Goal: Task Accomplishment & Management: Use online tool/utility

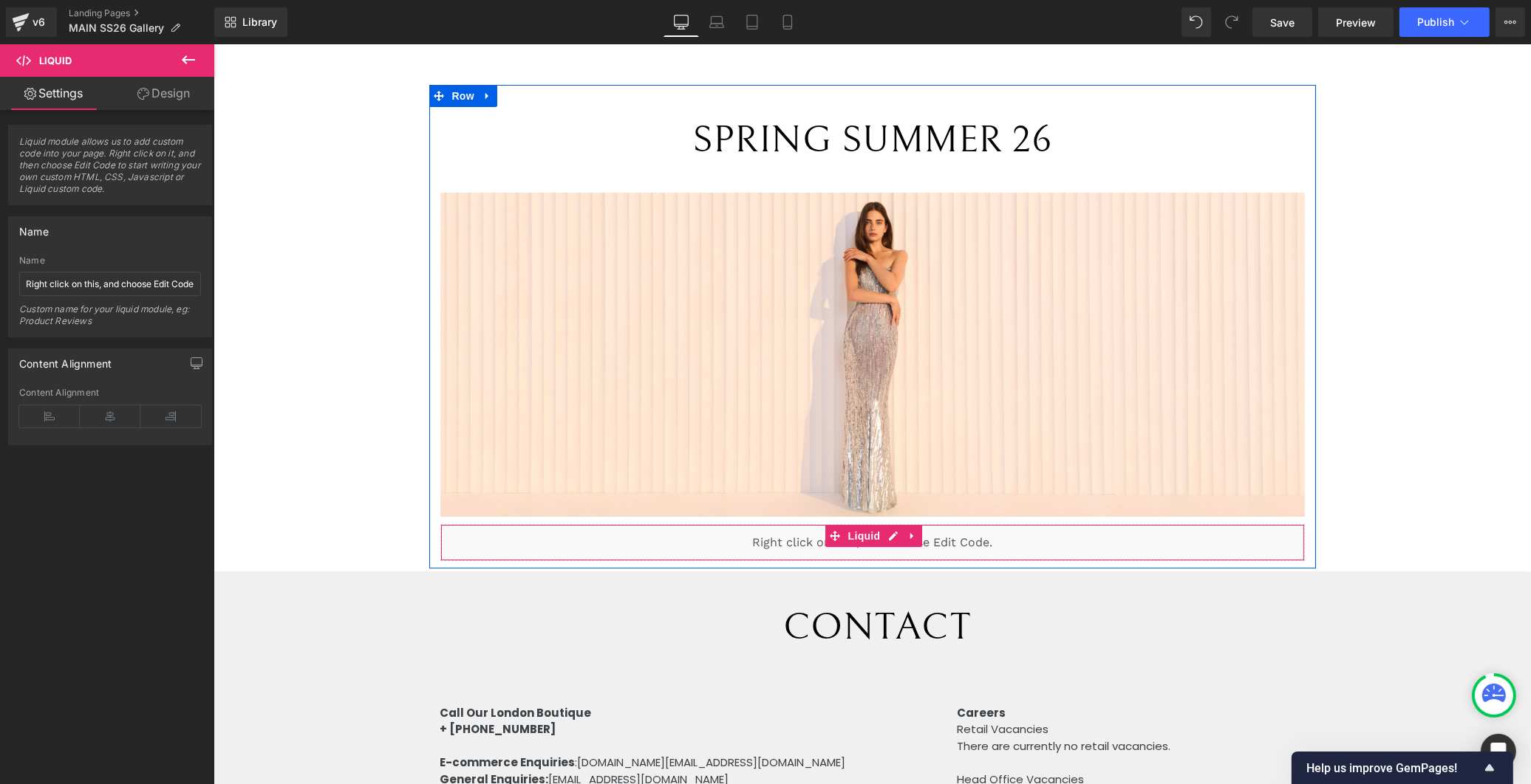
click at [1004, 534] on div "Liquid" at bounding box center [871, 543] width 865 height 37
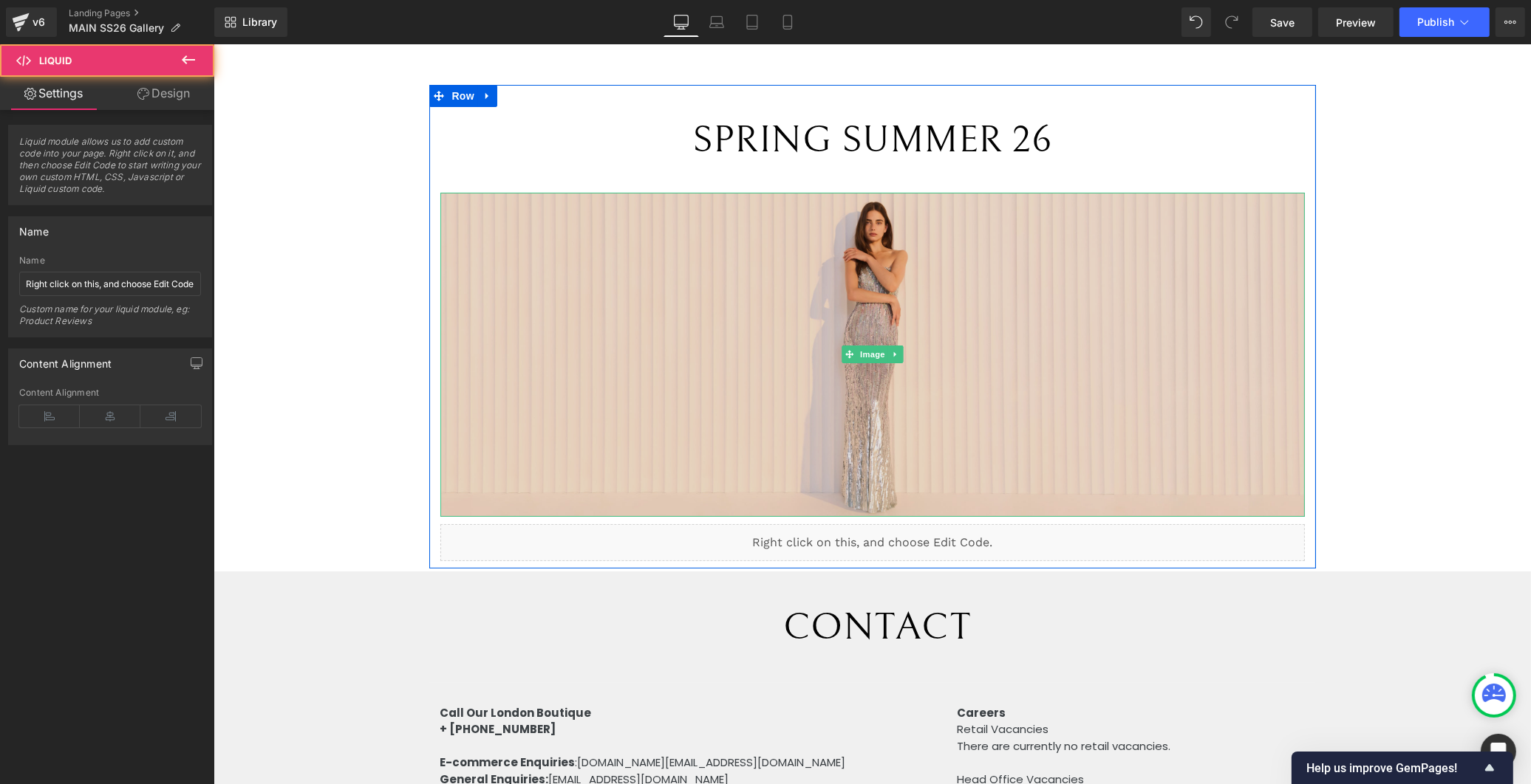
click at [1011, 478] on img at bounding box center [871, 355] width 865 height 325
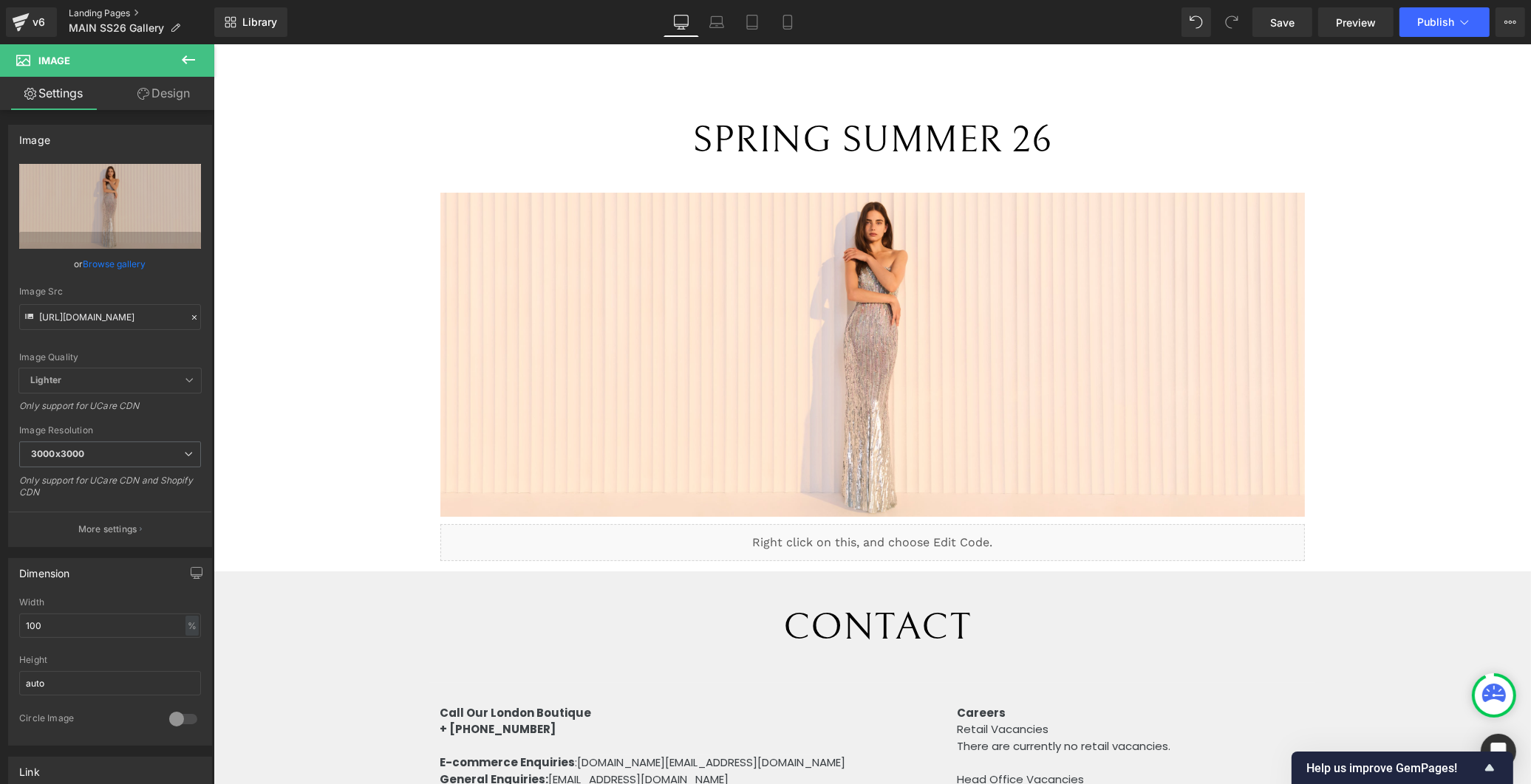
click at [112, 8] on link "Landing Pages" at bounding box center [141, 13] width 146 height 12
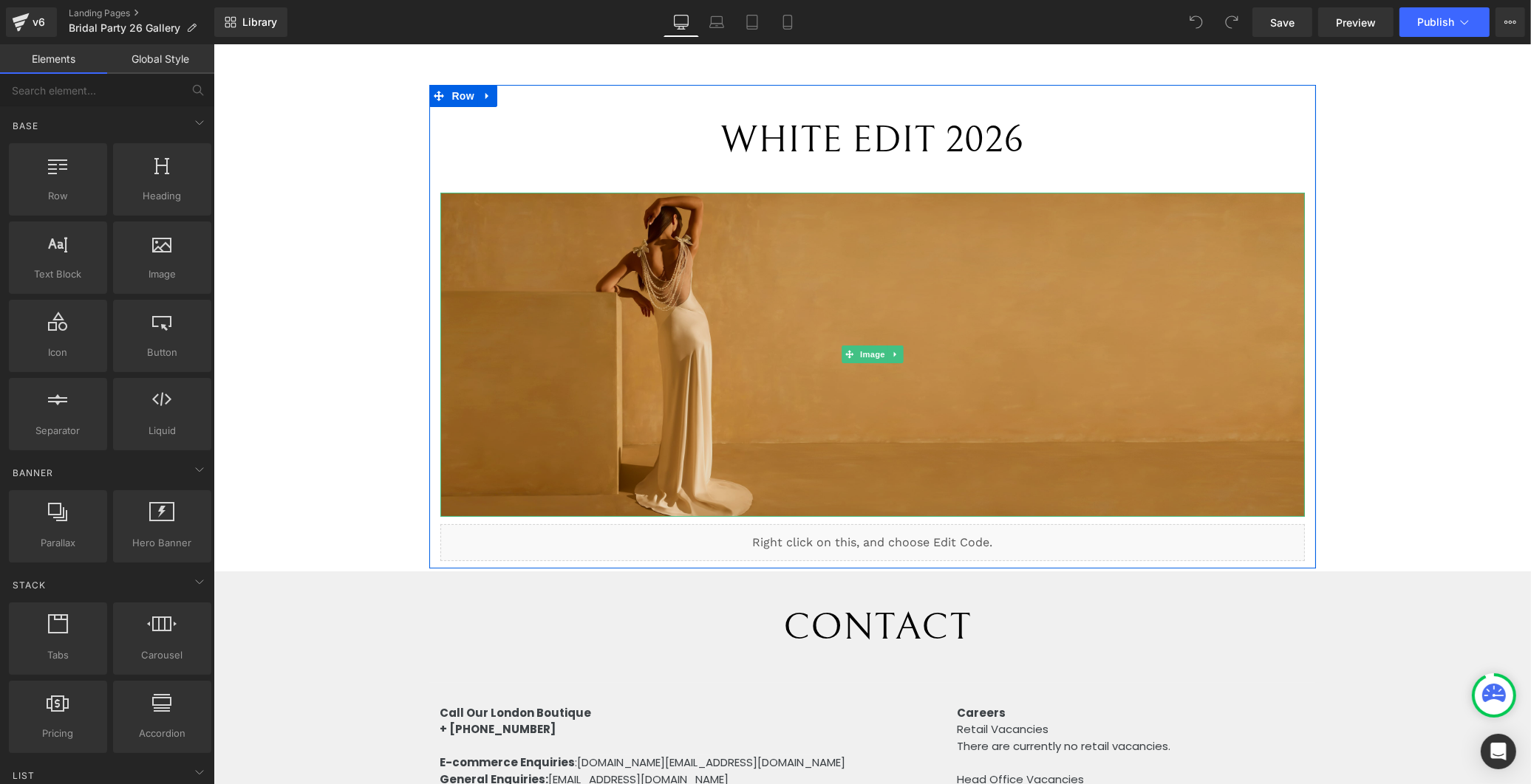
click at [1041, 384] on img at bounding box center [871, 355] width 865 height 325
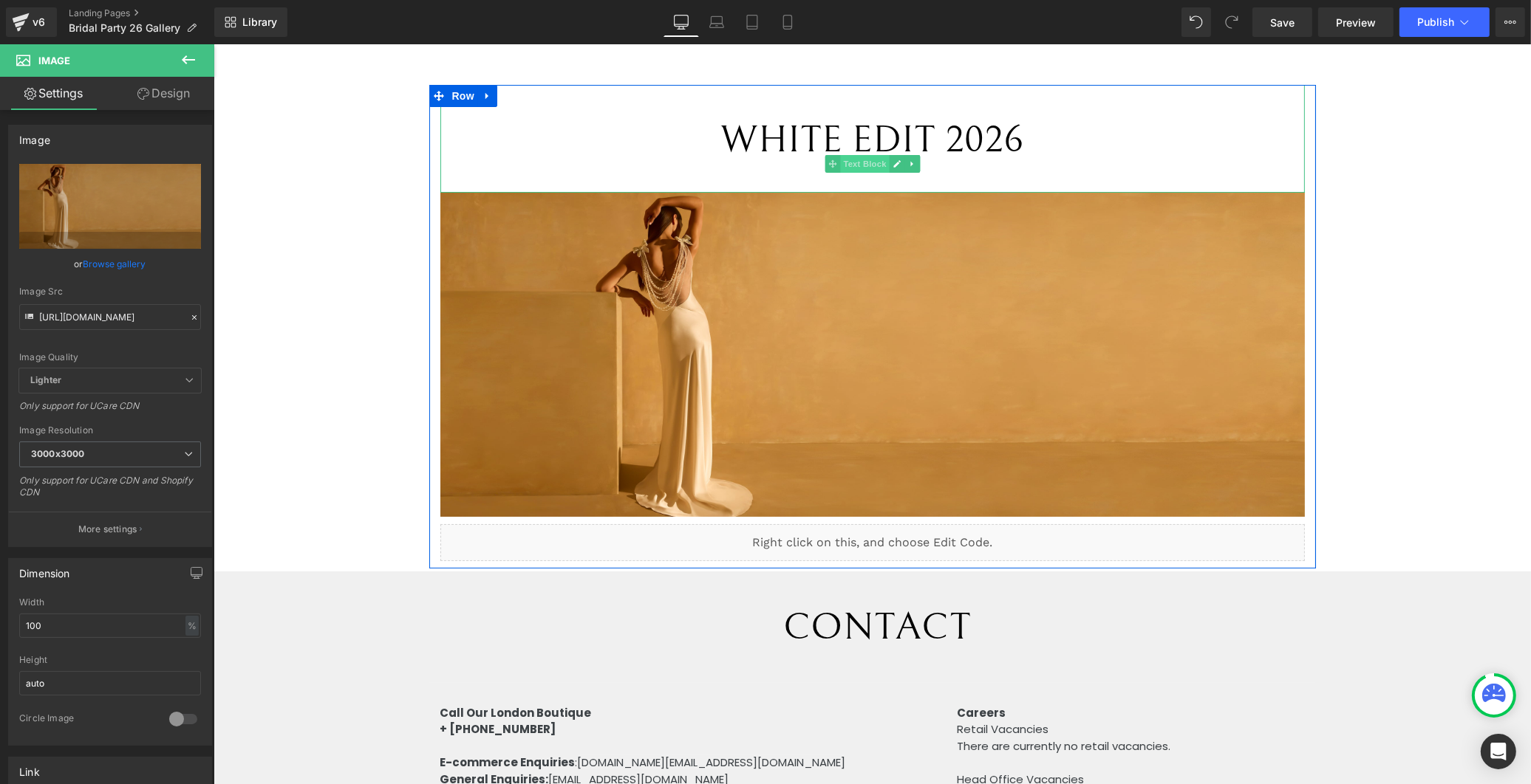
click at [860, 158] on span "Text Block" at bounding box center [864, 164] width 49 height 18
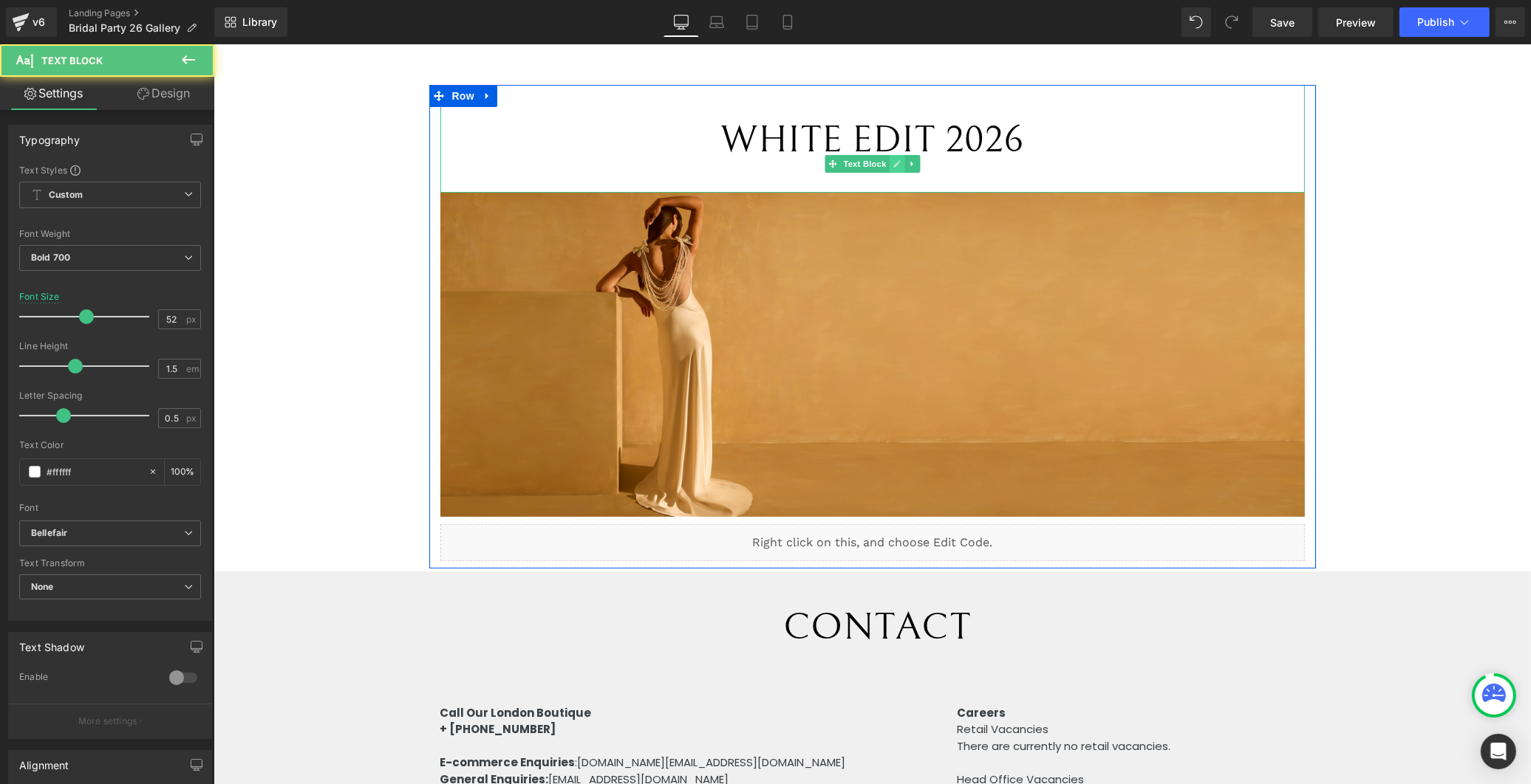
click at [892, 164] on icon at bounding box center [896, 164] width 8 height 8
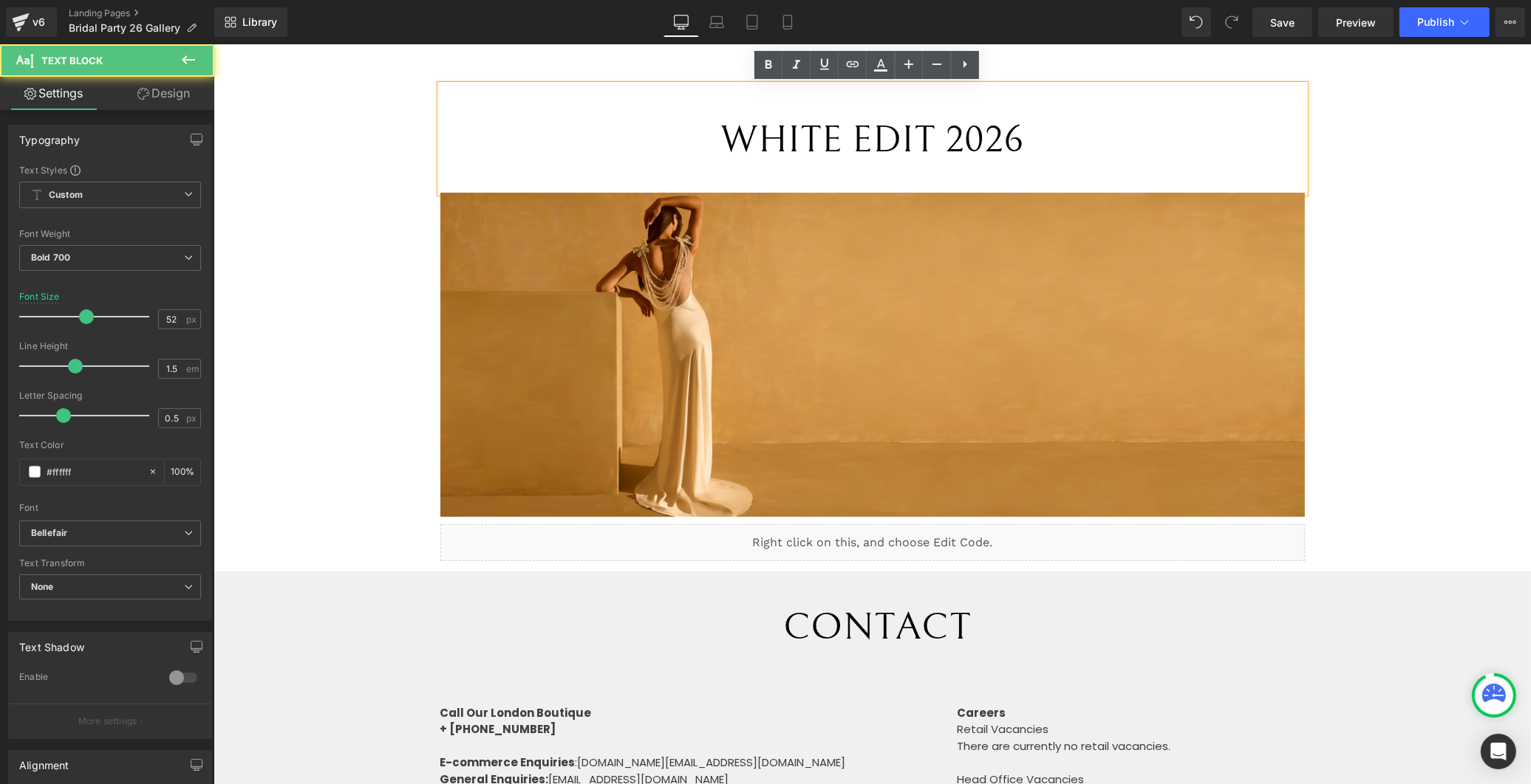
click at [914, 136] on span "WHITE EDIT 2026" at bounding box center [871, 140] width 304 height 44
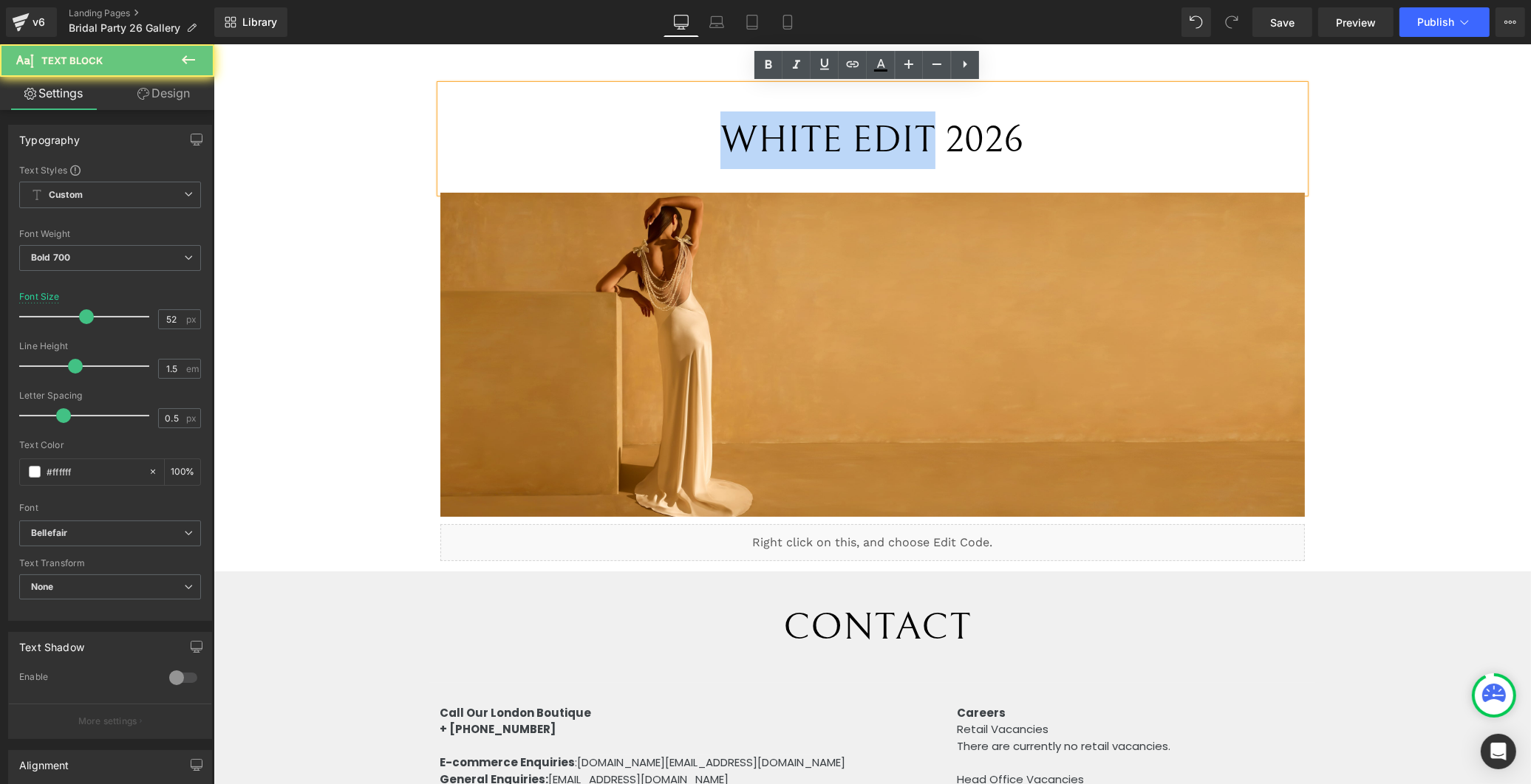
drag, startPoint x: 923, startPoint y: 135, endPoint x: 724, endPoint y: 134, distance: 199.0
click at [724, 134] on span "WHITE EDIT 2026" at bounding box center [871, 140] width 304 height 44
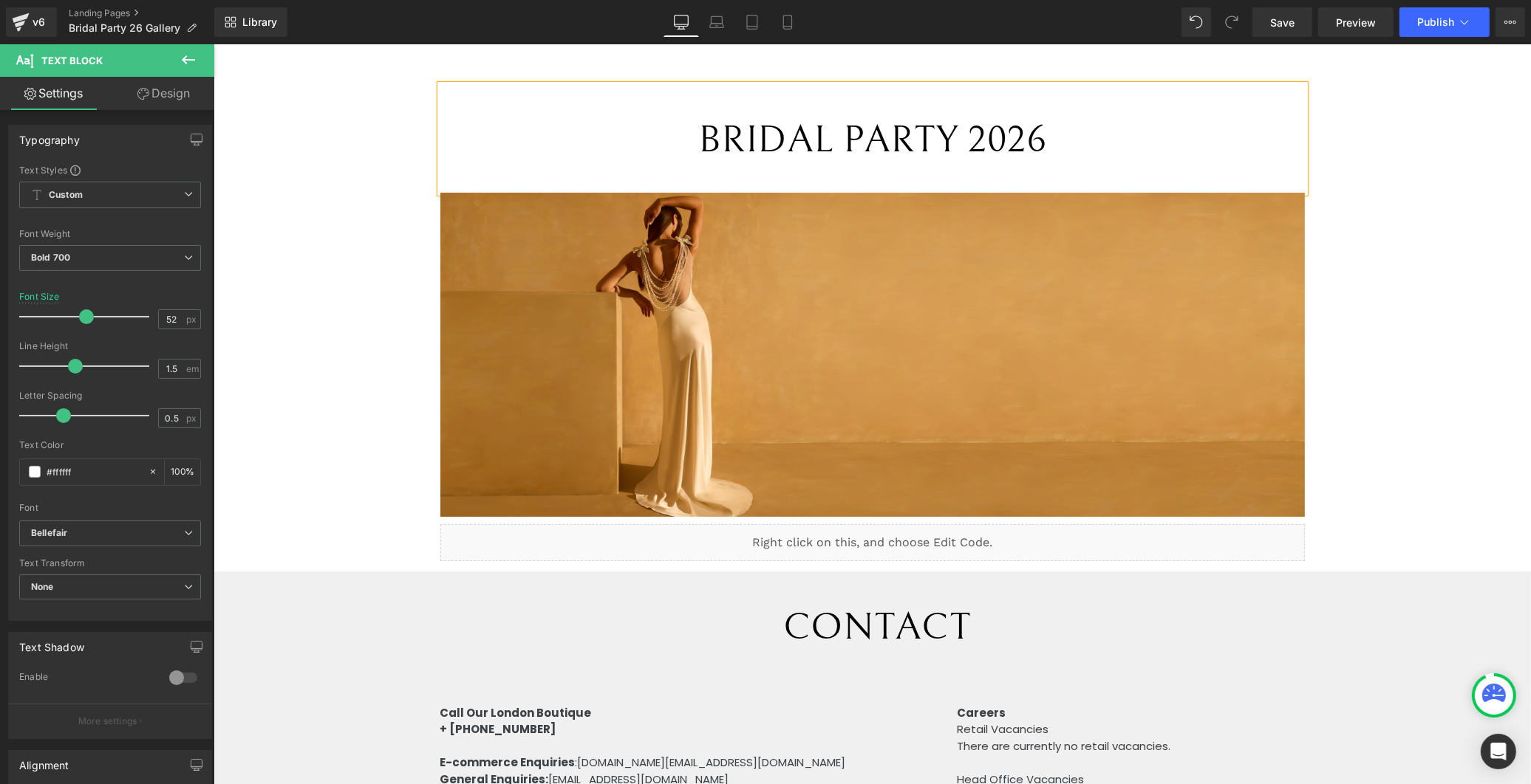
click at [994, 129] on span "BRIDAL PARTY 2026" at bounding box center [871, 140] width 348 height 44
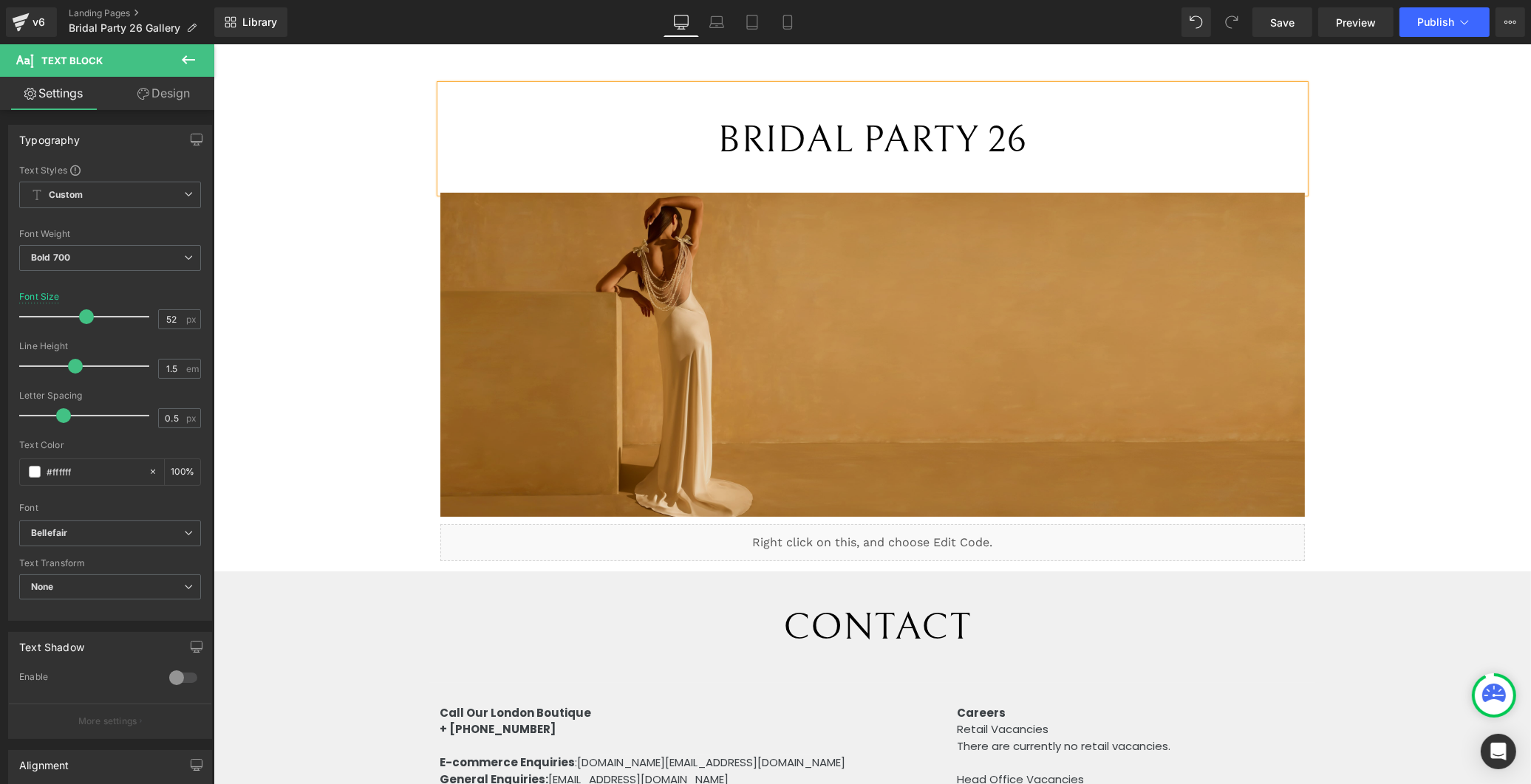
click at [1057, 276] on img at bounding box center [871, 355] width 865 height 325
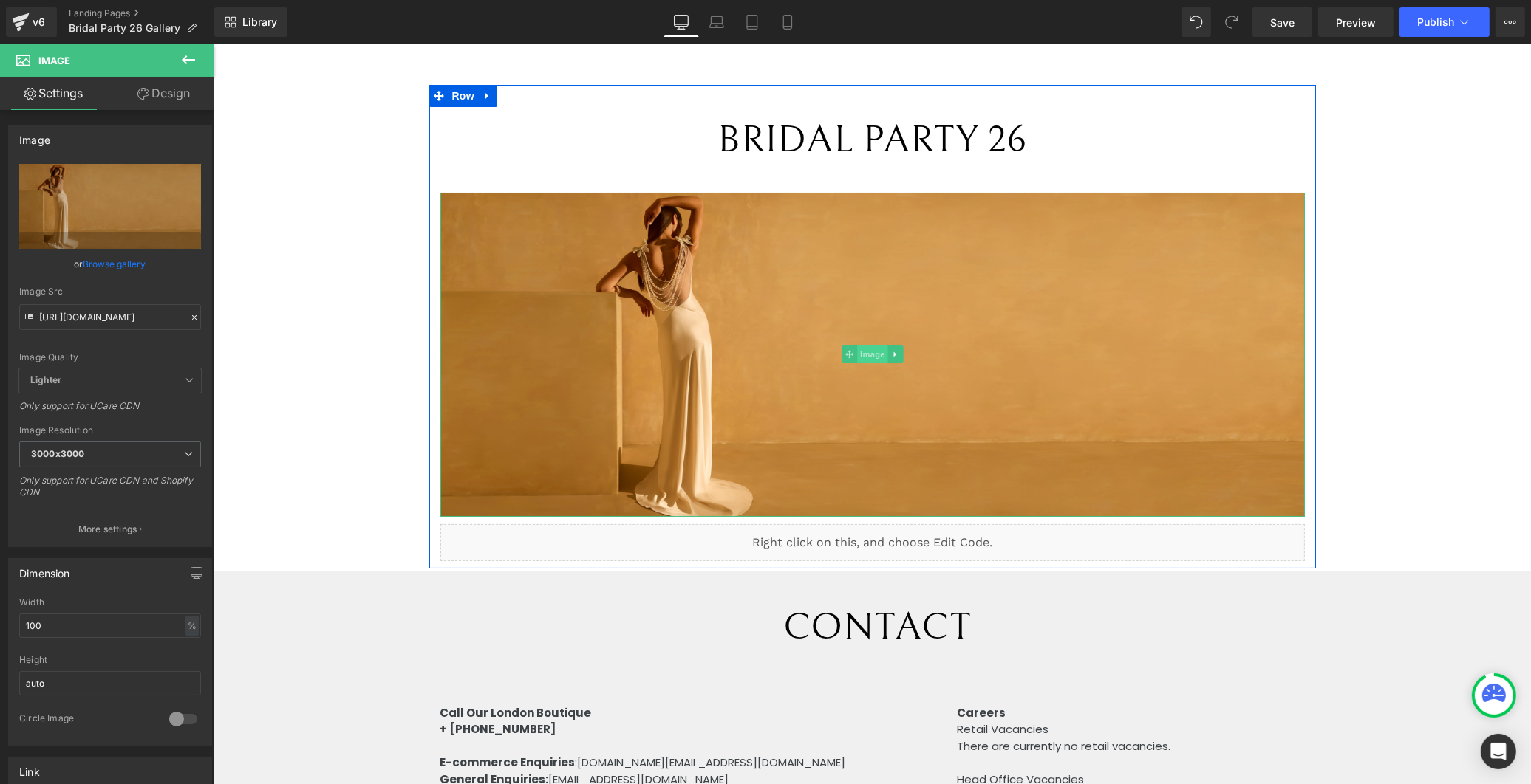
click at [856, 357] on span "Image" at bounding box center [871, 354] width 31 height 18
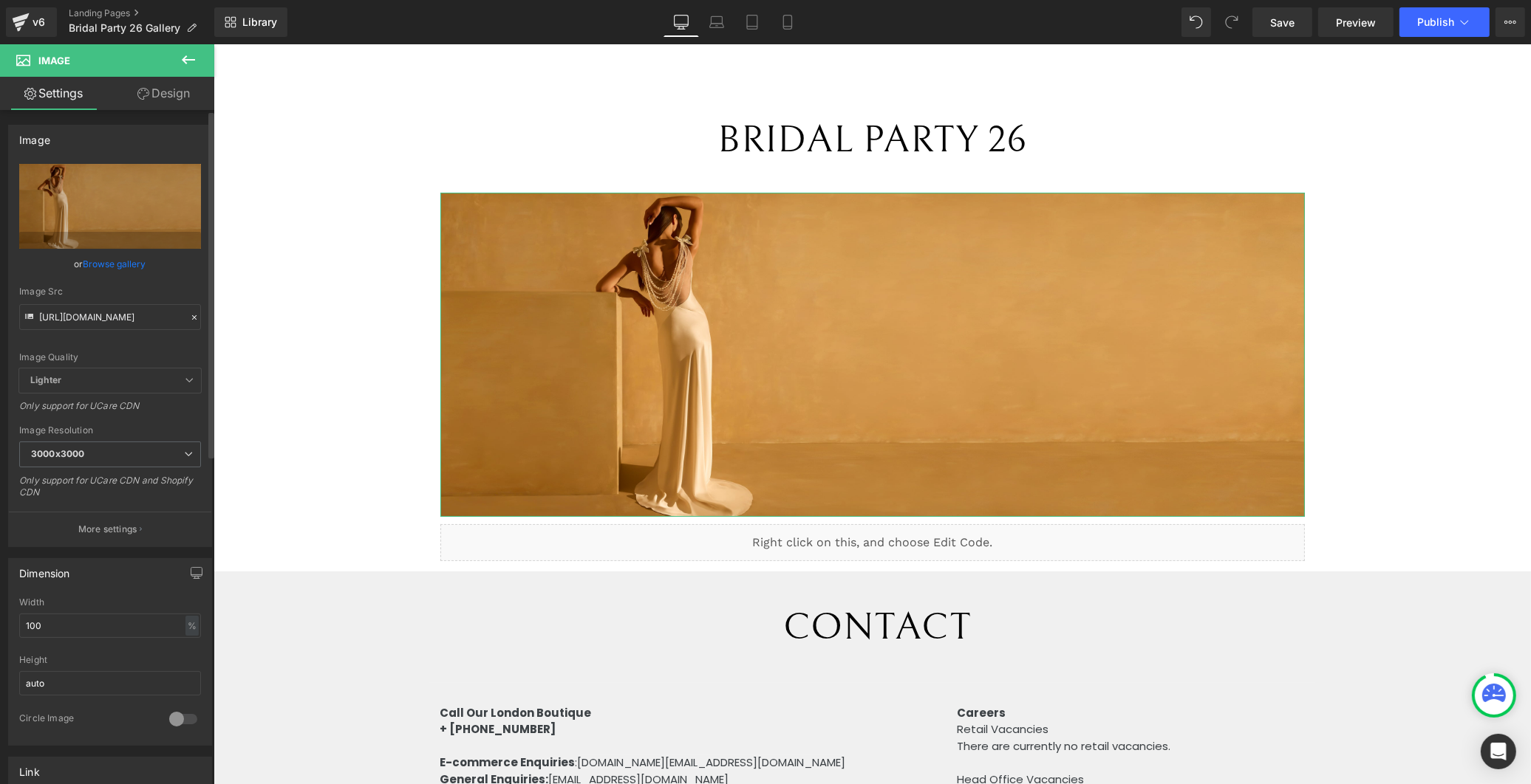
click at [100, 259] on link "Browse gallery" at bounding box center [115, 264] width 62 height 26
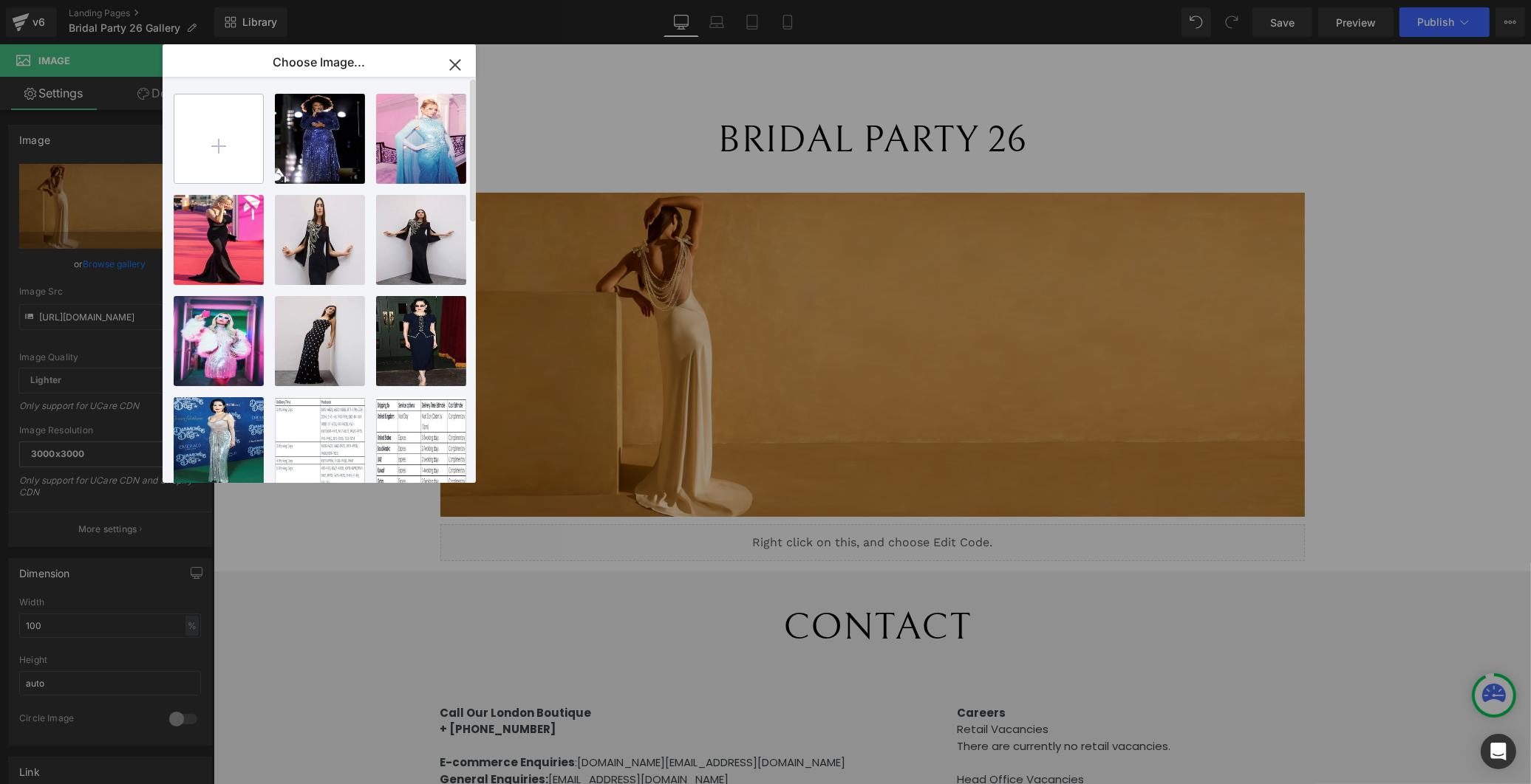
type input "C:\fakepath\rene_1259@RAFAELA PROELL 1.jpg"
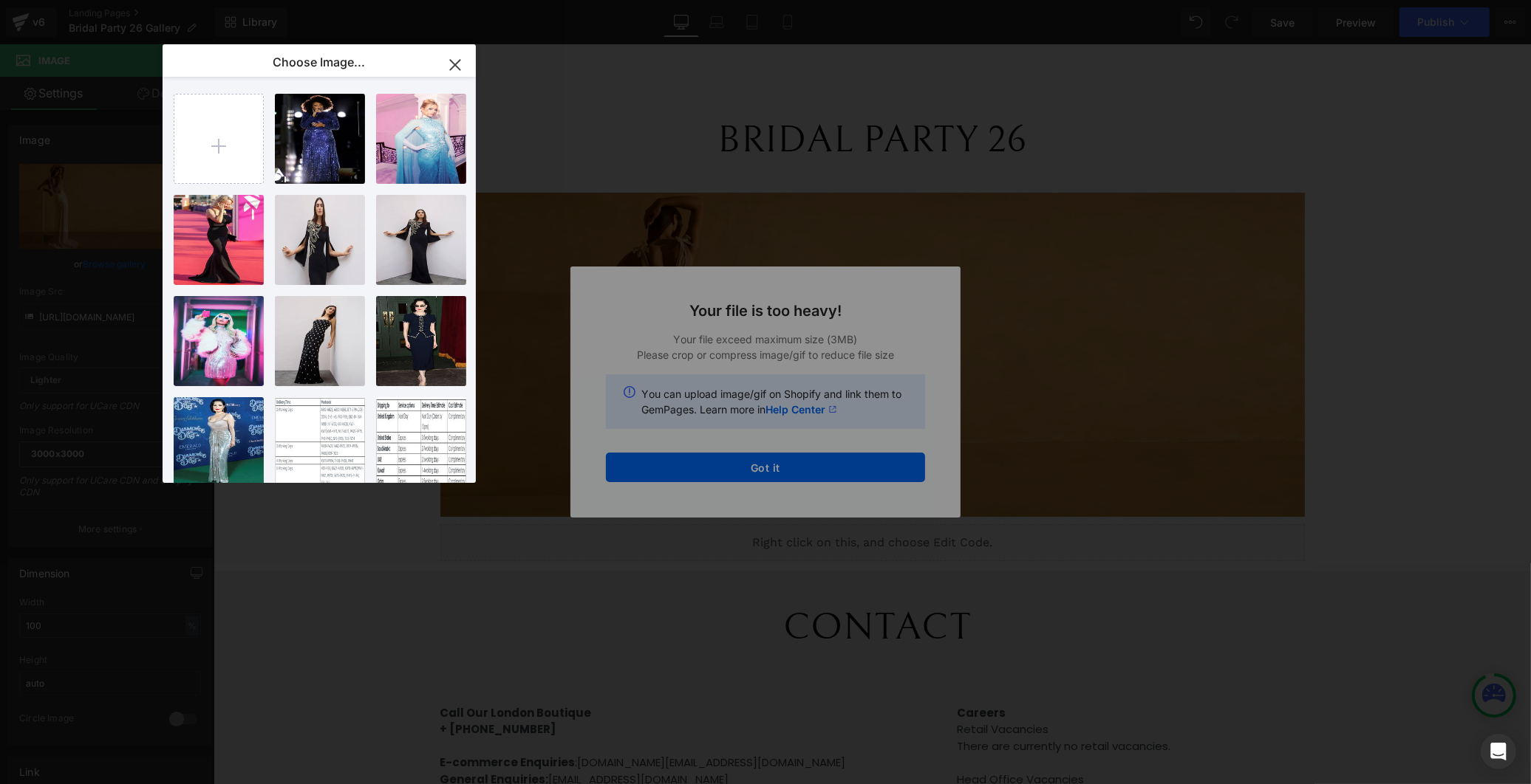
click at [815, 0] on div "Text Color Highlight Color #333333 Edit or remove link: Edit - Unlink - Cancel …" at bounding box center [765, 0] width 1531 height 0
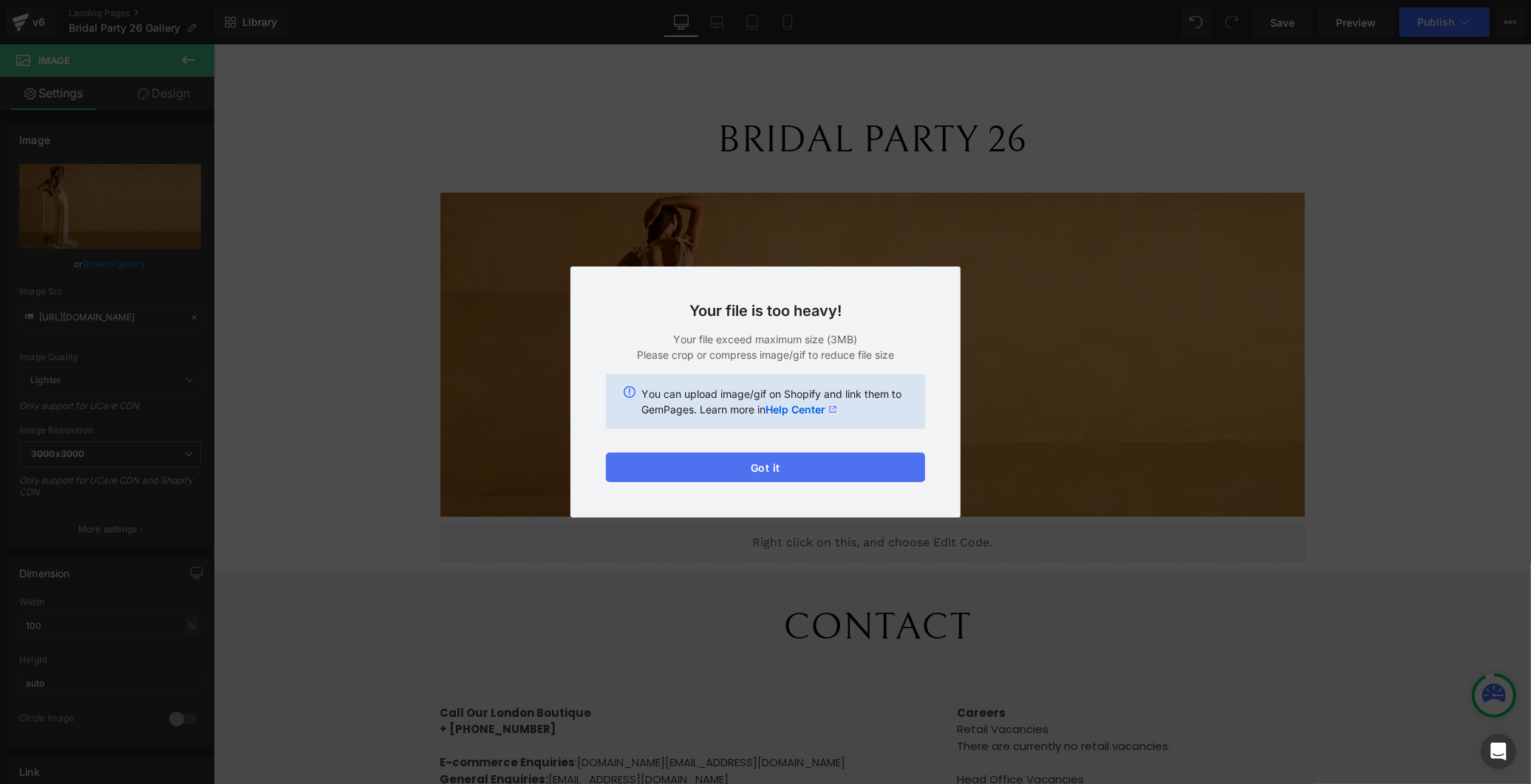
click at [787, 462] on button "Got it" at bounding box center [765, 467] width 319 height 30
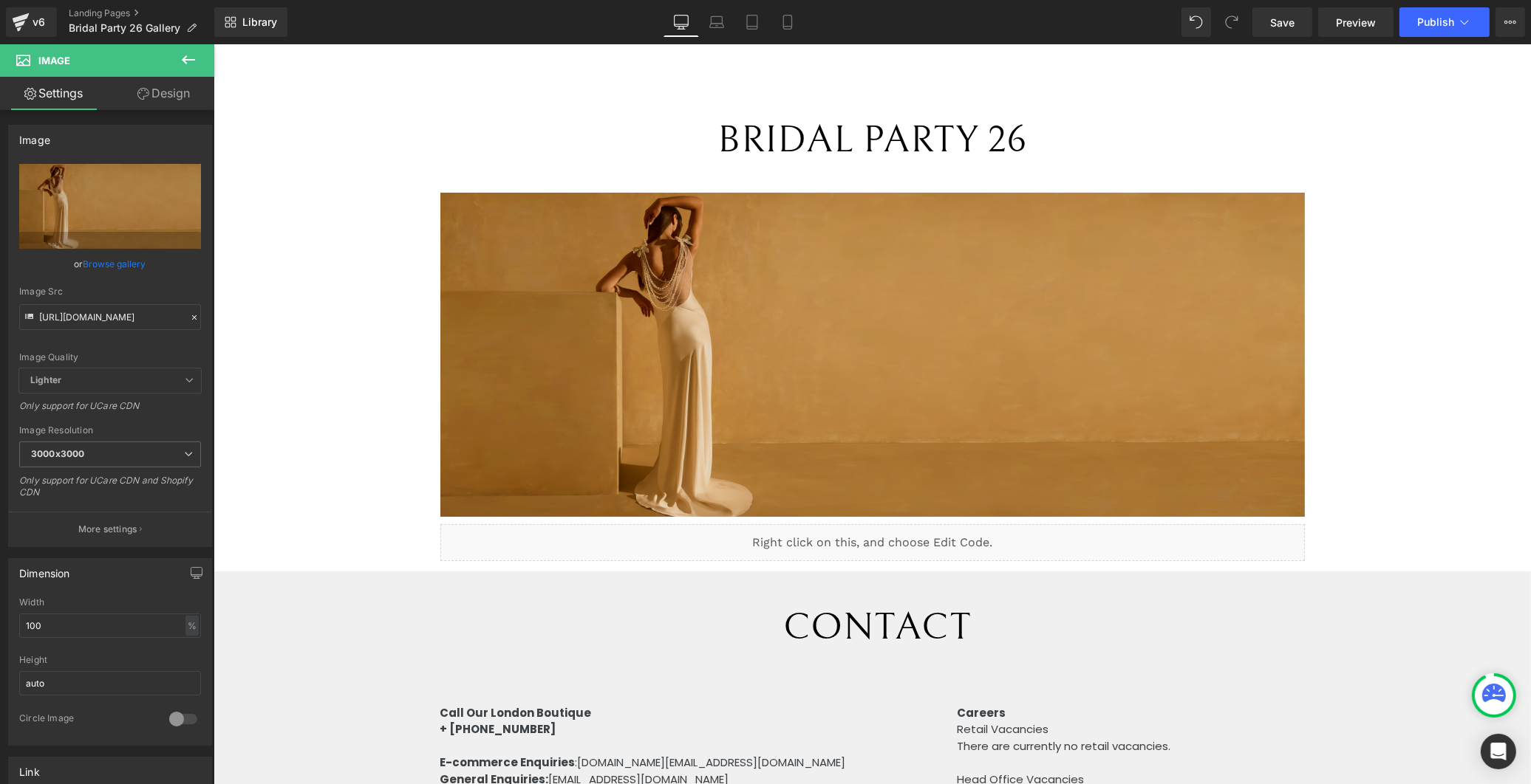
click at [857, 401] on img at bounding box center [871, 355] width 865 height 325
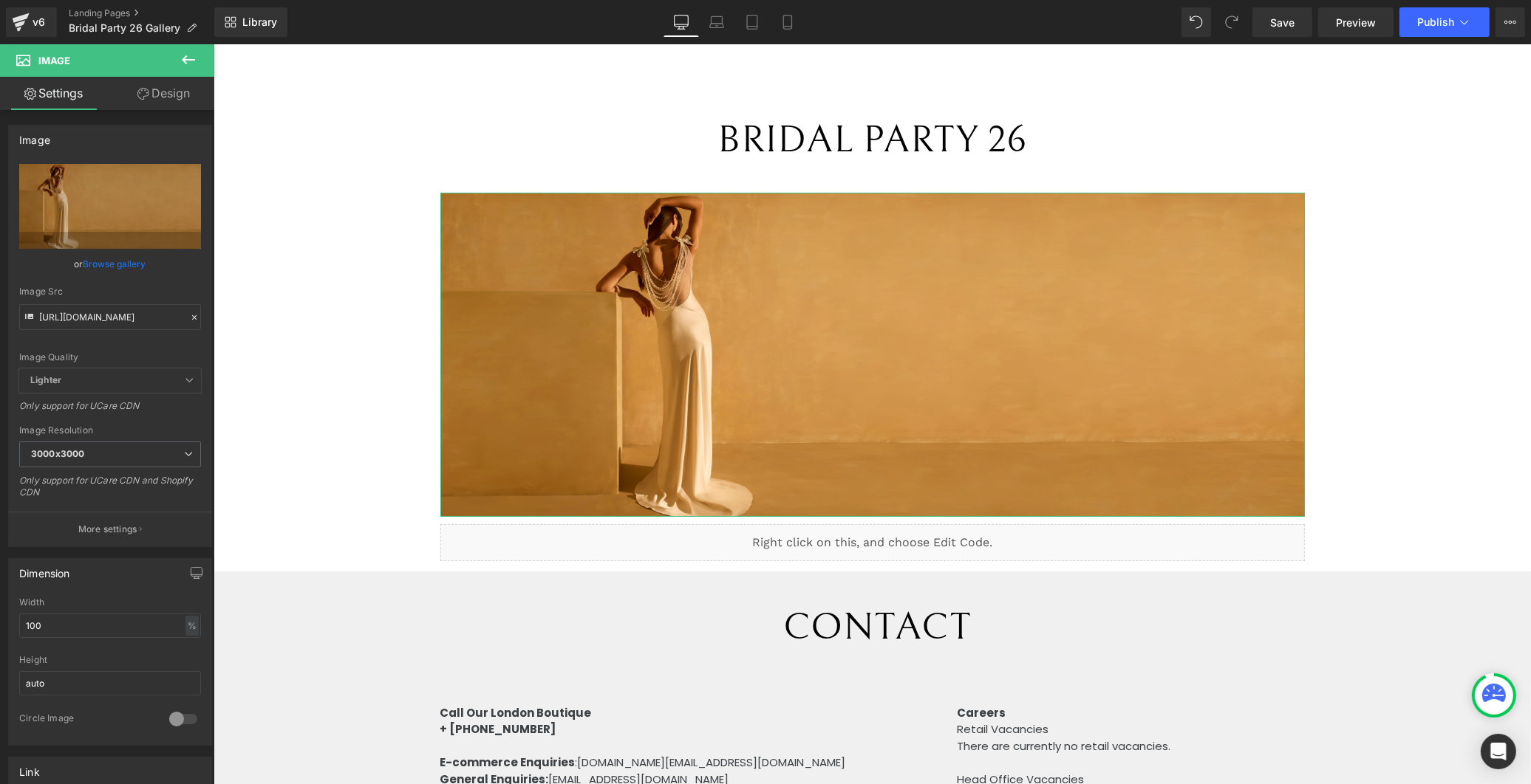
click at [87, 259] on link "Browse gallery" at bounding box center [115, 264] width 62 height 26
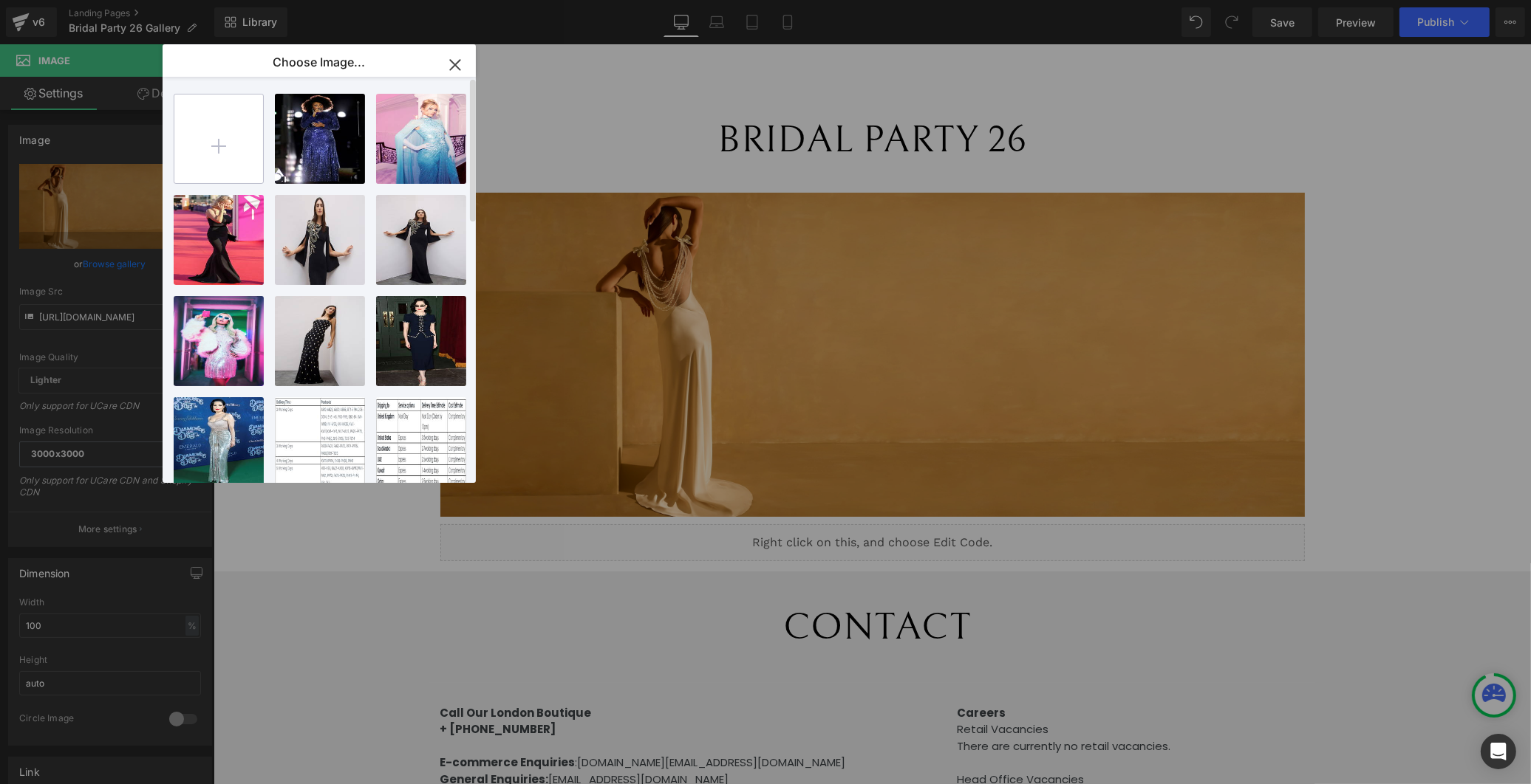
click at [218, 127] on input "file" at bounding box center [218, 138] width 89 height 89
click at [21, 0] on div "Image You are previewing how the will restyle your page. You can not edit Eleme…" at bounding box center [765, 0] width 1531 height 0
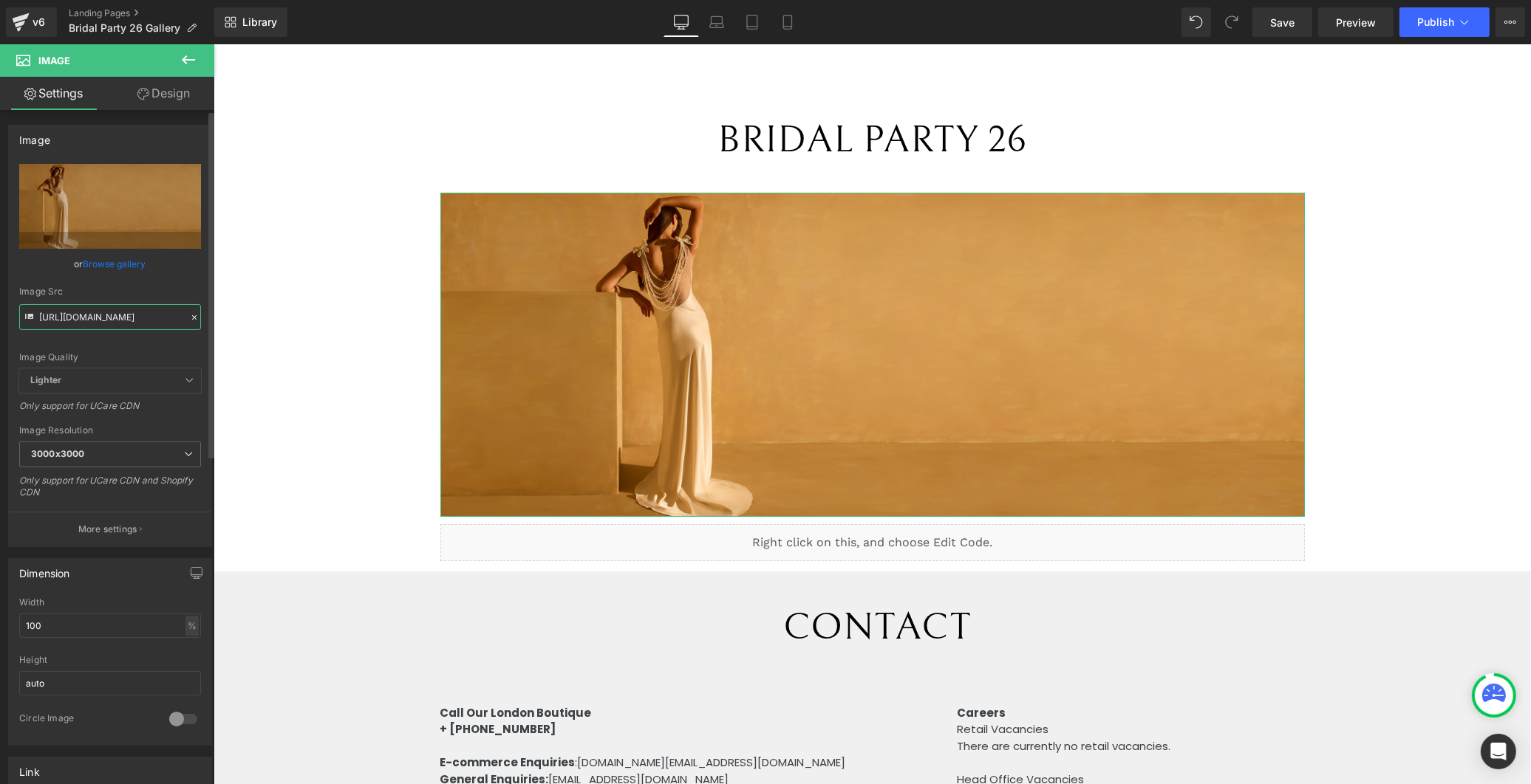
drag, startPoint x: 69, startPoint y: 304, endPoint x: 76, endPoint y: 309, distance: 8.6
click at [70, 305] on input "https://cdn.shopify.com/s/files/1/0749/1410/3586/files/JPB0995_COLLETTE__BANNER…" at bounding box center [111, 317] width 182 height 26
click at [189, 319] on icon at bounding box center [194, 318] width 10 height 10
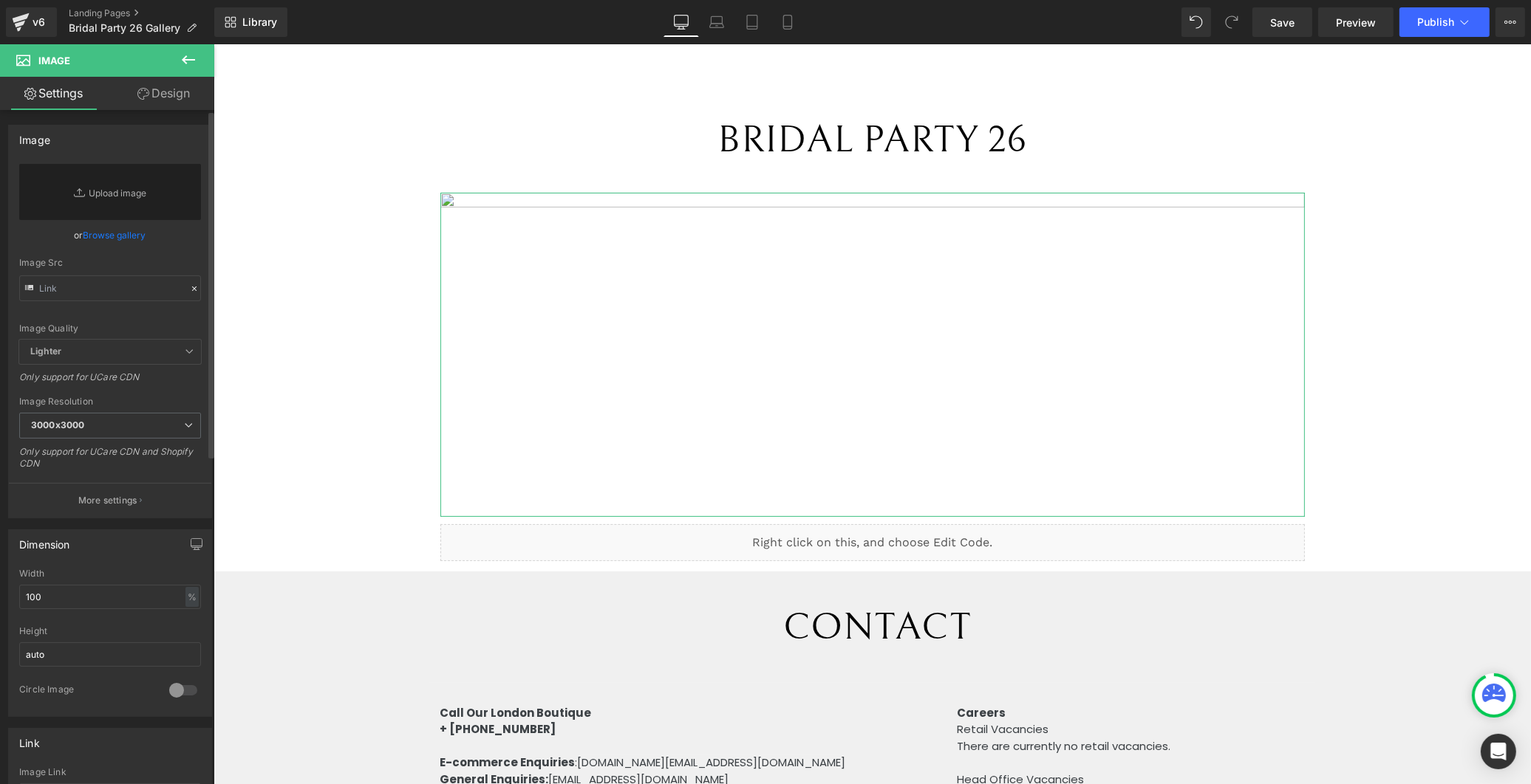
click at [164, 320] on div "Image Quality Lighter Lightest Lighter Lighter Lightest Only support for UCare …" at bounding box center [111, 251] width 182 height 175
click at [128, 298] on input "text" at bounding box center [111, 288] width 182 height 26
paste input "https://cdn.shopify.com/s/files/1/0749/1410/3586/files/rene_1259RAFAELA_PROELL_…"
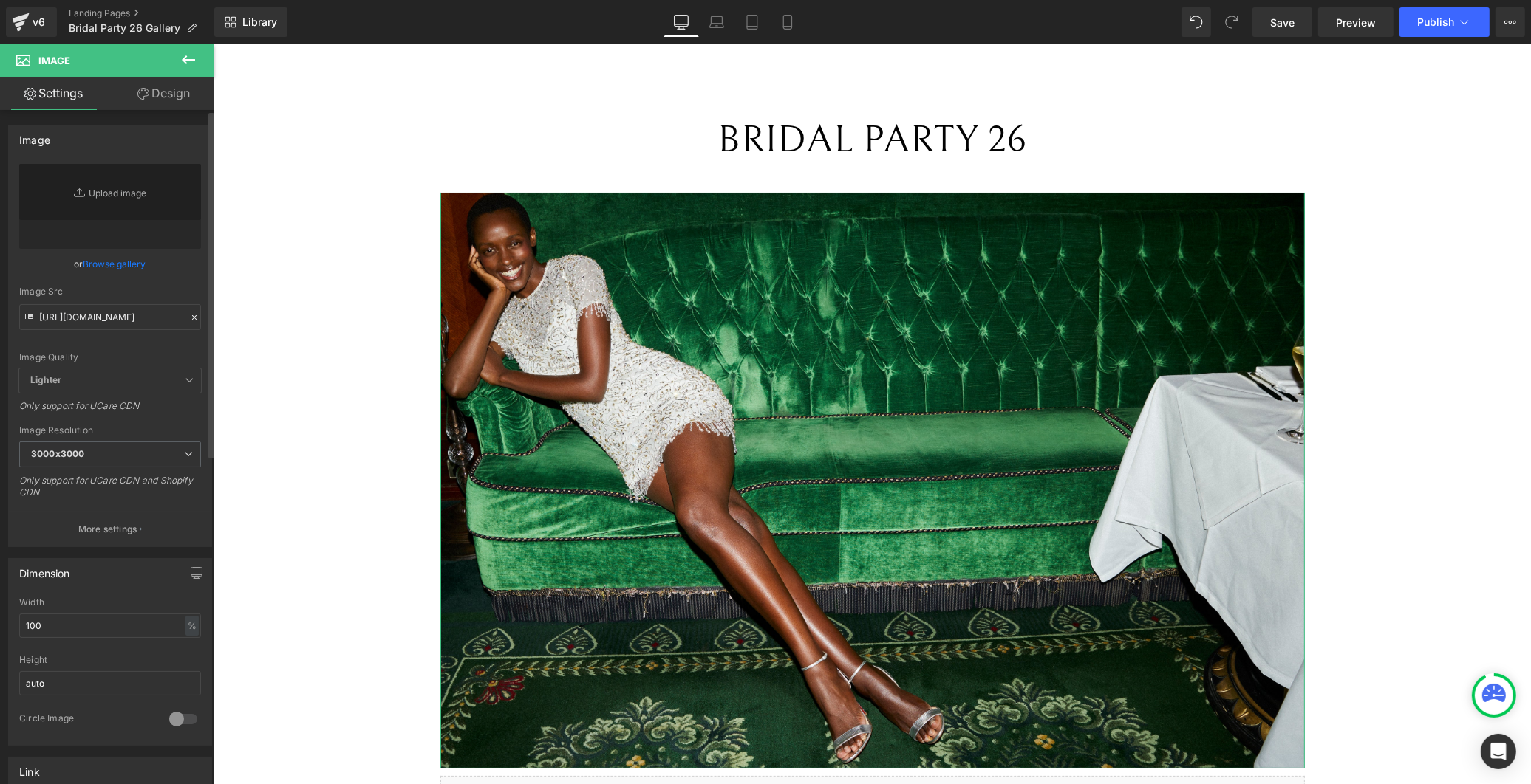
click at [174, 284] on div "Image Quality Lighter Lightest Lighter Lighter Lightest Only support for UCare …" at bounding box center [111, 266] width 182 height 205
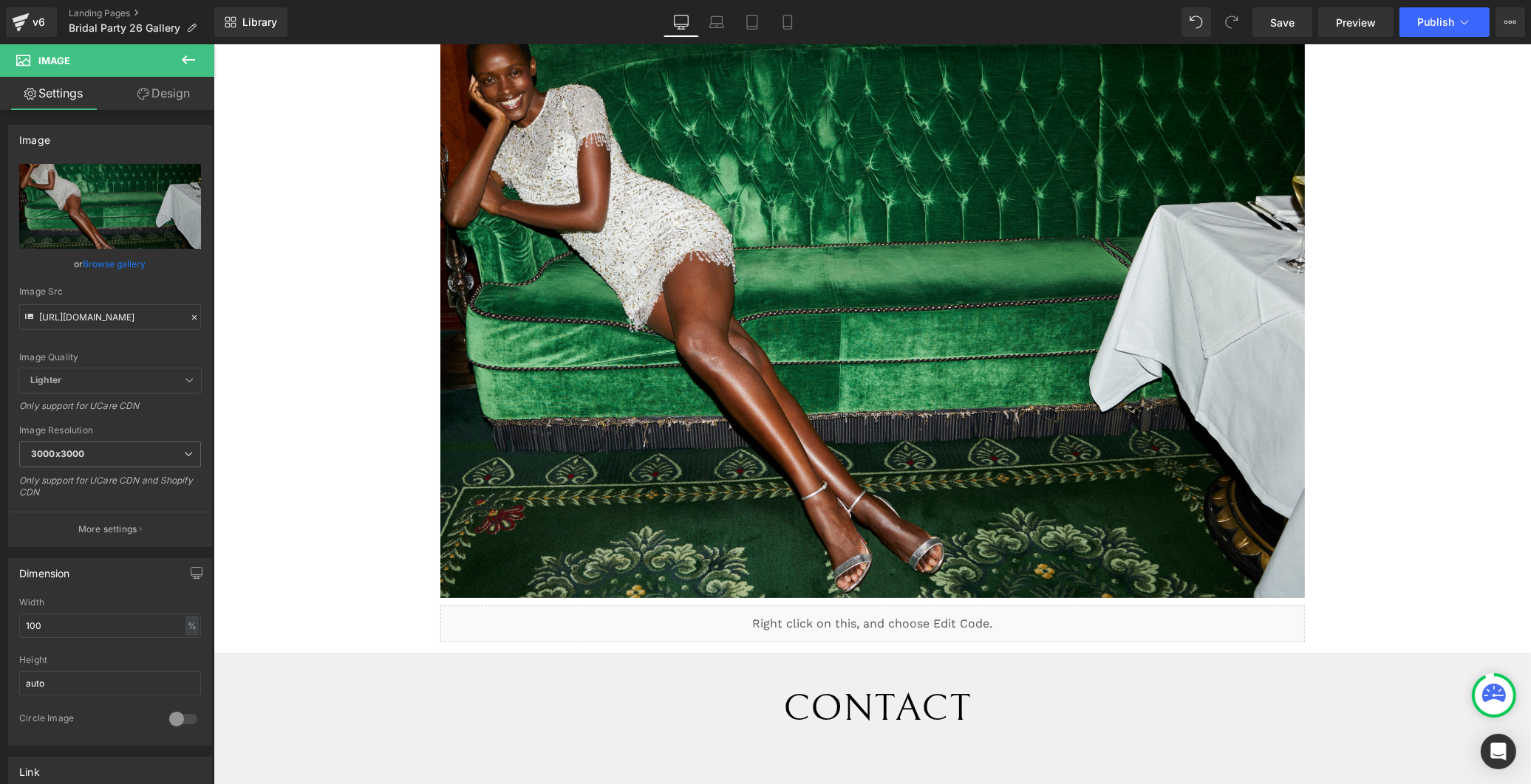
scroll to position [0, 0]
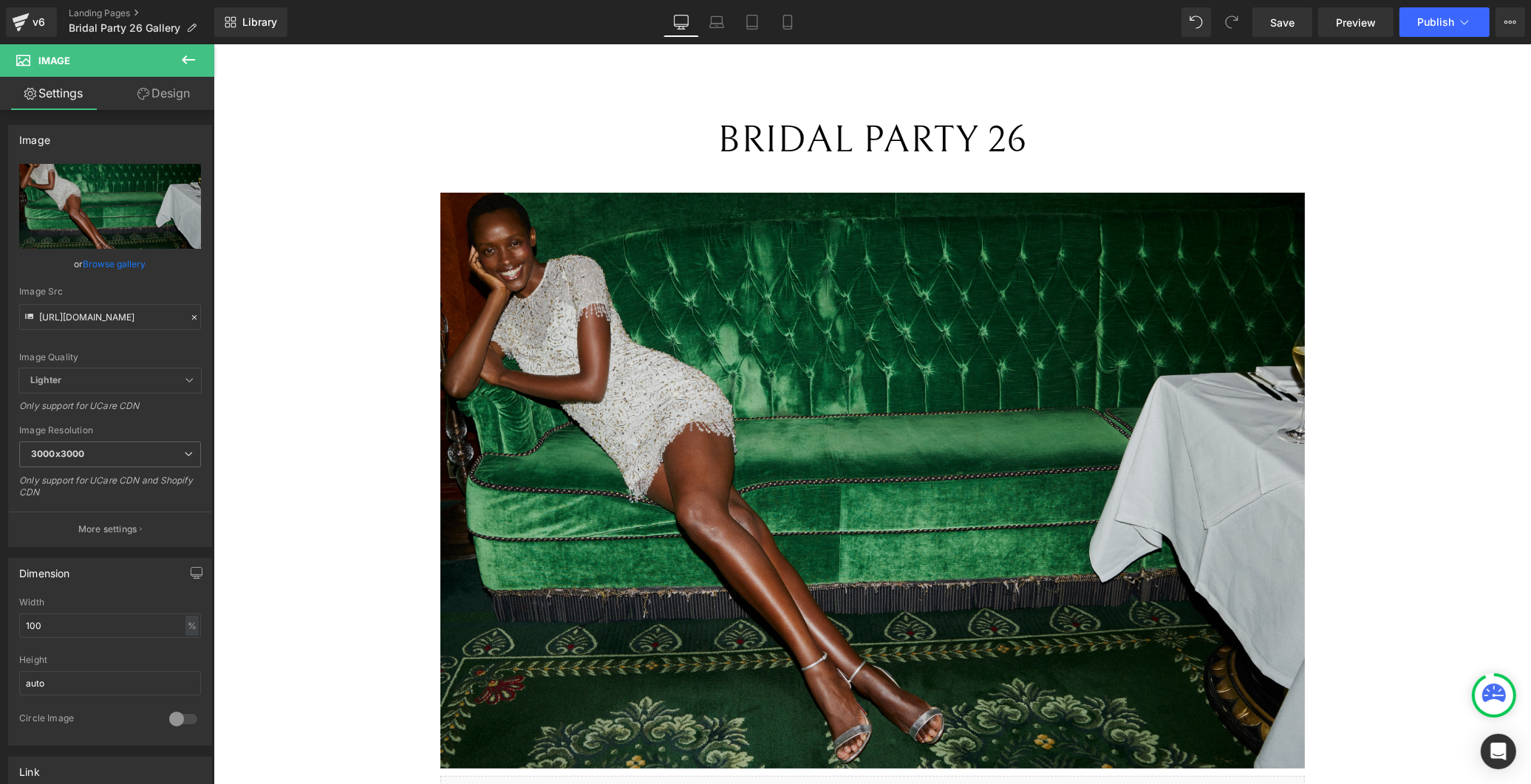
type input "https://cdn.shopify.com/s/files/1/0749/1410/3586/files/rene_1259RAFAELA_PROELL_…"
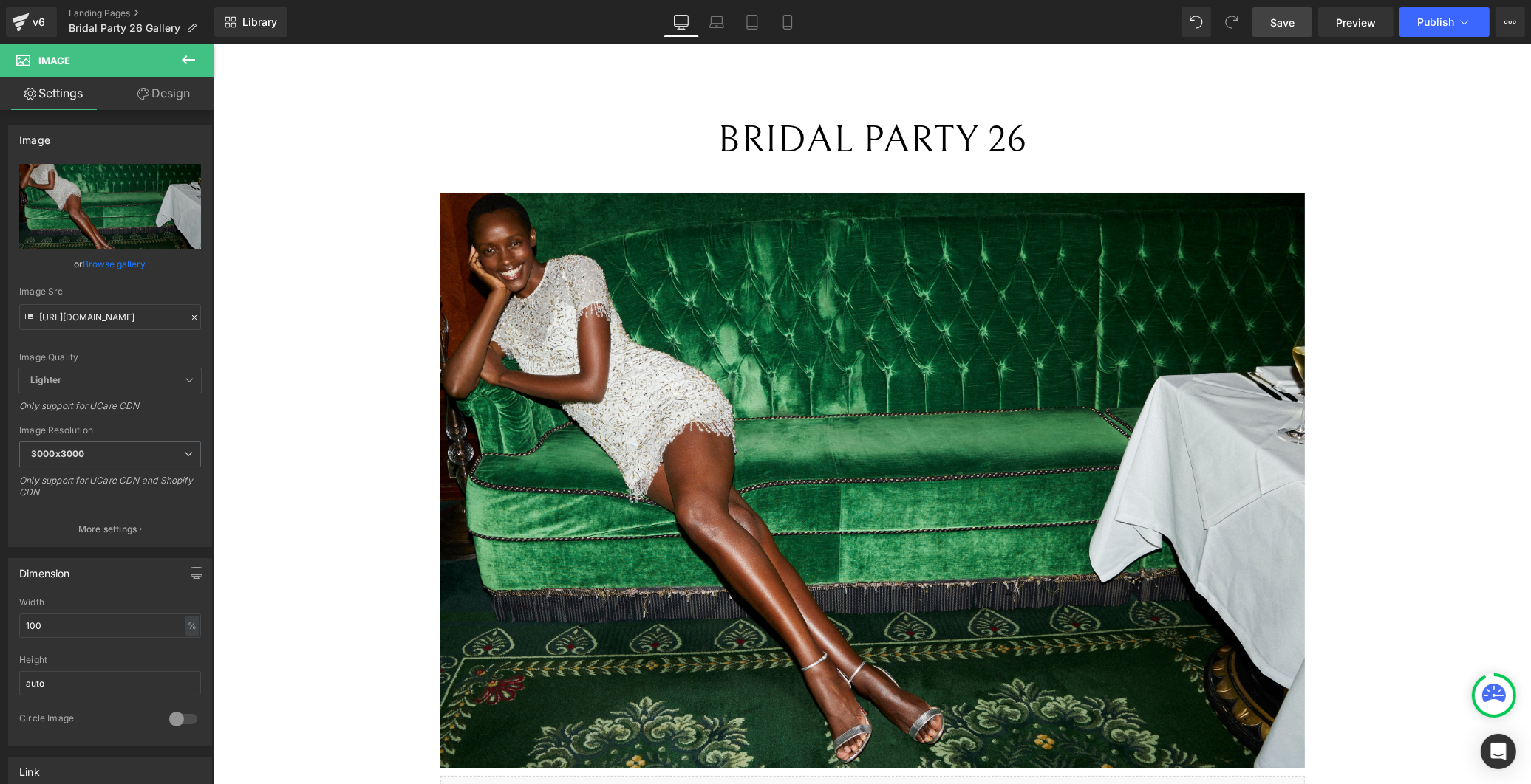
click at [1296, 24] on link "Save" at bounding box center [1282, 22] width 60 height 30
click at [1356, 24] on span "Preview" at bounding box center [1356, 23] width 40 height 15
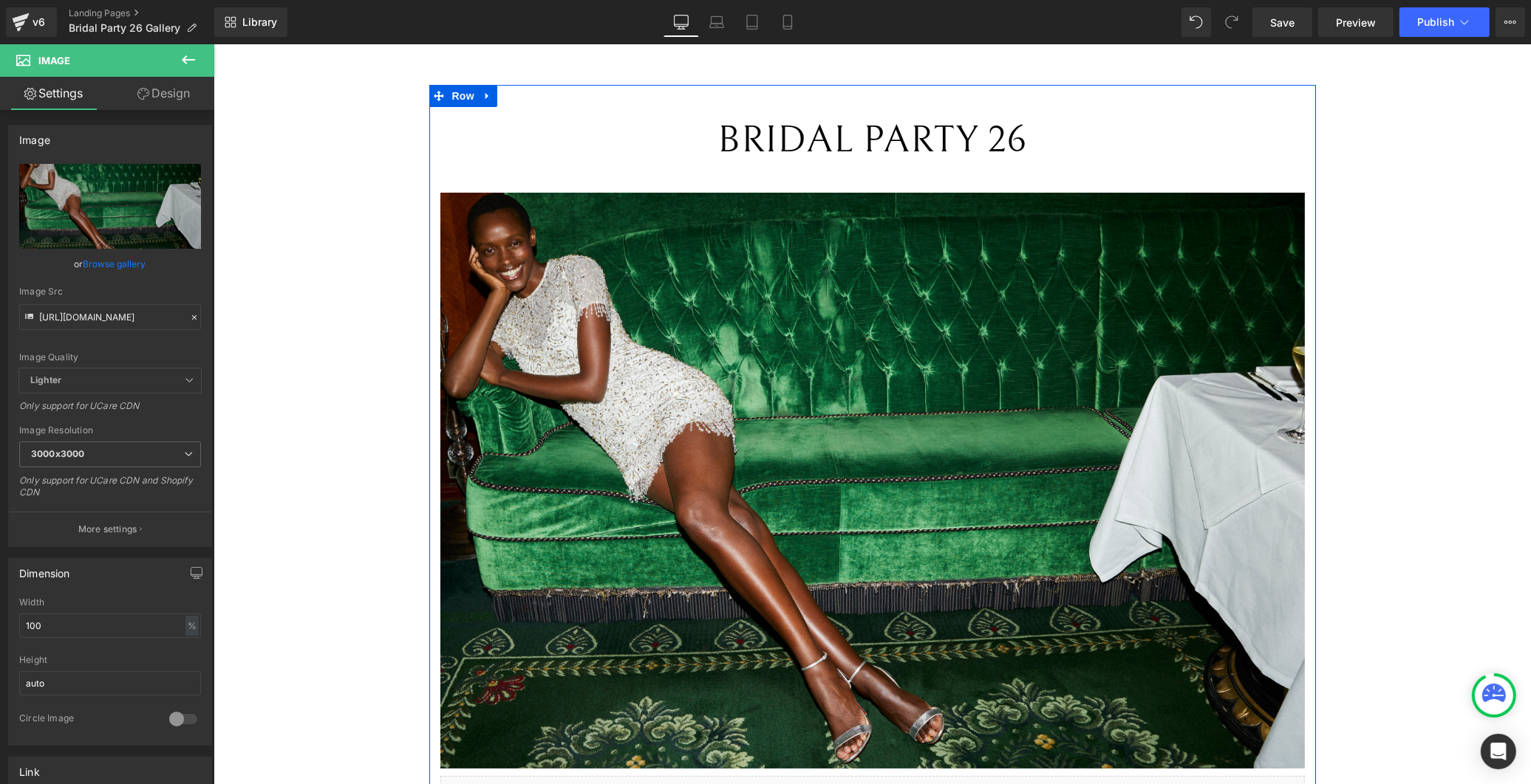
click at [456, 164] on p "BRIDAL PARTY 26" at bounding box center [871, 140] width 865 height 57
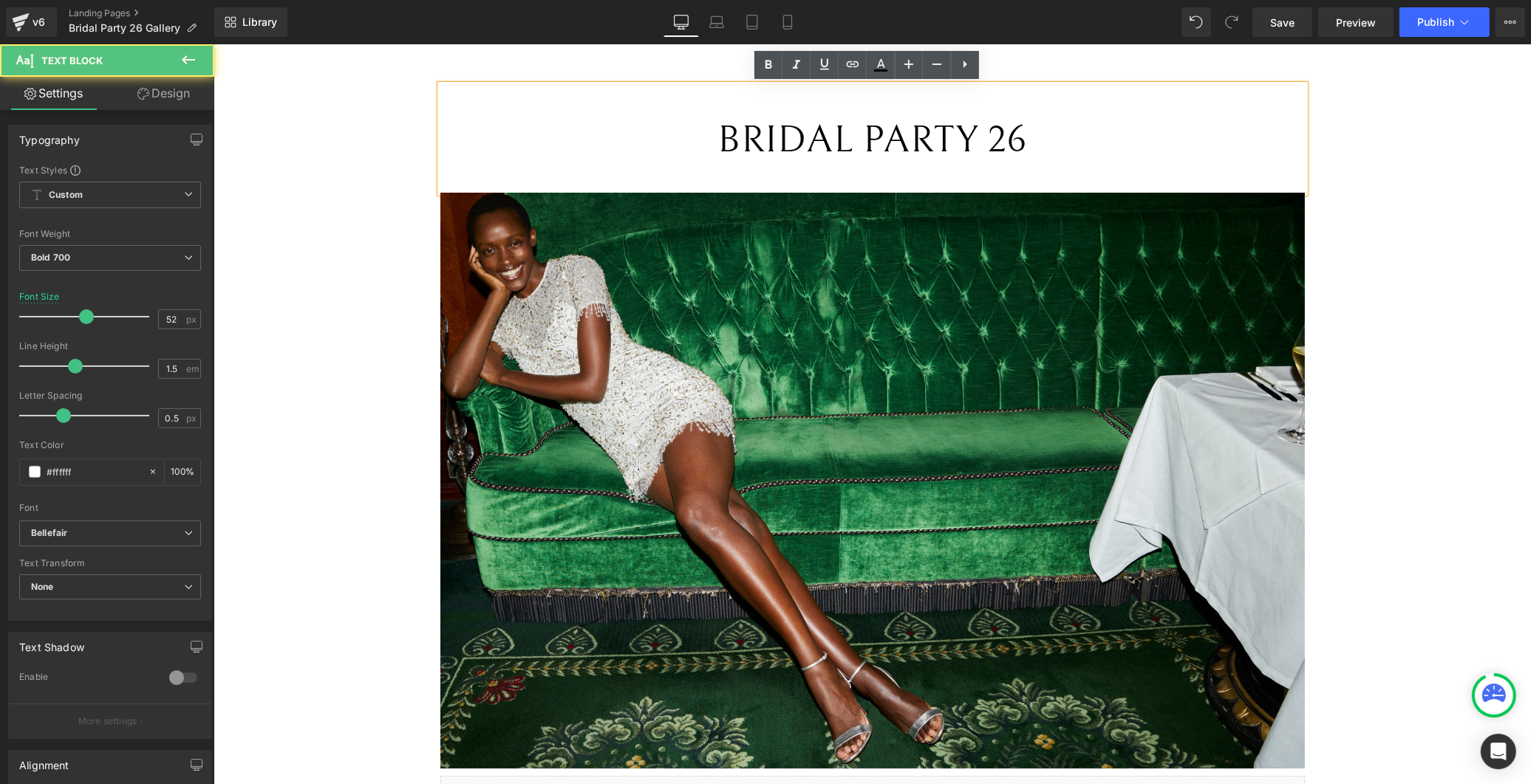
click at [439, 185] on div "BRIDAL PARTY 26" at bounding box center [871, 139] width 865 height 108
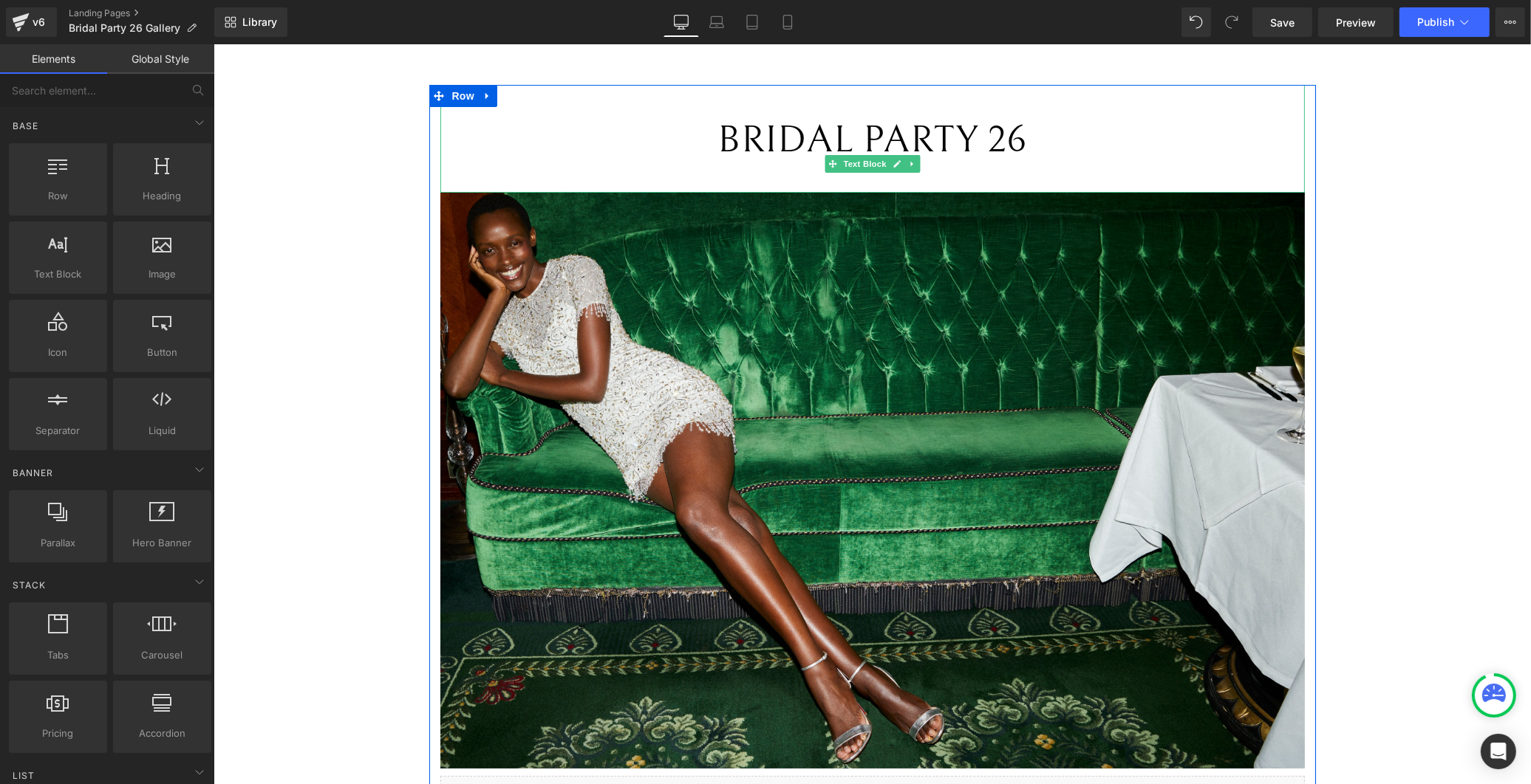
click at [1251, 153] on p "BRIDAL PARTY 26" at bounding box center [871, 140] width 865 height 57
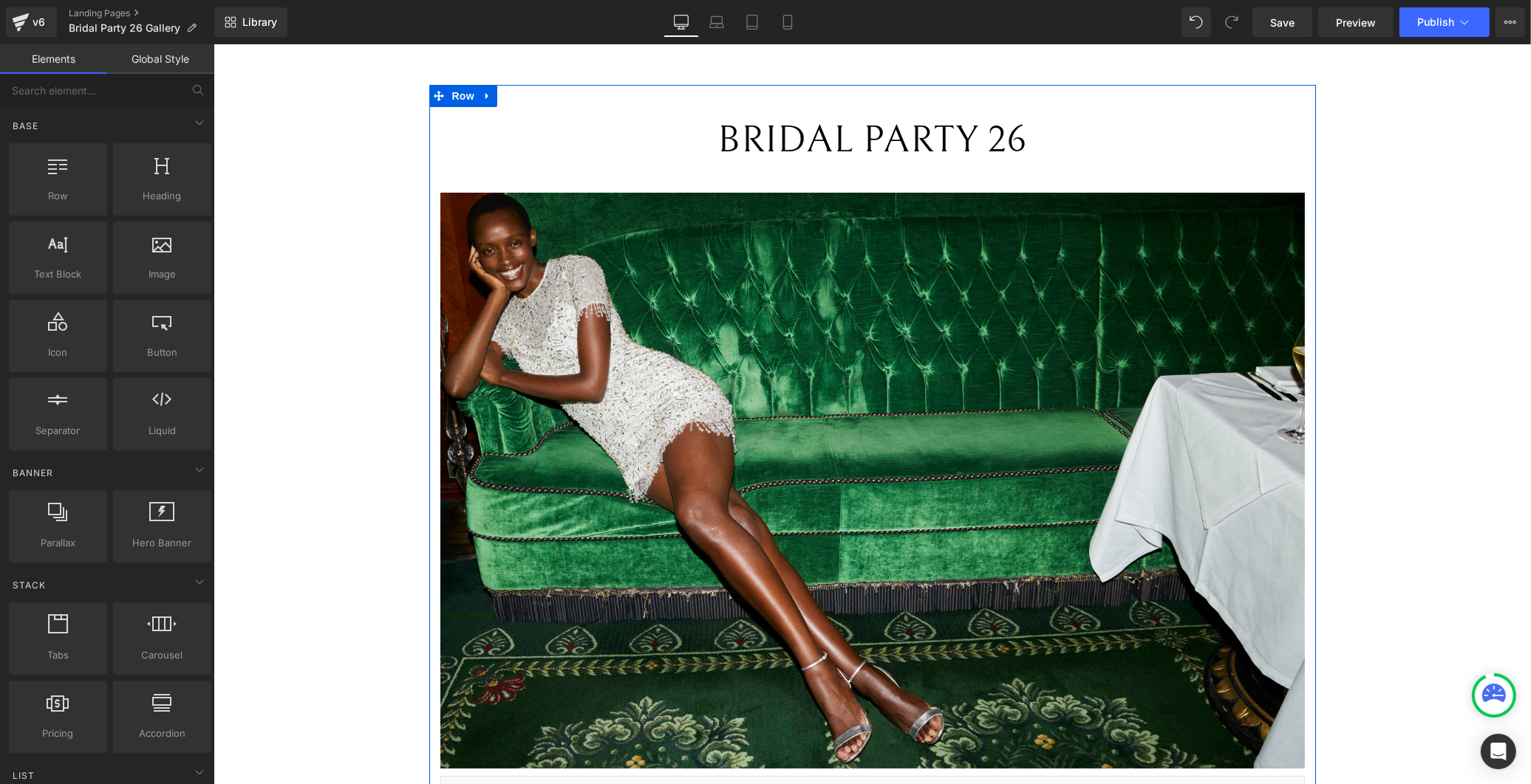
click at [456, 96] on span "Row" at bounding box center [462, 96] width 30 height 22
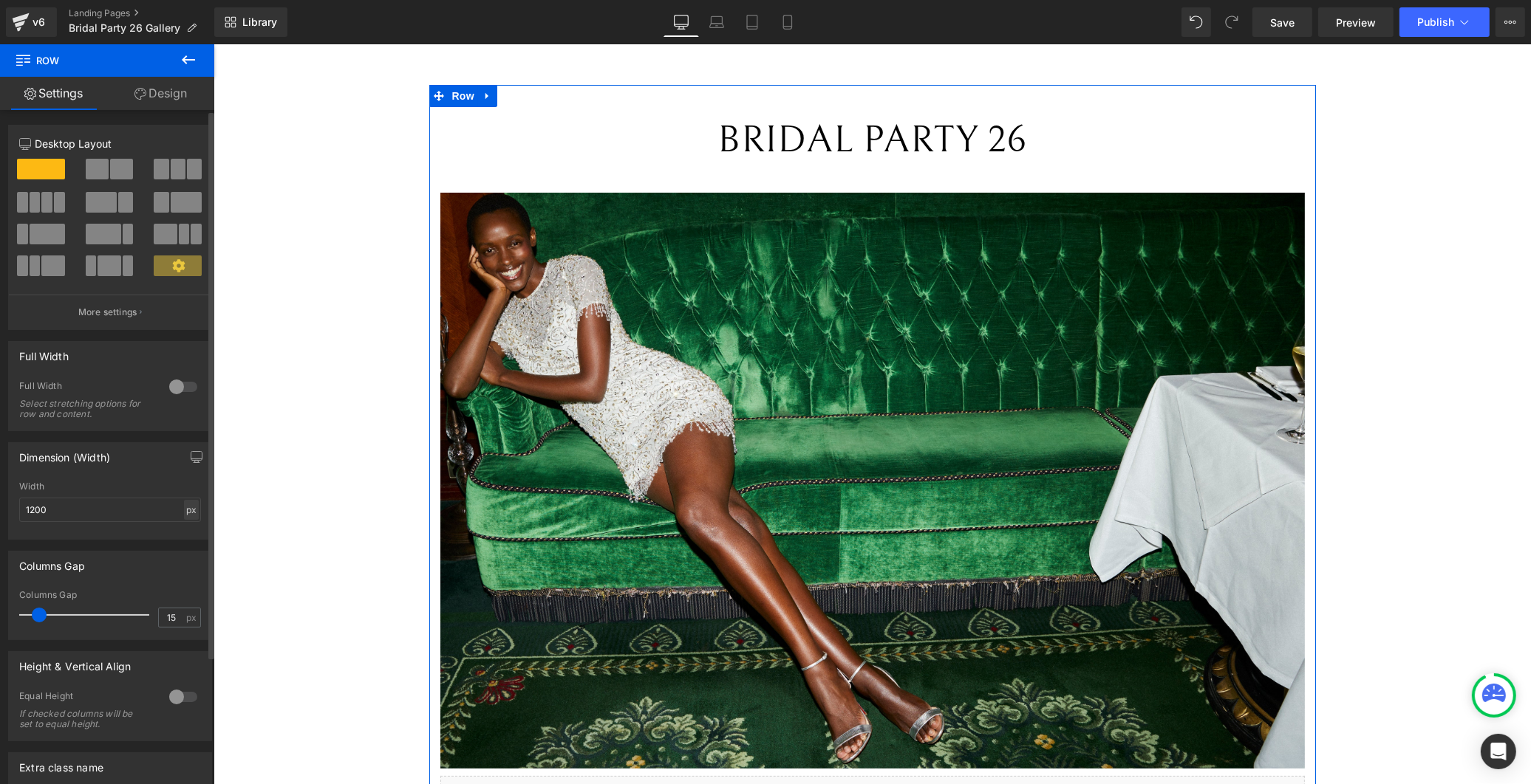
click at [186, 504] on div "px" at bounding box center [191, 510] width 15 height 20
click at [186, 534] on li "%" at bounding box center [191, 532] width 19 height 21
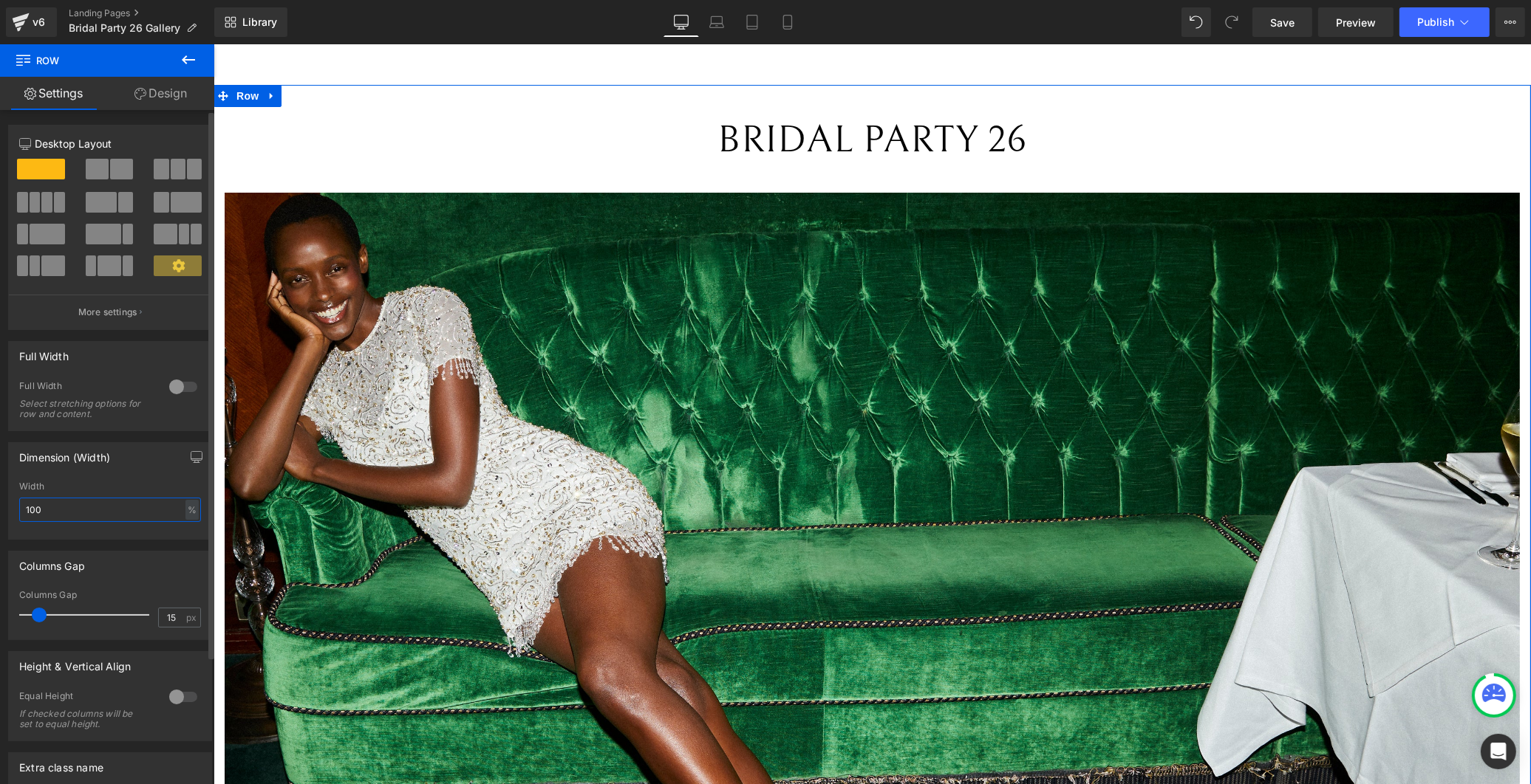
click at [102, 507] on input "100" at bounding box center [111, 509] width 182 height 24
type input "1"
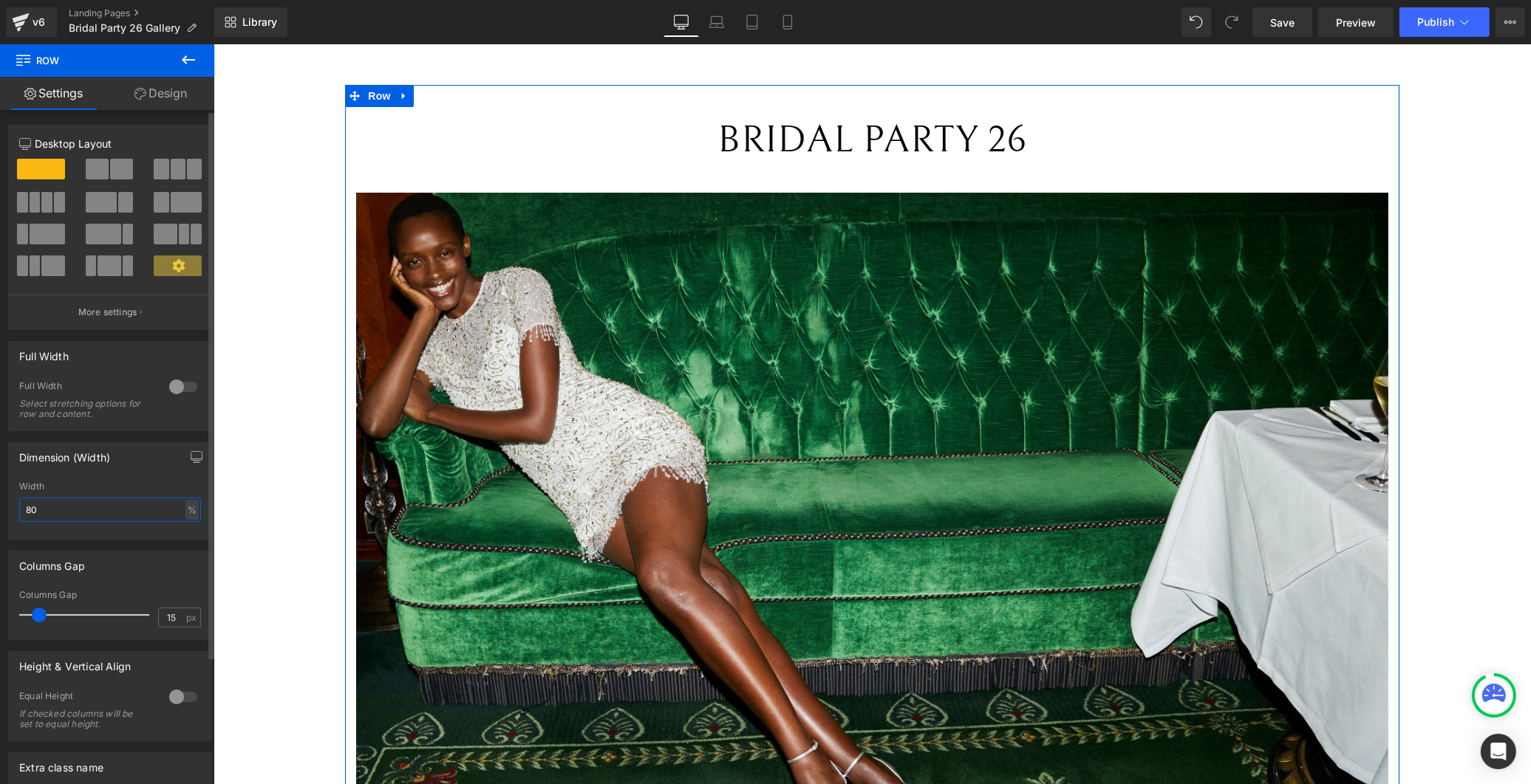
type input "8"
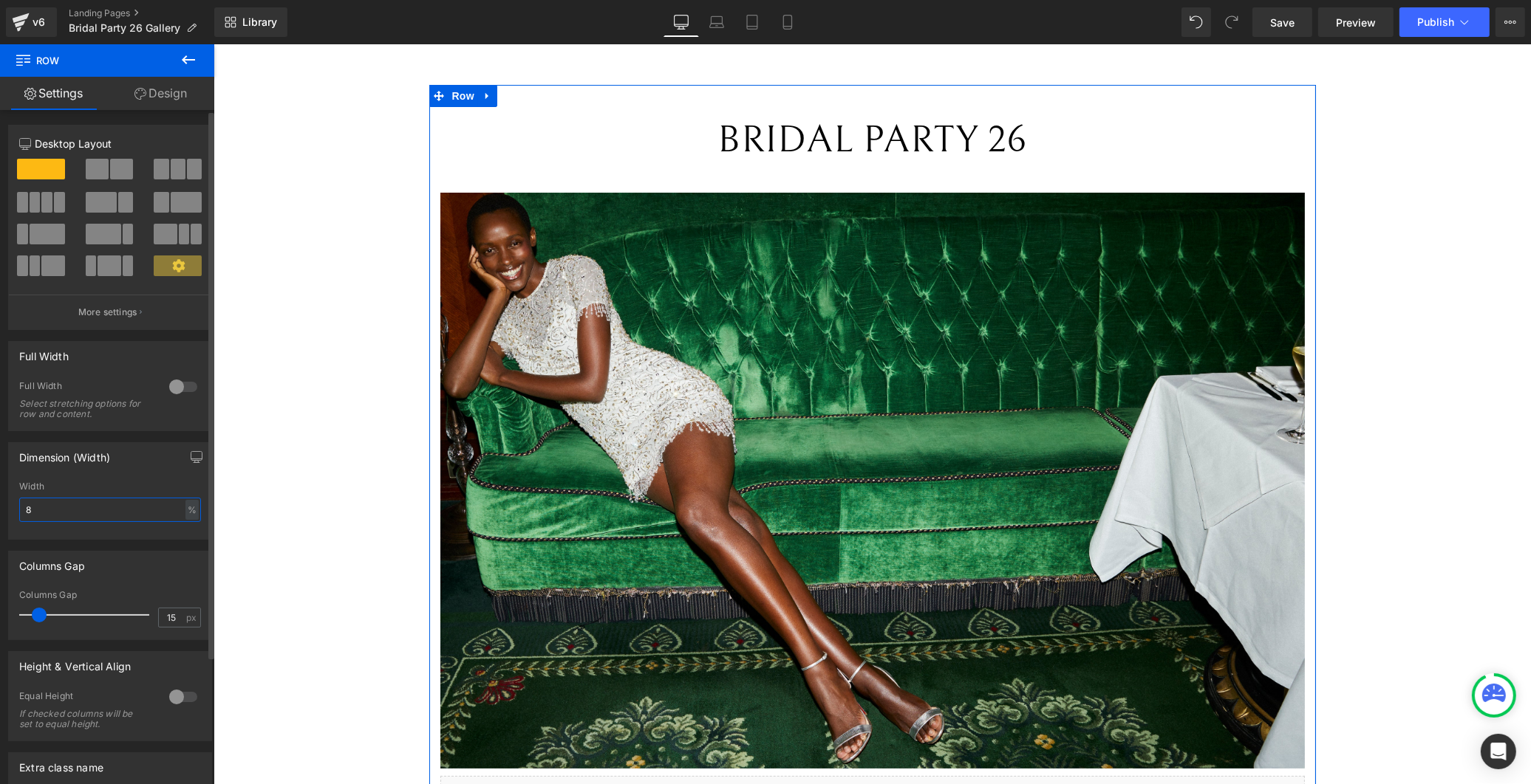
type input "85"
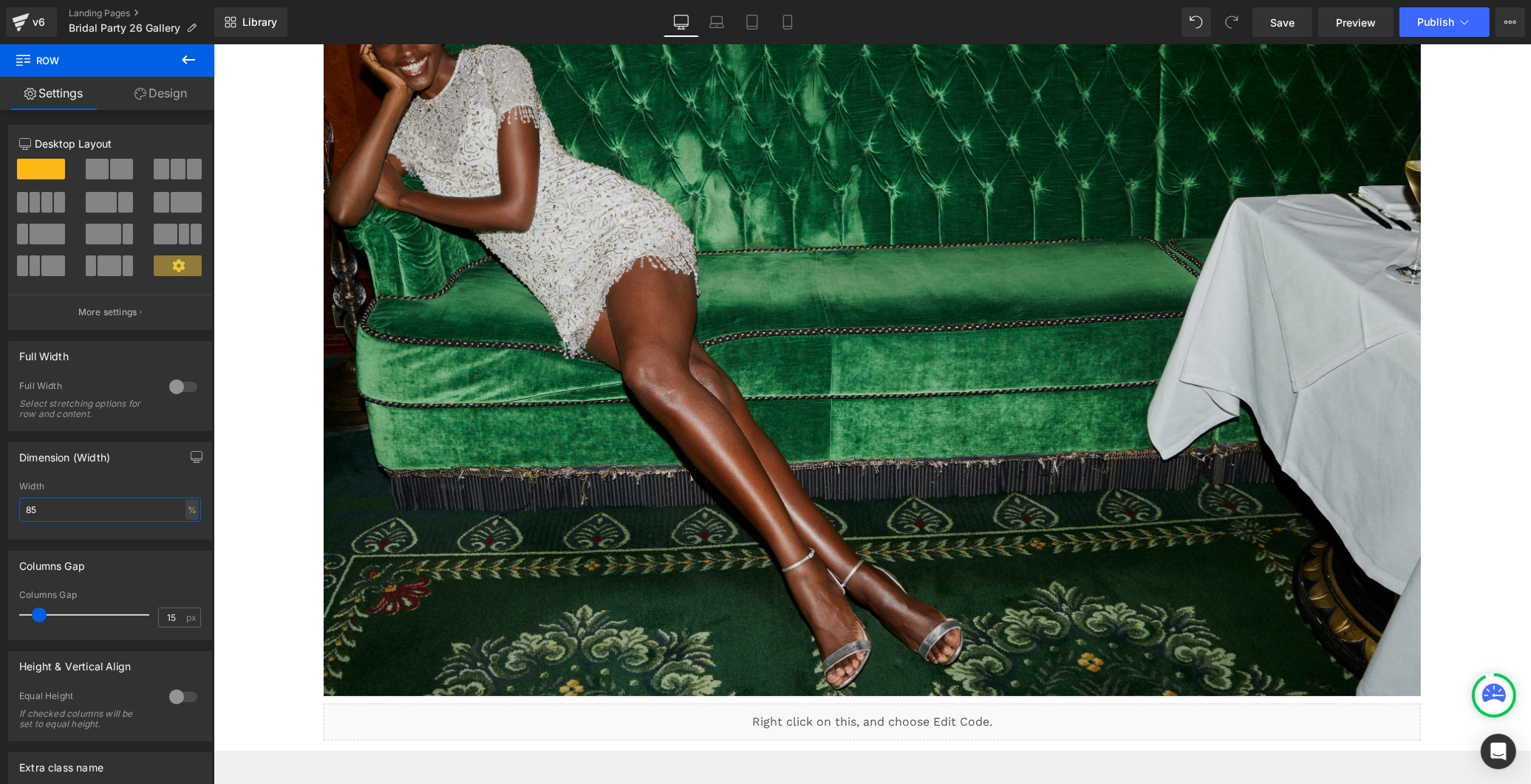
scroll to position [164, 0]
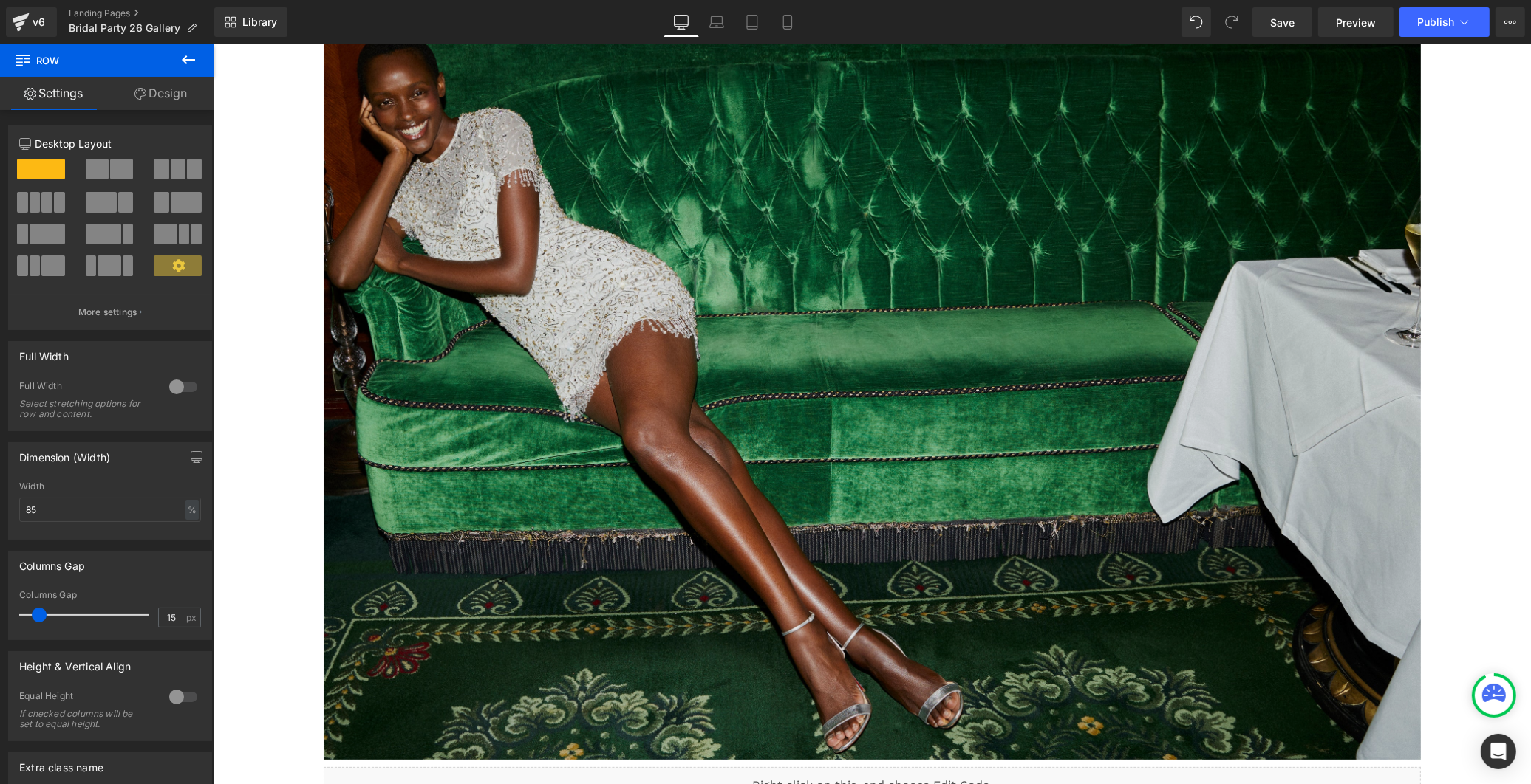
click at [700, 298] on img at bounding box center [872, 394] width 1098 height 731
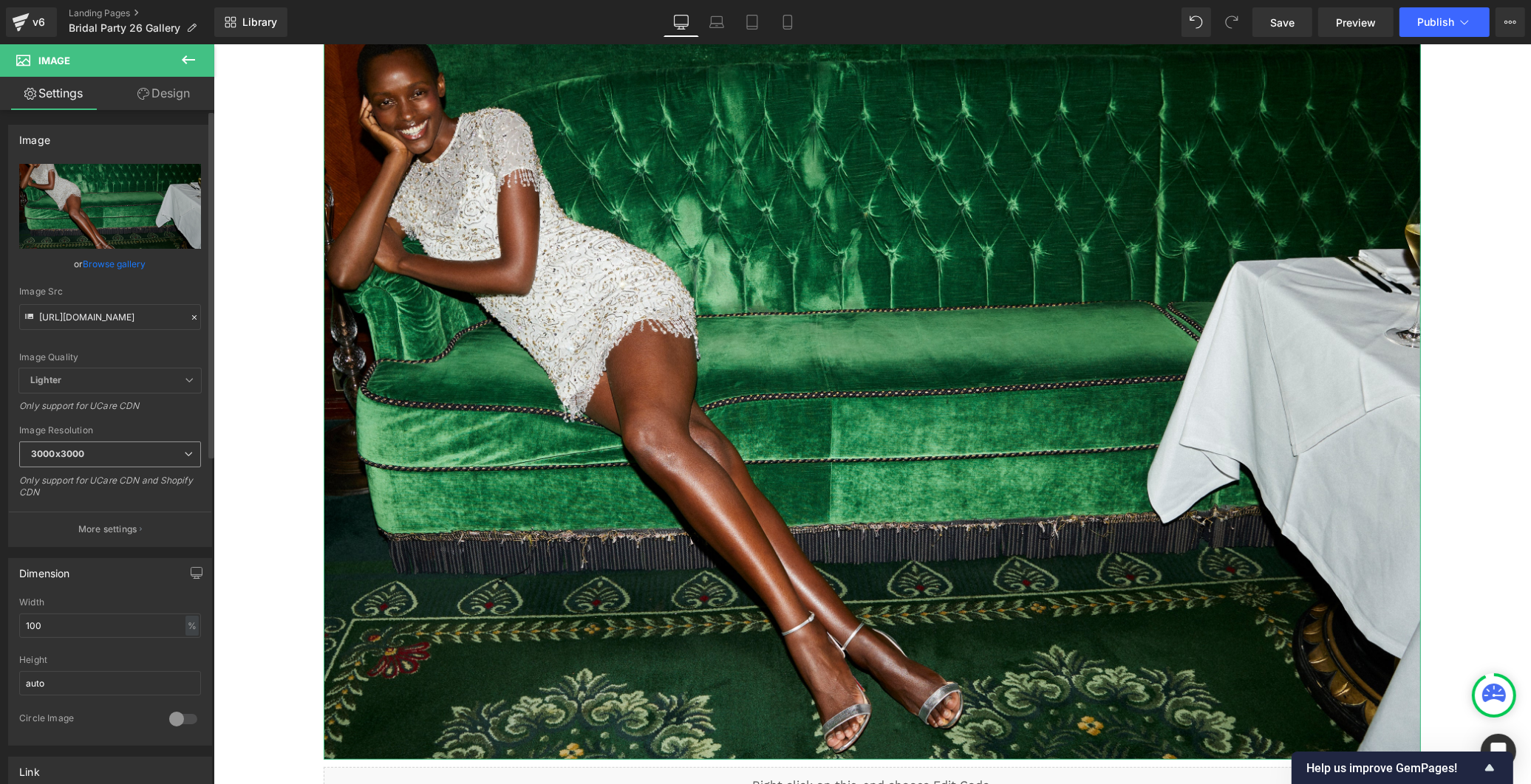
click at [134, 446] on span "3000x3000" at bounding box center [111, 454] width 182 height 26
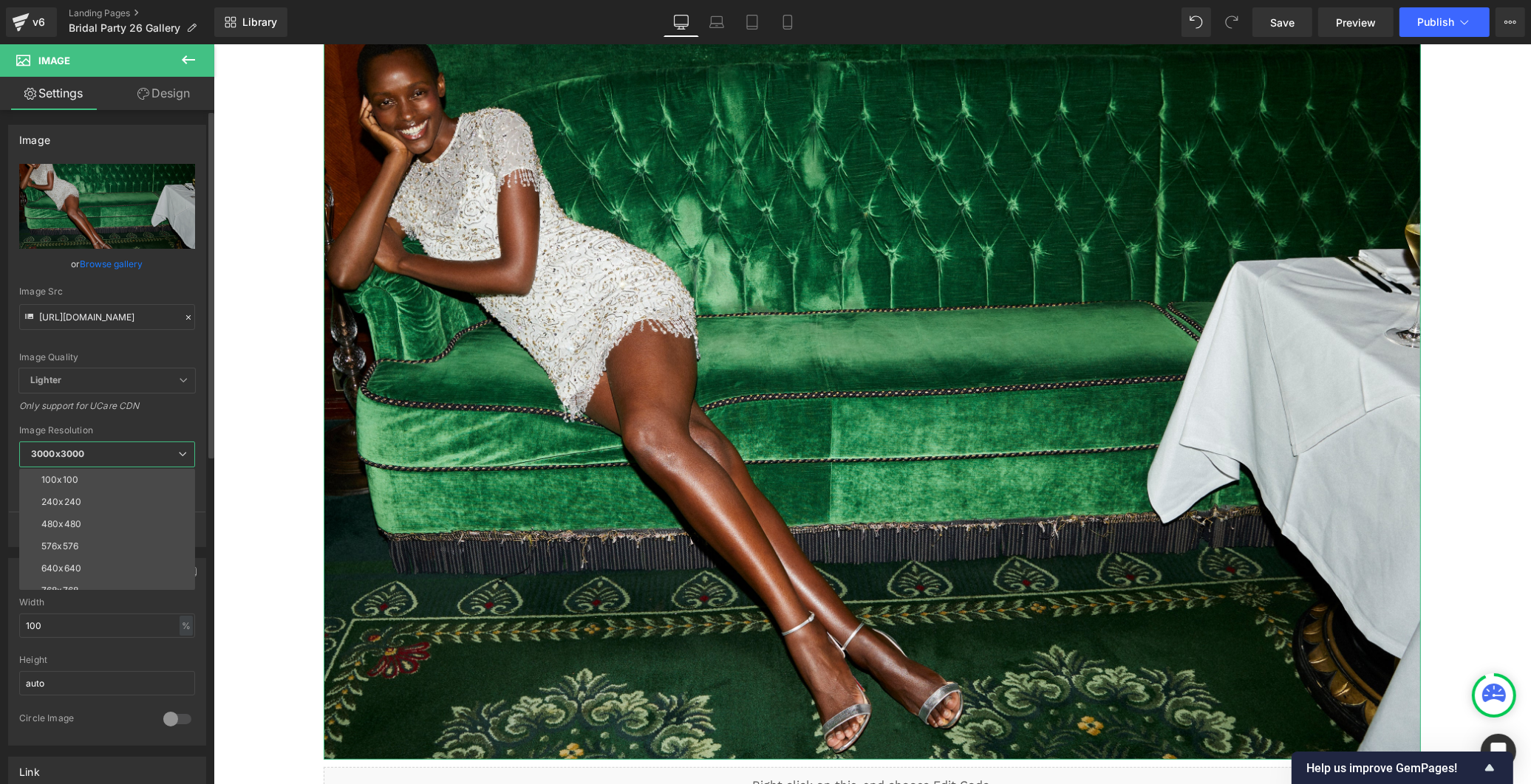
click at [139, 455] on span "3000x3000" at bounding box center [107, 454] width 175 height 26
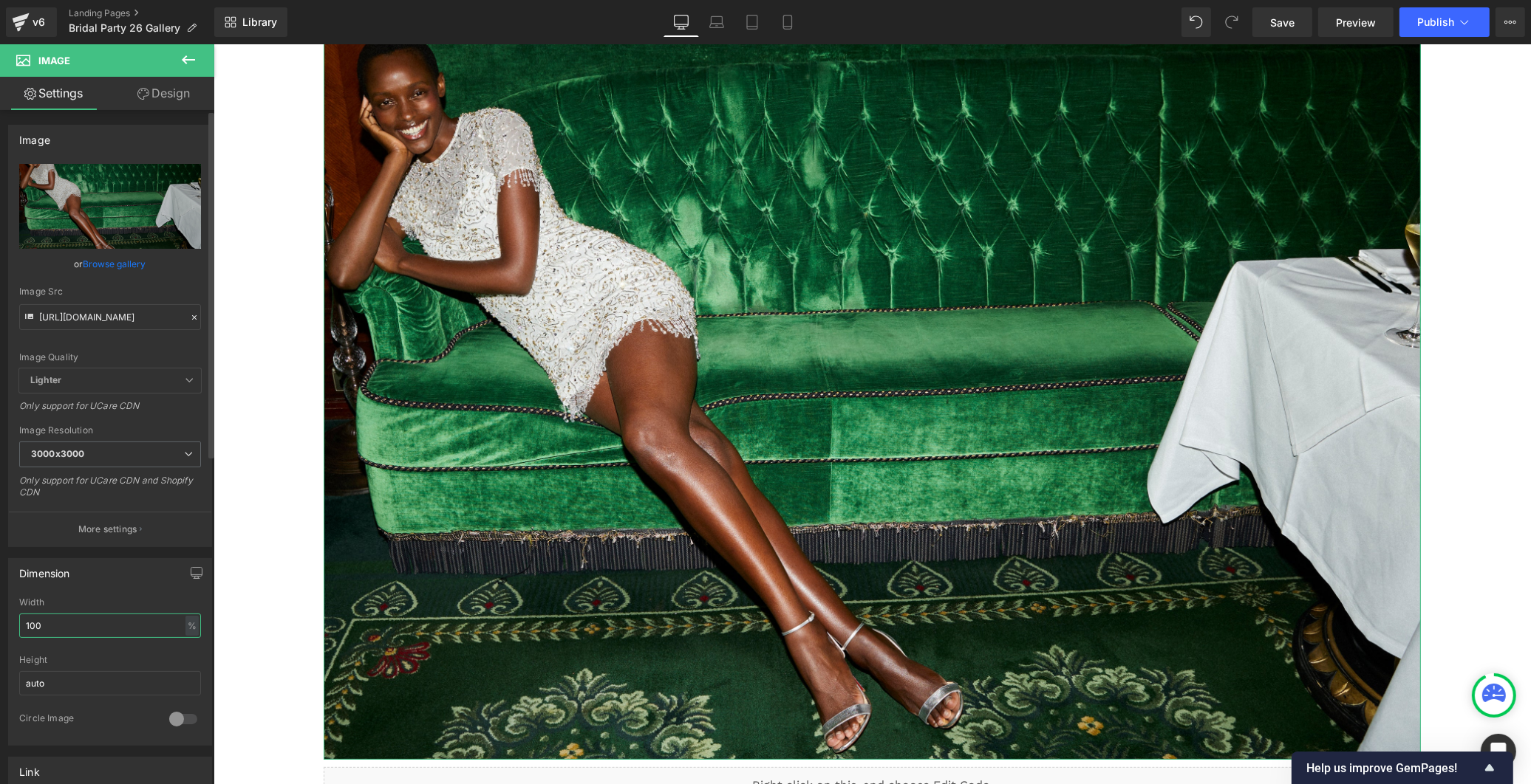
click at [154, 623] on input "100" at bounding box center [111, 626] width 182 height 24
click at [0, 616] on html "Row You are previewing how the will restyle your page. You can not edit Element…" at bounding box center [765, 392] width 1531 height 784
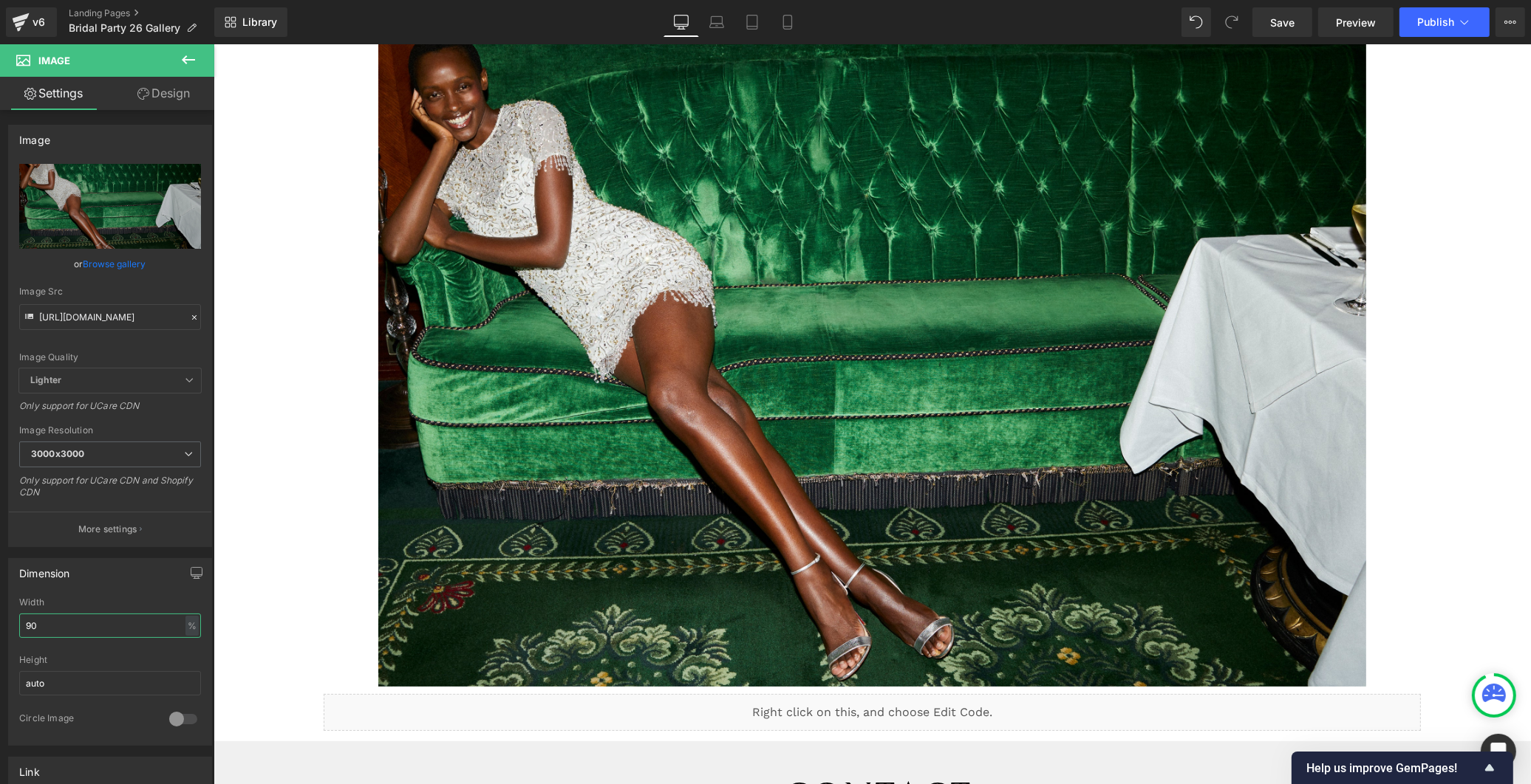
type input "9"
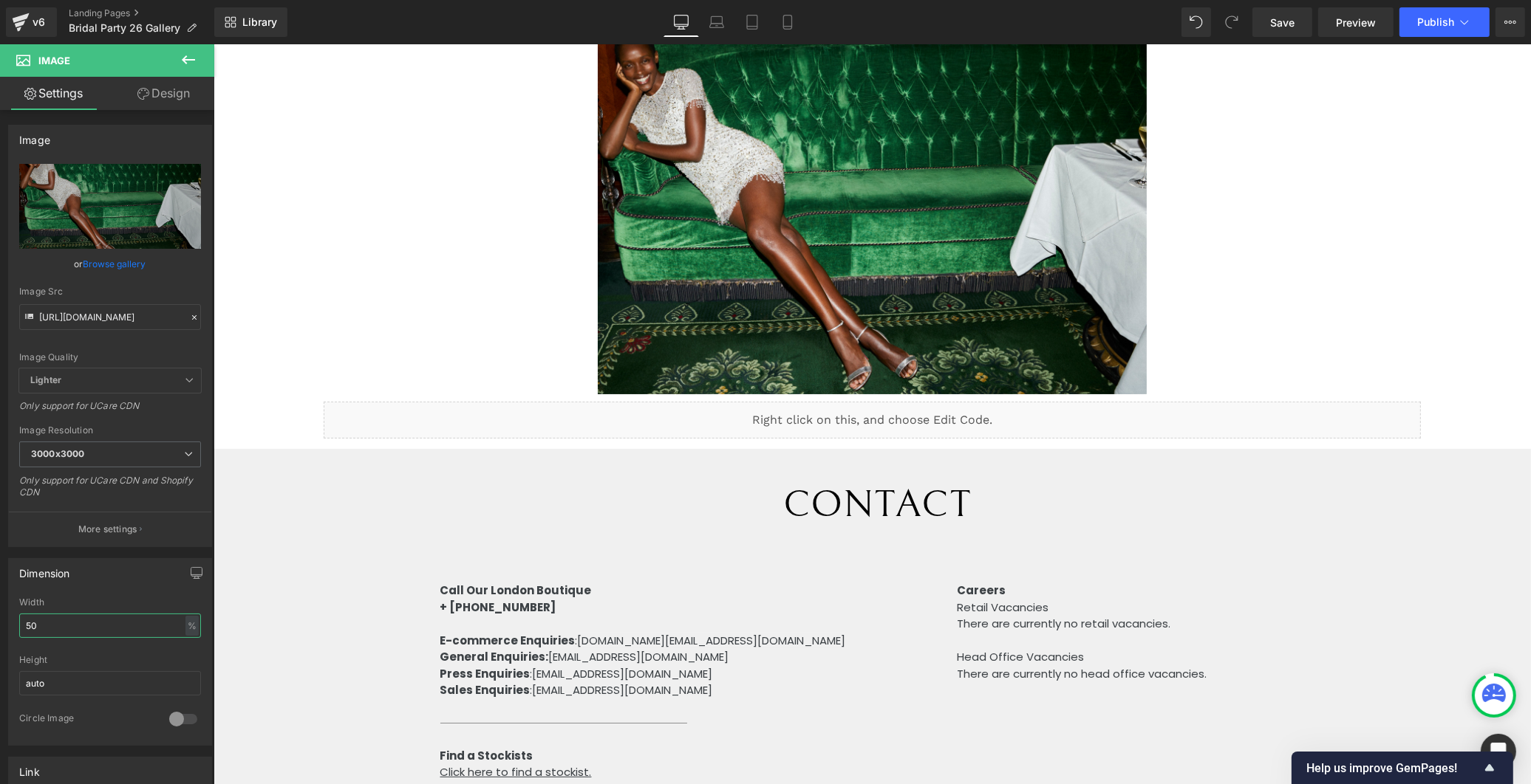
type input "5"
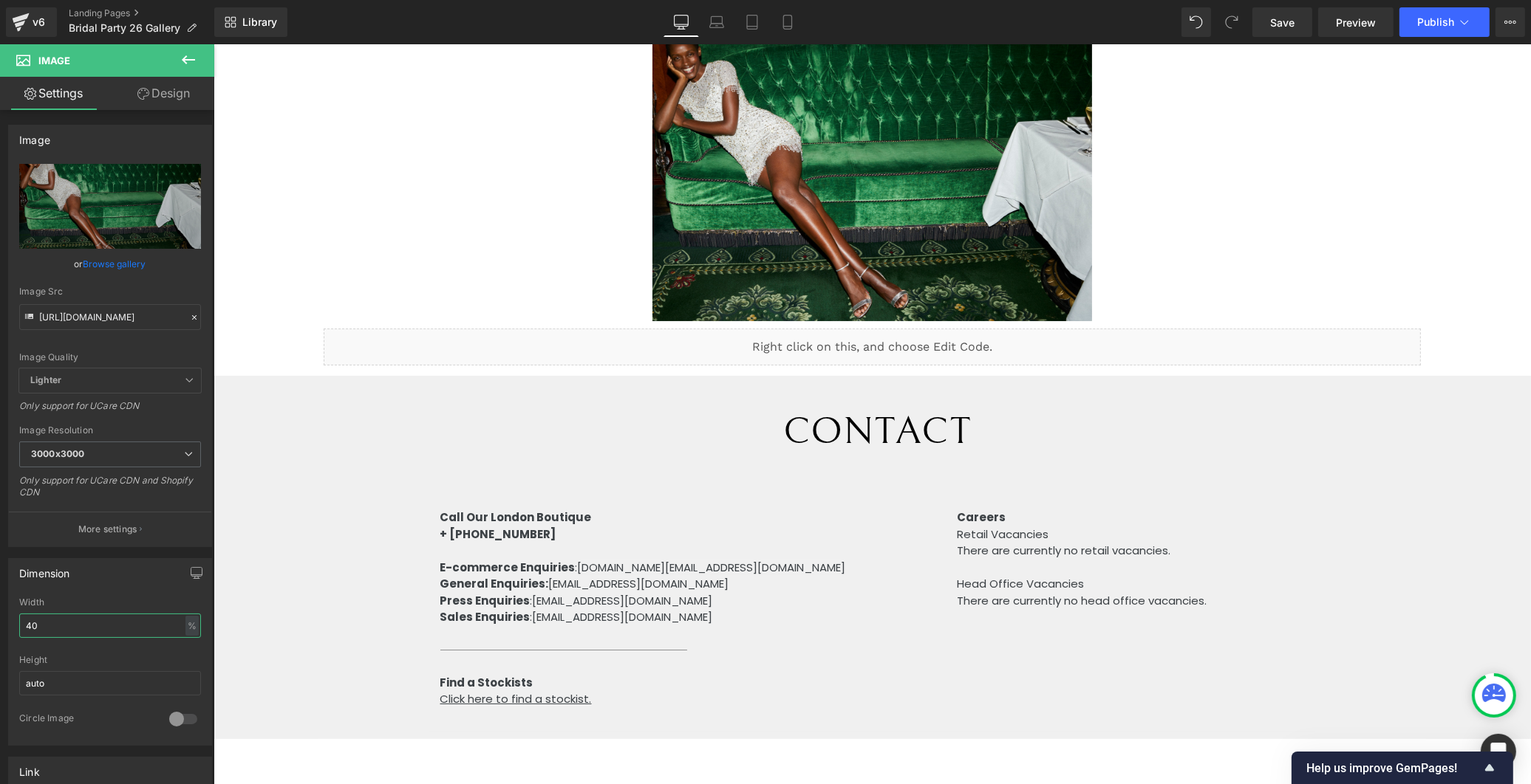
type input "4"
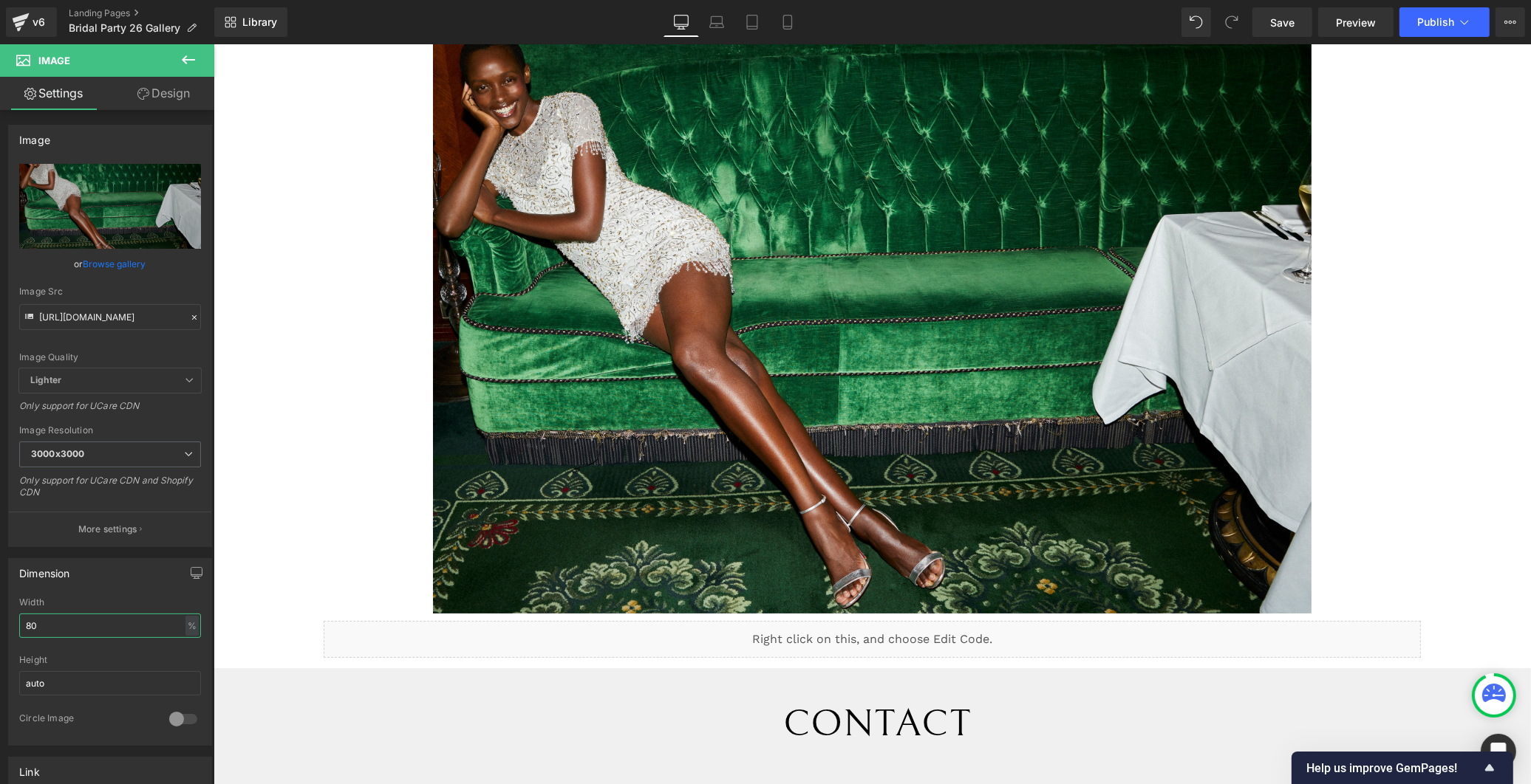
type input "8"
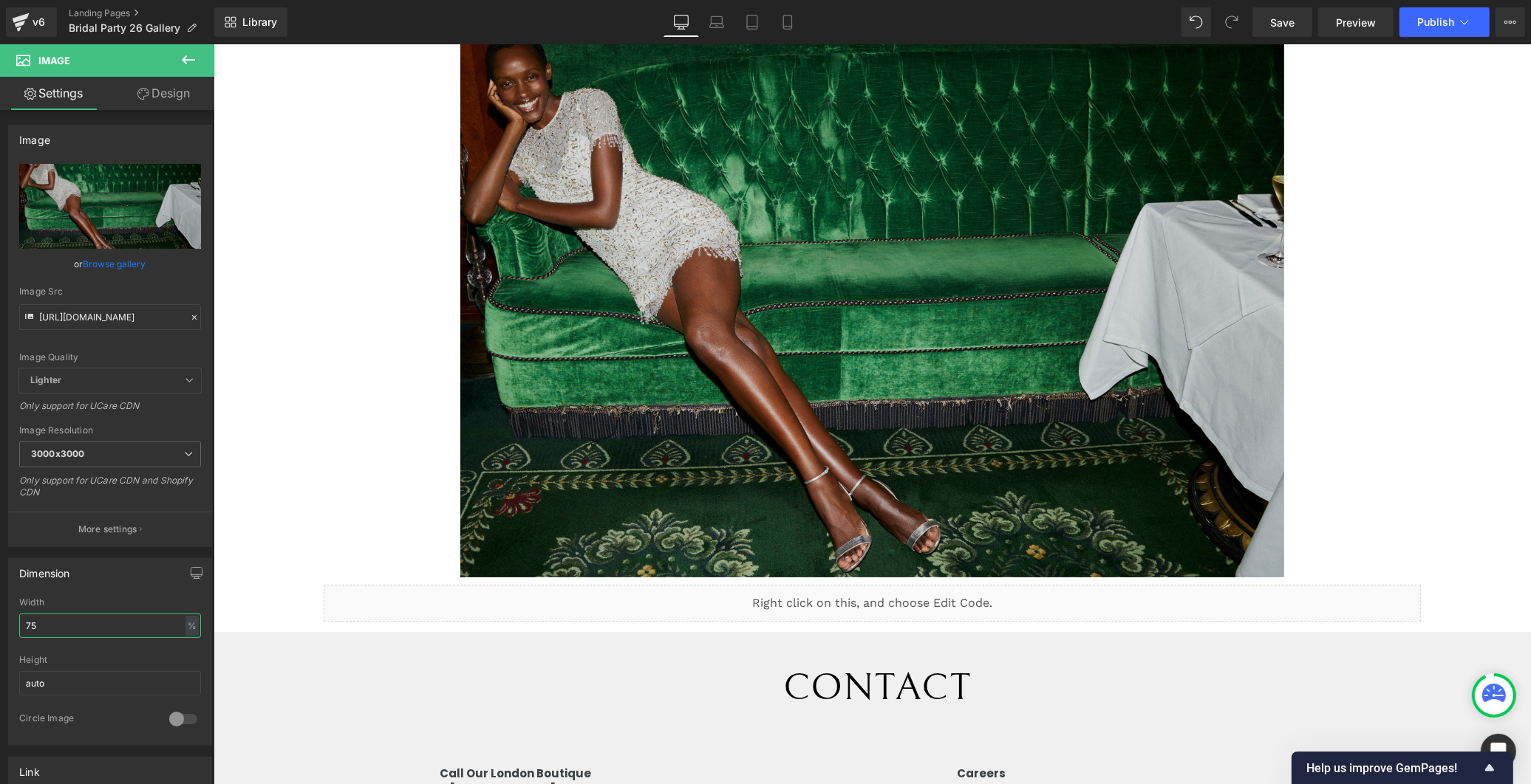
scroll to position [0, 0]
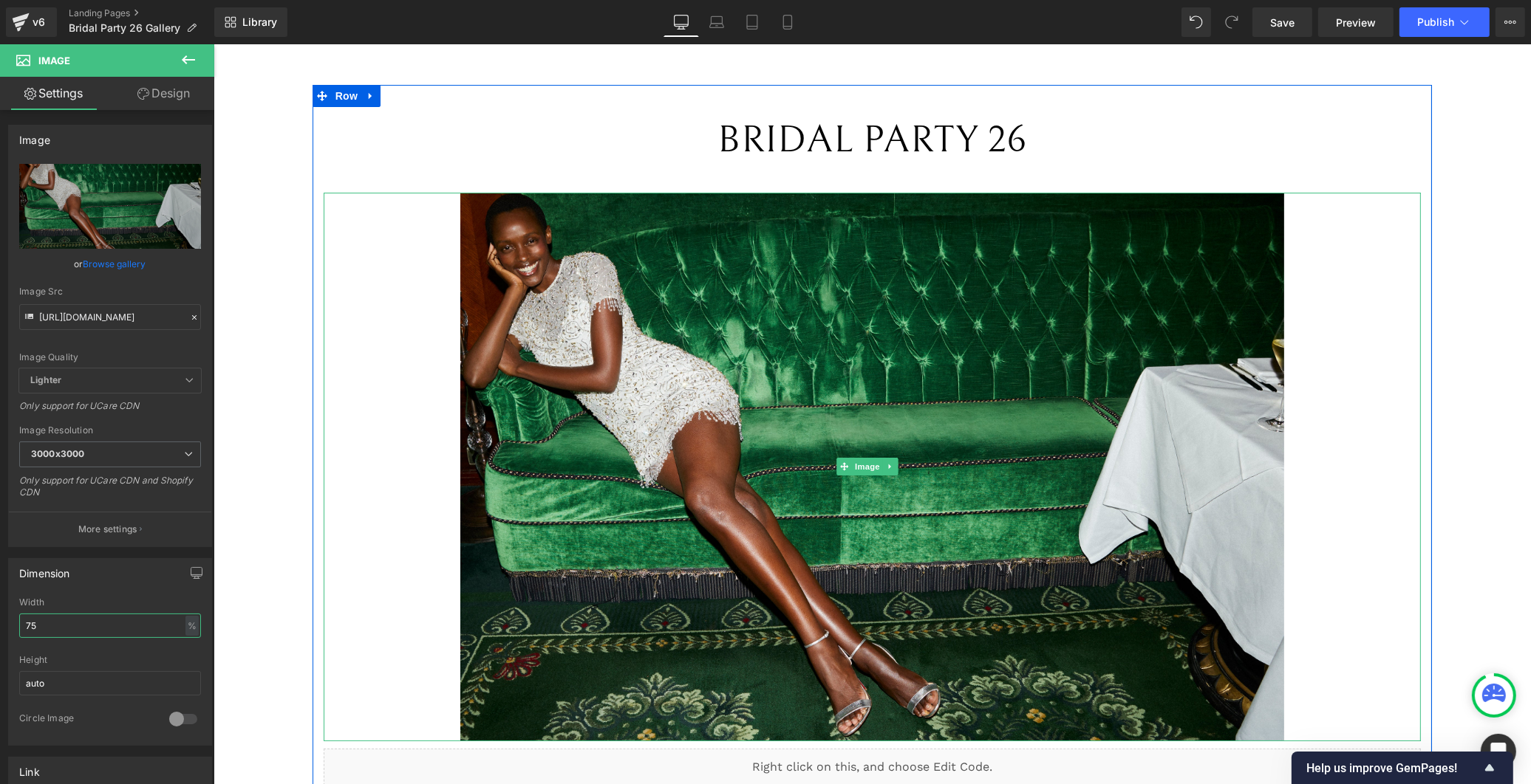
type input "7"
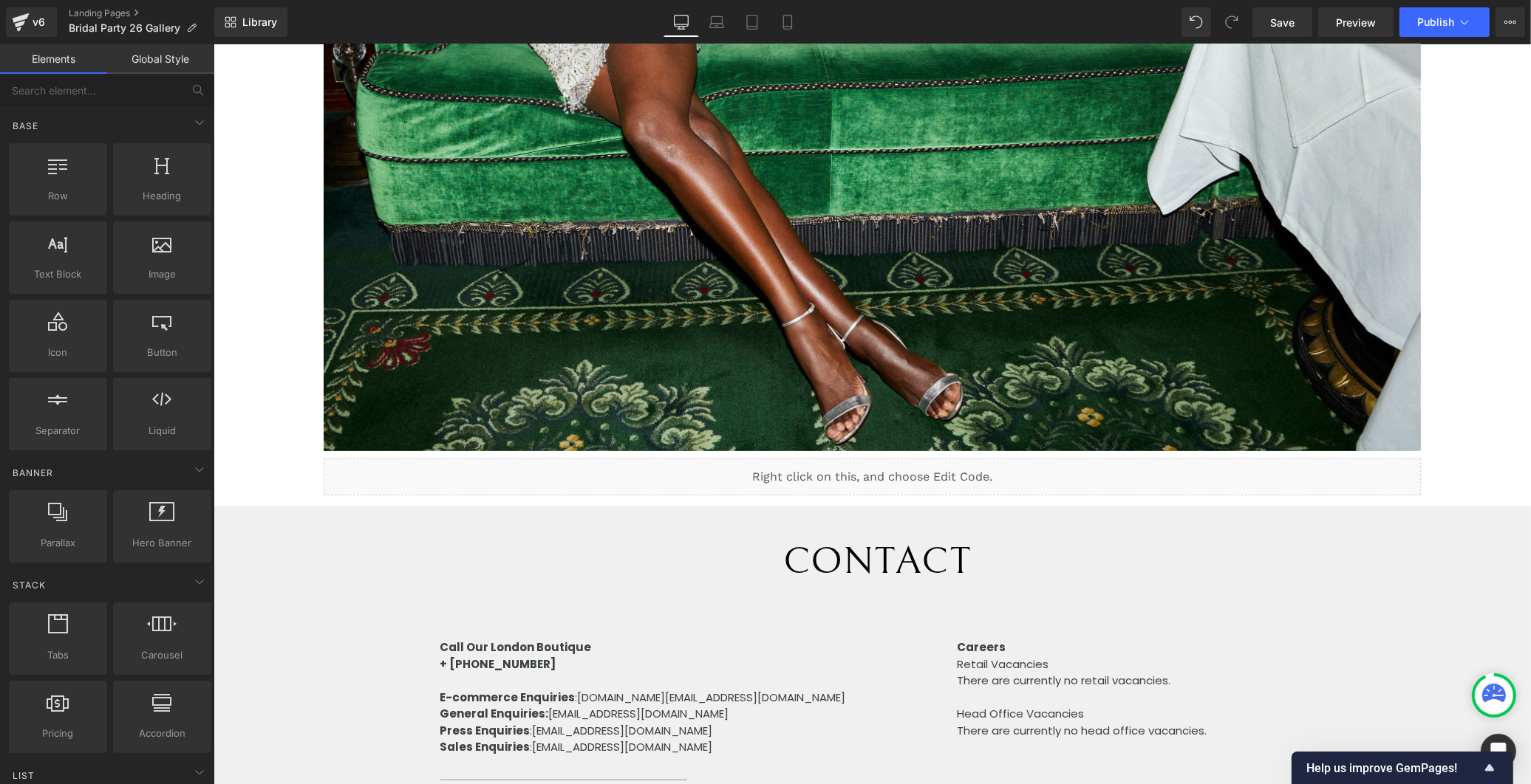
scroll to position [491, 0]
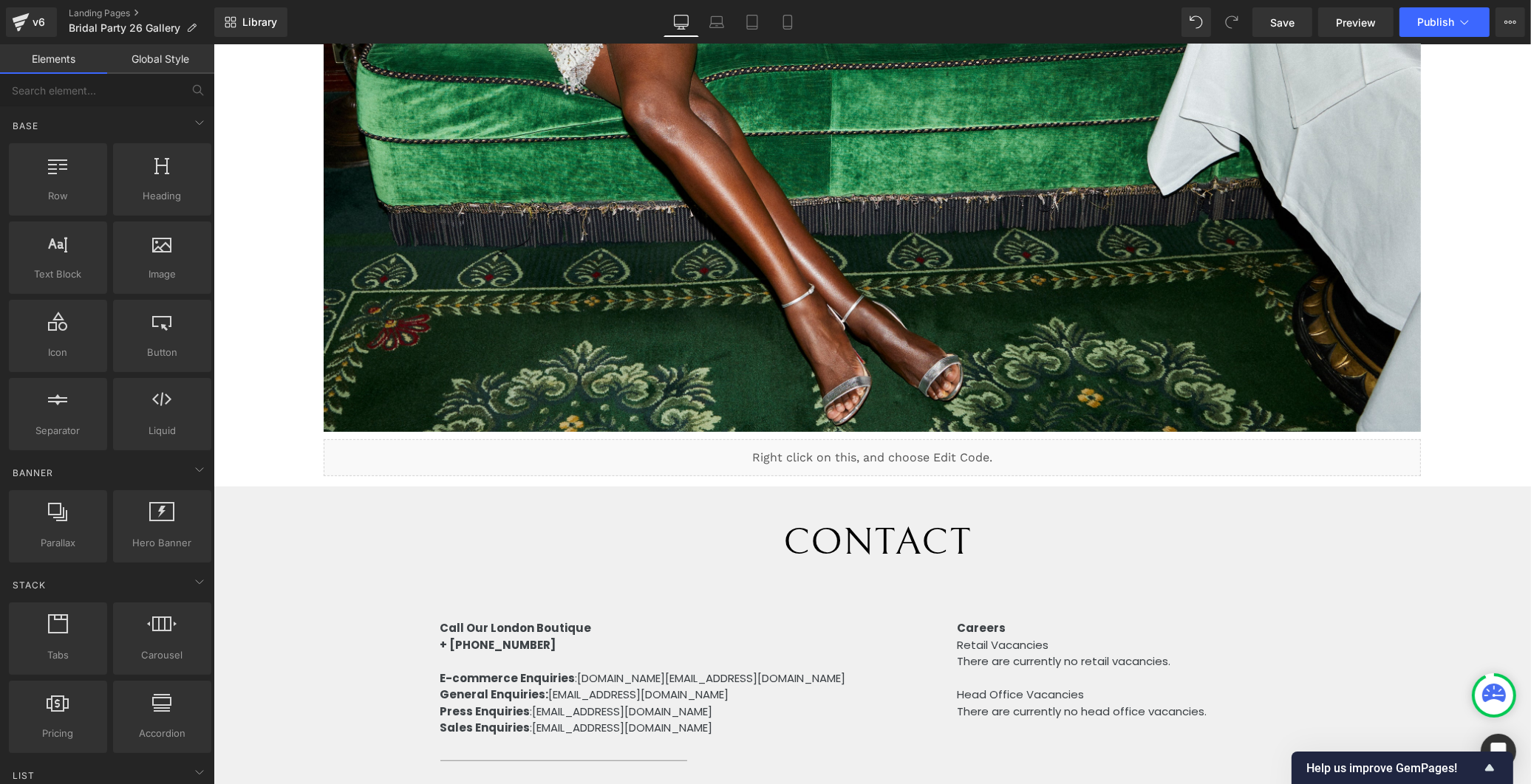
click at [951, 448] on div "Liquid" at bounding box center [872, 458] width 1098 height 37
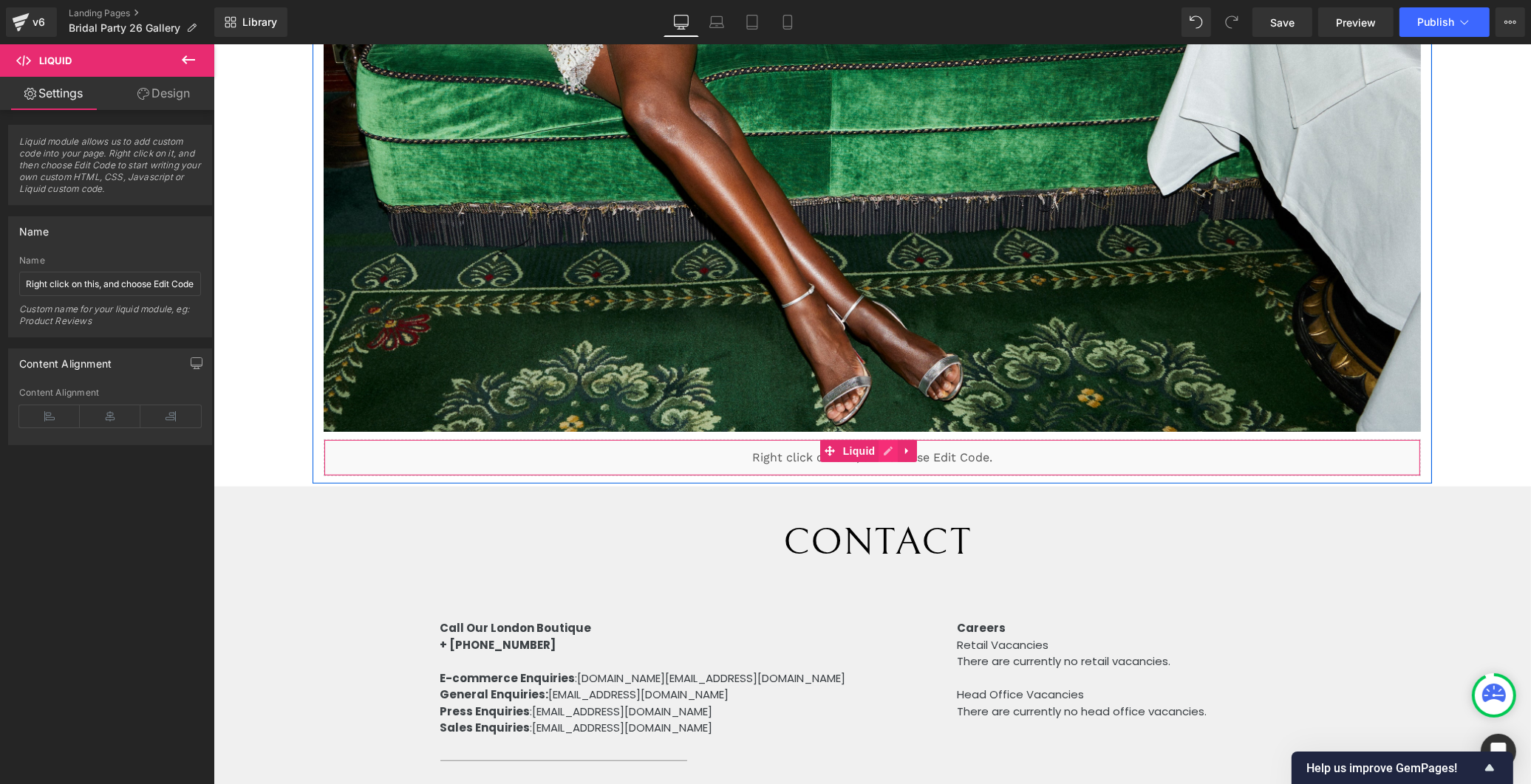
click at [879, 439] on div "Liquid" at bounding box center [872, 458] width 1098 height 37
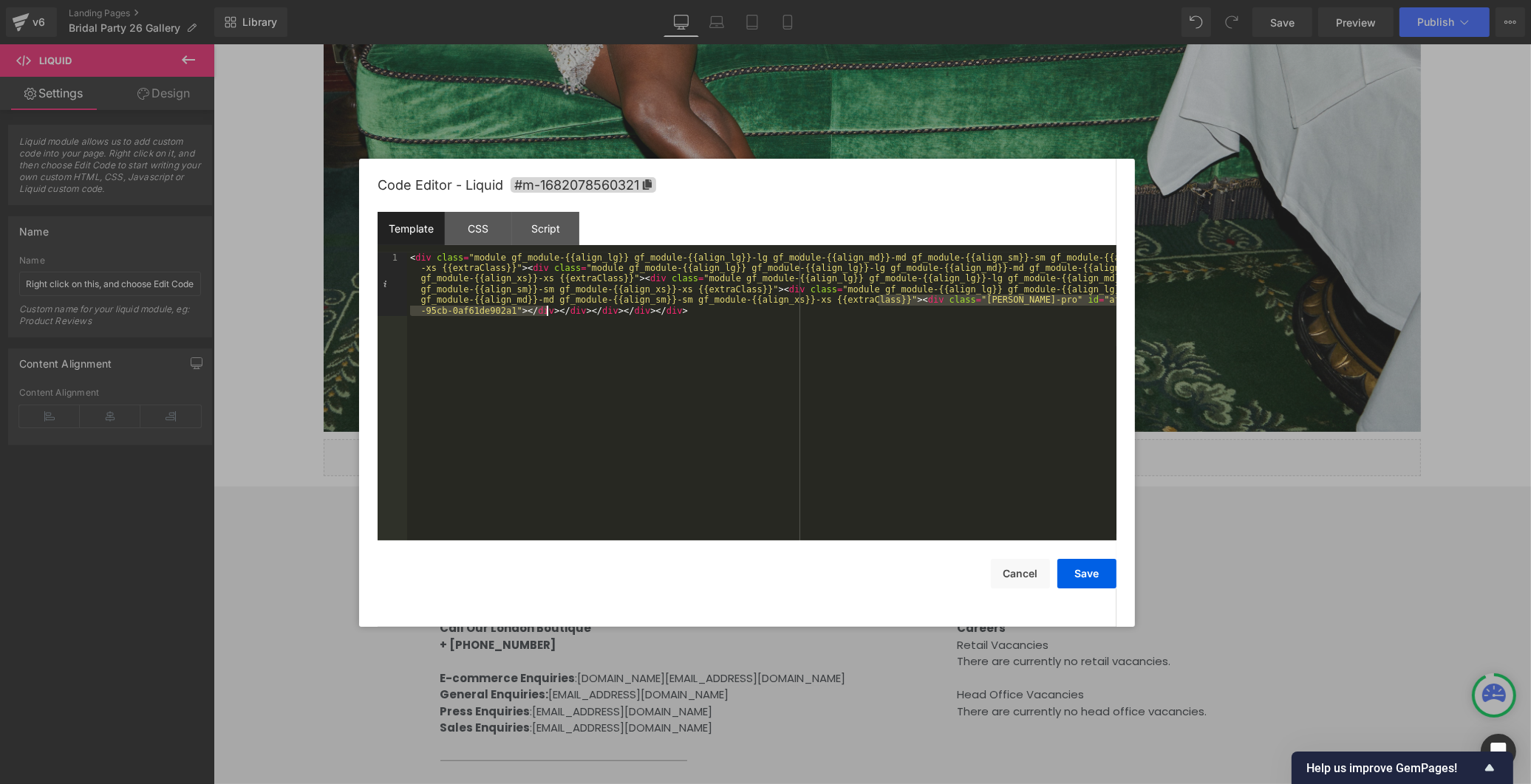
drag, startPoint x: 880, startPoint y: 300, endPoint x: 564, endPoint y: 312, distance: 316.2
click at [547, 313] on div "< div class = "module gf_module-{{align_lg}} gf_module-{{align_lg}}-lg gf_modul…" at bounding box center [762, 460] width 709 height 416
click at [1299, 510] on div at bounding box center [765, 392] width 1531 height 784
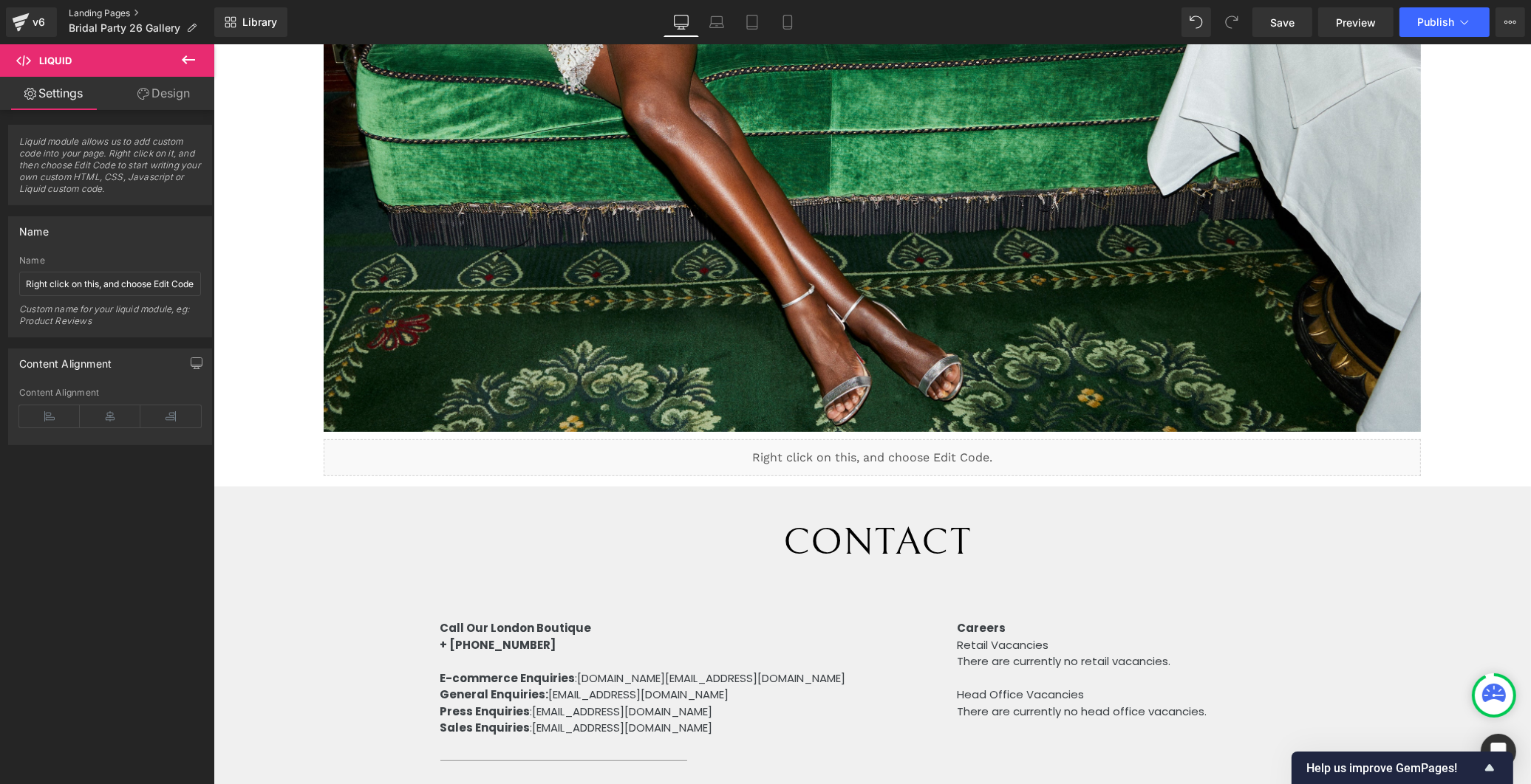
drag, startPoint x: 100, startPoint y: 5, endPoint x: 89, endPoint y: 9, distance: 11.7
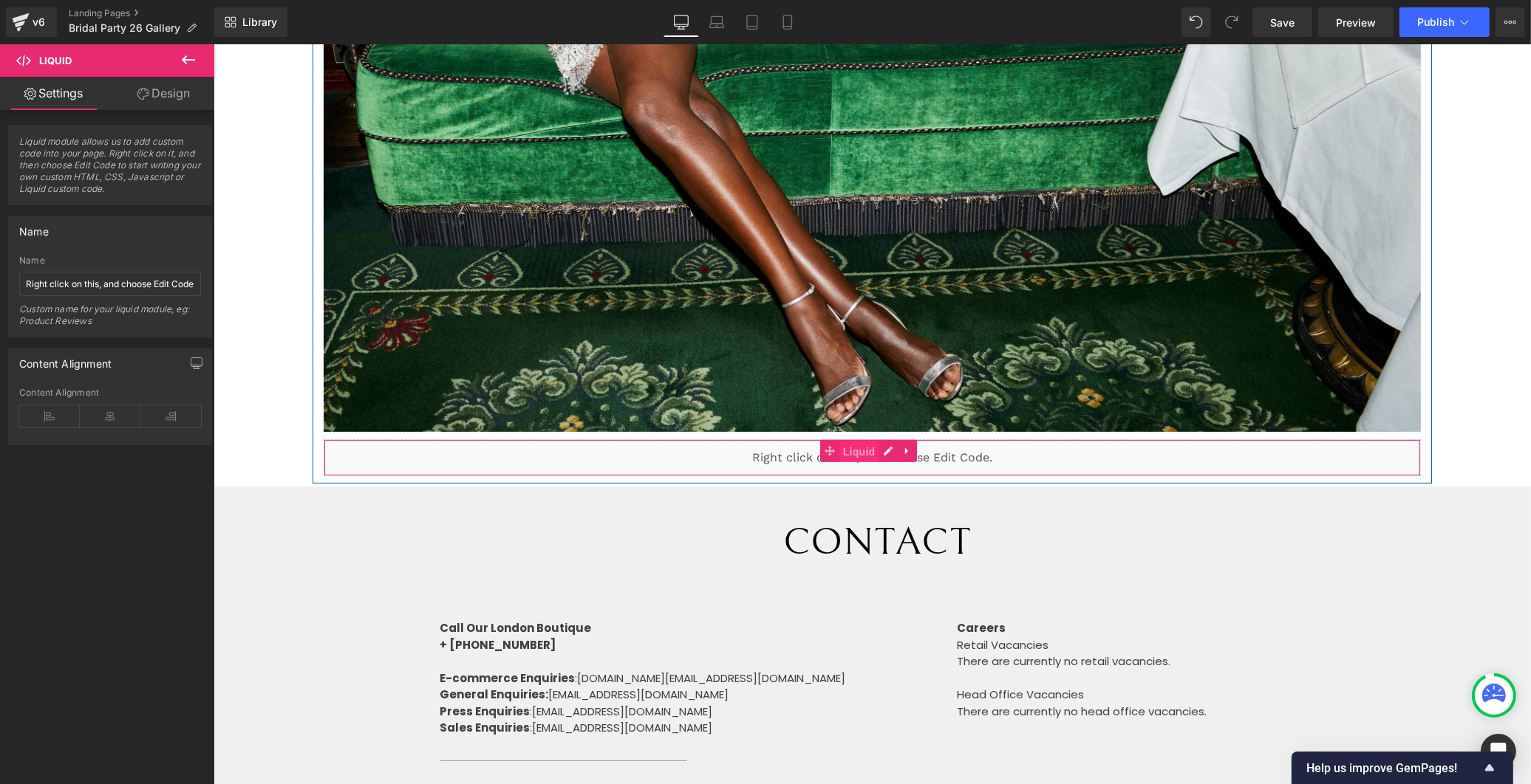
click at [866, 441] on span "Liquid" at bounding box center [858, 452] width 40 height 22
click at [890, 443] on div "Liquid" at bounding box center [872, 458] width 1098 height 37
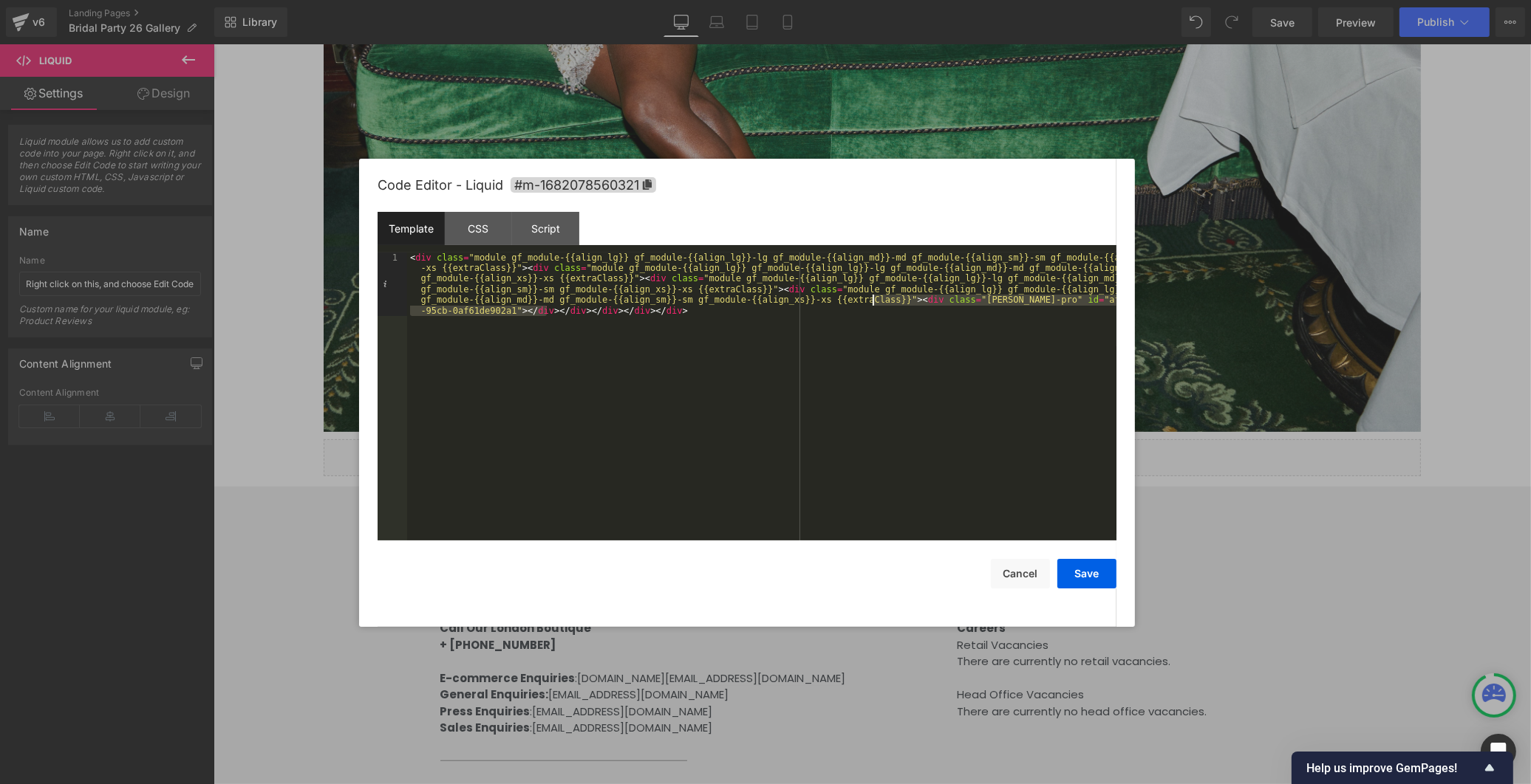
drag, startPoint x: 546, startPoint y: 314, endPoint x: 875, endPoint y: 301, distance: 329.3
click at [875, 301] on div "< div class = "module gf_module-{{align_lg}} gf_module-{{align_lg}}-lg gf_modul…" at bounding box center [762, 460] width 709 height 416
click at [875, 303] on div "< div class = "module gf_module-{{align_lg}} gf_module-{{align_lg}}-lg gf_modul…" at bounding box center [762, 397] width 709 height 288
click at [879, 301] on div "< div class = "module gf_module-{{align_lg}} gf_module-{{align_lg}}-lg gf_modul…" at bounding box center [762, 460] width 709 height 416
click at [880, 301] on div "< div class = "module gf_module-{{align_lg}} gf_module-{{align_lg}}-lg gf_modul…" at bounding box center [762, 397] width 709 height 288
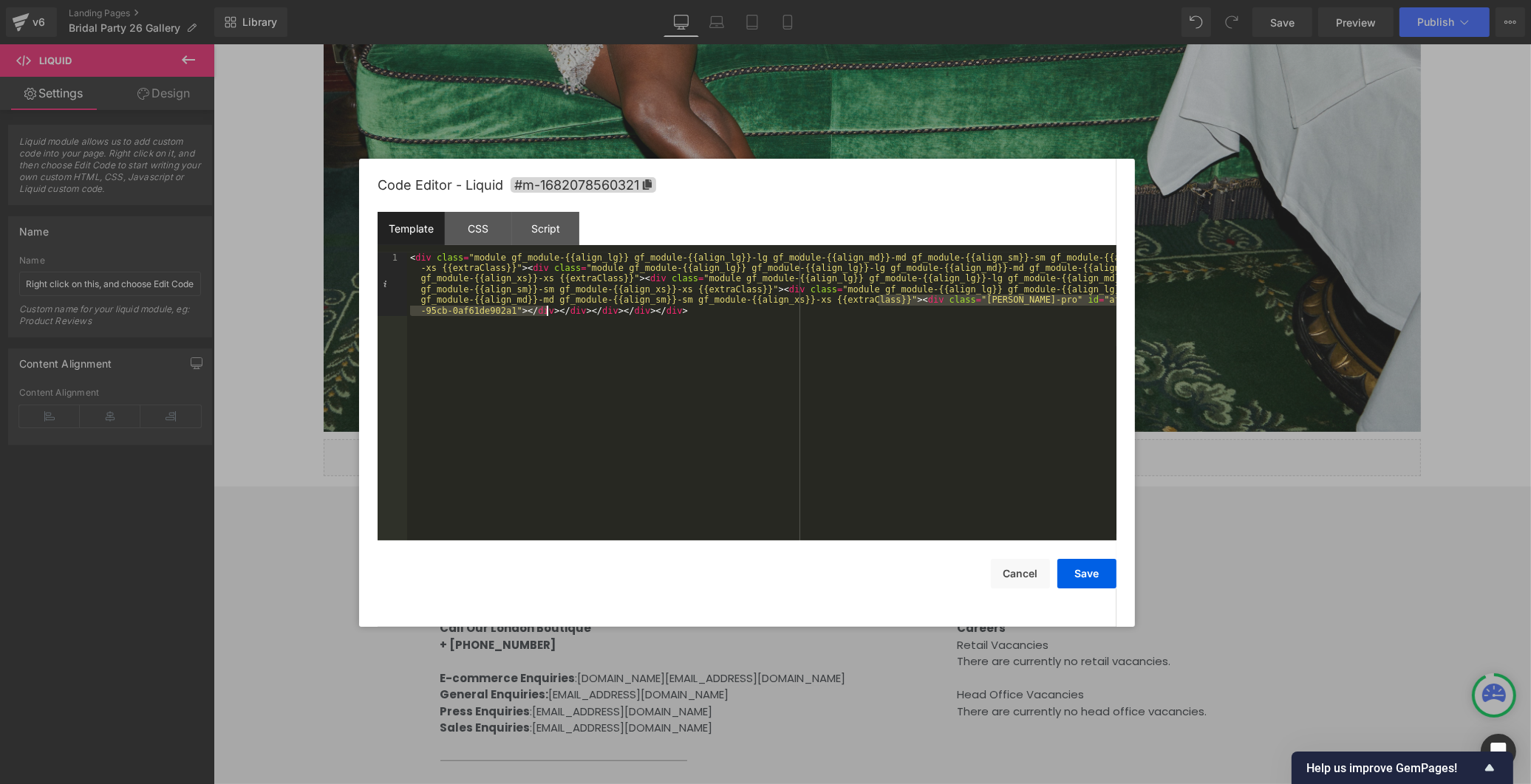
drag, startPoint x: 879, startPoint y: 301, endPoint x: 585, endPoint y: 312, distance: 294.2
click at [545, 313] on div "< div class = "module gf_module-{{align_lg}} gf_module-{{align_lg}}-lg gf_modul…" at bounding box center [762, 460] width 709 height 416
click at [1096, 577] on button "Save" at bounding box center [1087, 573] width 59 height 30
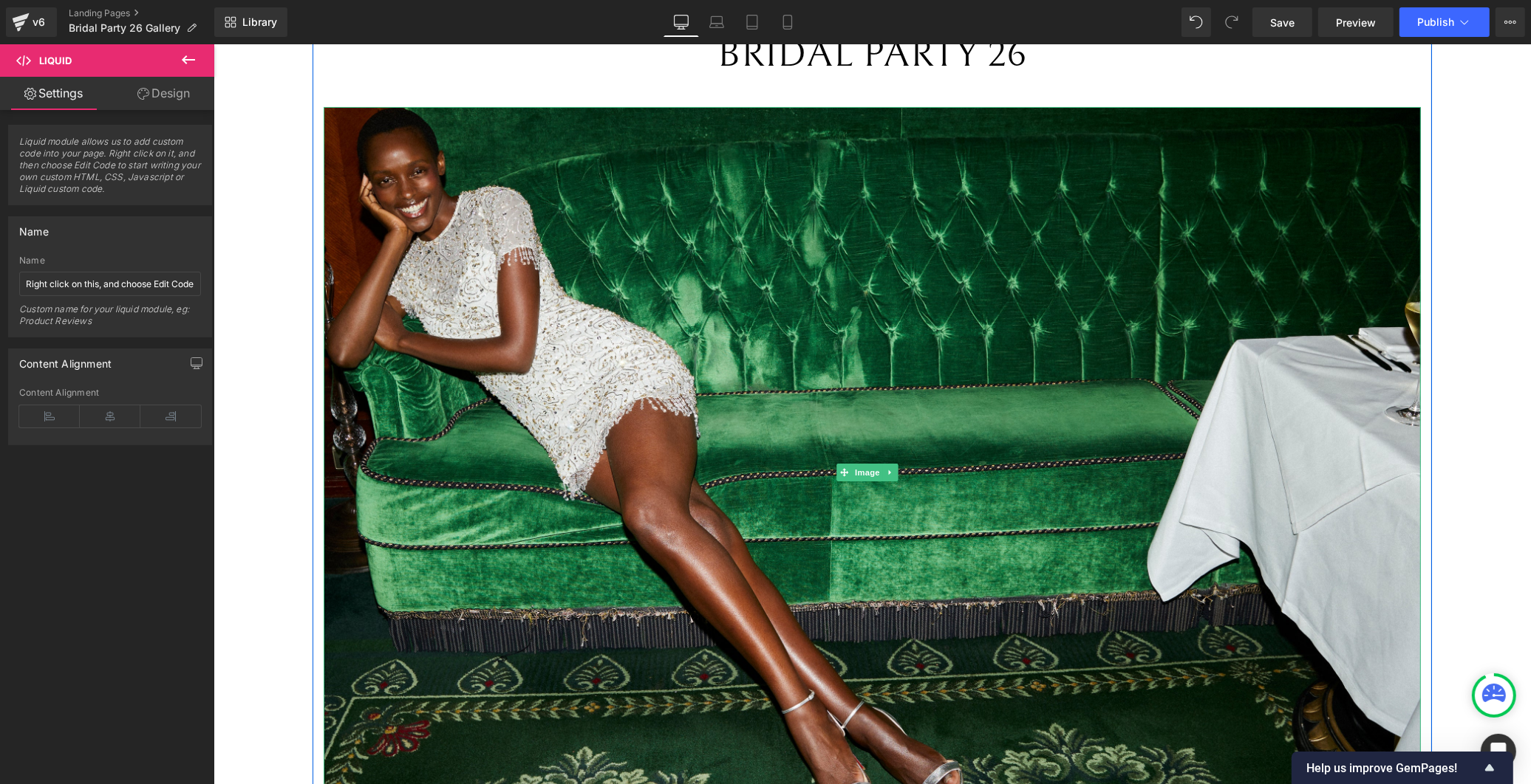
scroll to position [0, 0]
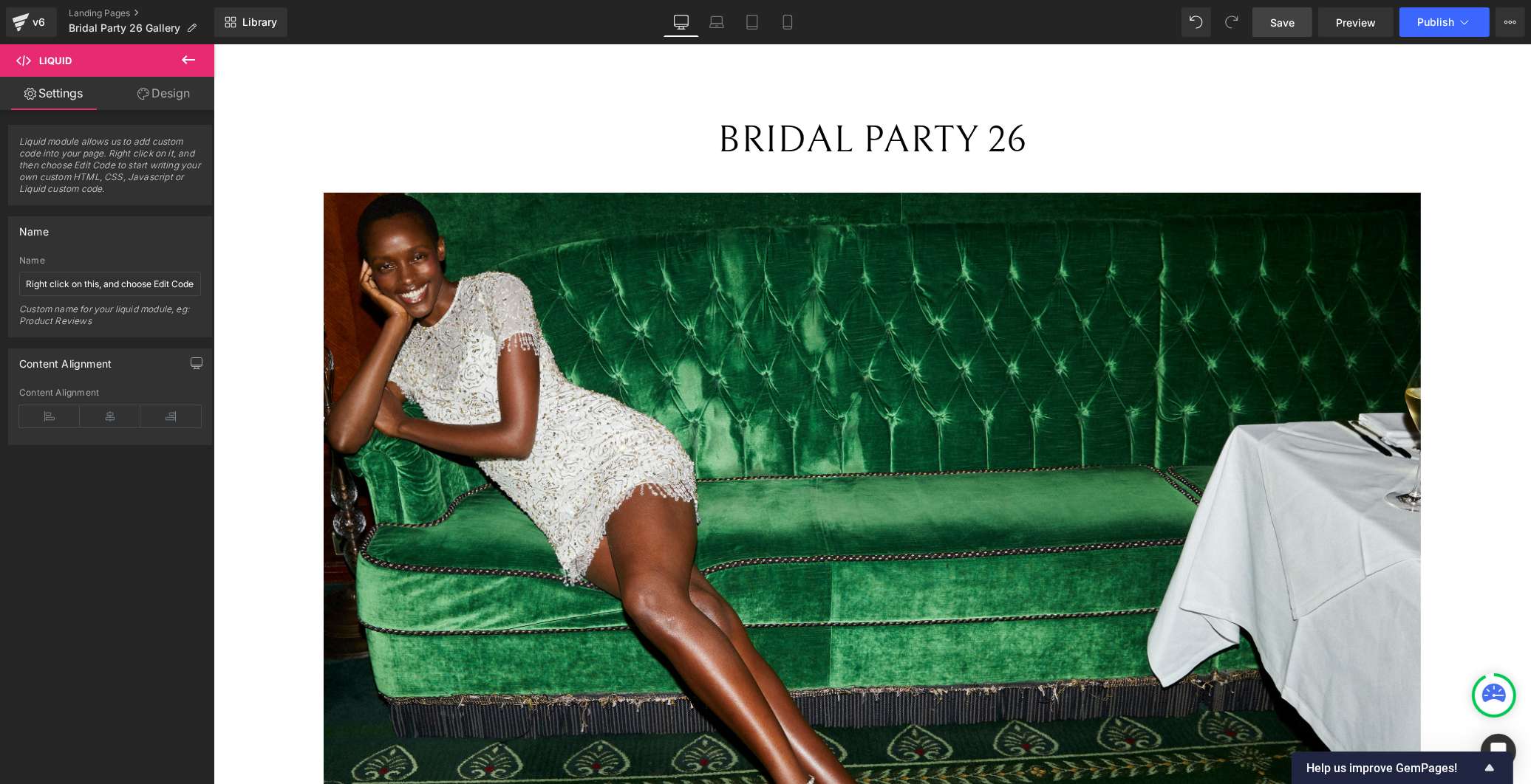
click at [1298, 16] on link "Save" at bounding box center [1282, 22] width 60 height 30
click at [1353, 27] on span "Preview" at bounding box center [1356, 23] width 40 height 15
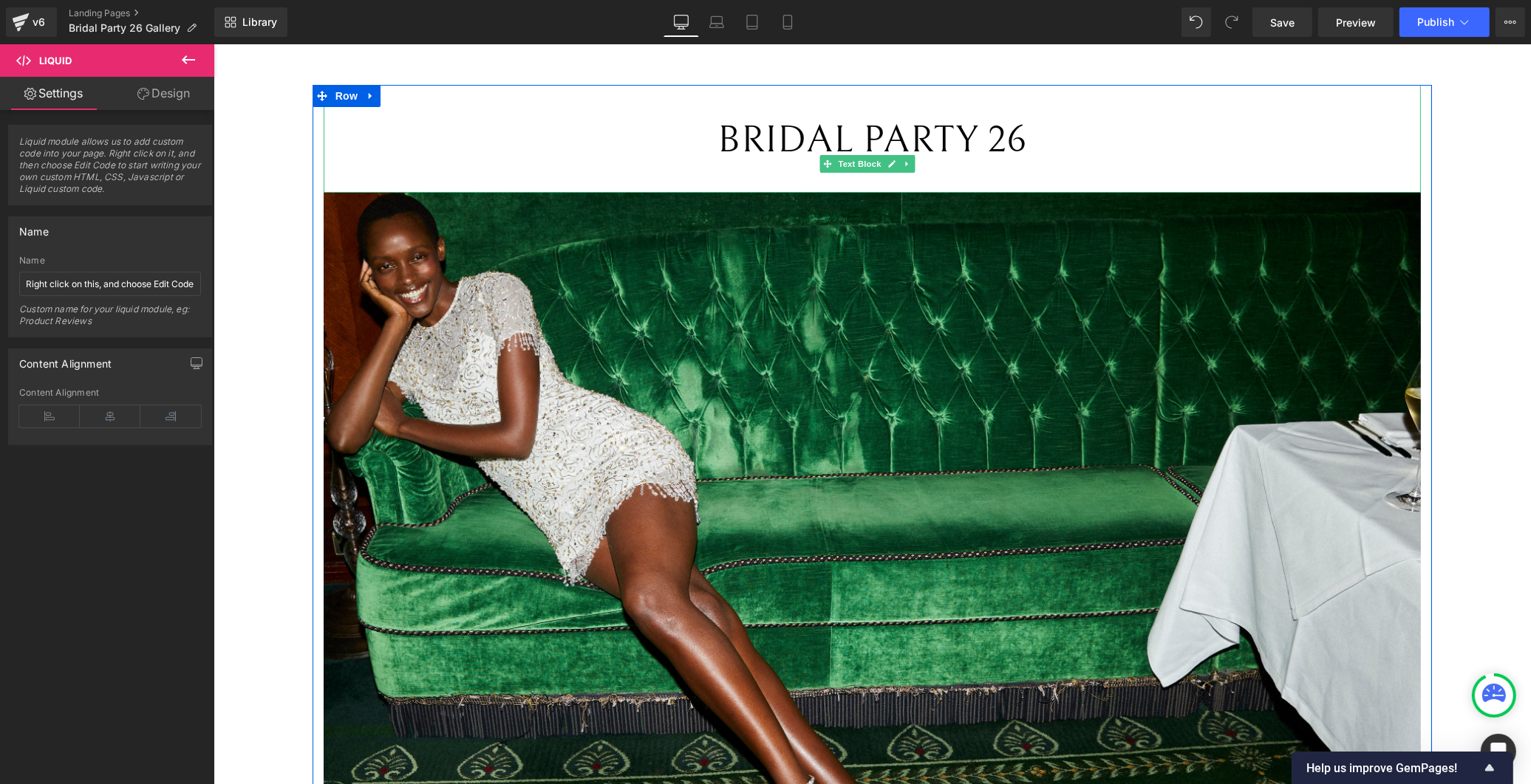
click at [396, 137] on p "BRIDAL PARTY 26" at bounding box center [872, 140] width 1098 height 57
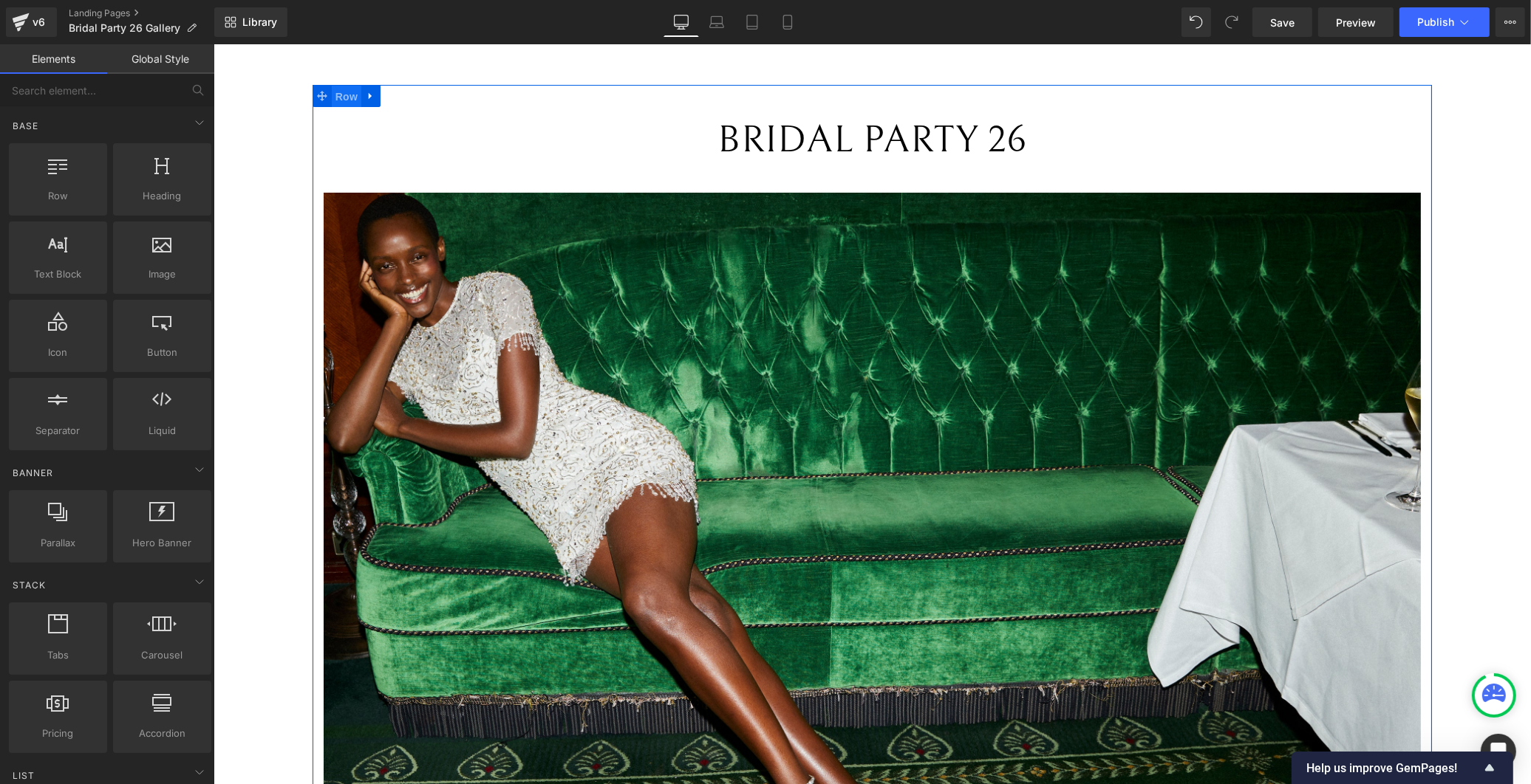
click at [338, 92] on span "Row" at bounding box center [345, 97] width 30 height 22
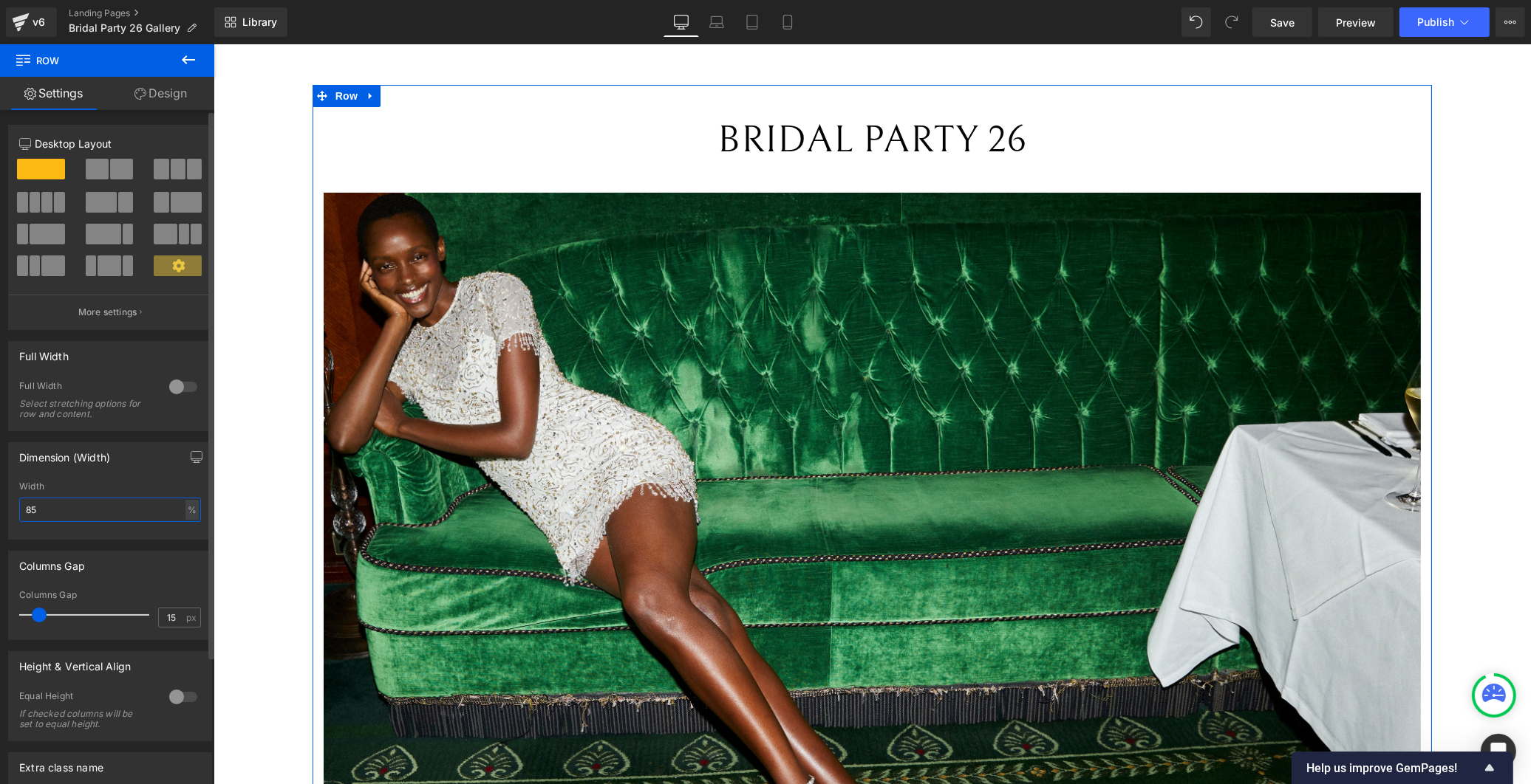
click at [82, 500] on input "85" at bounding box center [111, 509] width 182 height 24
type input "8"
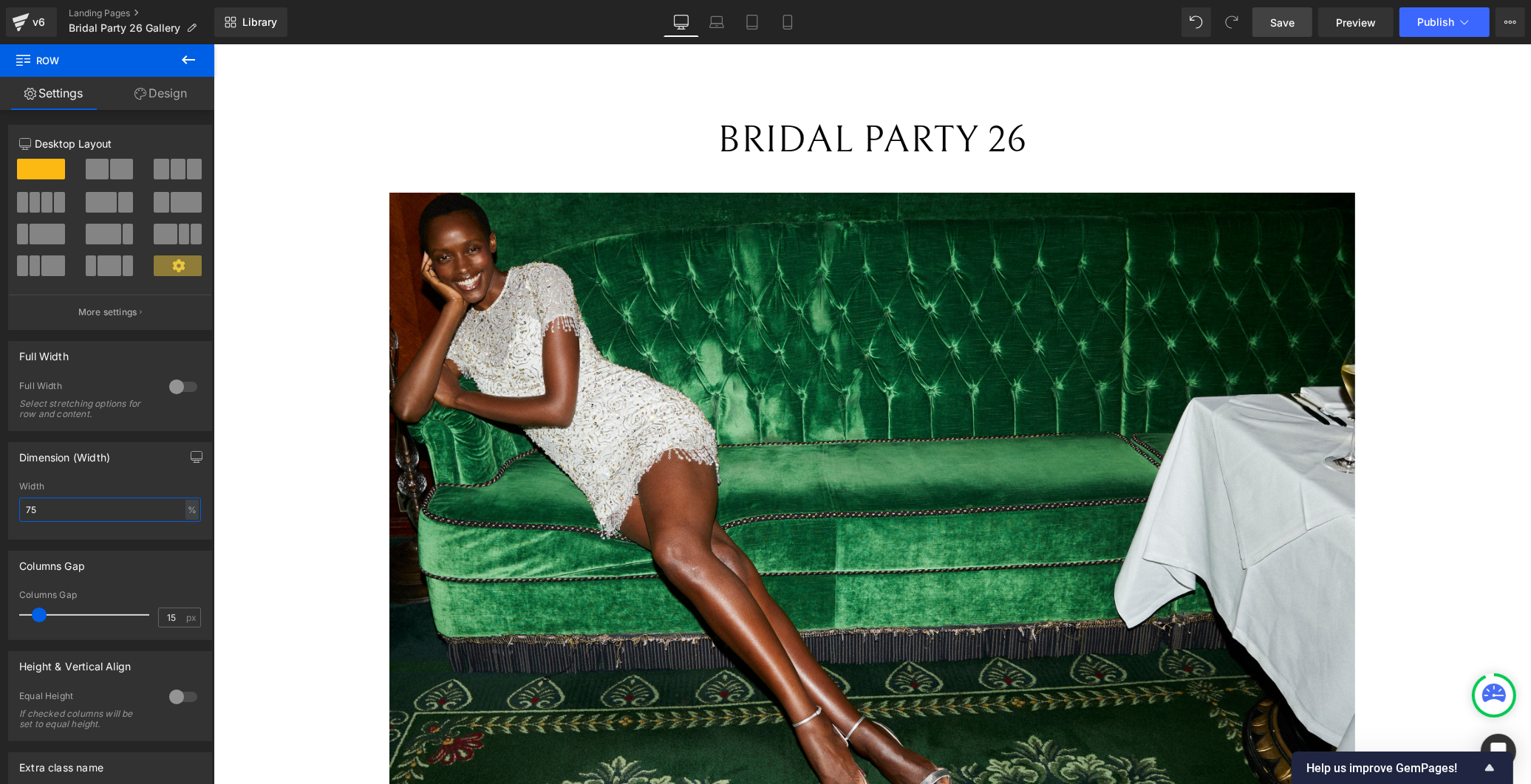
type input "75"
click at [1296, 22] on link "Save" at bounding box center [1282, 22] width 60 height 30
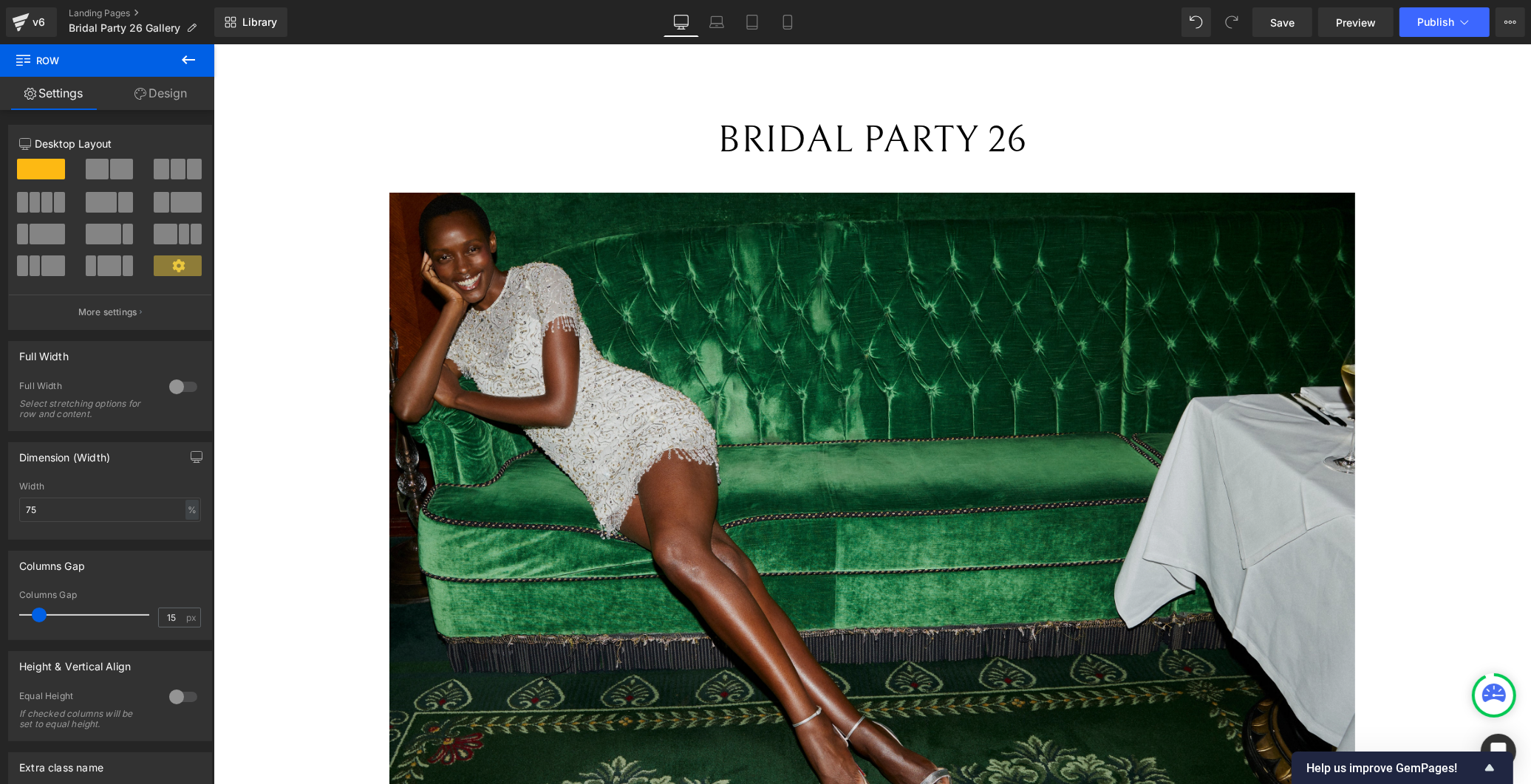
click at [530, 384] on img at bounding box center [871, 515] width 966 height 644
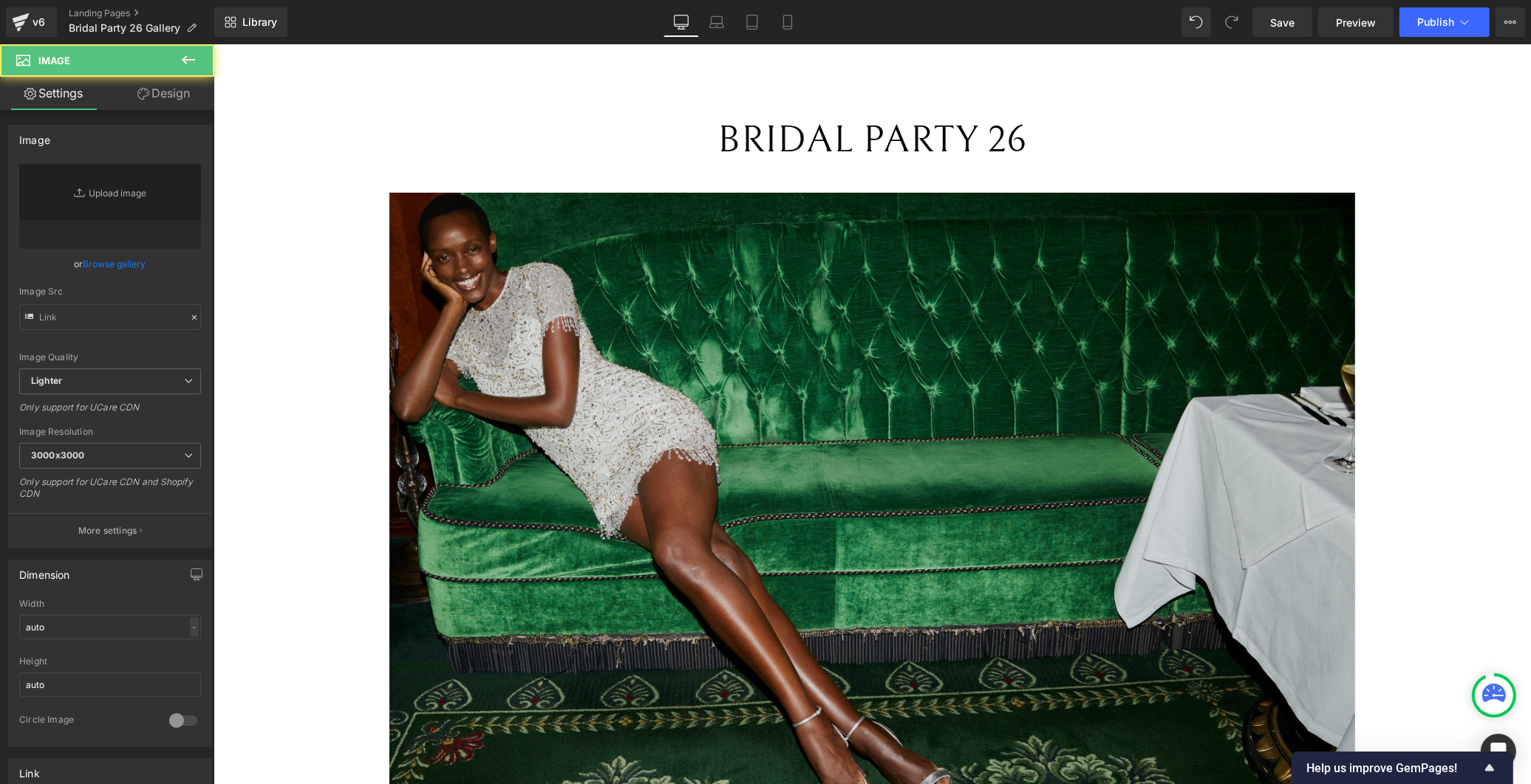
type input "https://cdn.shopify.com/s/files/1/0749/1410/3586/files/rene_1259RAFAELA_PROELL_…"
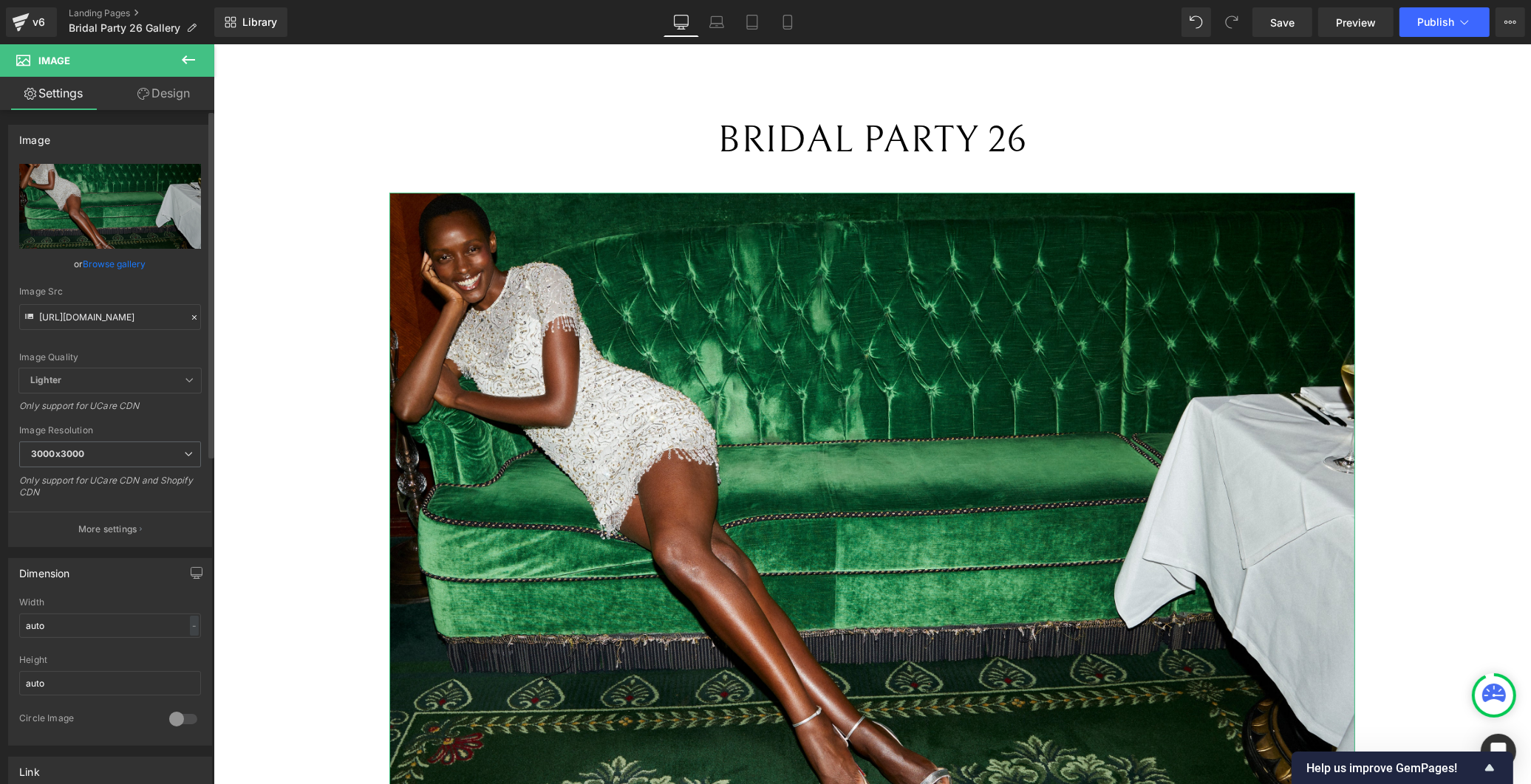
scroll to position [164, 0]
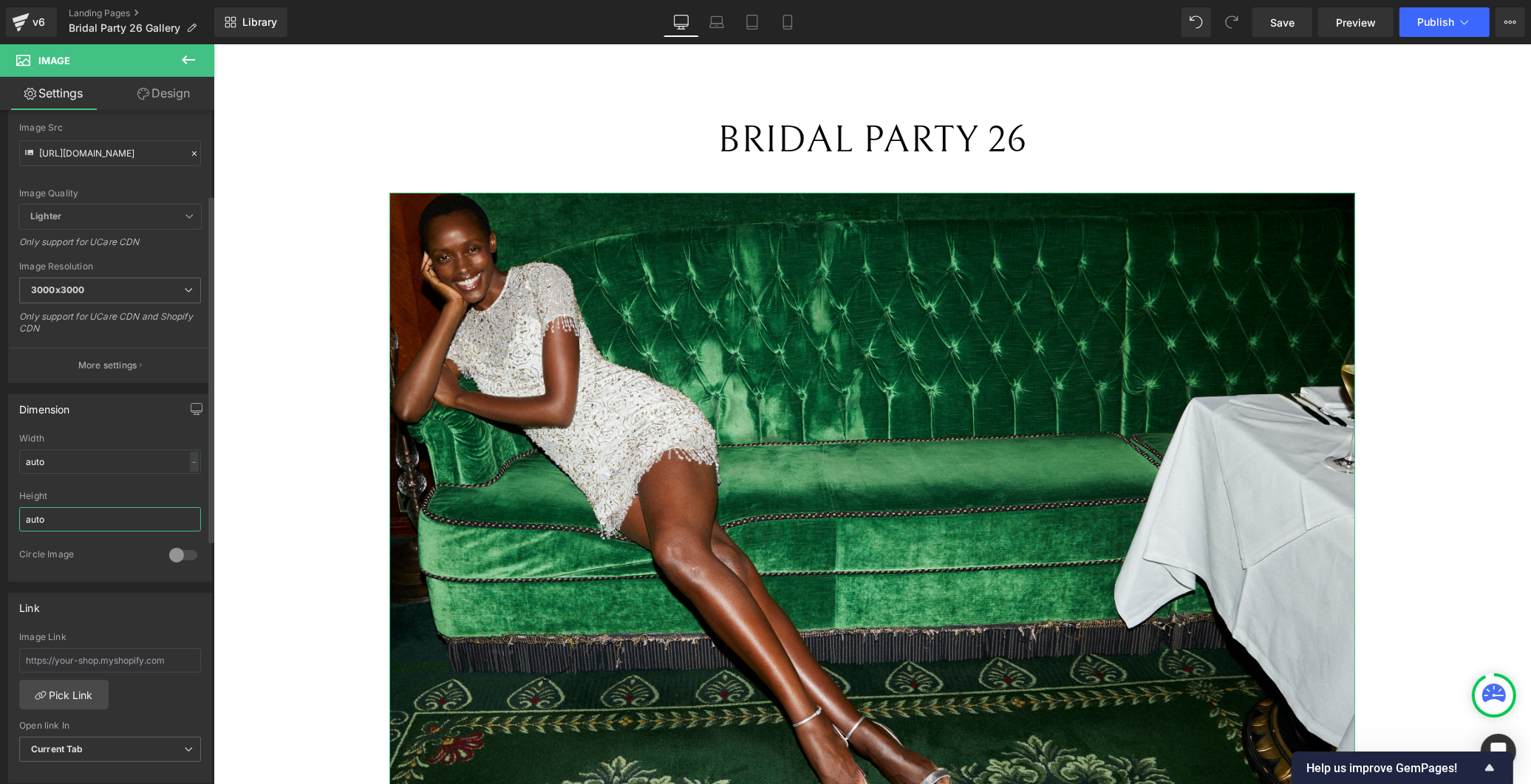
click at [96, 515] on input "auto" at bounding box center [111, 519] width 182 height 24
drag, startPoint x: 143, startPoint y: 517, endPoint x: -42, endPoint y: 495, distance: 186.3
click at [0, 495] on html "Row You are previewing how the will restyle your page. You can not edit Element…" at bounding box center [765, 392] width 1531 height 784
click at [166, 513] on input "auto" at bounding box center [111, 519] width 182 height 24
click at [186, 517] on input "auto" at bounding box center [111, 519] width 182 height 24
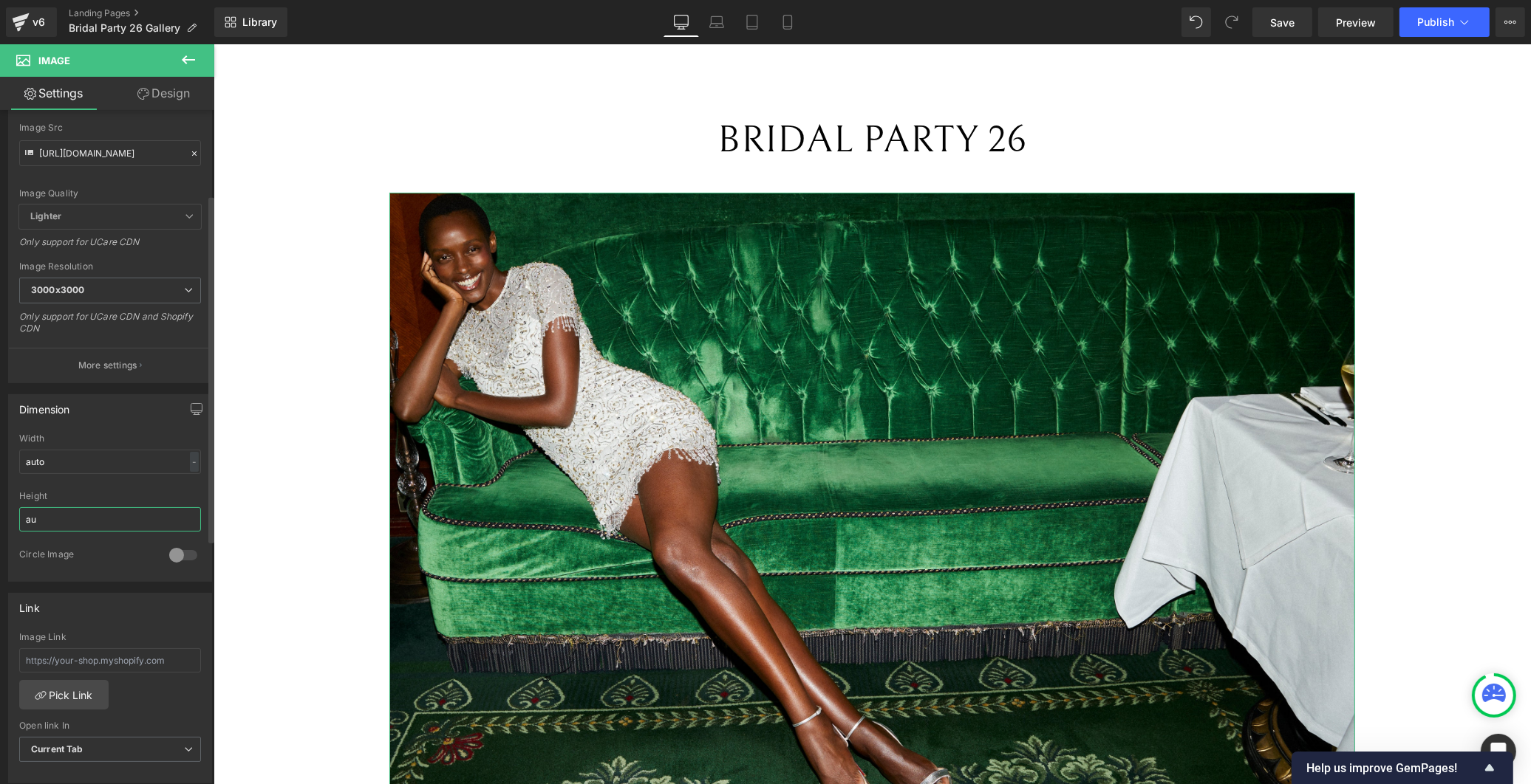
type input "a"
click at [104, 522] on input "text" at bounding box center [111, 519] width 182 height 24
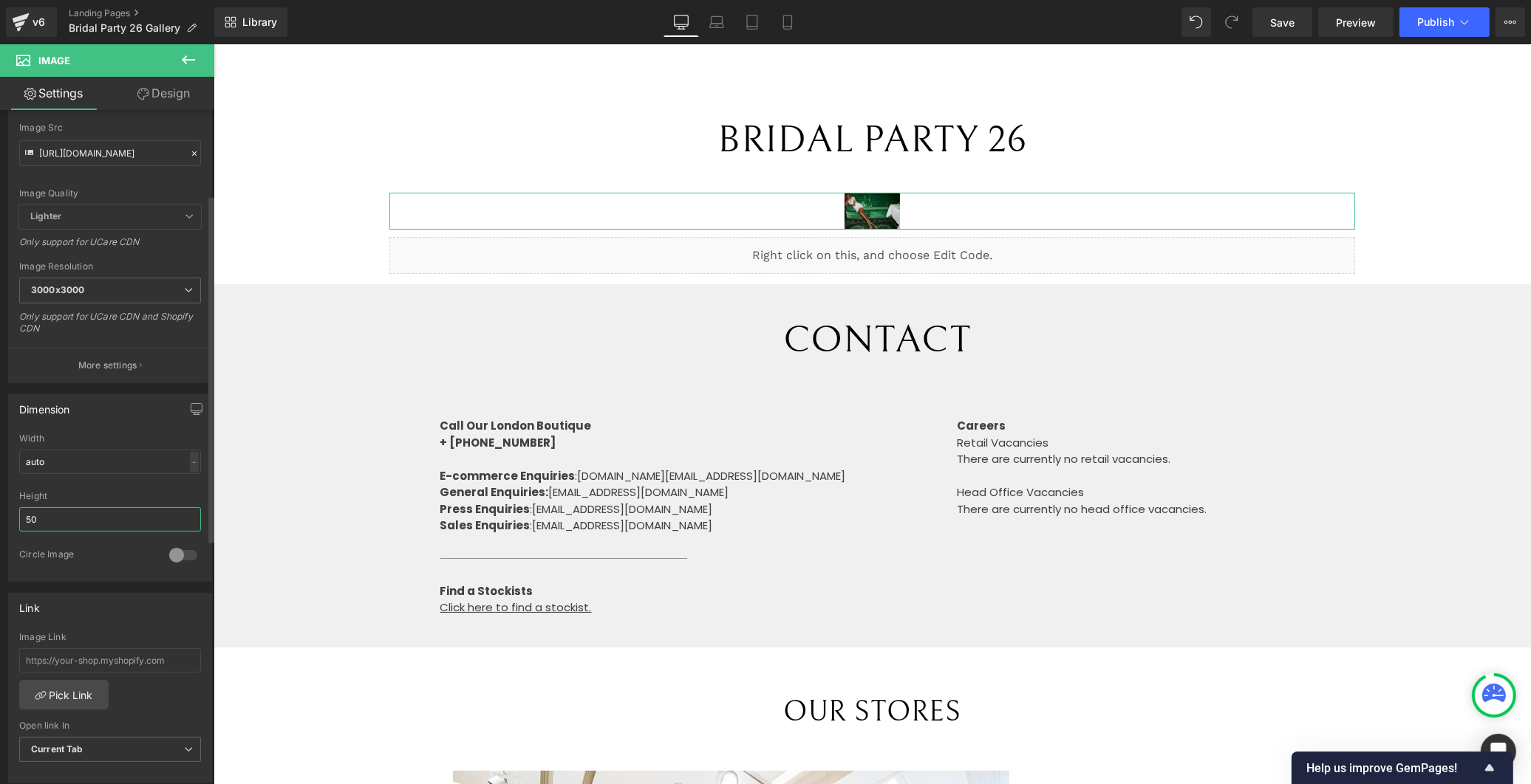
type input "5"
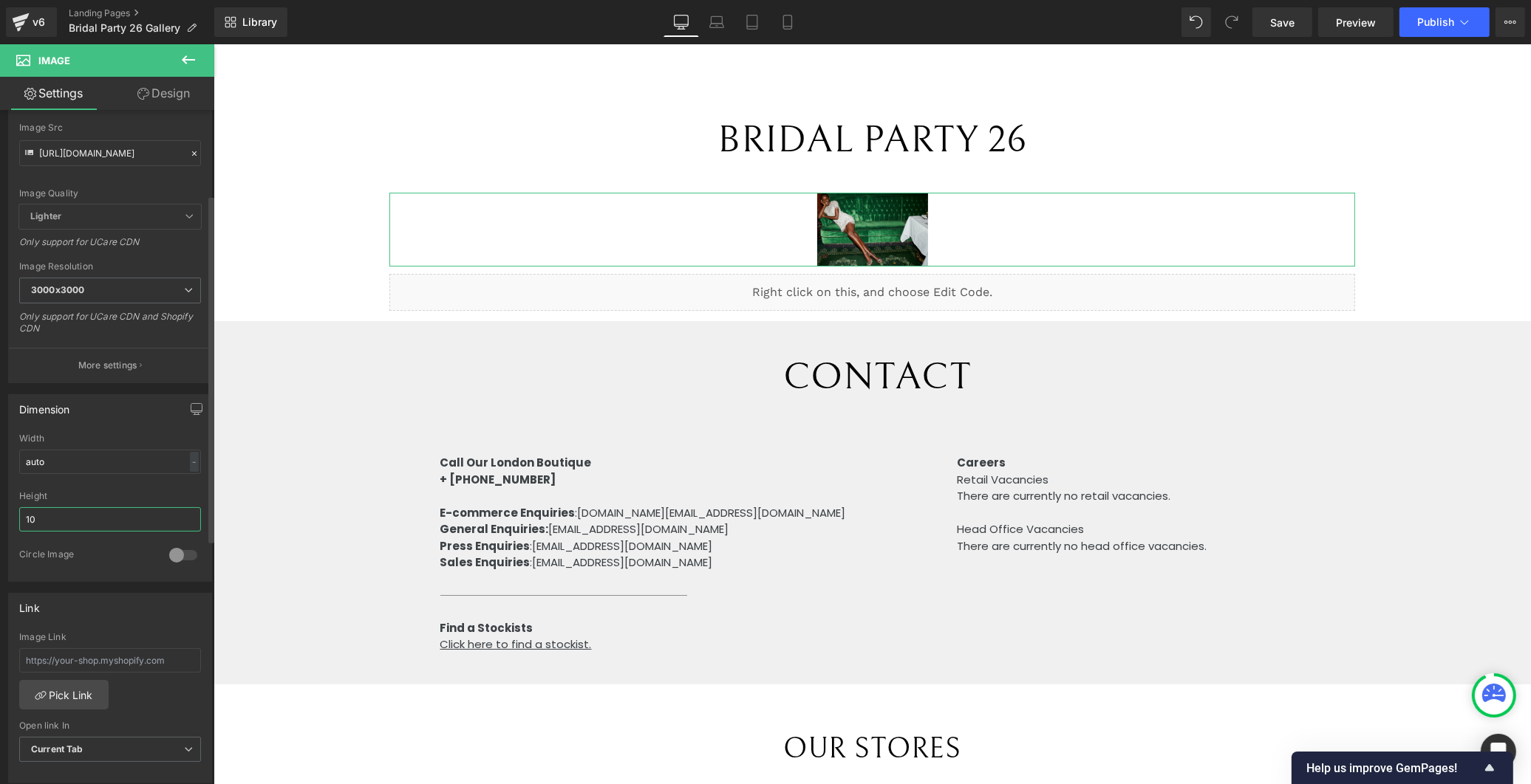
type input "1"
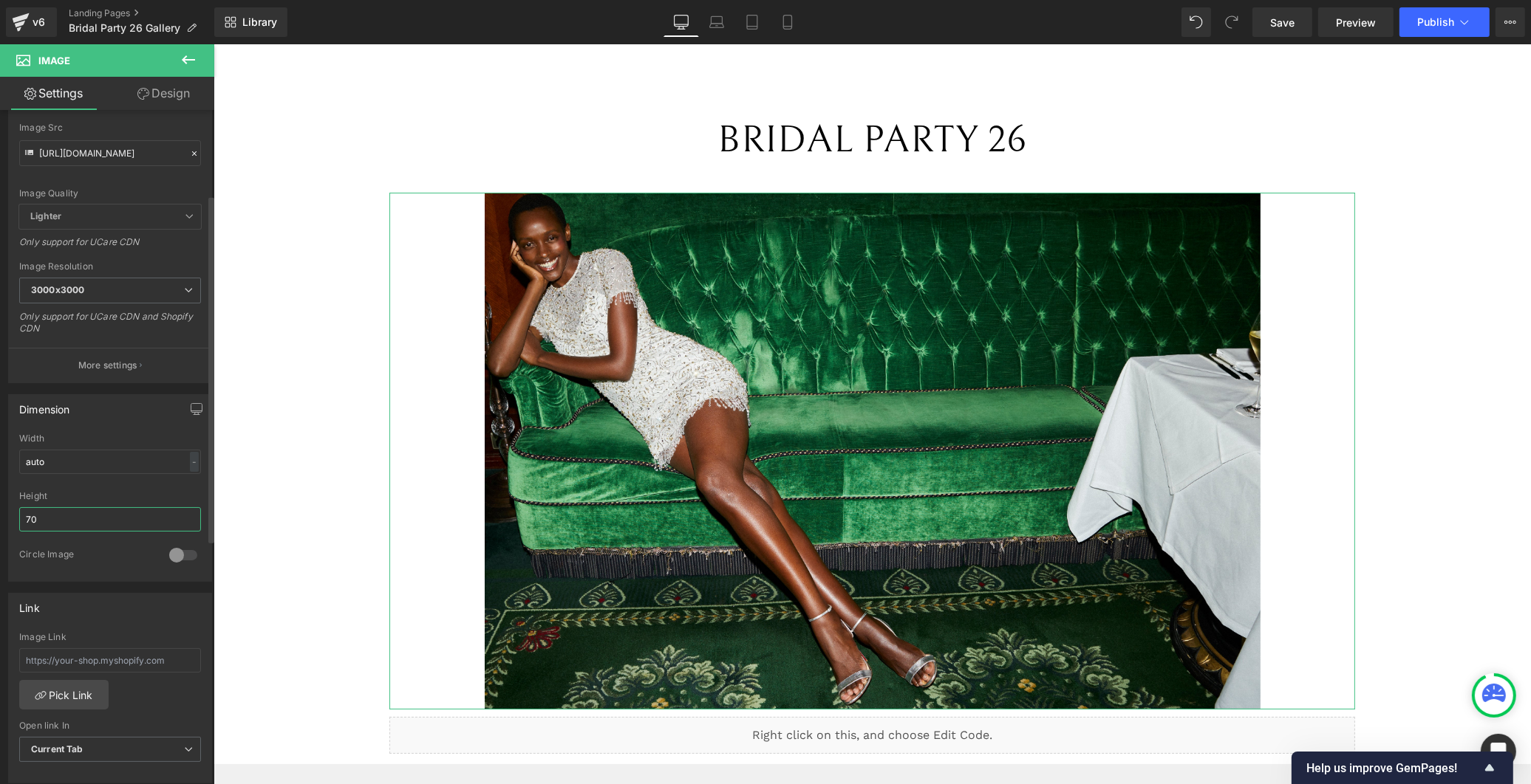
type input "7"
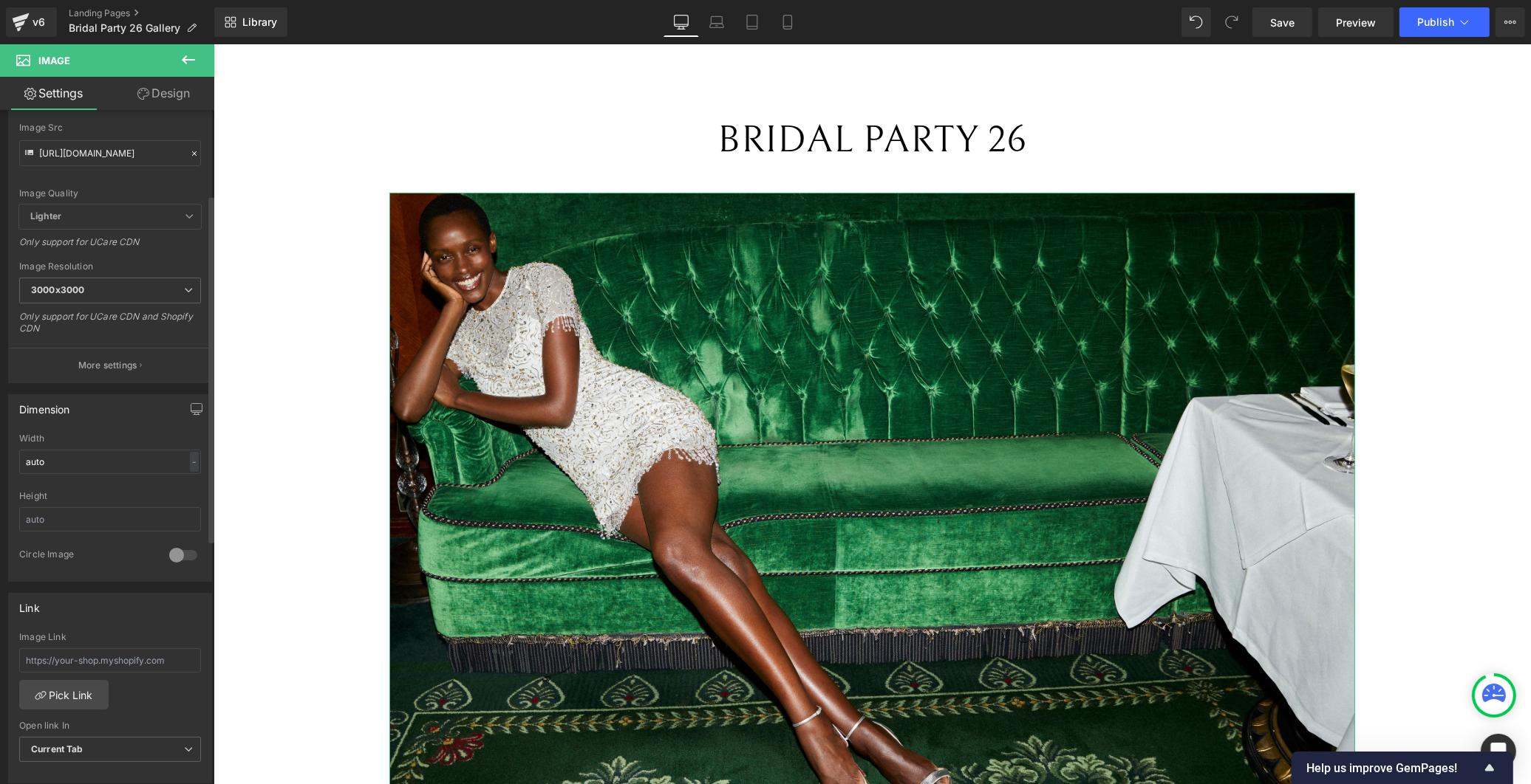
drag, startPoint x: 110, startPoint y: 490, endPoint x: 99, endPoint y: 462, distance: 30.1
click at [107, 488] on div at bounding box center [111, 486] width 182 height 9
click at [98, 456] on input "auto" at bounding box center [111, 462] width 182 height 24
drag, startPoint x: 94, startPoint y: 458, endPoint x: -42, endPoint y: 460, distance: 136.0
click at [0, 460] on html "Row You are previewing how the will restyle your page. You can not edit Element…" at bounding box center [765, 392] width 1531 height 784
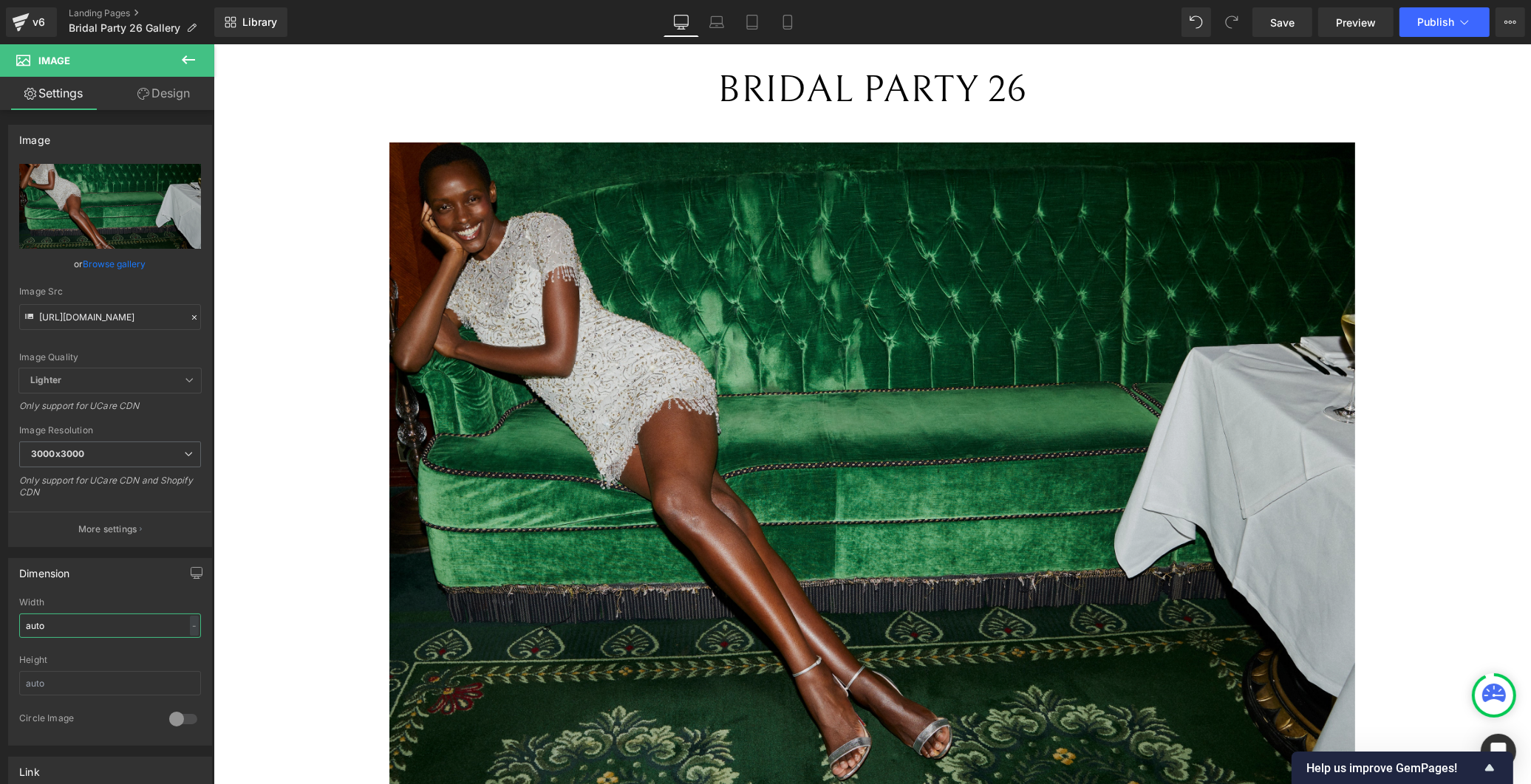
scroll to position [0, 0]
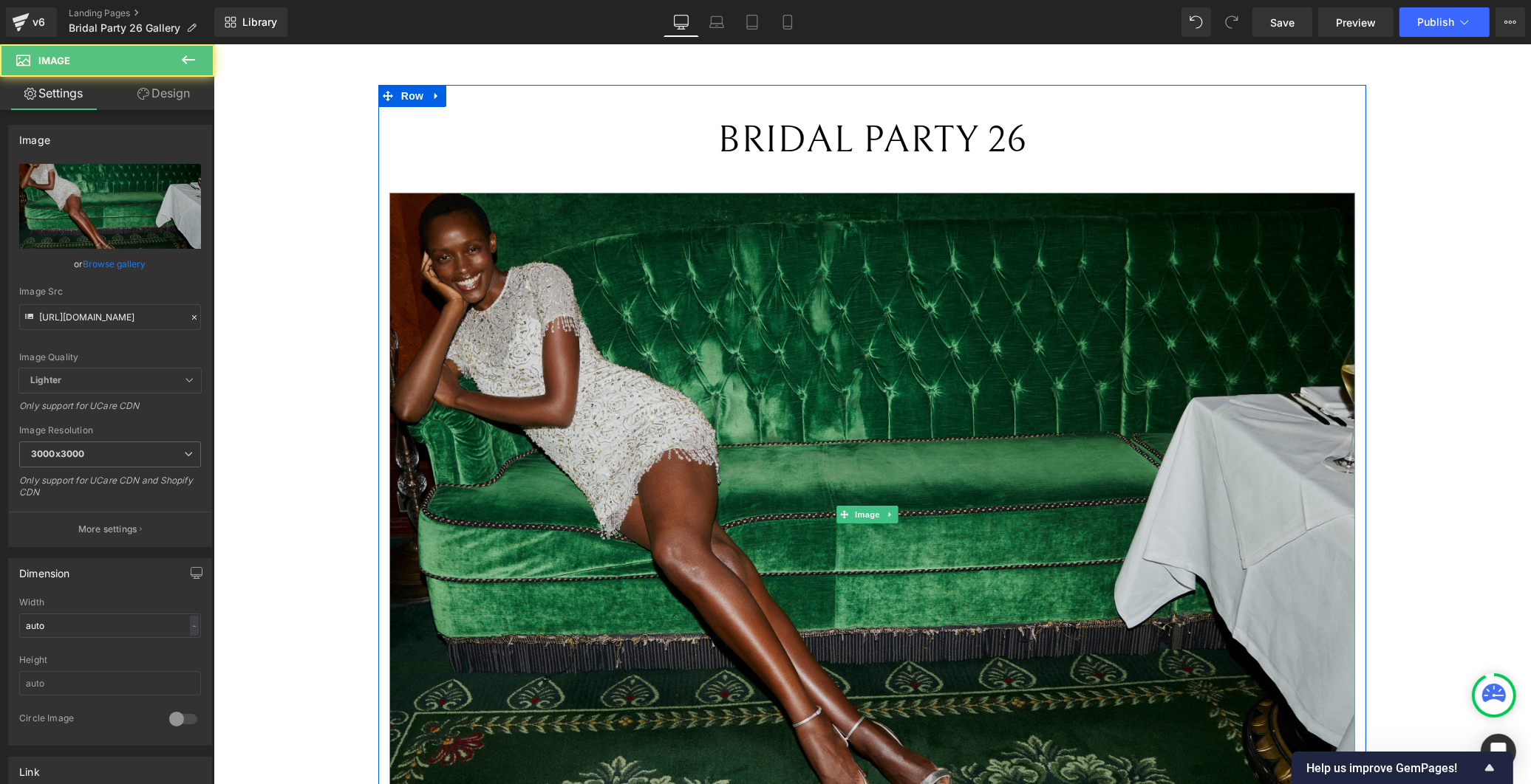
click at [575, 353] on img at bounding box center [871, 515] width 966 height 644
click at [677, 253] on img at bounding box center [871, 515] width 966 height 644
click at [604, 289] on img at bounding box center [871, 515] width 966 height 644
click at [455, 216] on img at bounding box center [871, 515] width 966 height 644
click at [426, 211] on img at bounding box center [871, 515] width 966 height 644
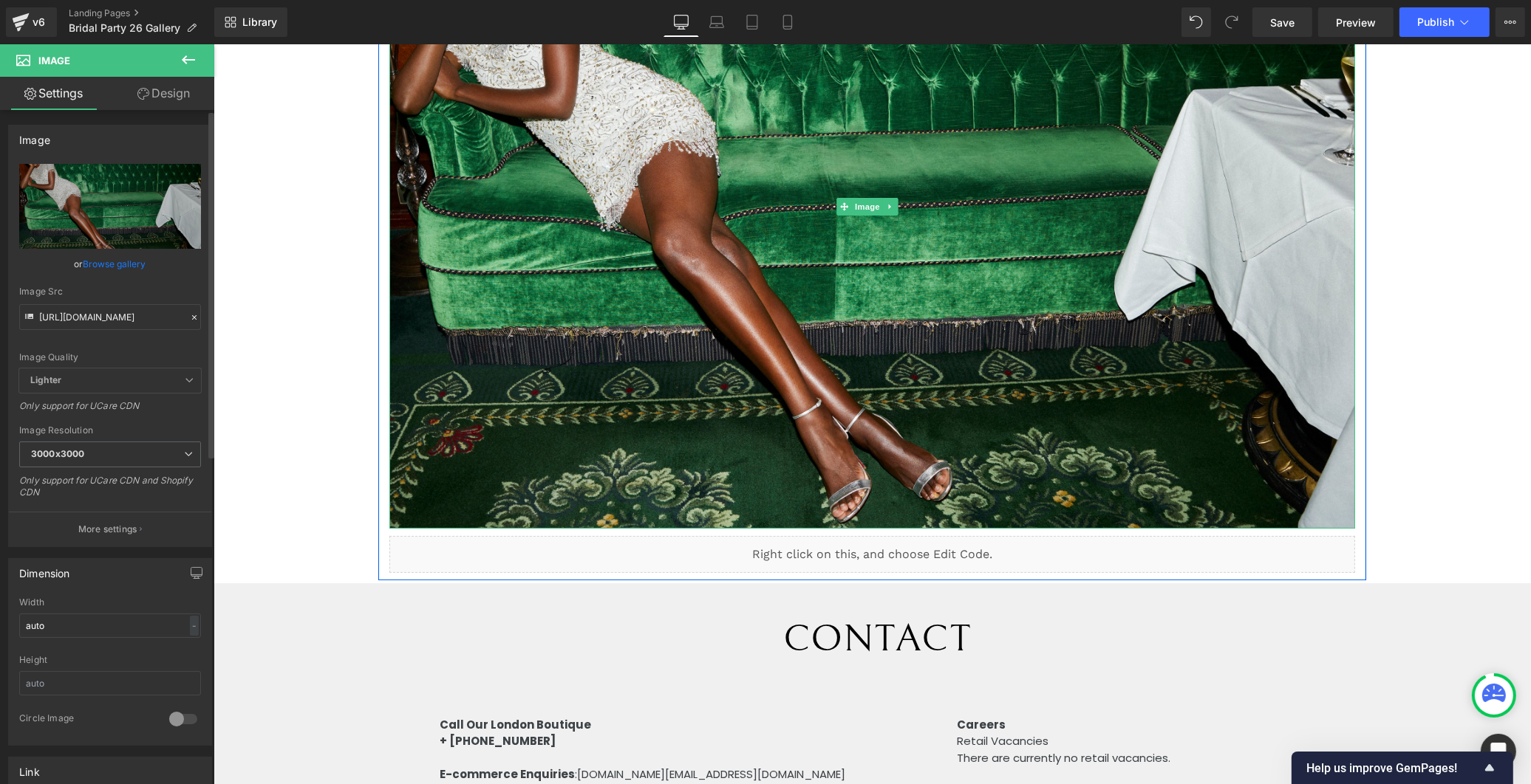
scroll to position [328, 0]
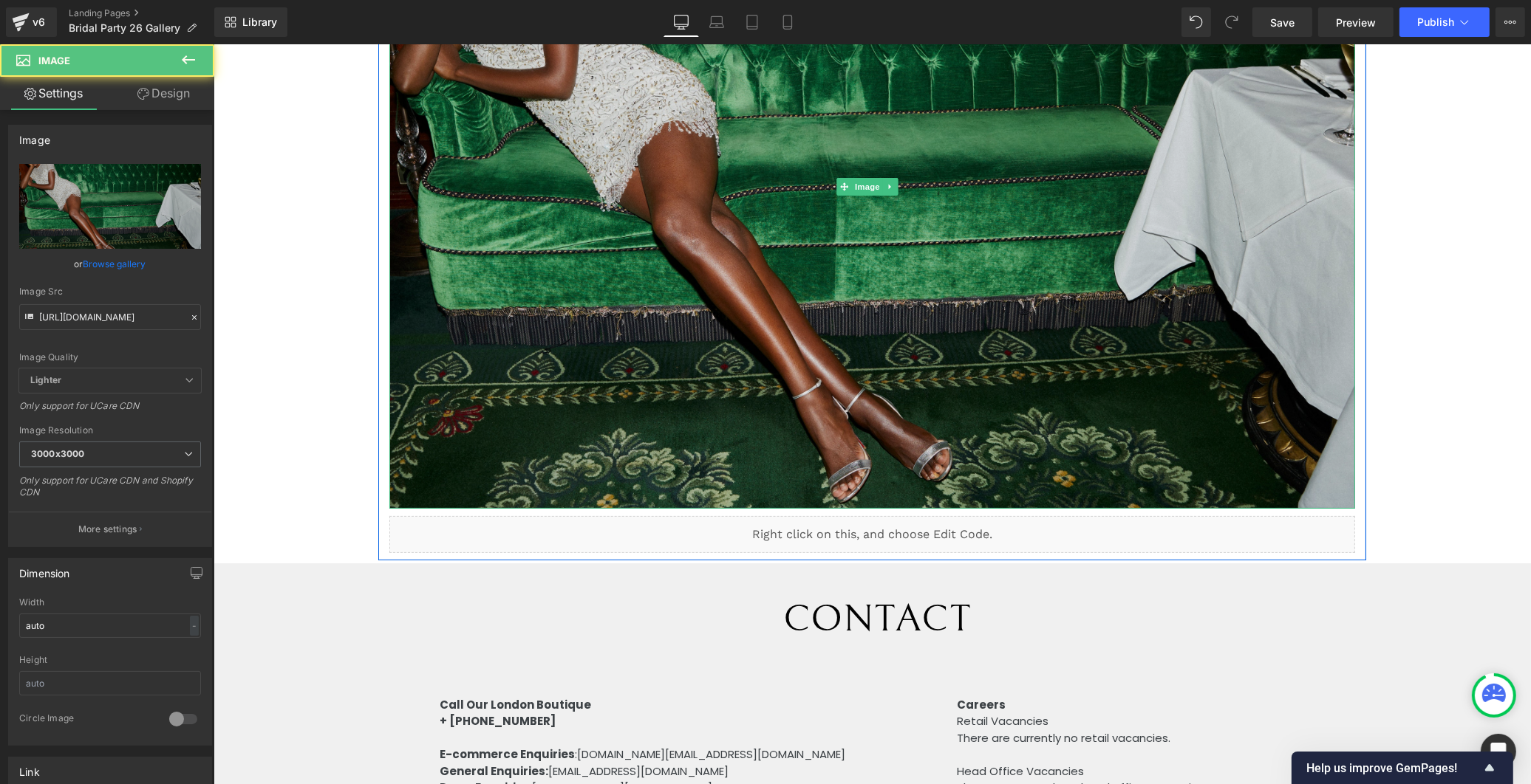
click at [706, 342] on img at bounding box center [871, 187] width 966 height 644
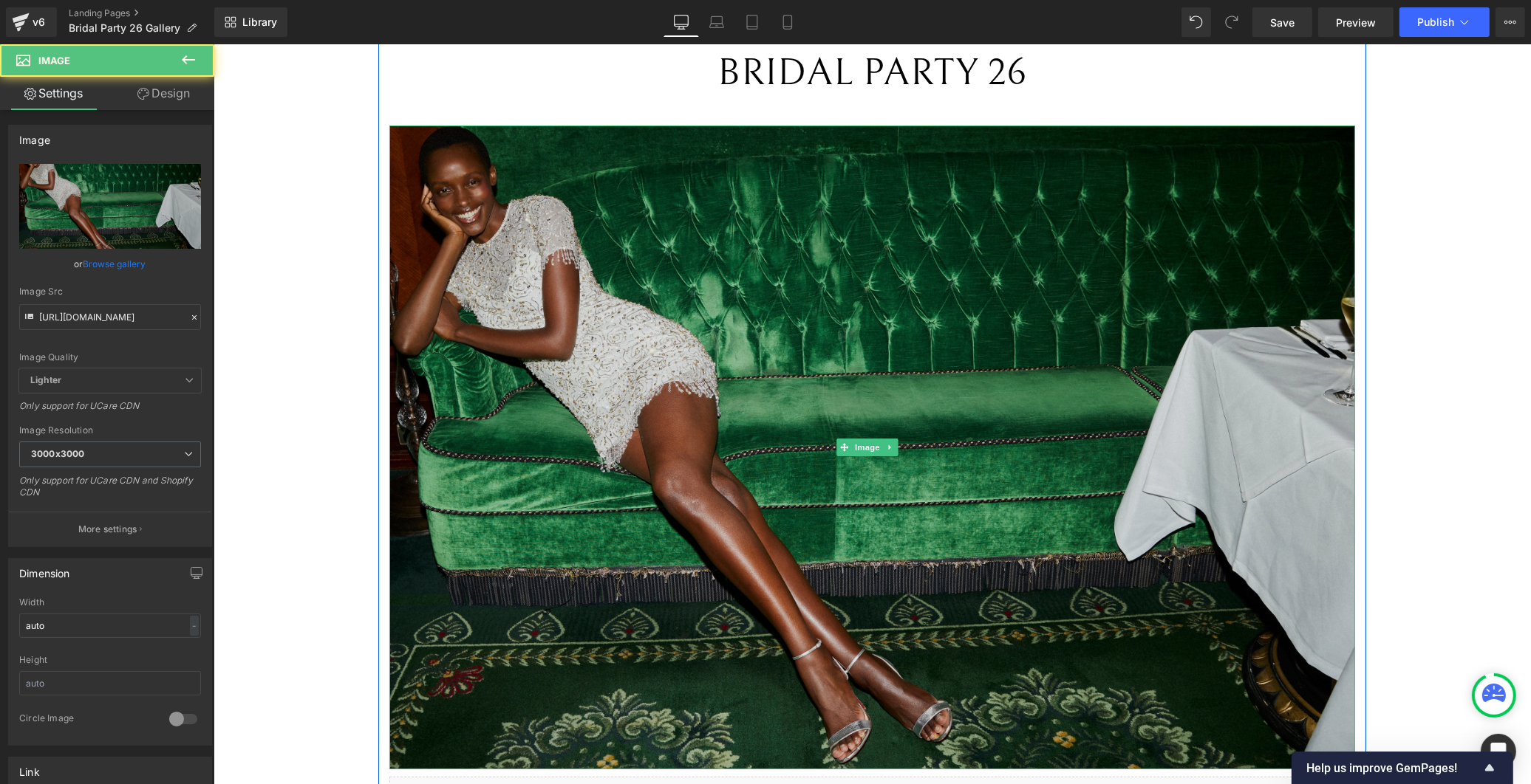
scroll to position [0, 0]
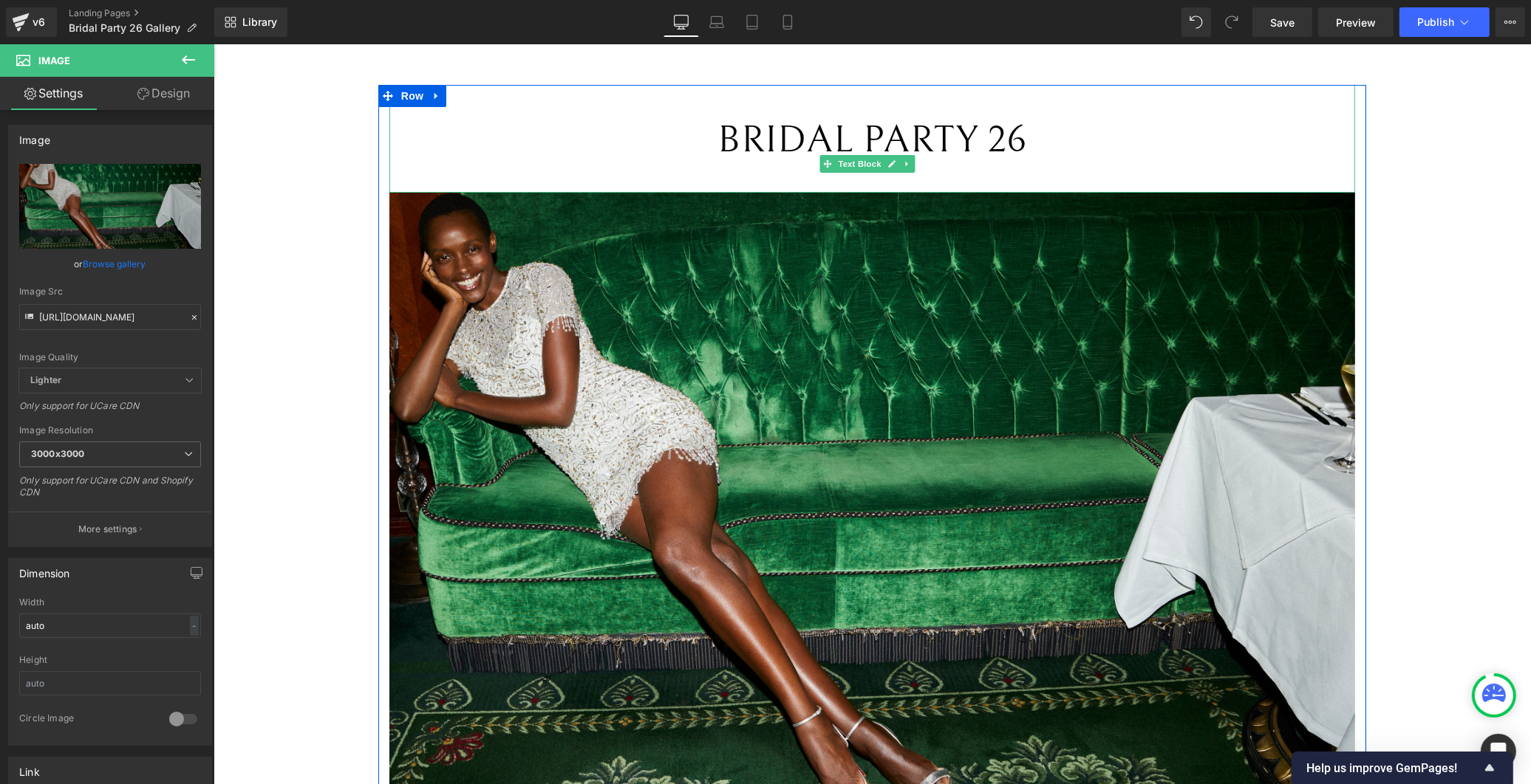
click at [482, 164] on p "BRIDAL PARTY 26" at bounding box center [871, 140] width 966 height 57
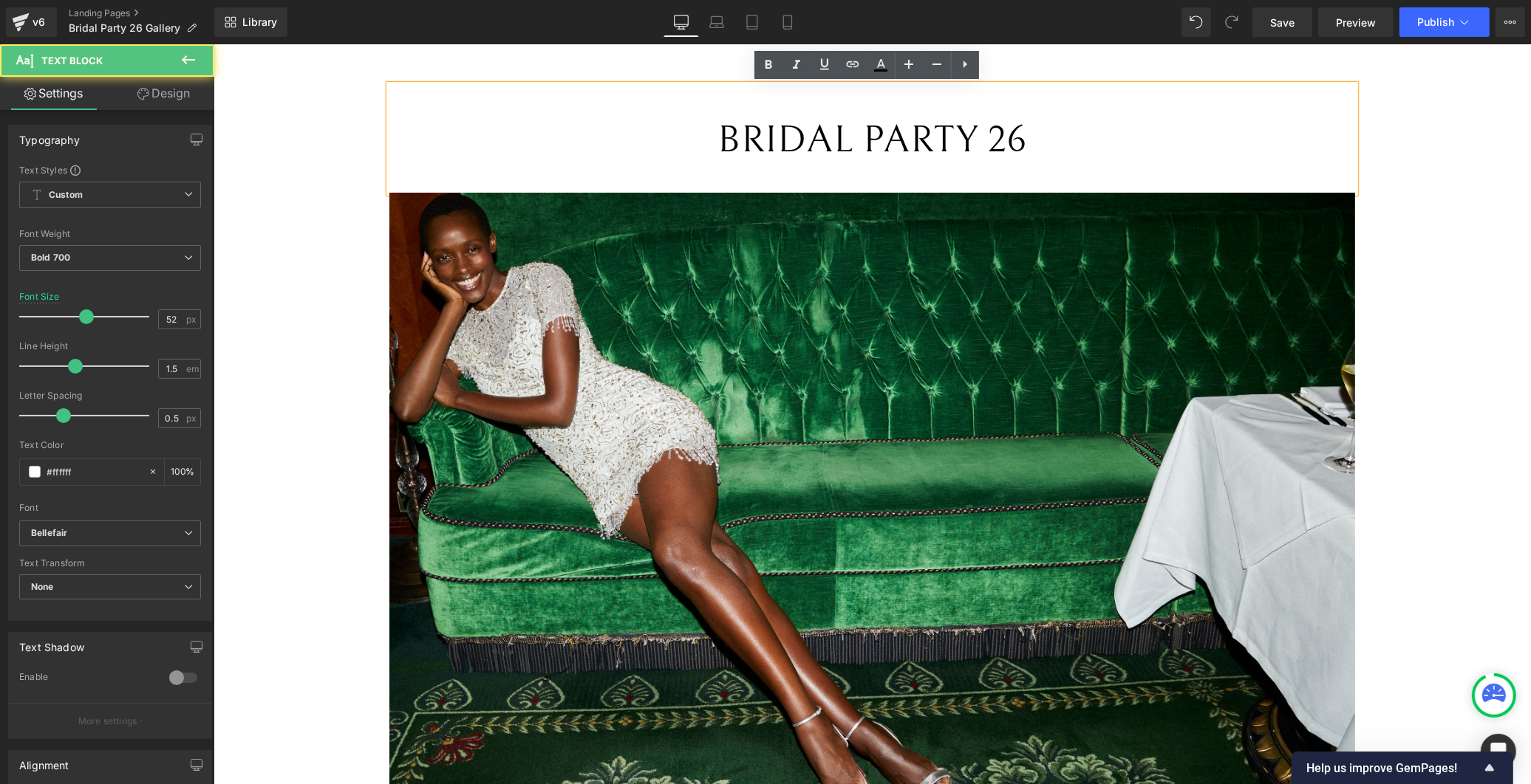
click at [389, 235] on div "Image" at bounding box center [871, 515] width 966 height 644
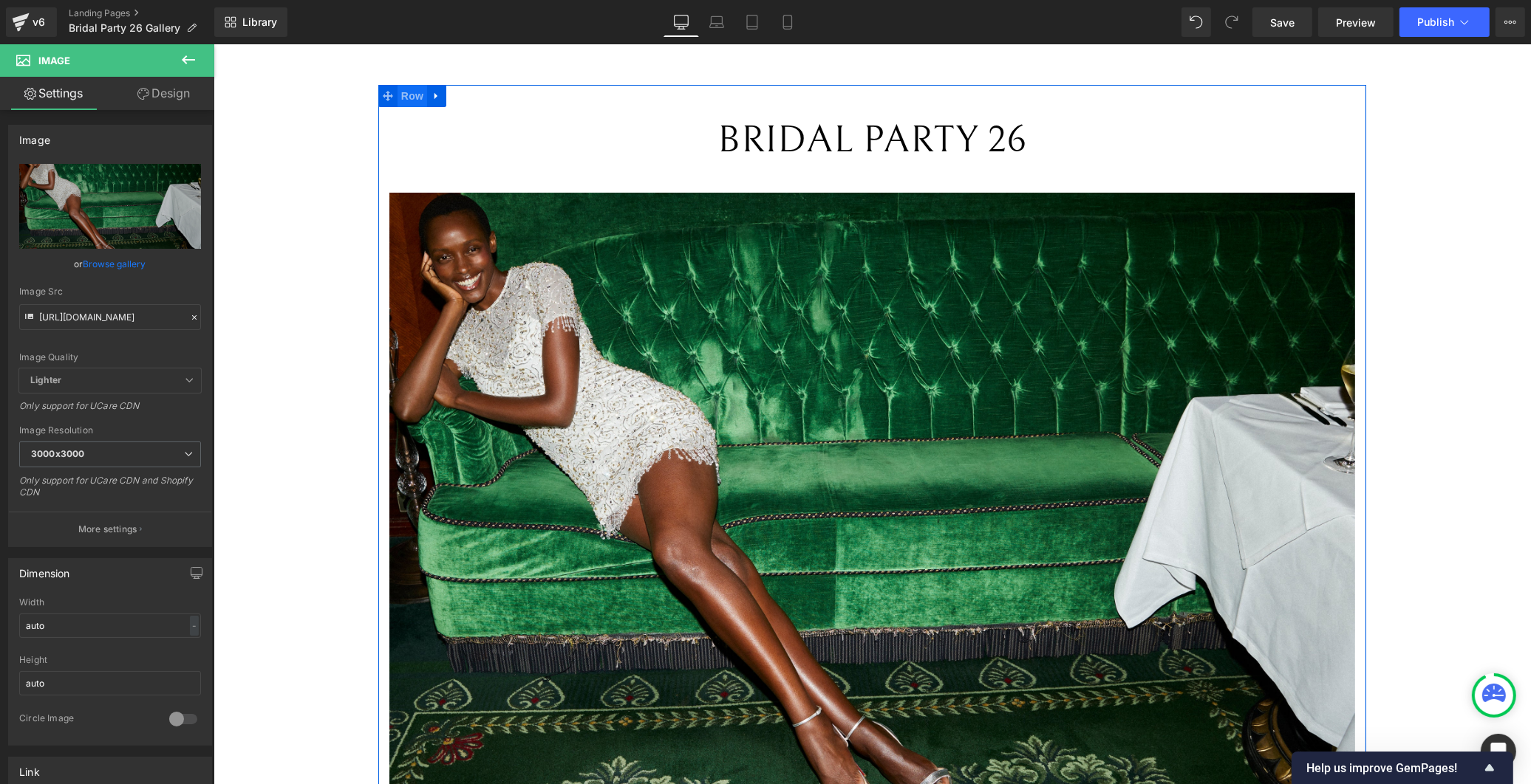
click at [402, 98] on span "Row" at bounding box center [411, 96] width 30 height 22
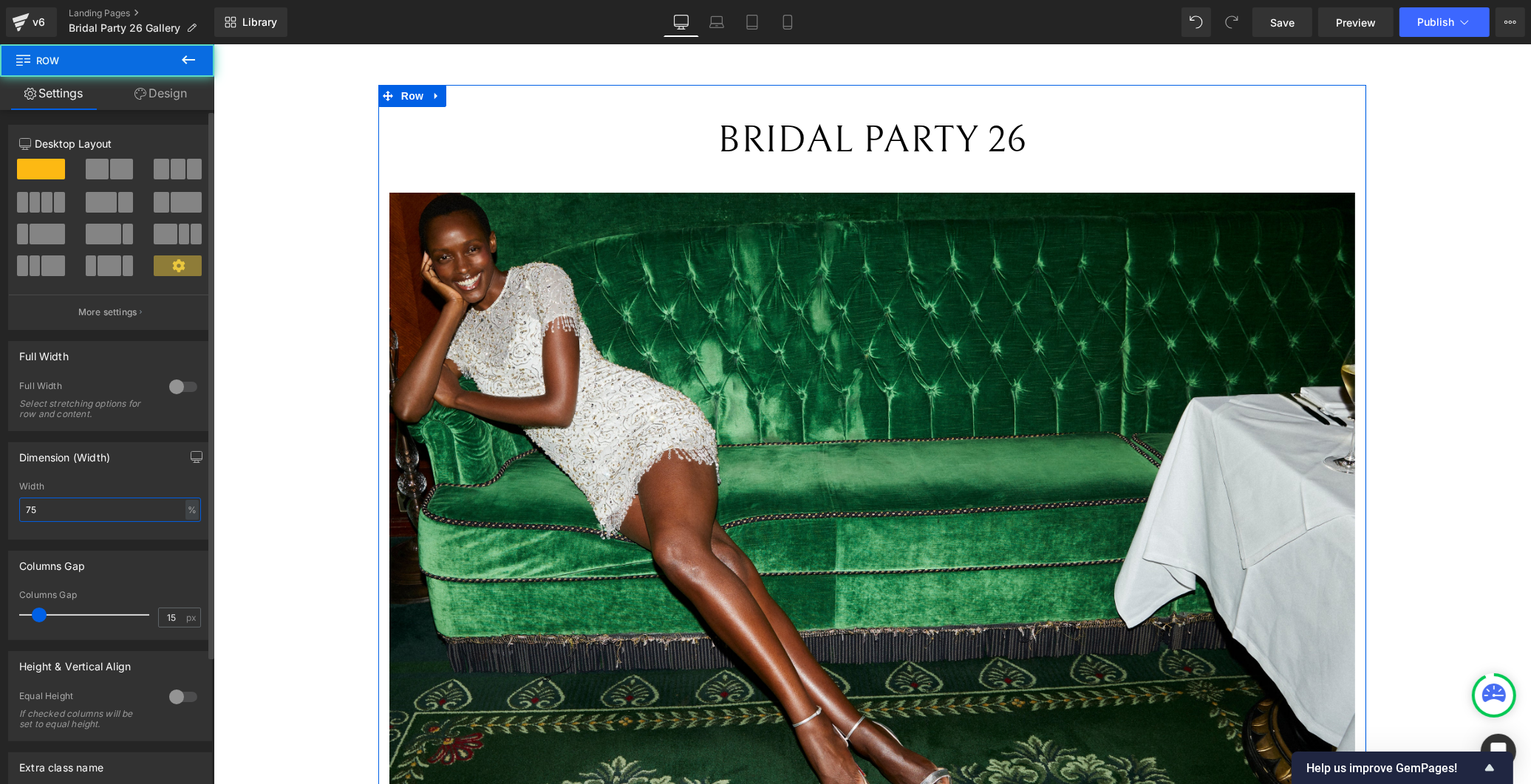
click at [101, 514] on input "75" at bounding box center [111, 509] width 182 height 24
type input "7"
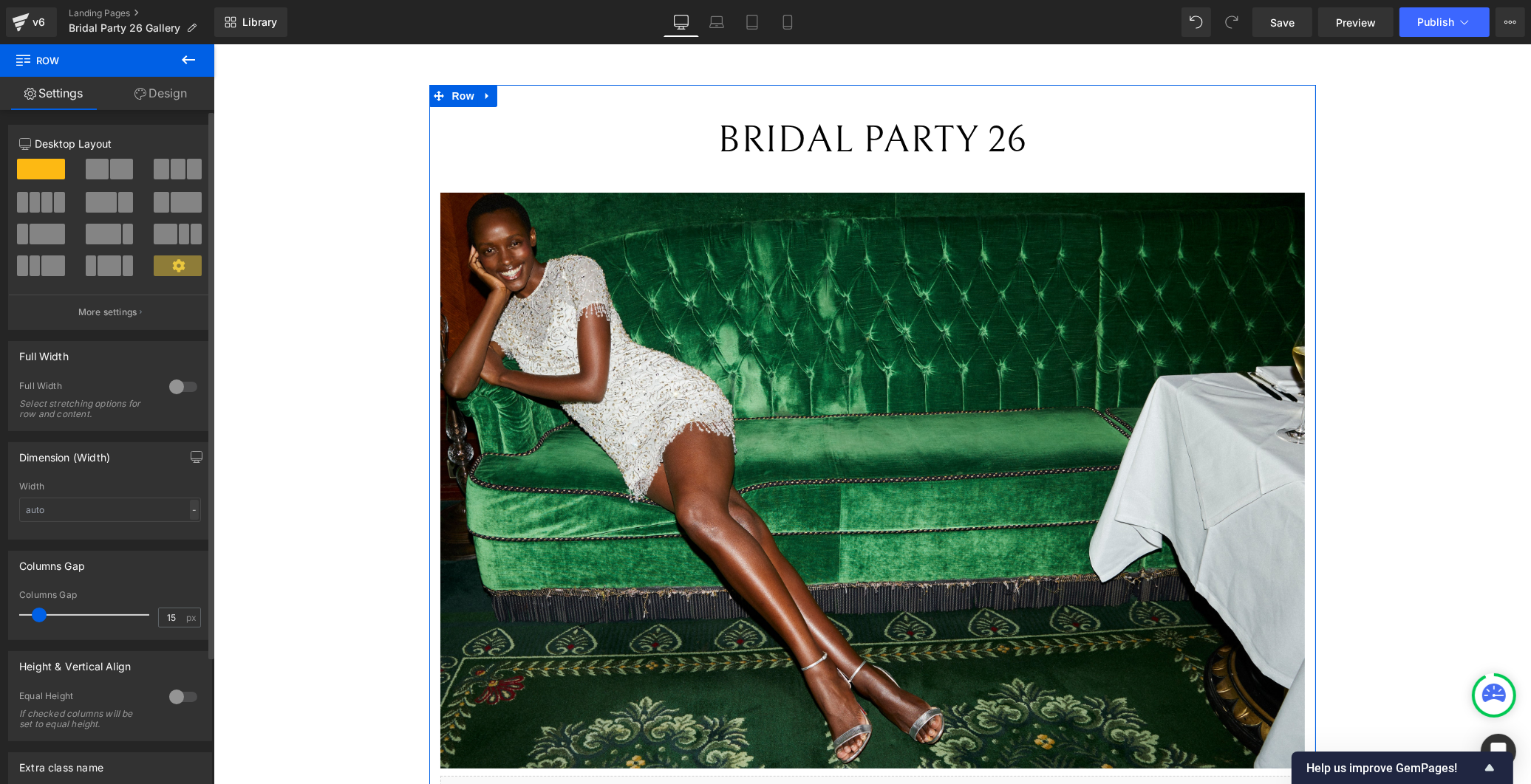
click at [190, 512] on div "-" at bounding box center [194, 510] width 9 height 20
click at [182, 549] on li "px" at bounding box center [191, 554] width 19 height 21
click at [113, 517] on input "text" at bounding box center [111, 509] width 182 height 24
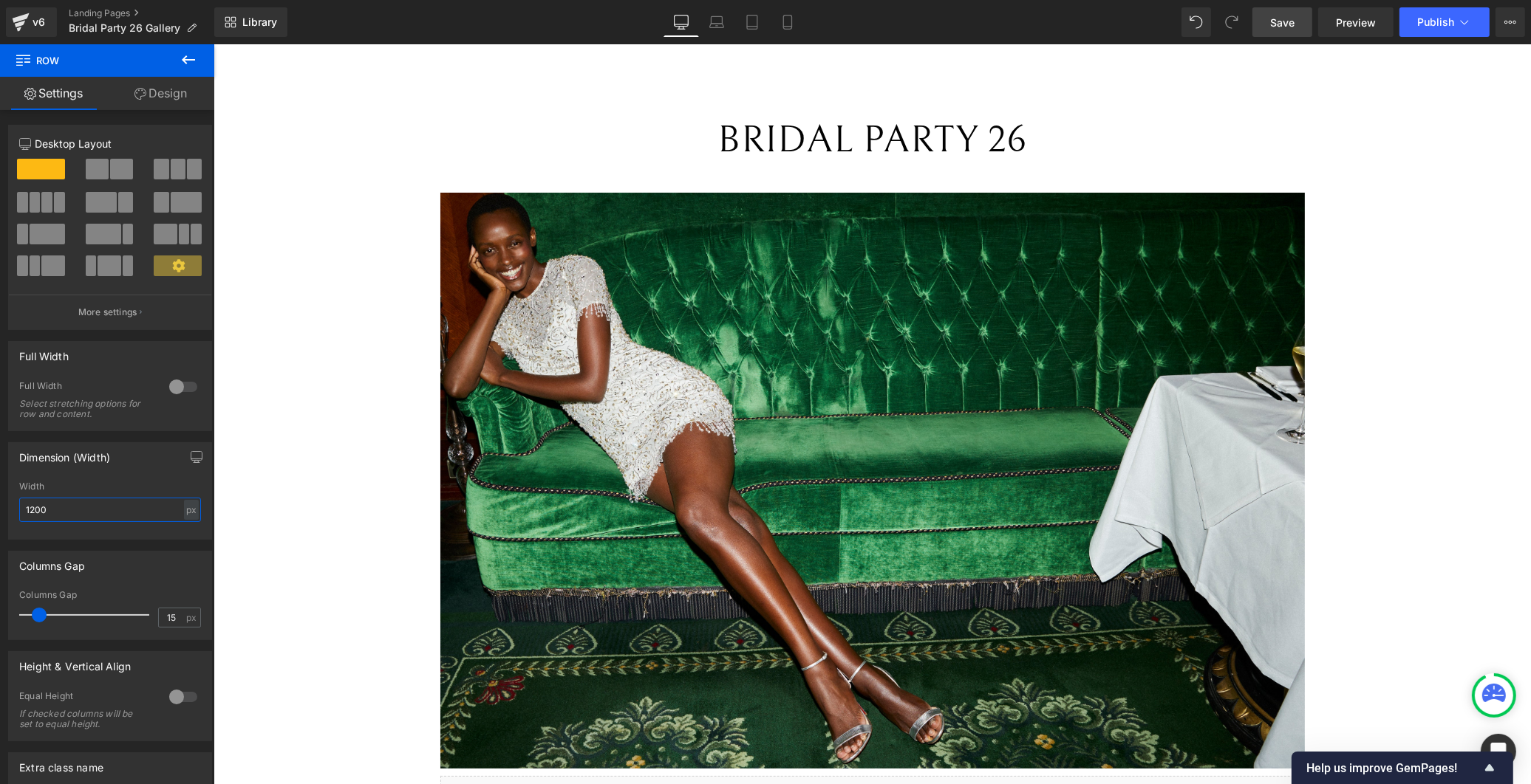
type input "1200"
click at [1288, 23] on span "Save" at bounding box center [1282, 23] width 24 height 15
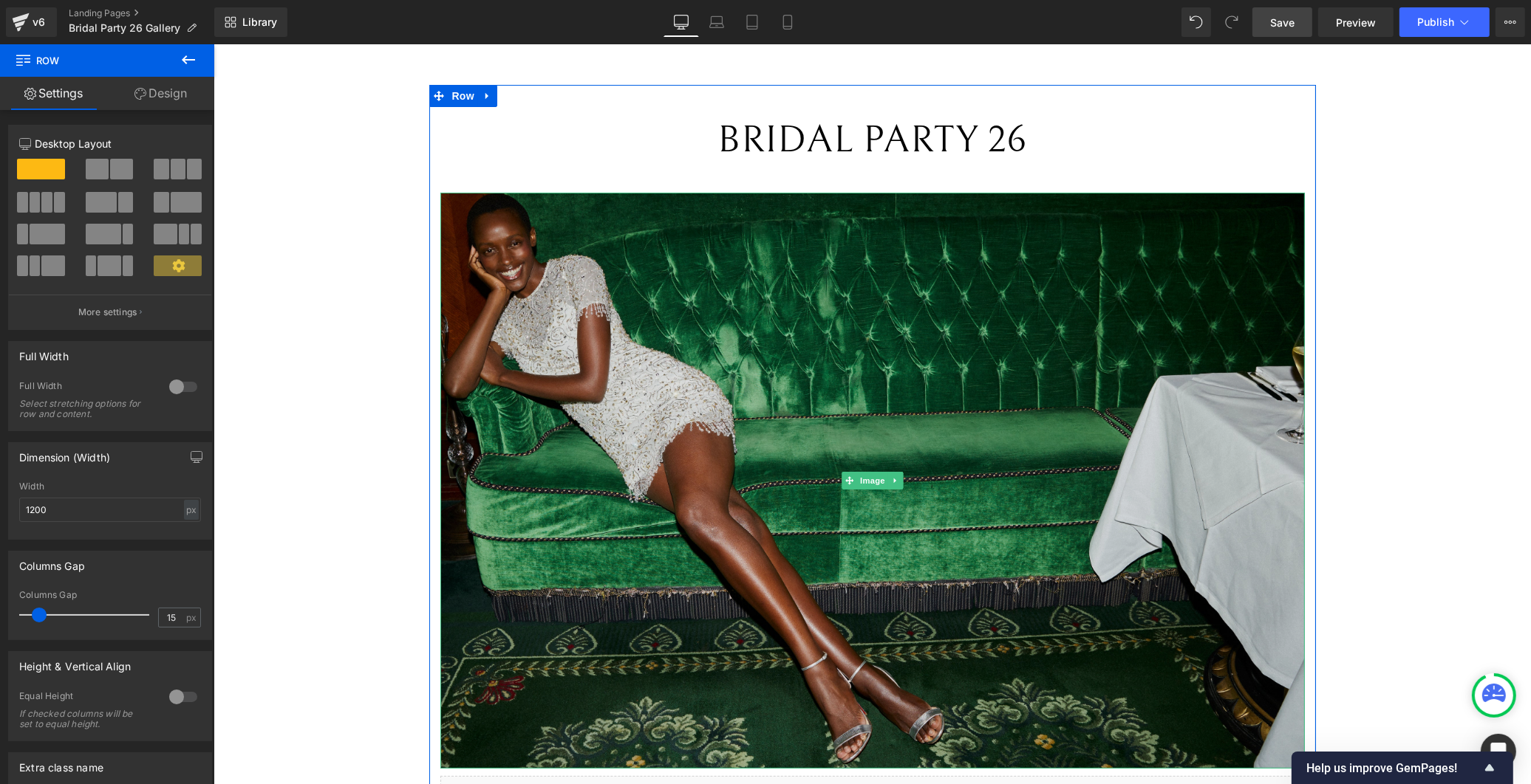
click at [730, 327] on img at bounding box center [871, 481] width 865 height 576
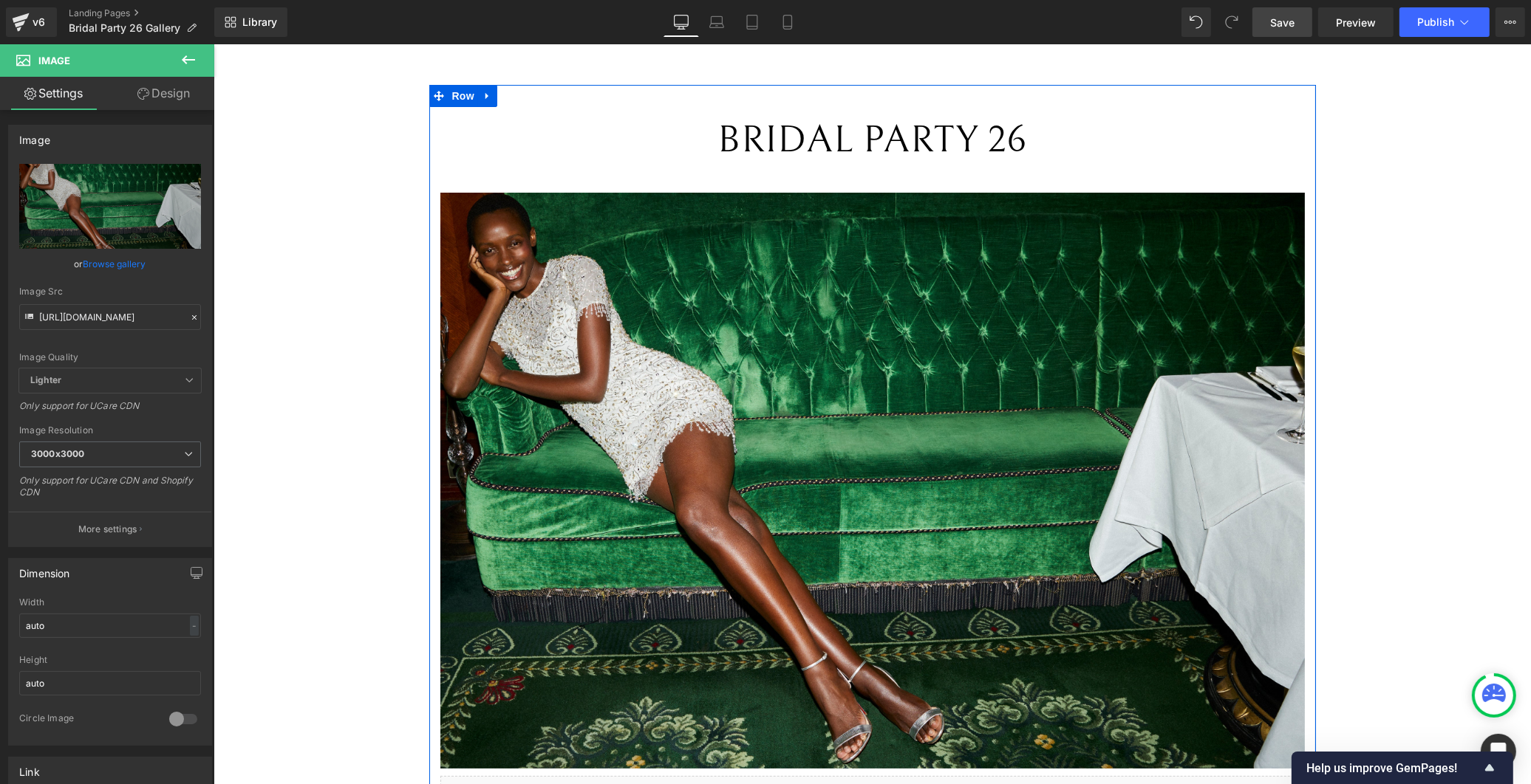
click at [429, 148] on div "BRIDAL PARTY 26 Text Block Image Liquid" at bounding box center [871, 449] width 887 height 728
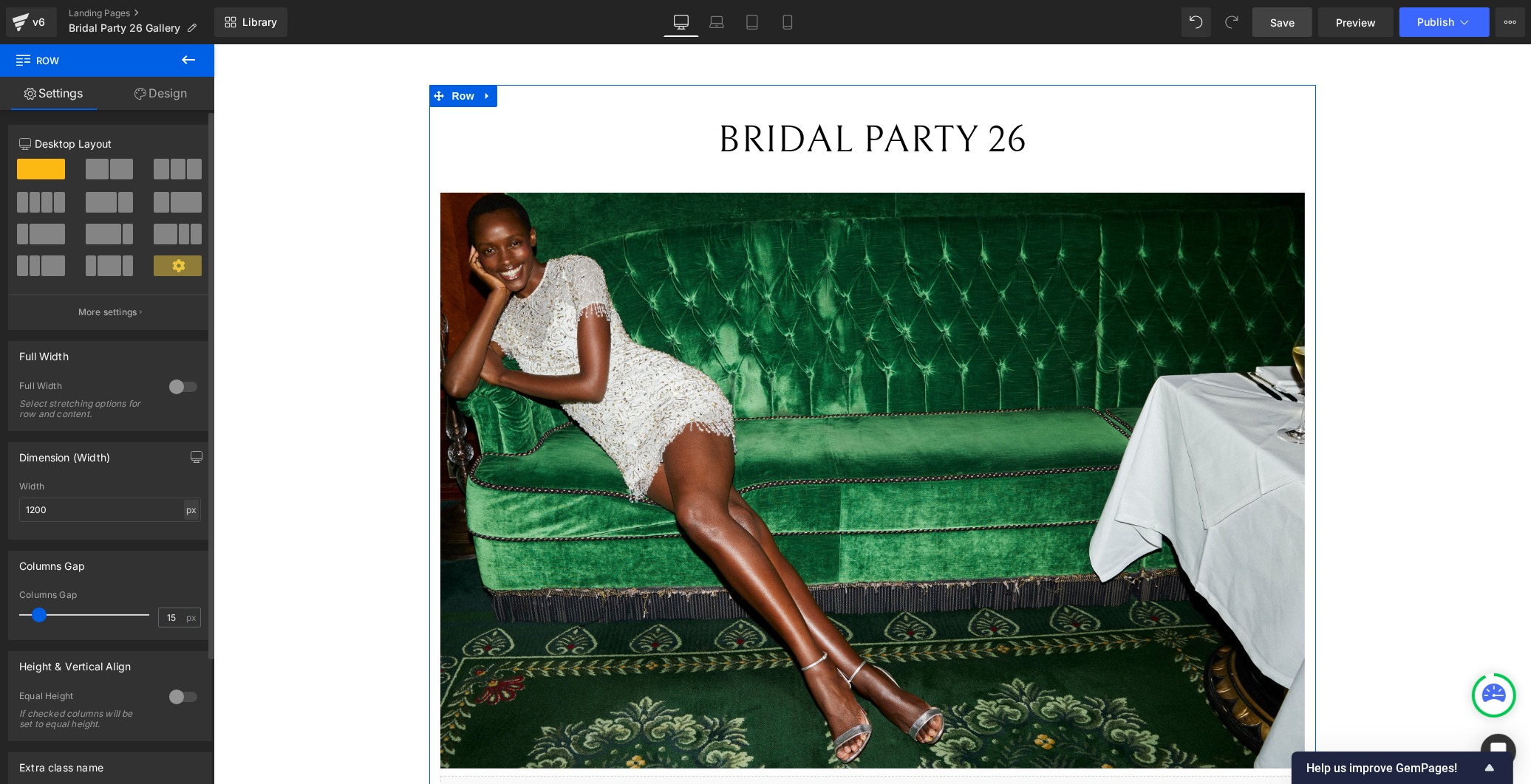
click at [186, 511] on div "px" at bounding box center [191, 510] width 15 height 20
click at [187, 538] on li "%" at bounding box center [191, 532] width 19 height 21
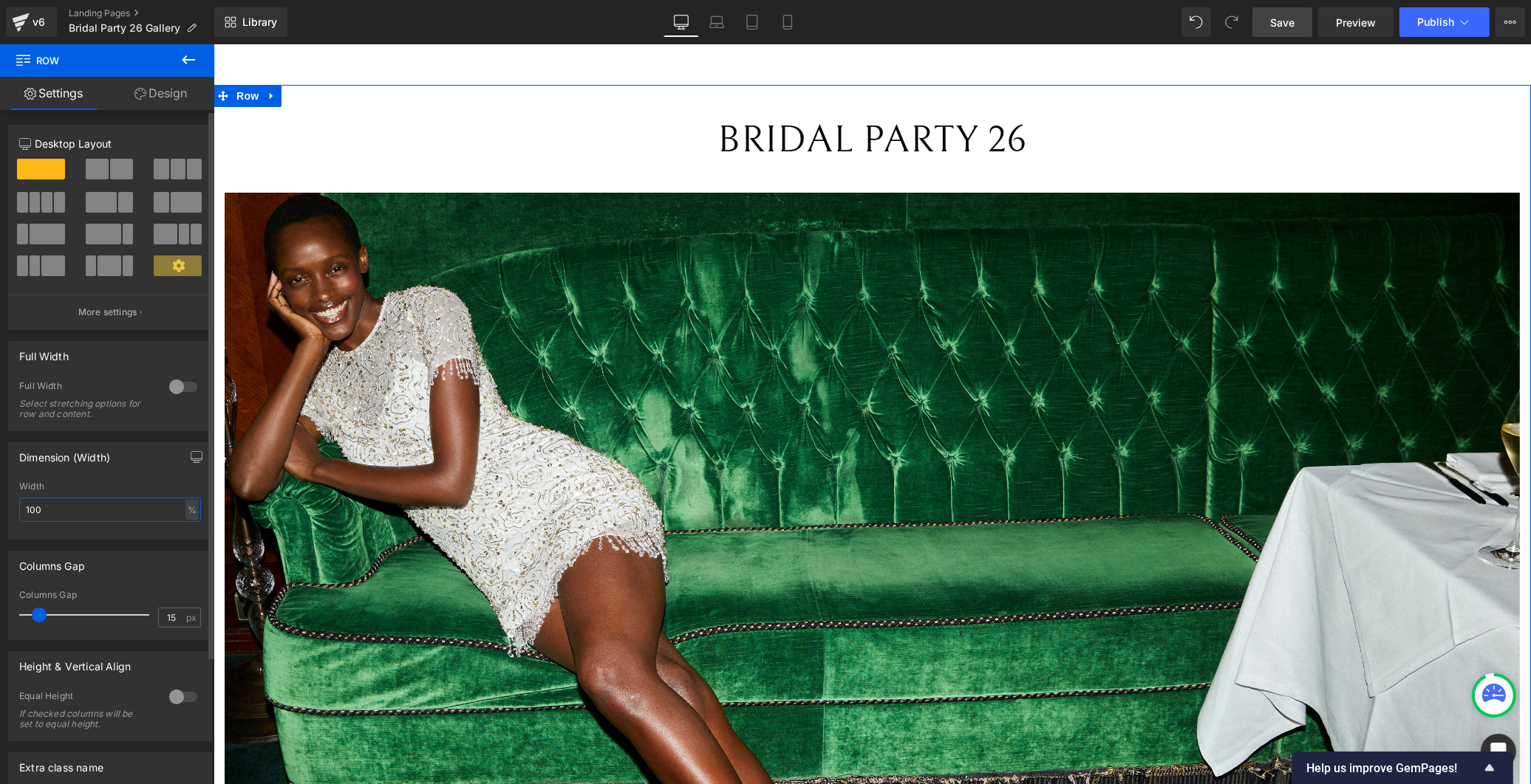
click at [122, 511] on input "100" at bounding box center [111, 509] width 182 height 24
drag, startPoint x: 124, startPoint y: 509, endPoint x: -42, endPoint y: 500, distance: 166.2
click at [0, 500] on html "Row You are previewing how the will restyle your page. You can not edit Element…" at bounding box center [765, 392] width 1531 height 784
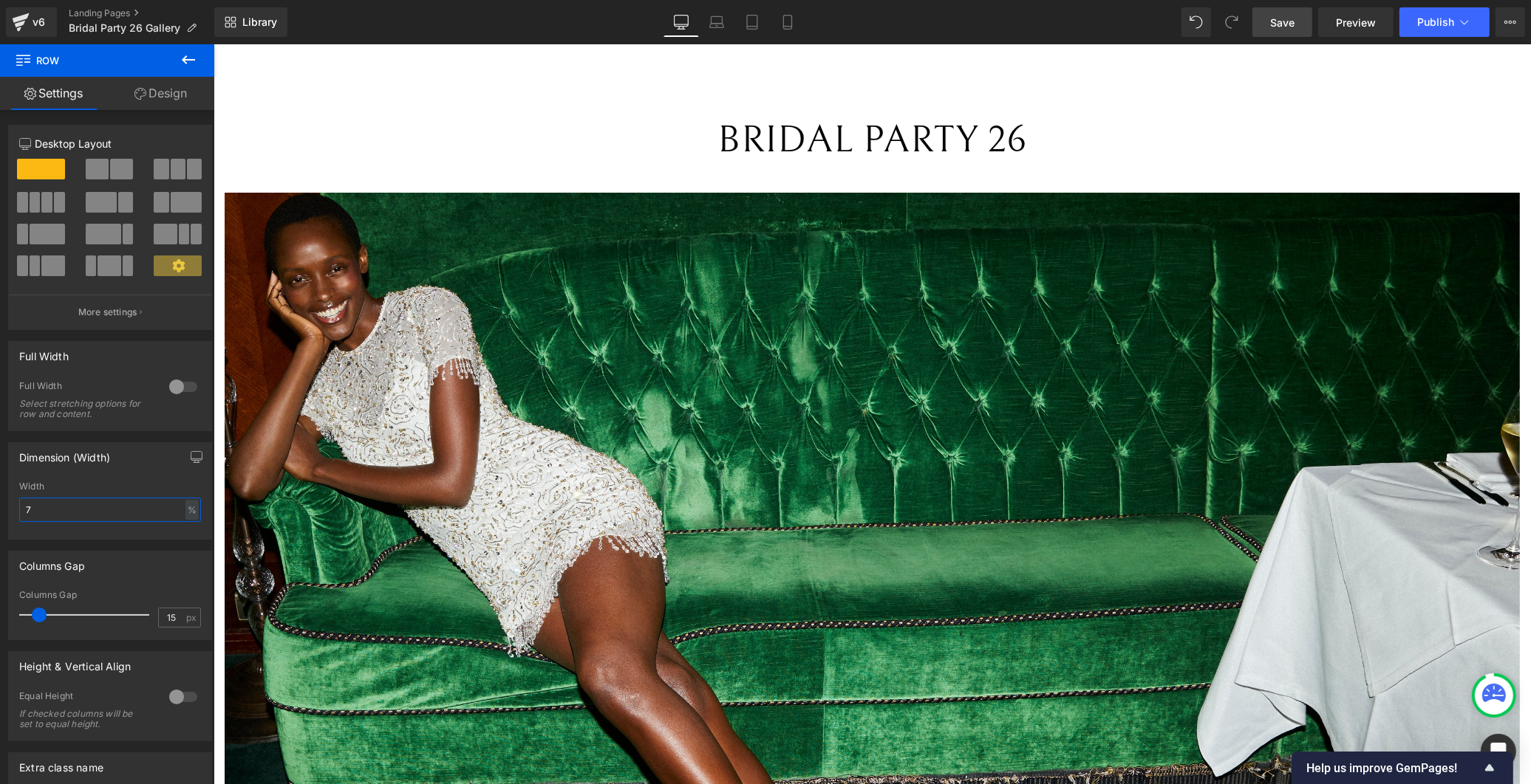
type input "70"
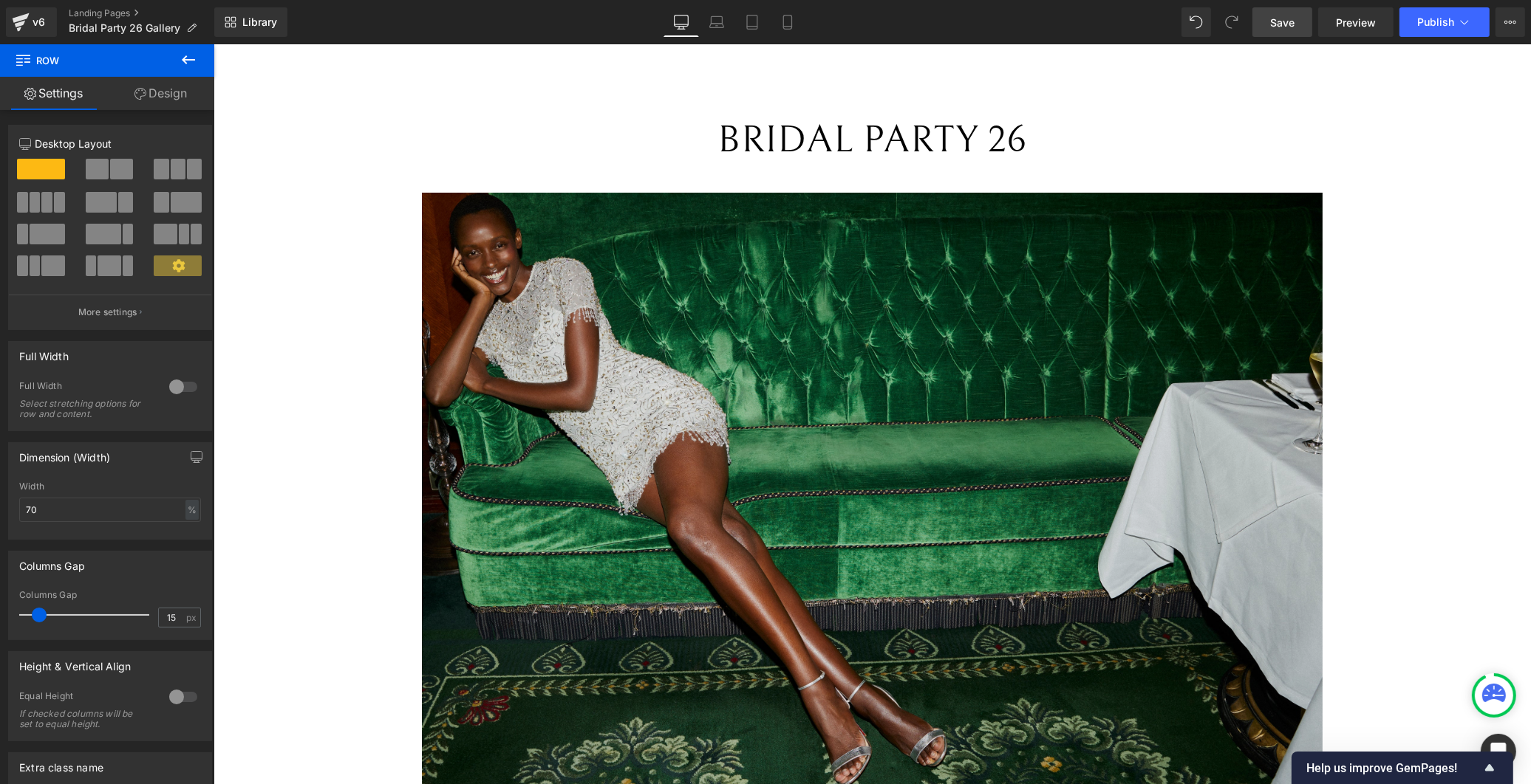
click at [527, 246] on img at bounding box center [871, 492] width 900 height 599
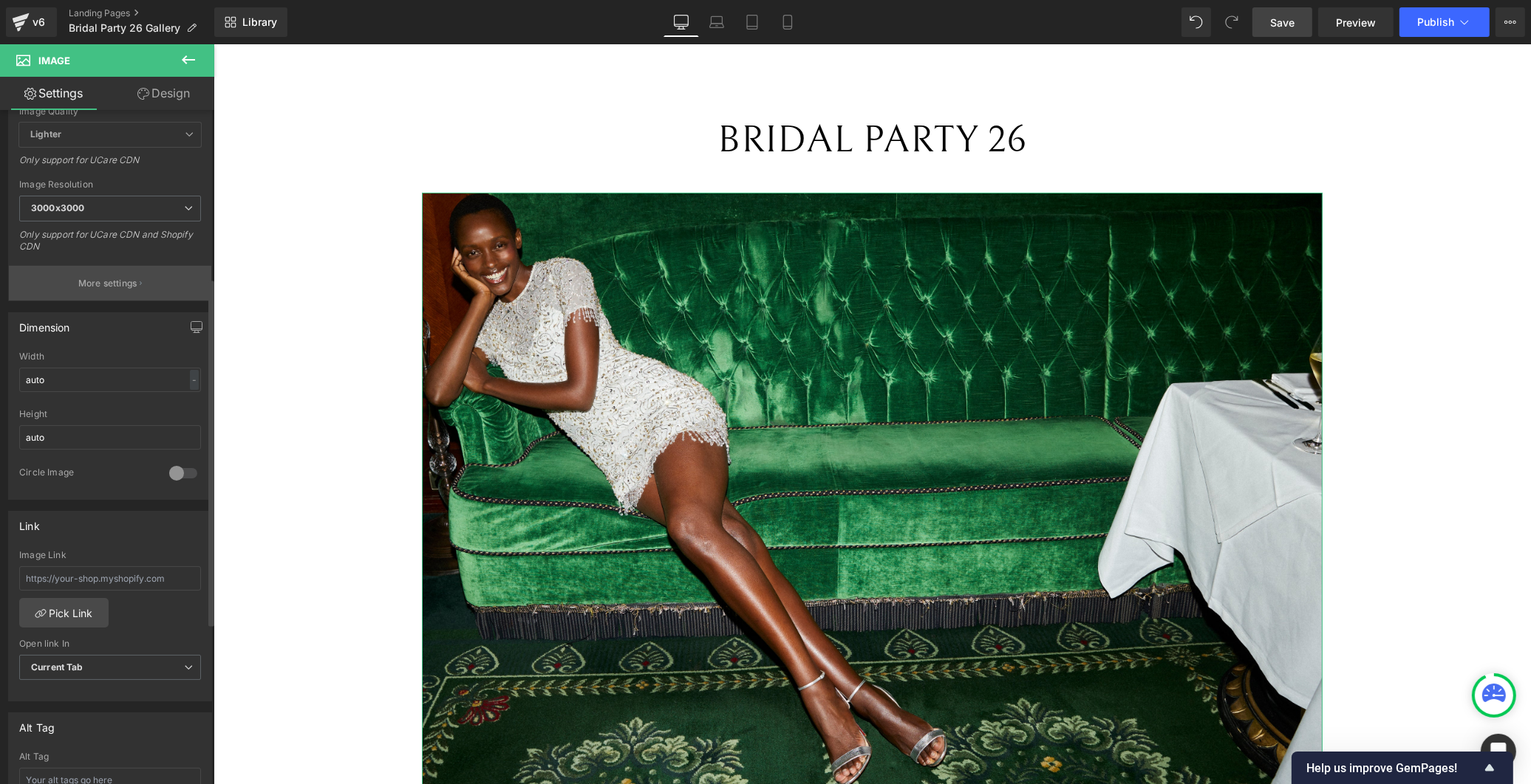
scroll to position [164, 0]
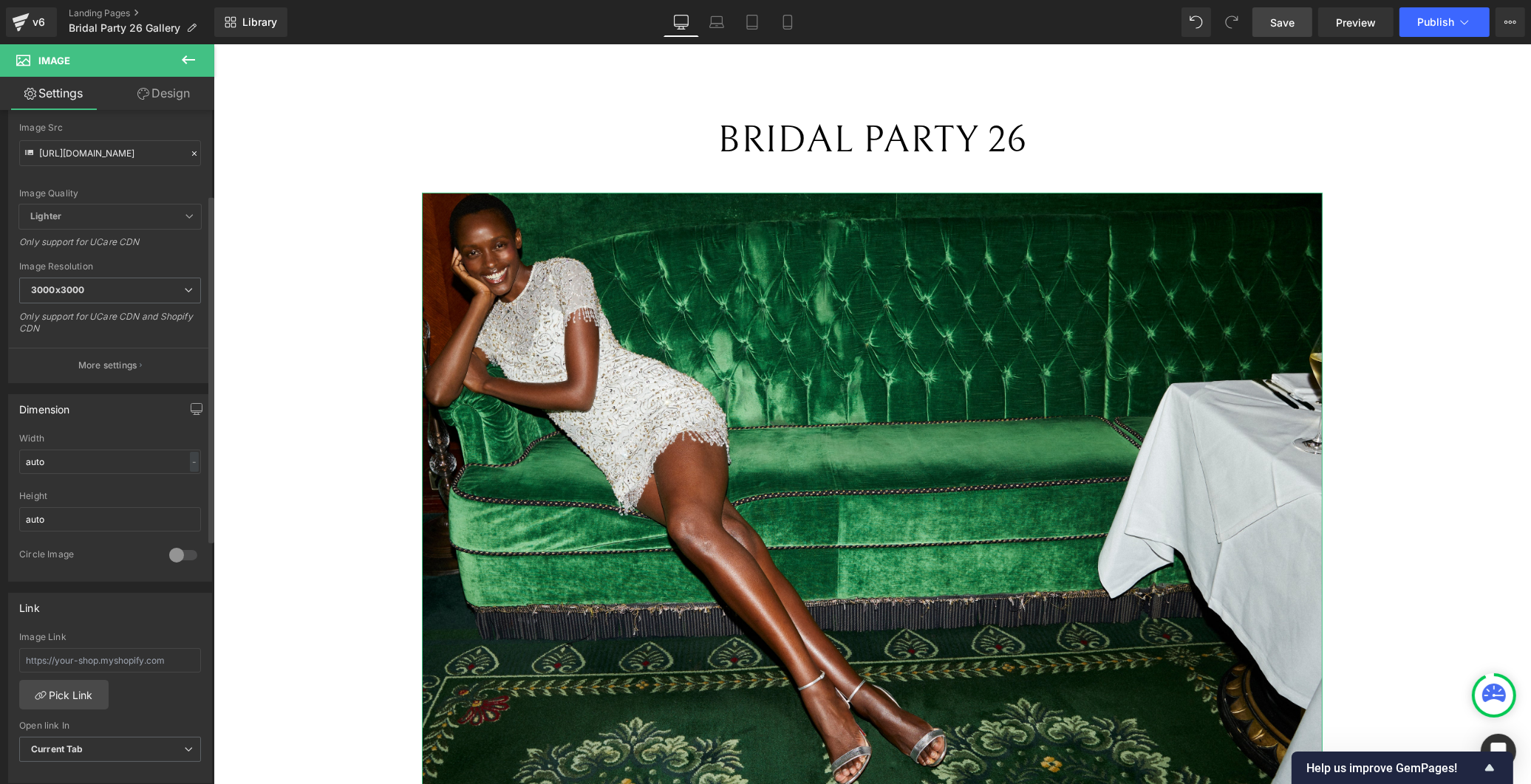
click at [93, 545] on div at bounding box center [111, 544] width 182 height 9
click at [124, 373] on button "More settings" at bounding box center [111, 365] width 202 height 35
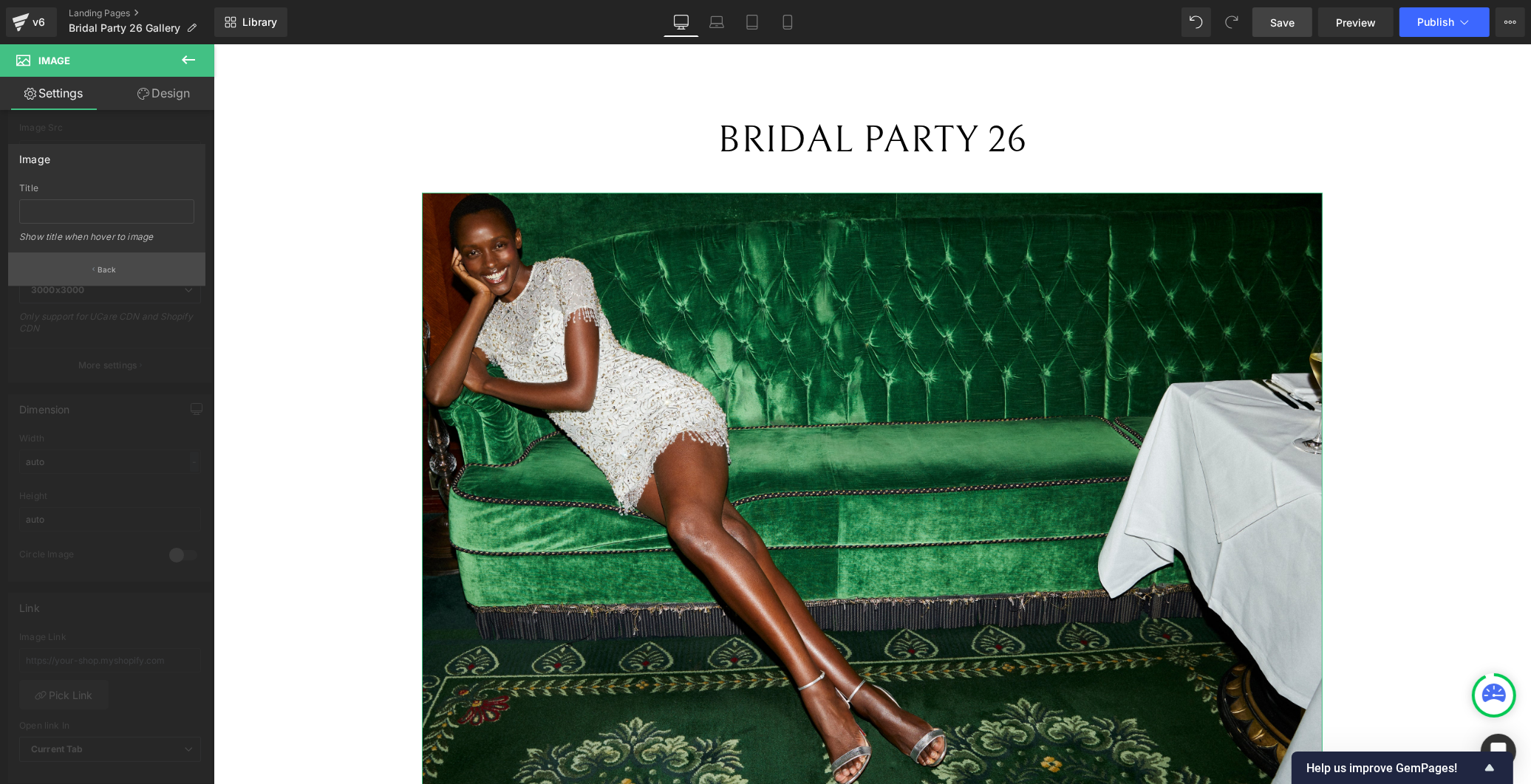
click at [107, 273] on p "Back" at bounding box center [107, 270] width 19 height 11
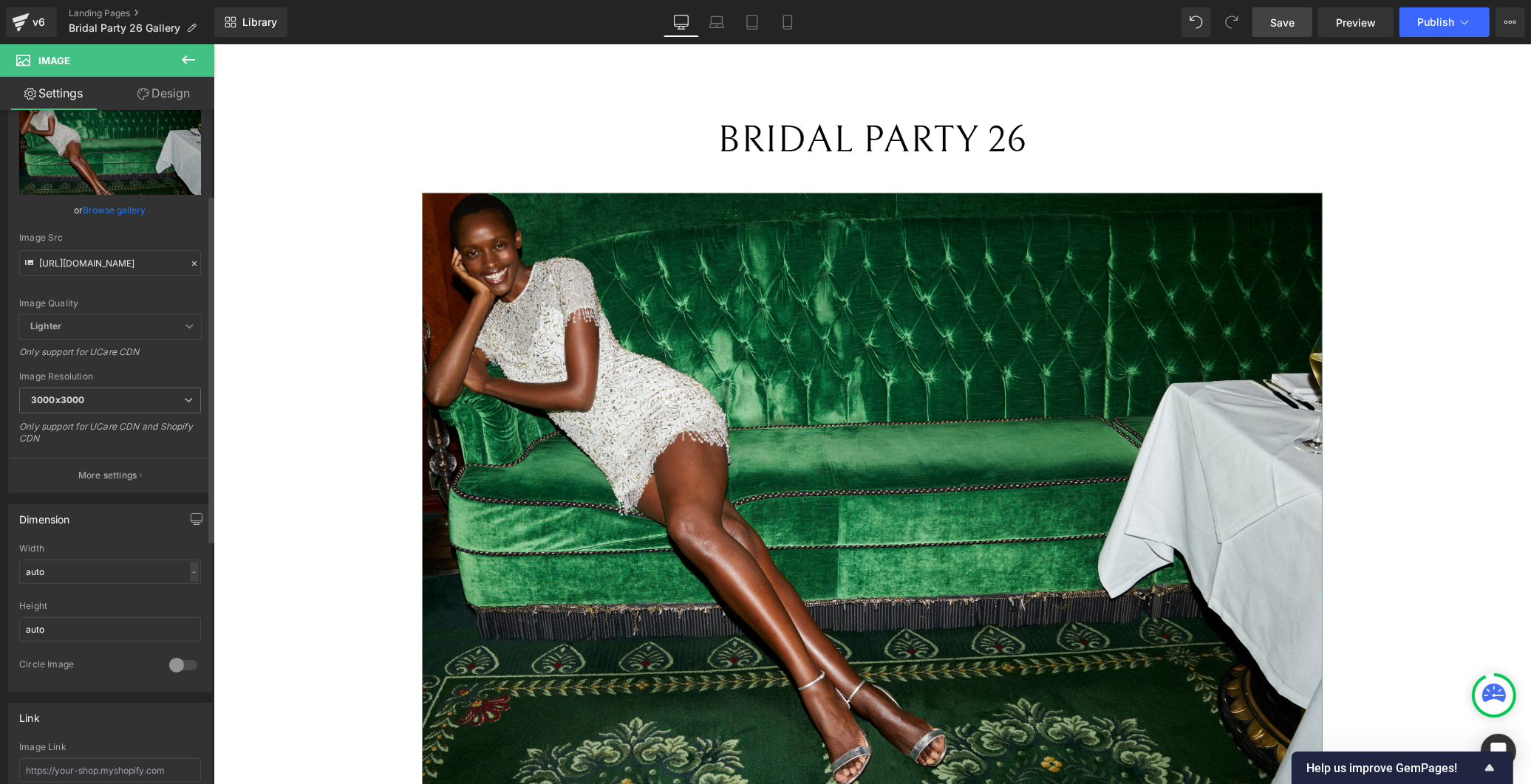
scroll to position [0, 0]
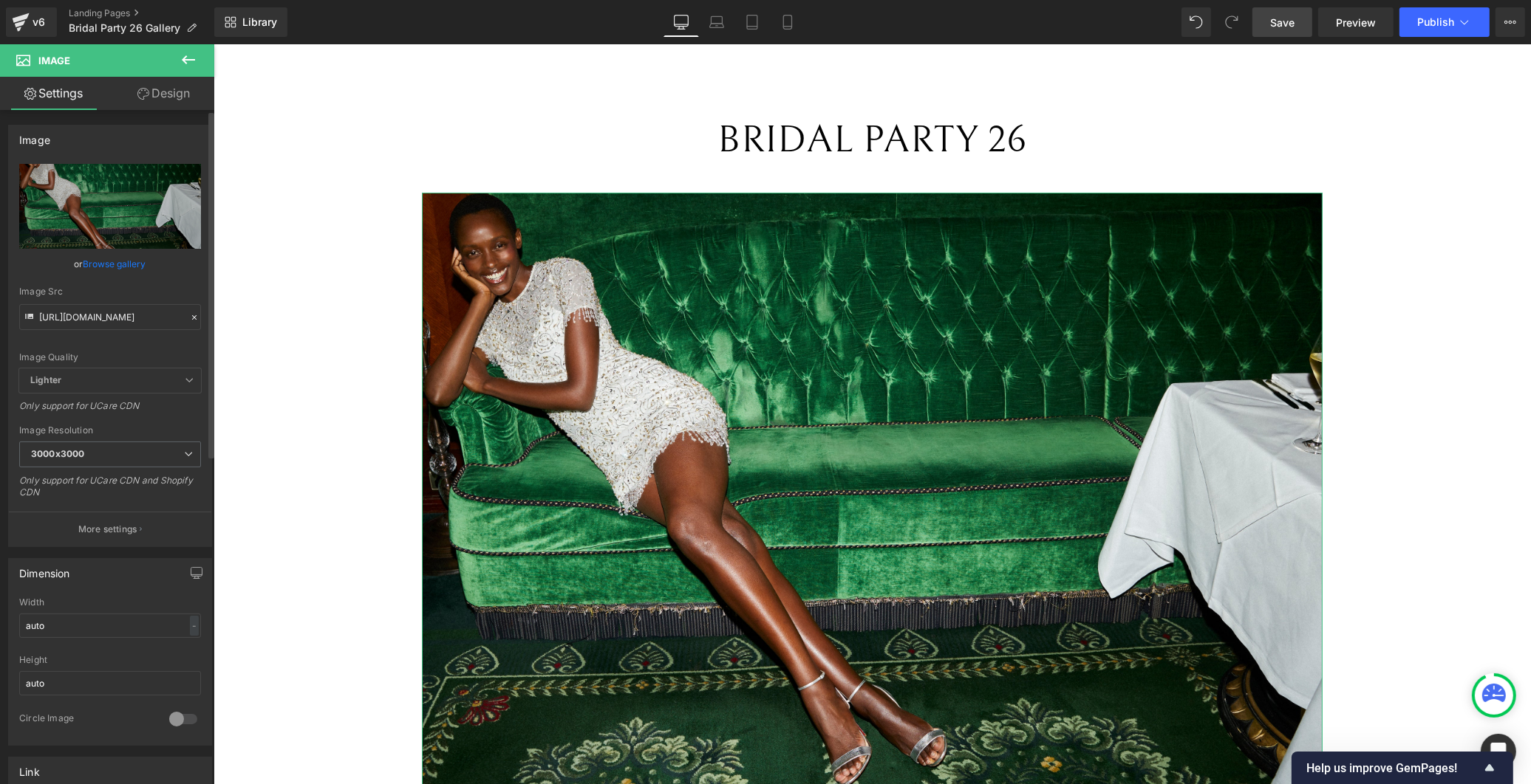
click at [112, 385] on span "Lighter" at bounding box center [111, 380] width 182 height 24
click at [200, 394] on div "https://cdn.shopify.com/s/files/1/0749/1410/3586/files/rene_1259RAFAELA_PROELL_…" at bounding box center [111, 355] width 202 height 383
click at [188, 379] on span "Lighter" at bounding box center [111, 380] width 182 height 24
click at [185, 379] on icon at bounding box center [189, 380] width 9 height 9
drag, startPoint x: 181, startPoint y: 379, endPoint x: 155, endPoint y: 370, distance: 27.5
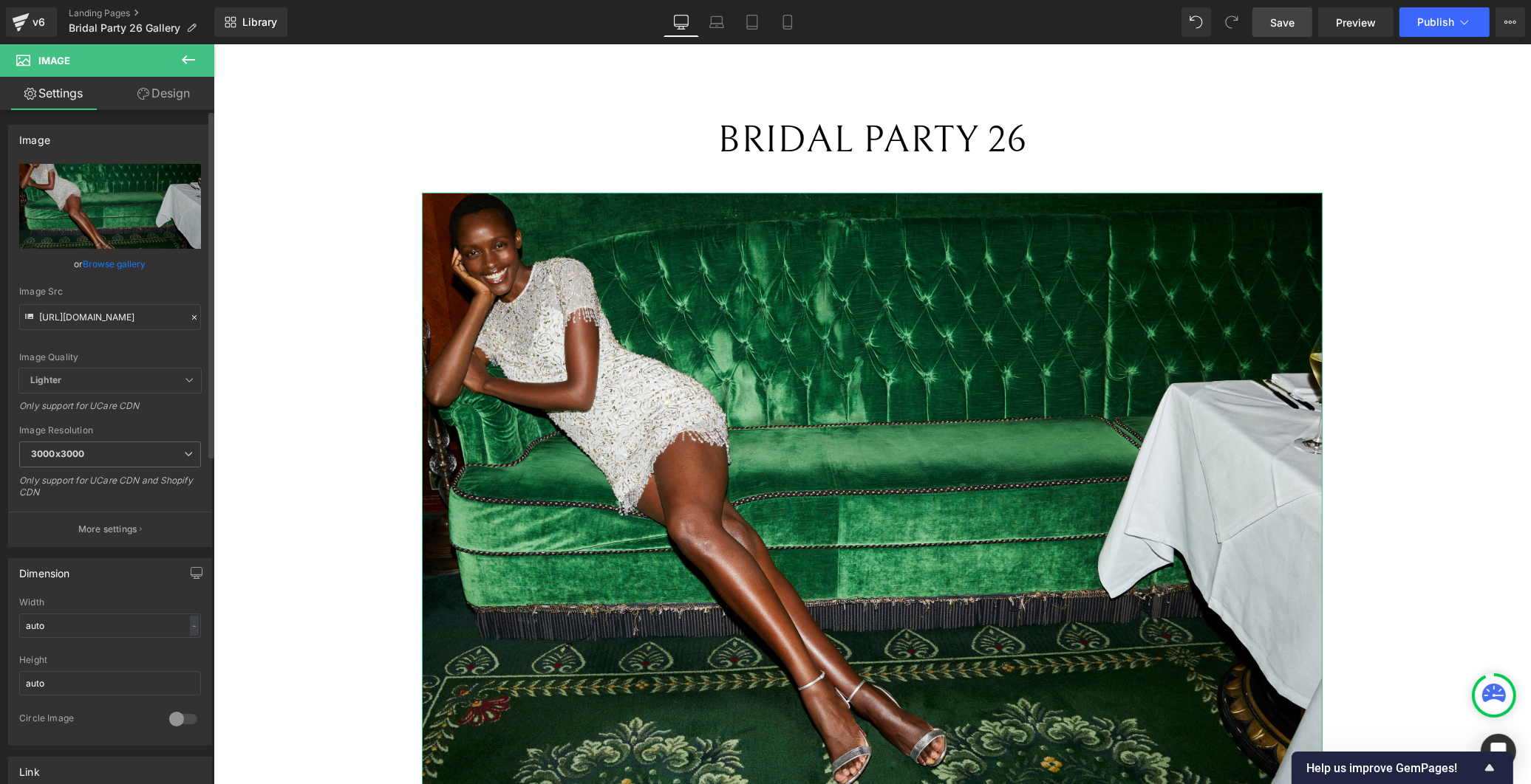
click at [185, 379] on icon at bounding box center [189, 380] width 9 height 9
click at [119, 450] on span "3000x3000" at bounding box center [111, 454] width 182 height 26
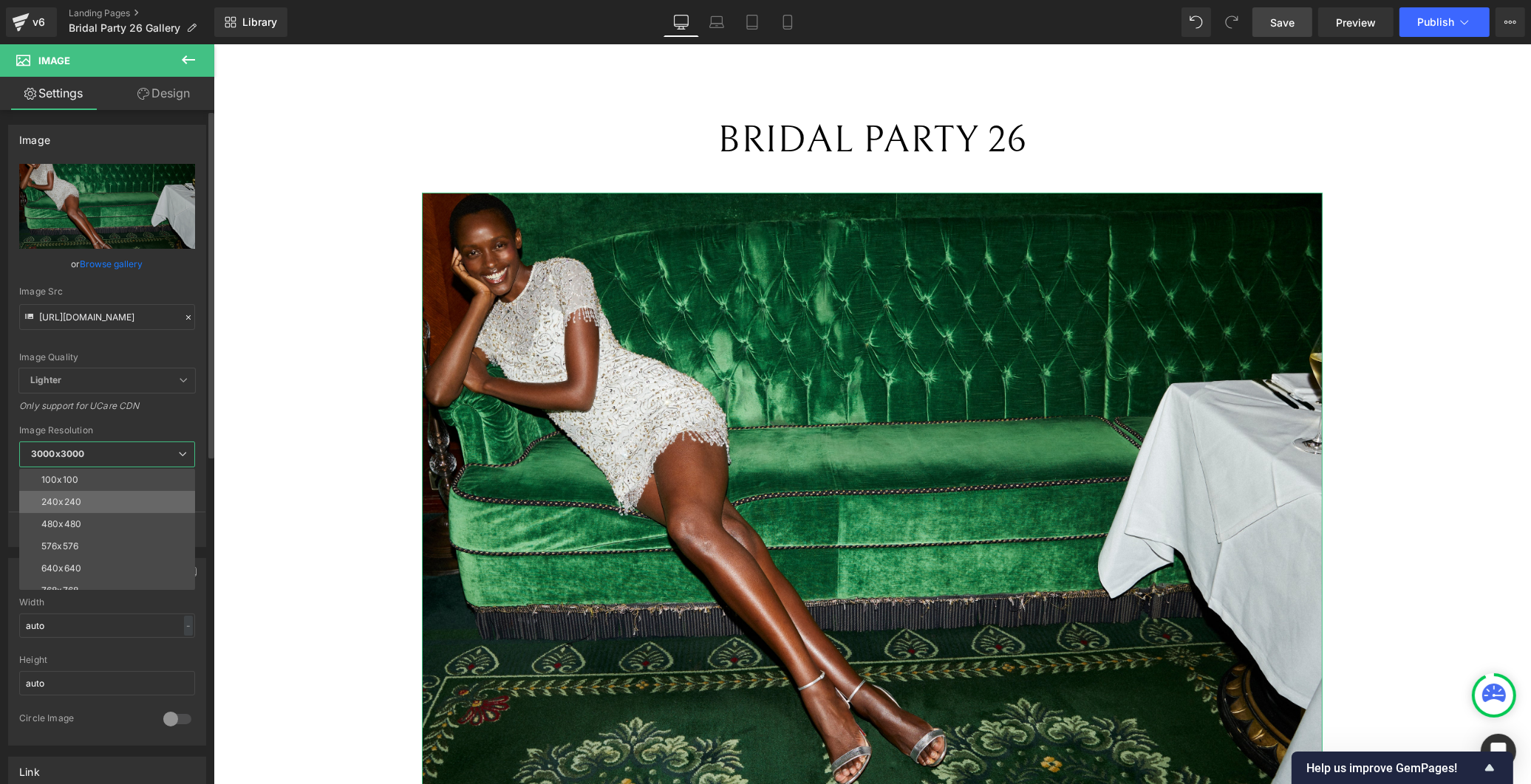
click at [105, 498] on li "240x240" at bounding box center [111, 502] width 182 height 22
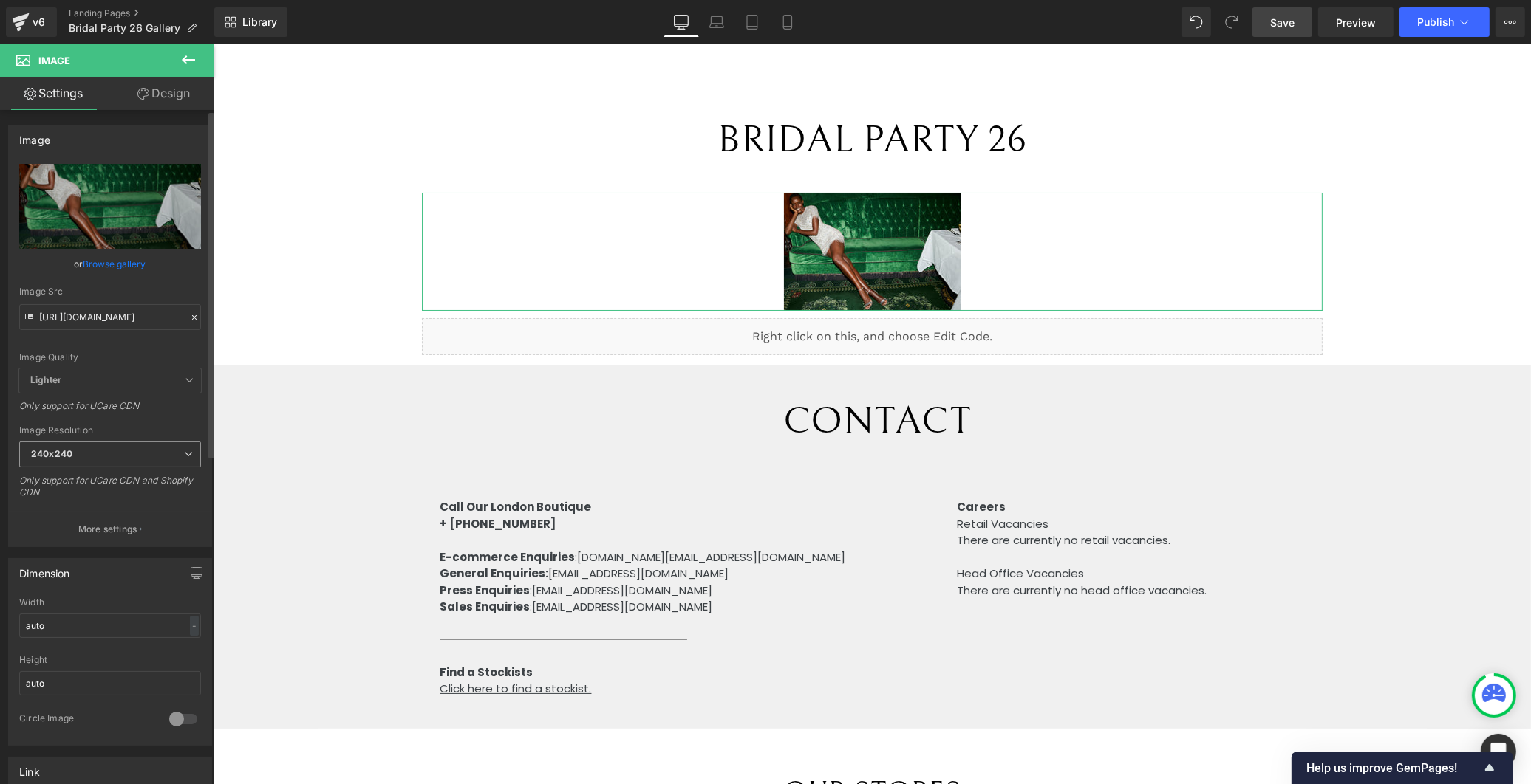
click at [122, 454] on span "240x240" at bounding box center [111, 454] width 182 height 26
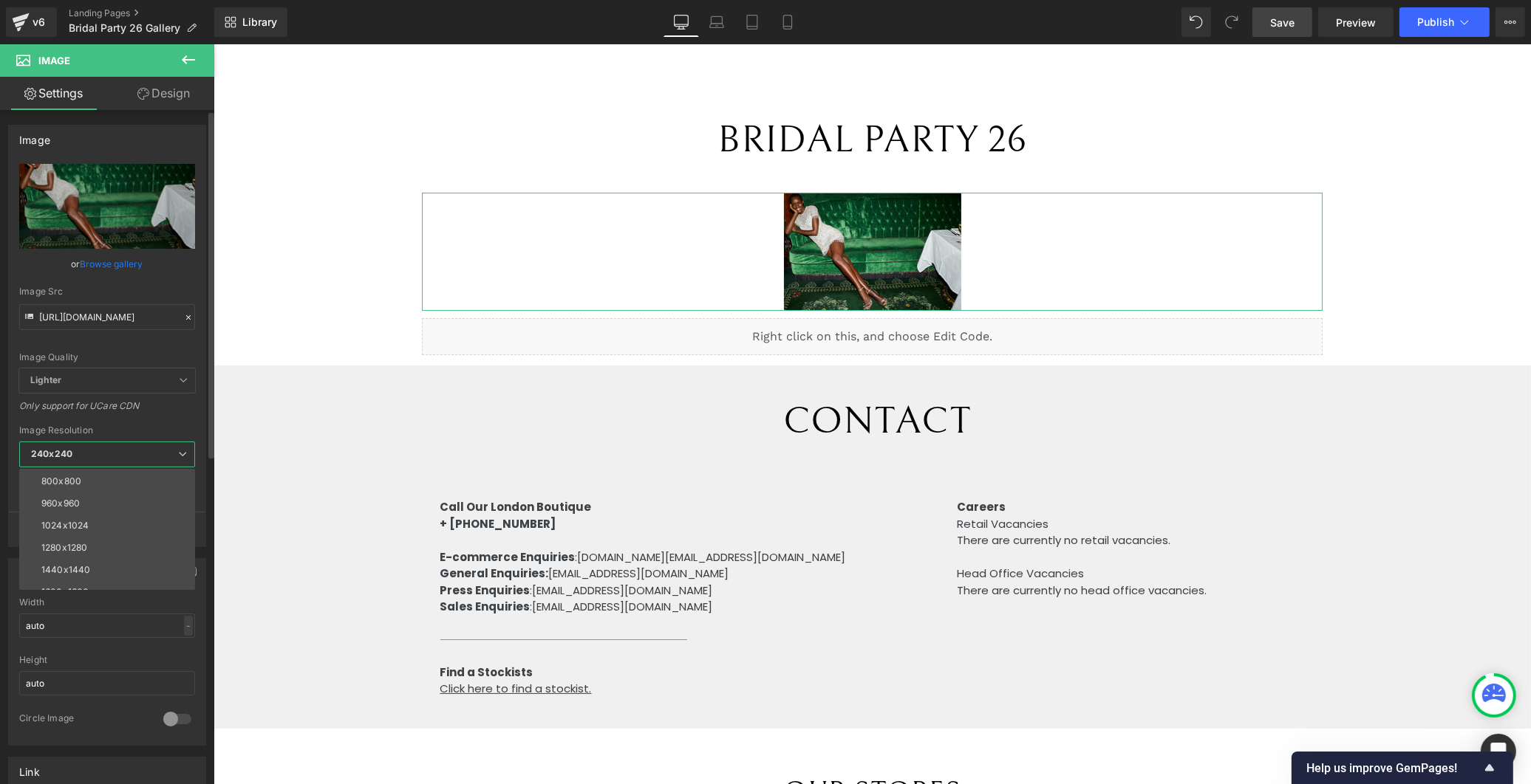
scroll to position [211, 0]
click at [93, 554] on li "2560x2560" at bounding box center [111, 557] width 182 height 22
type input "[URL][DOMAIN_NAME]"
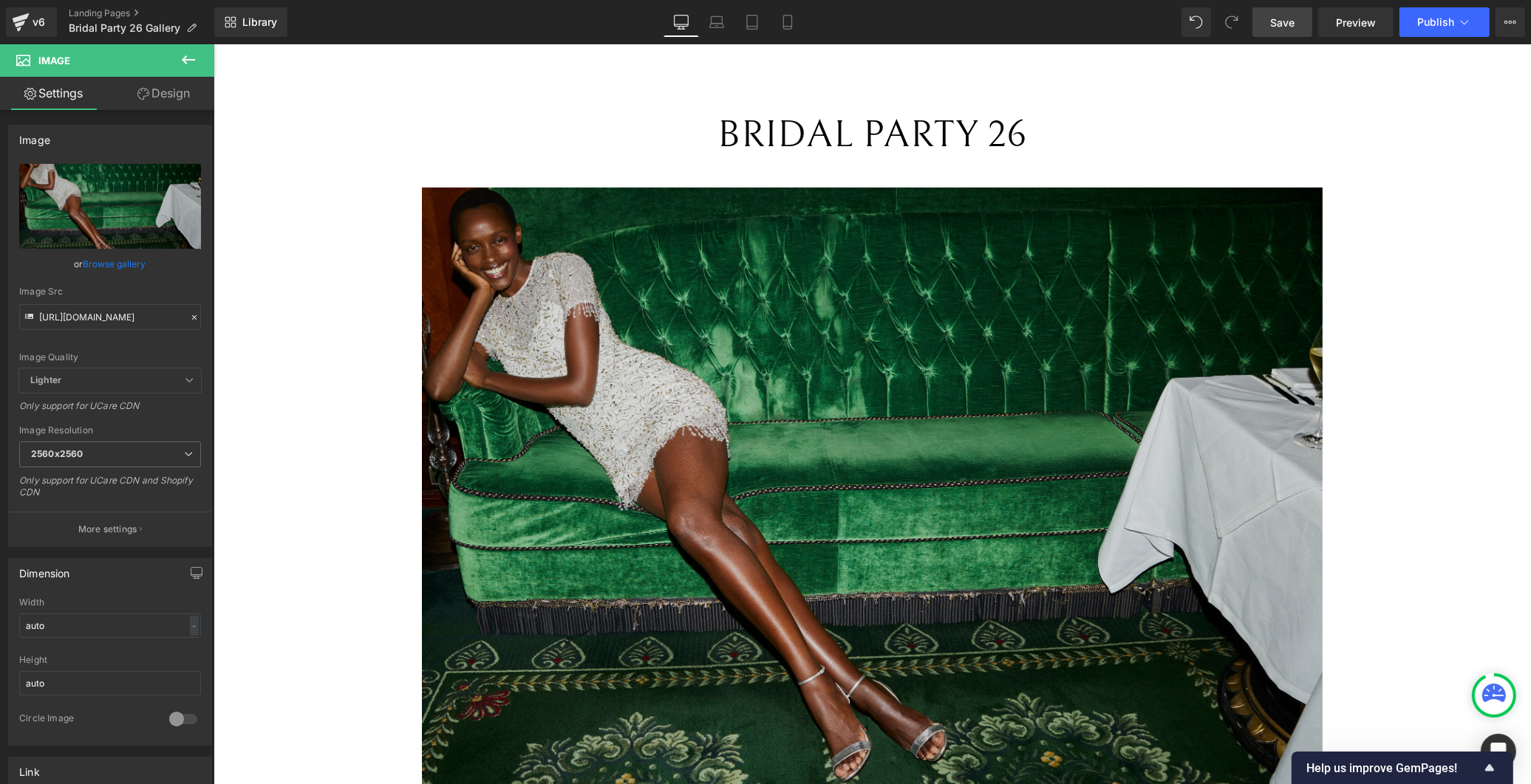
scroll to position [0, 0]
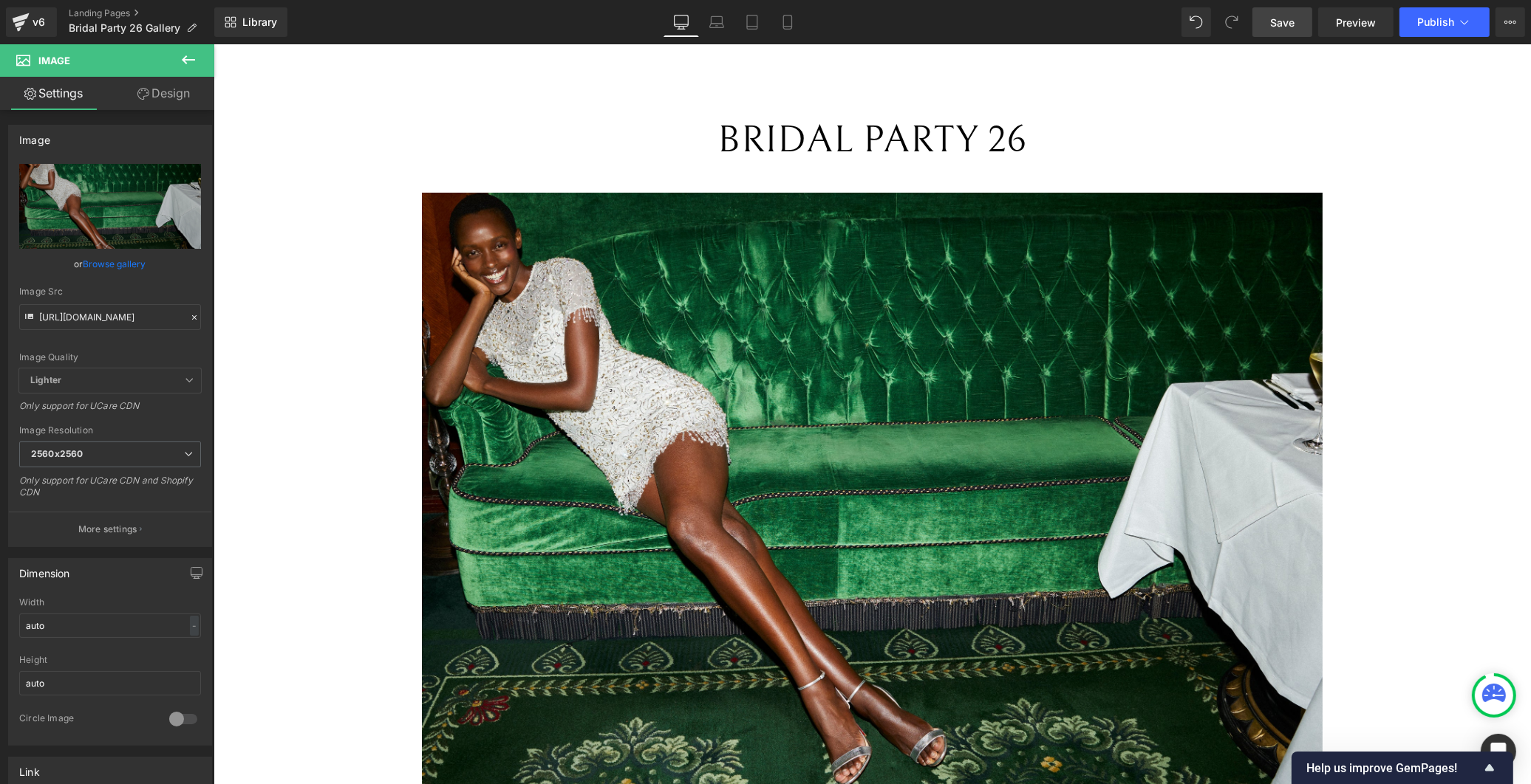
click at [1277, 26] on span "Save" at bounding box center [1282, 23] width 24 height 15
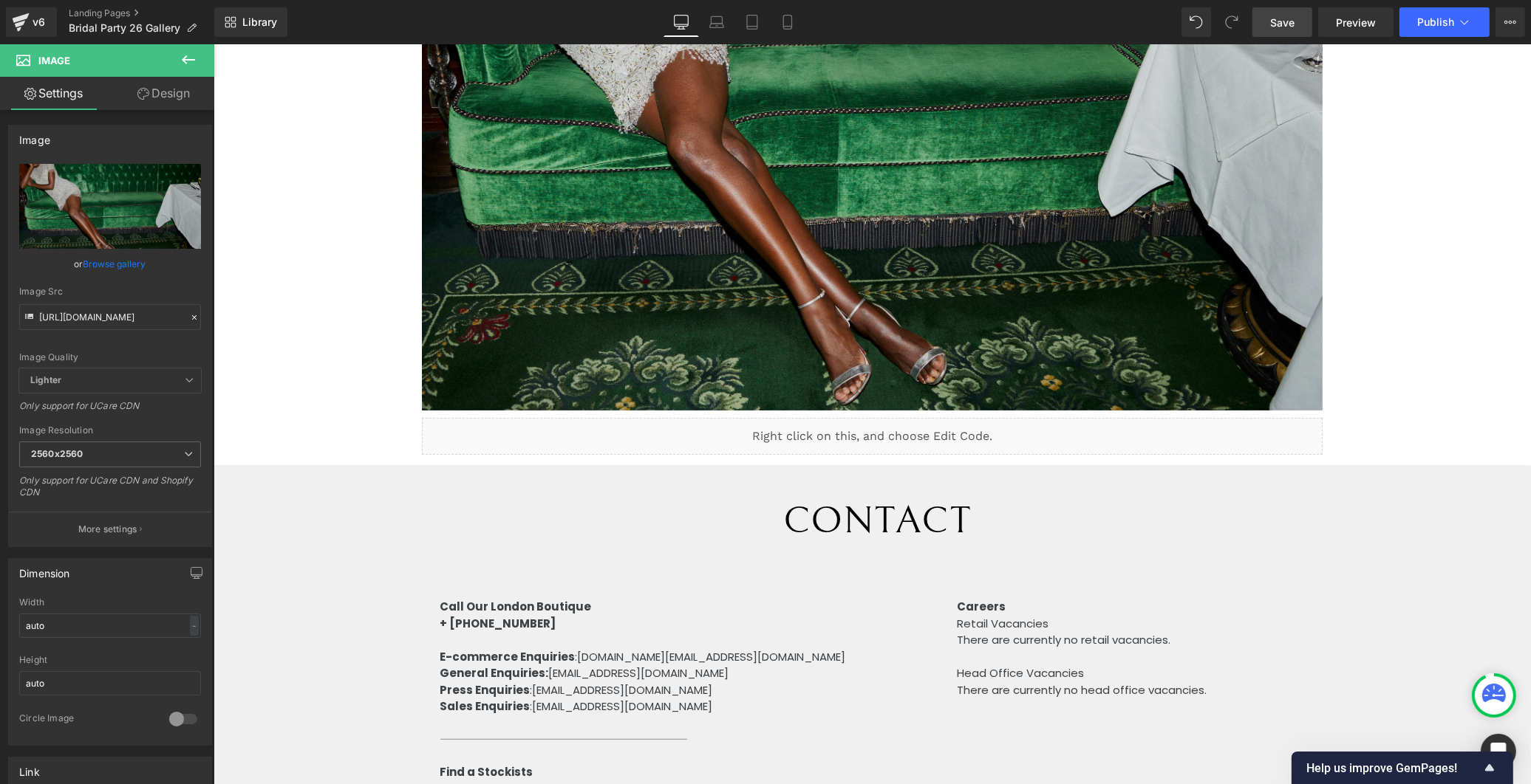
scroll to position [54, 0]
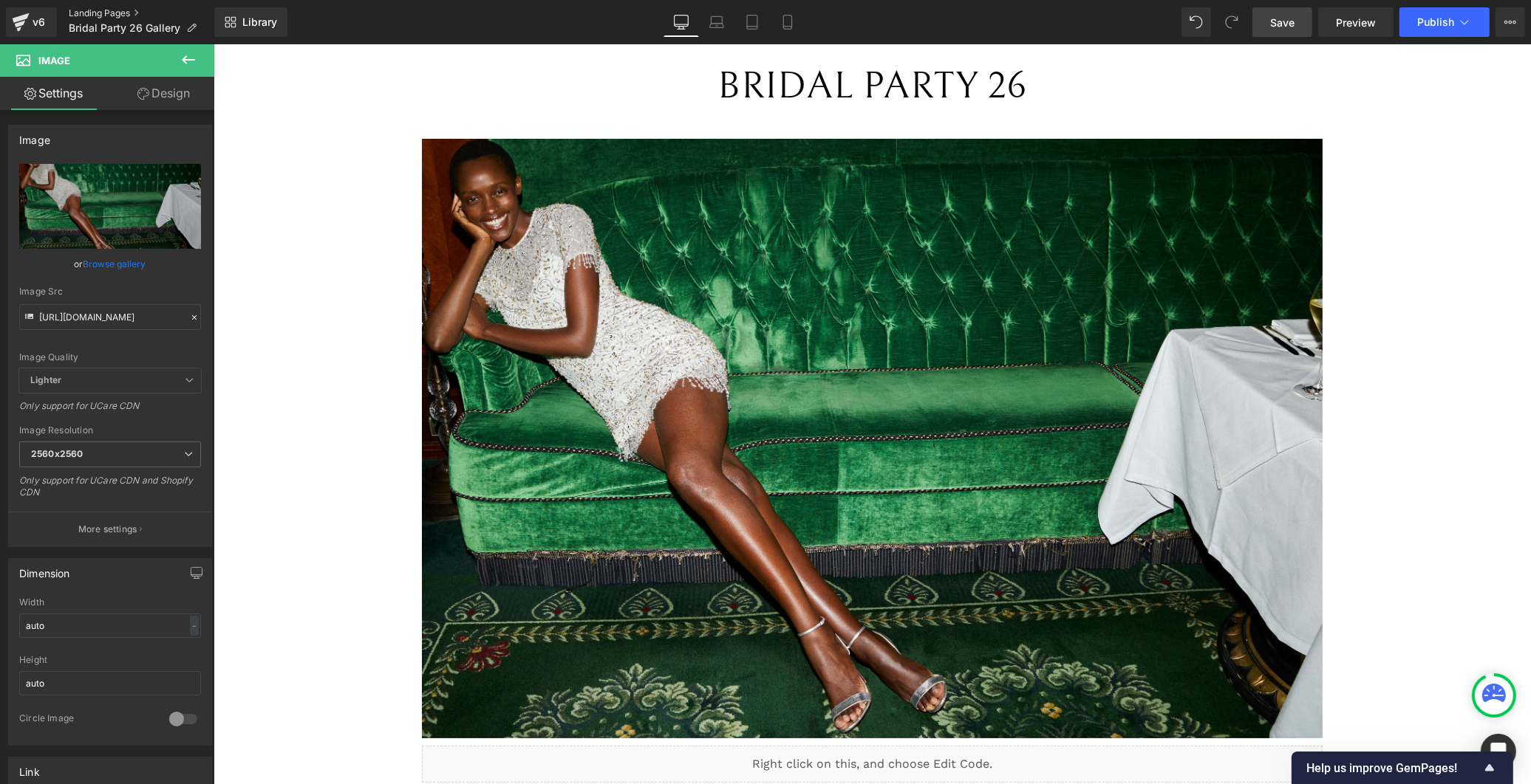
click at [100, 9] on link "Landing Pages" at bounding box center [141, 13] width 146 height 12
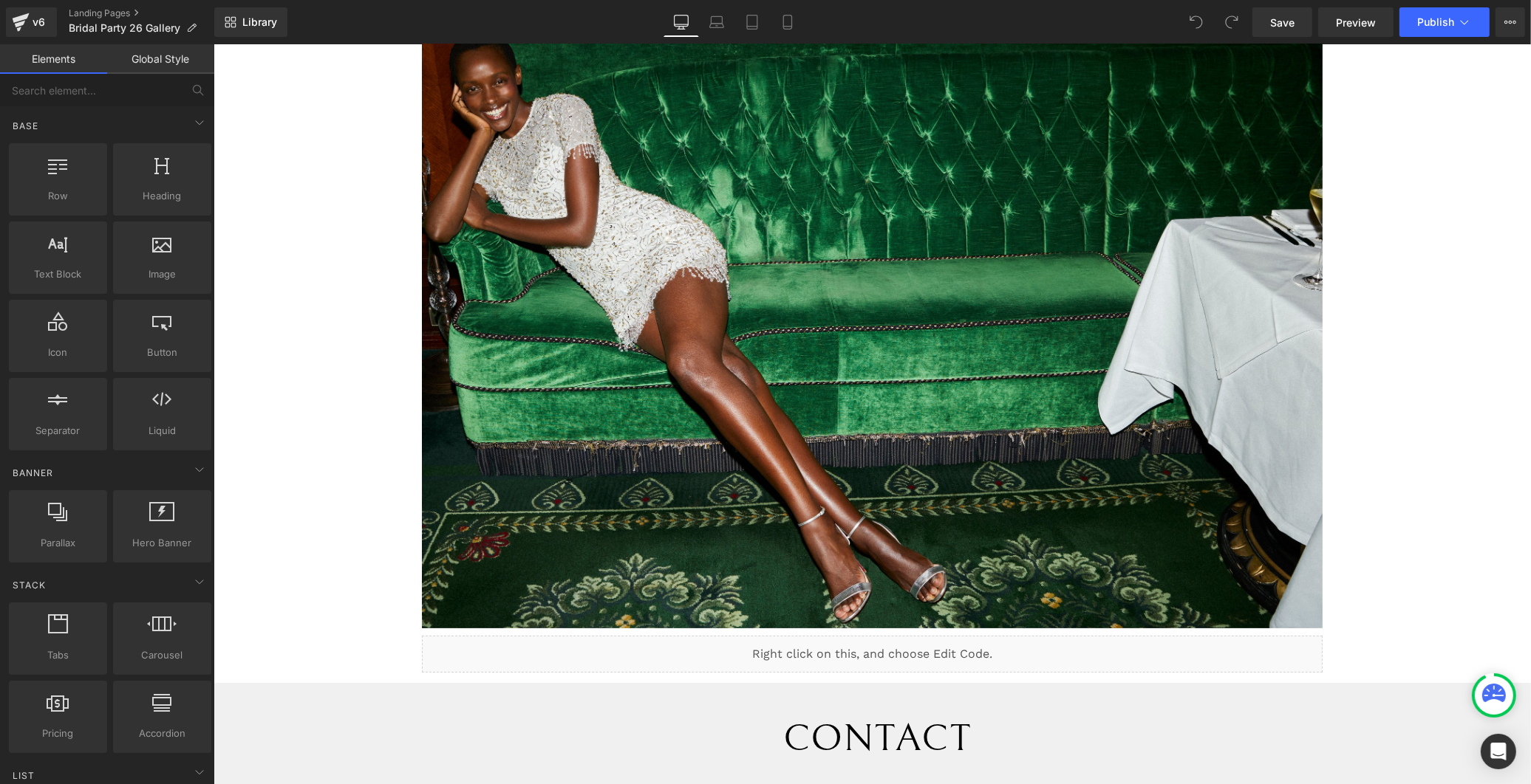
scroll to position [328, 0]
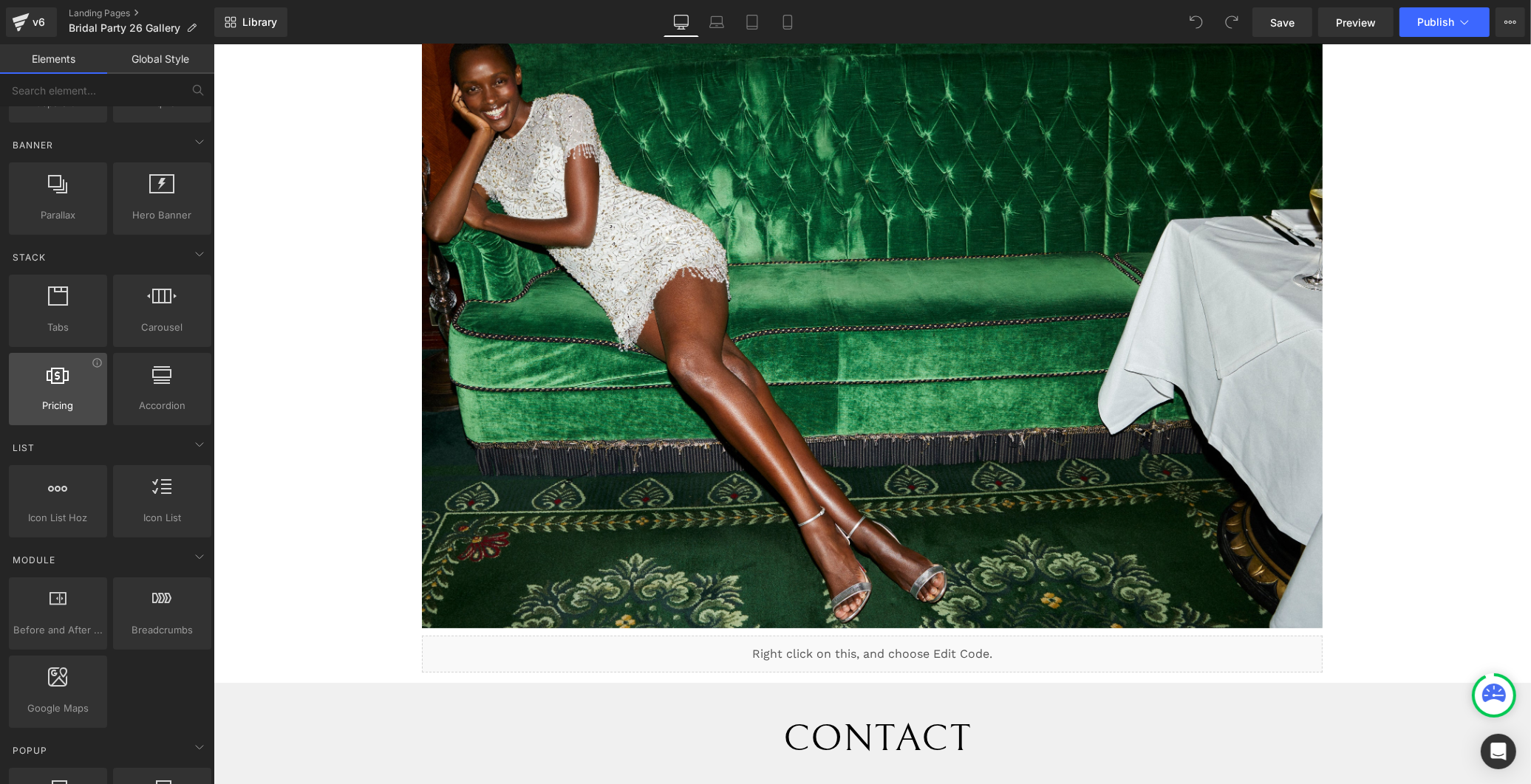
click at [56, 369] on icon at bounding box center [58, 374] width 22 height 19
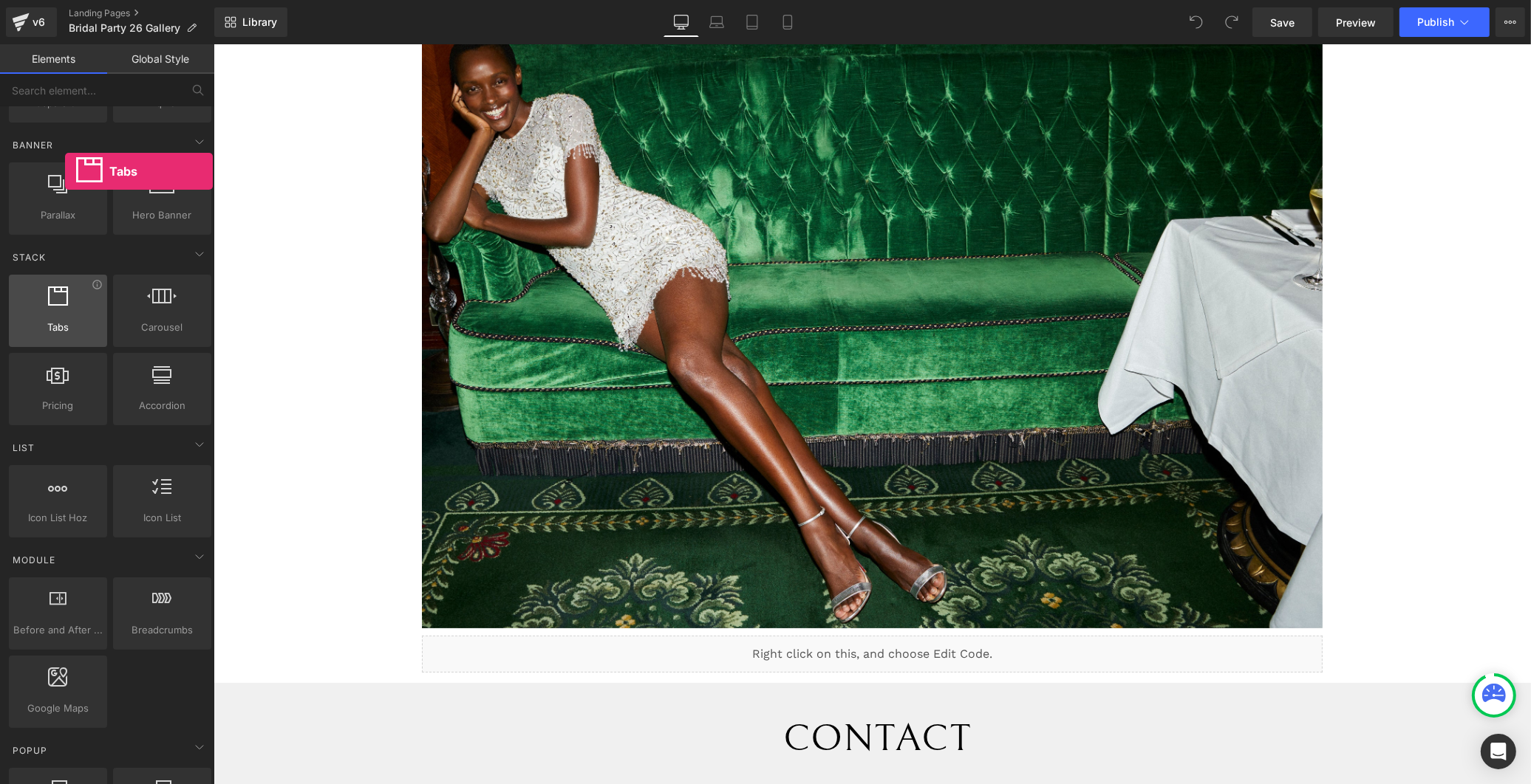
click at [65, 336] on span "Tabs" at bounding box center [58, 327] width 89 height 15
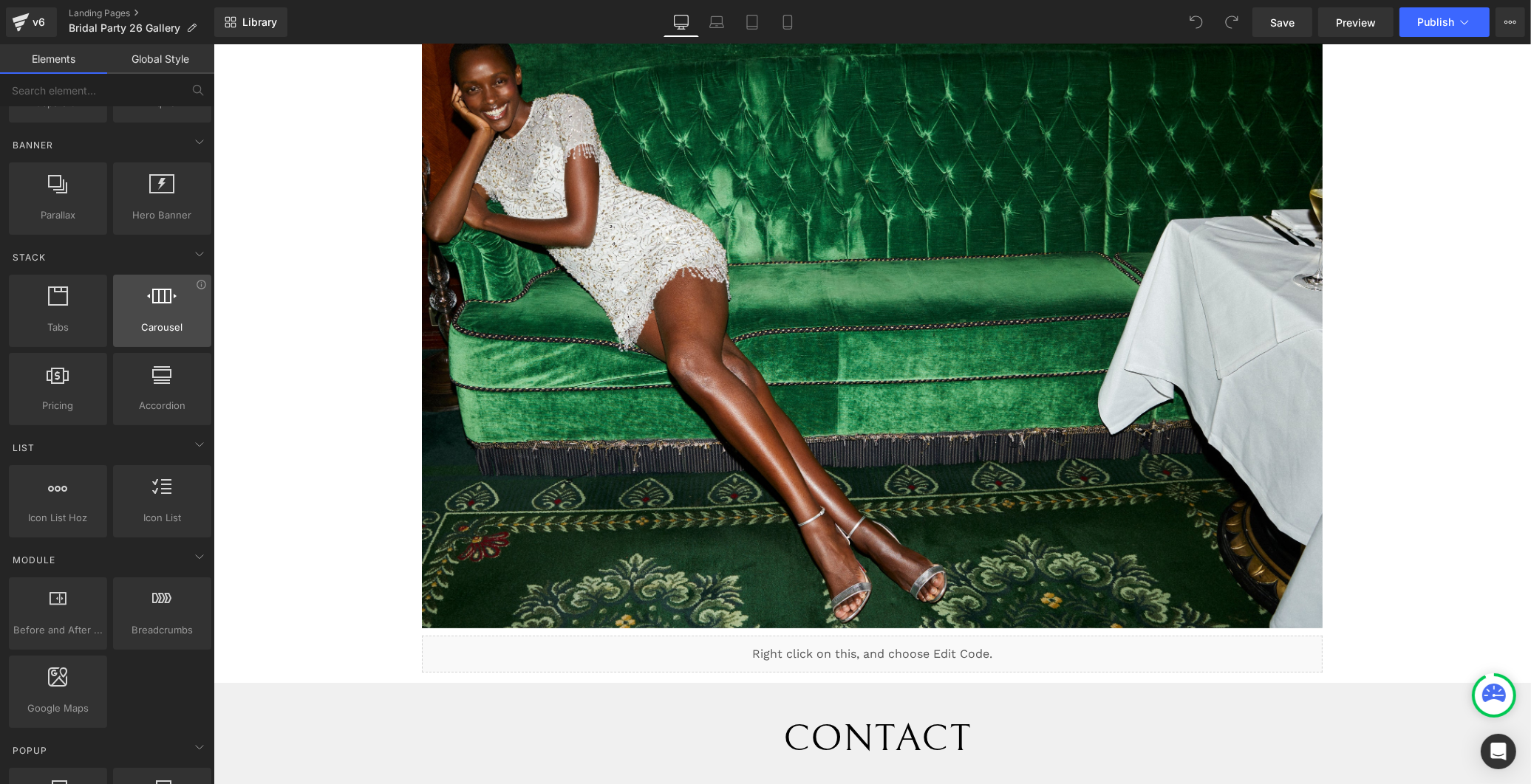
click at [181, 345] on div "Carousel carousels, slideshows, sliders, slides" at bounding box center [162, 311] width 99 height 72
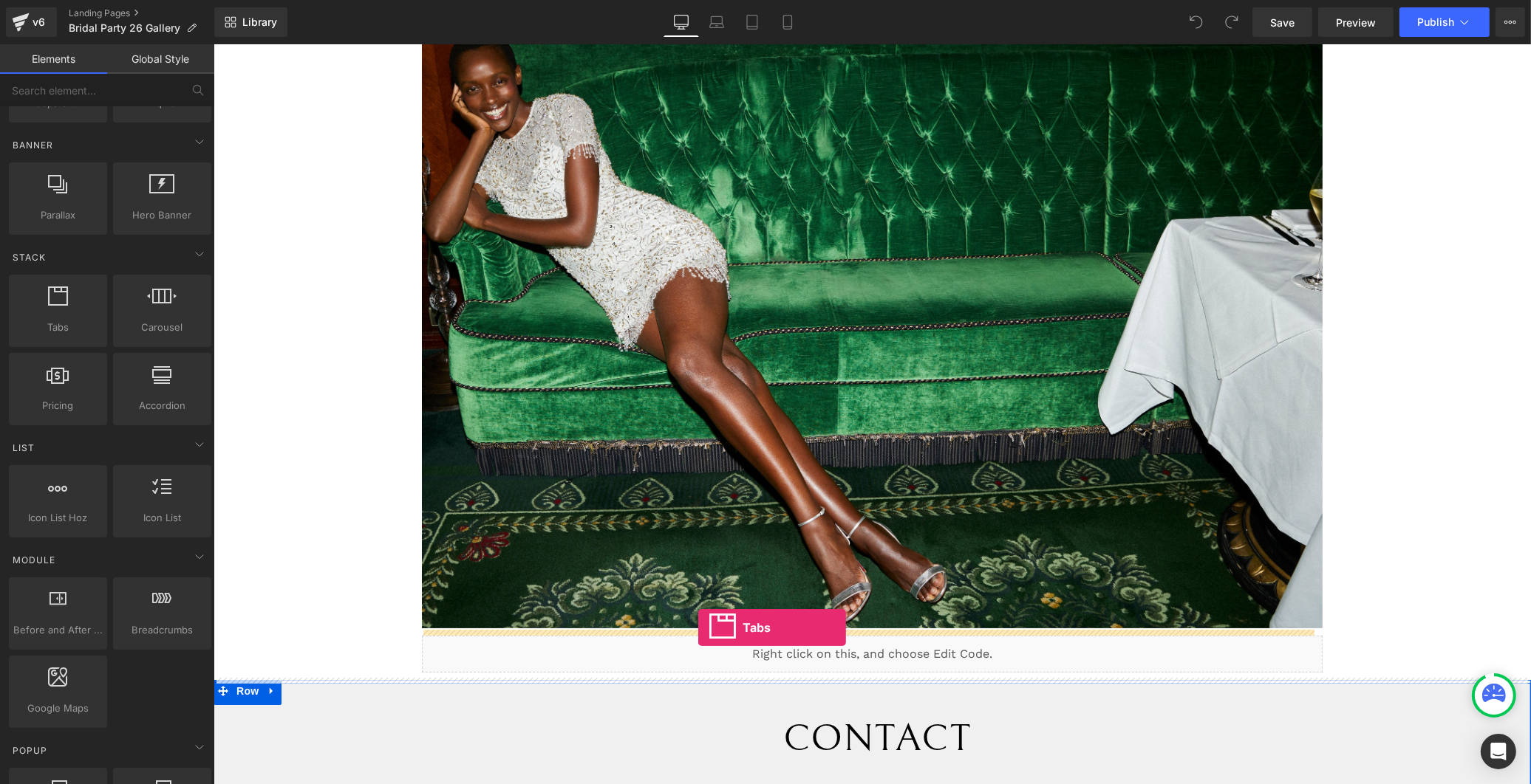
drag, startPoint x: 251, startPoint y: 356, endPoint x: 698, endPoint y: 628, distance: 523.3
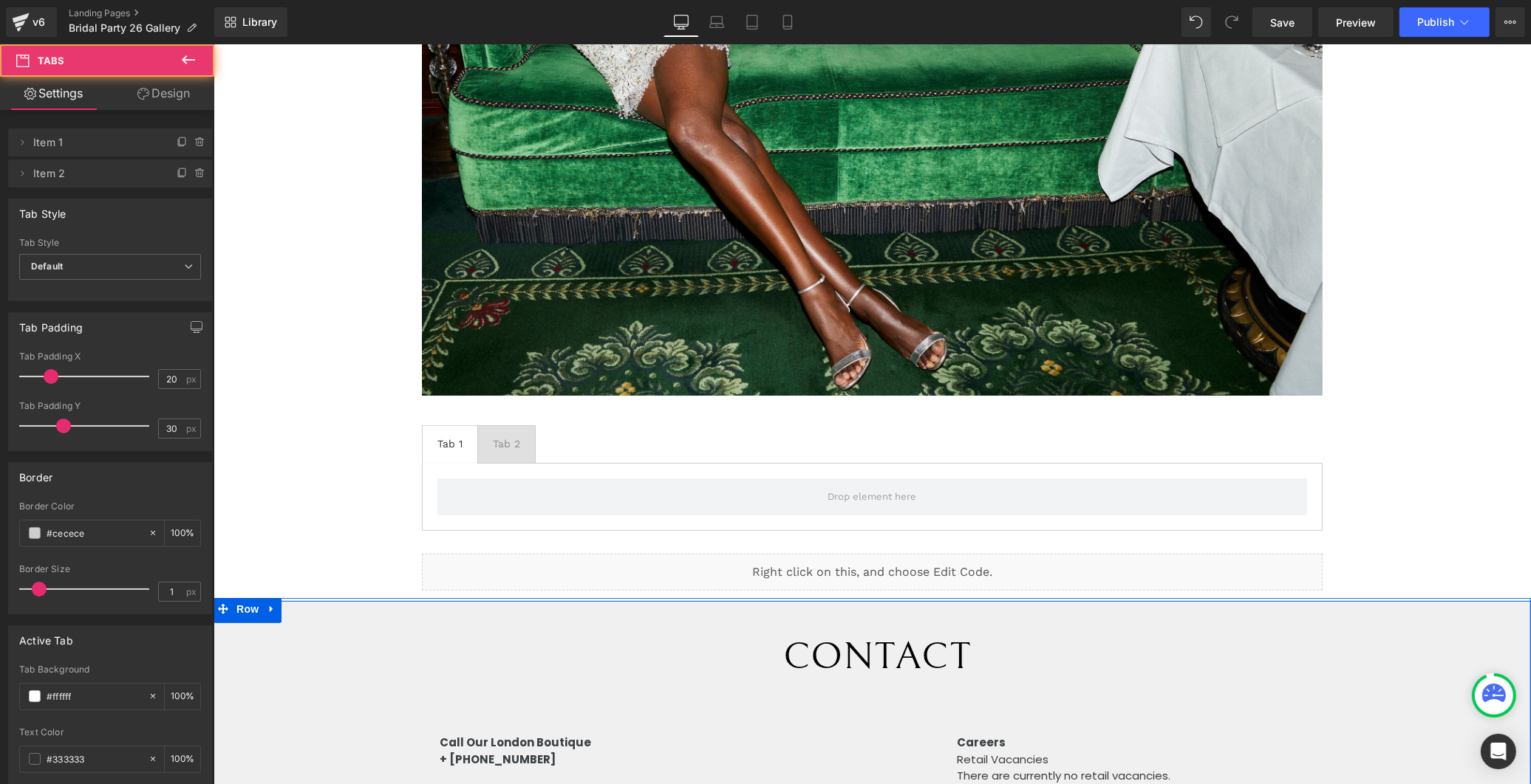
scroll to position [491, 0]
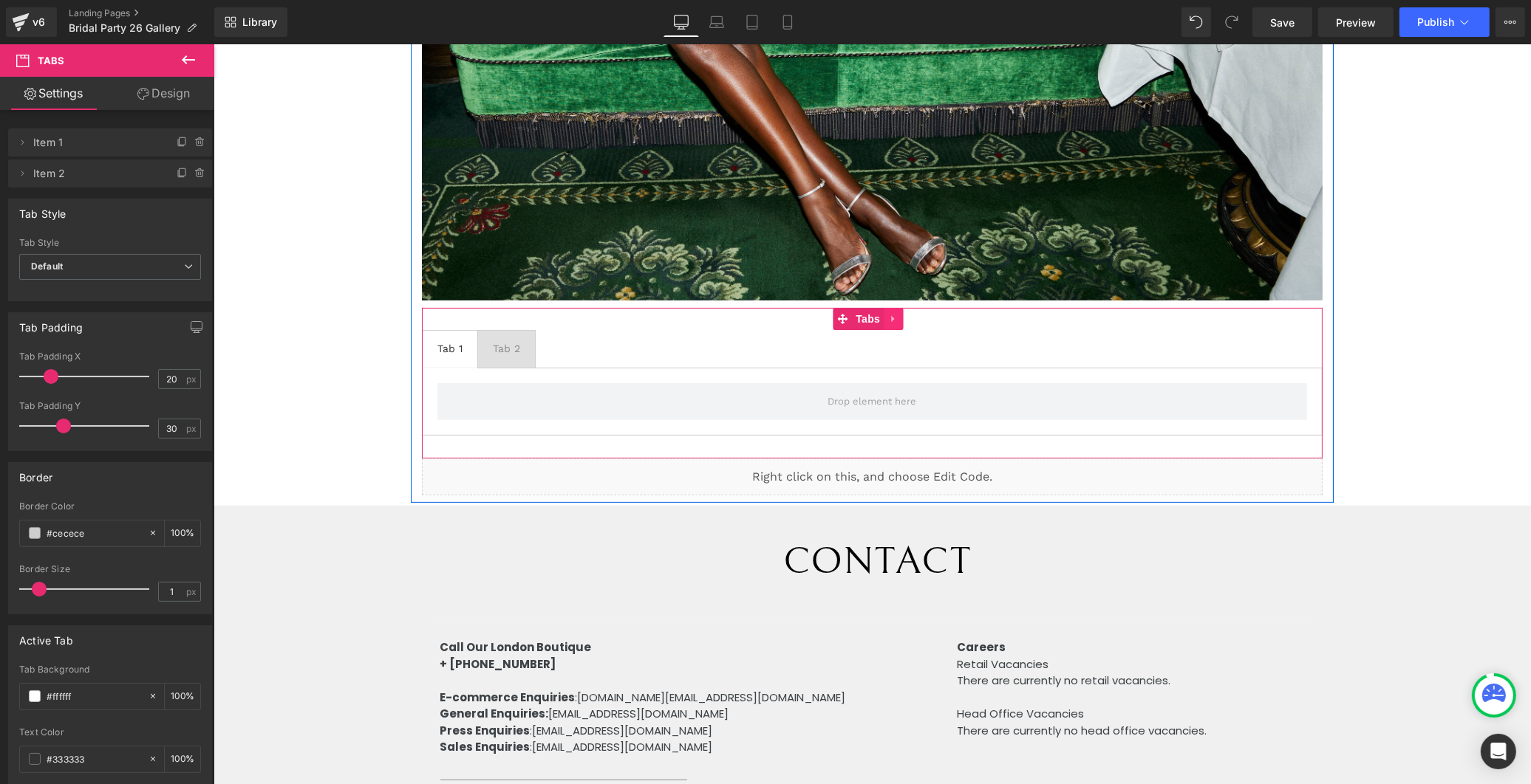
click at [891, 316] on icon at bounding box center [892, 320] width 3 height 7
click at [888, 311] on link at bounding box center [882, 319] width 19 height 22
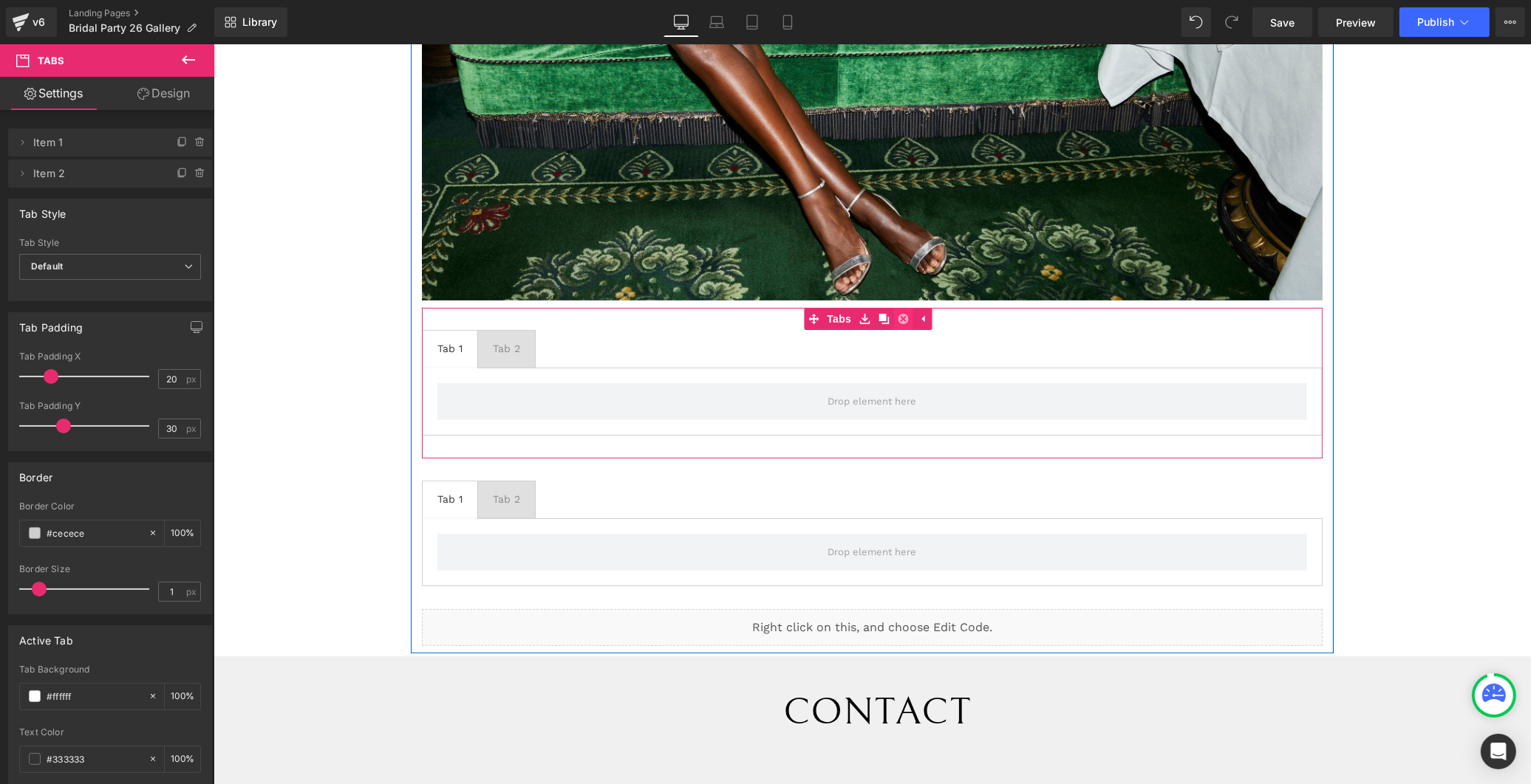
click at [899, 314] on icon at bounding box center [903, 319] width 10 height 10
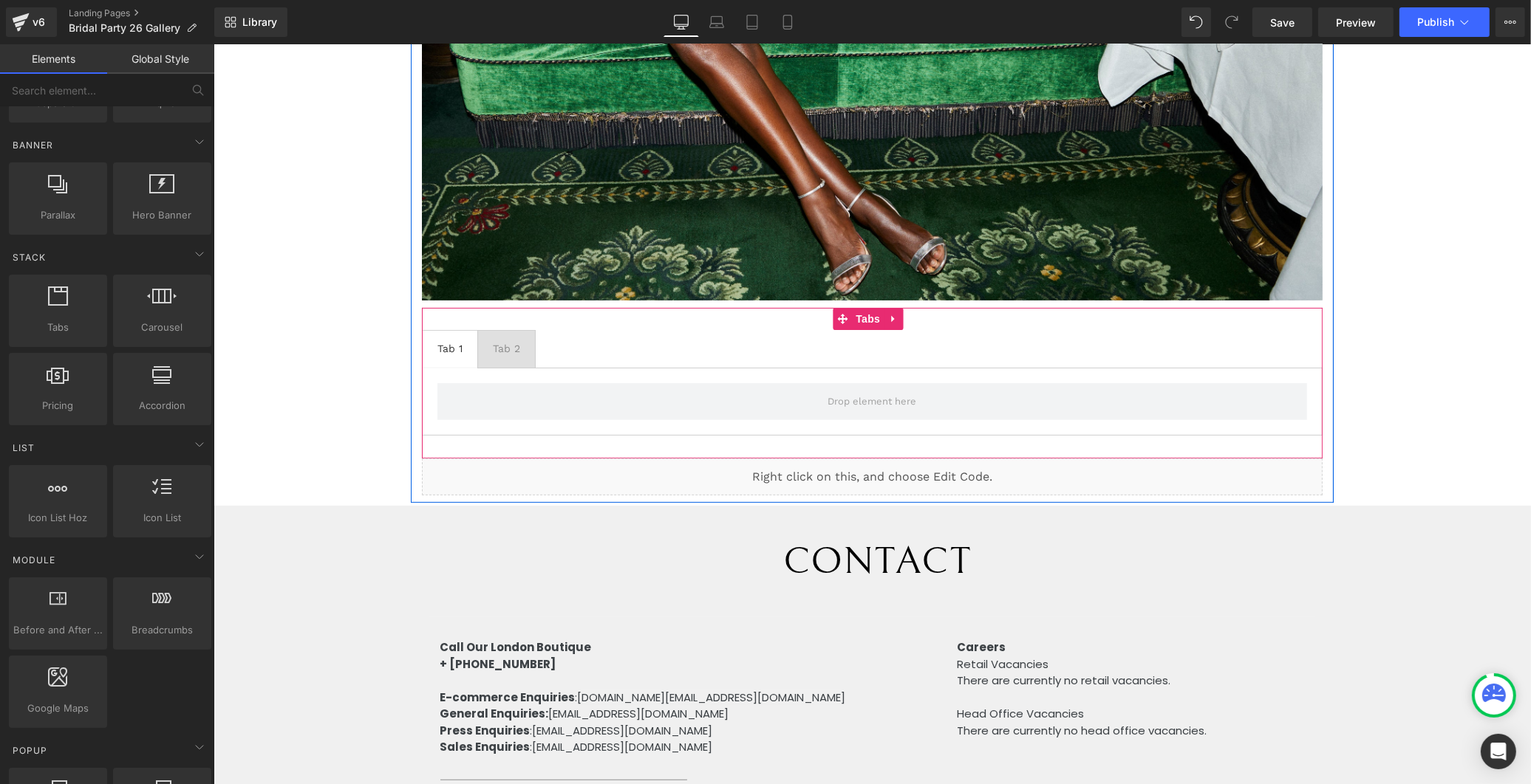
click at [885, 314] on link at bounding box center [892, 319] width 19 height 22
click at [898, 314] on icon at bounding box center [903, 319] width 10 height 10
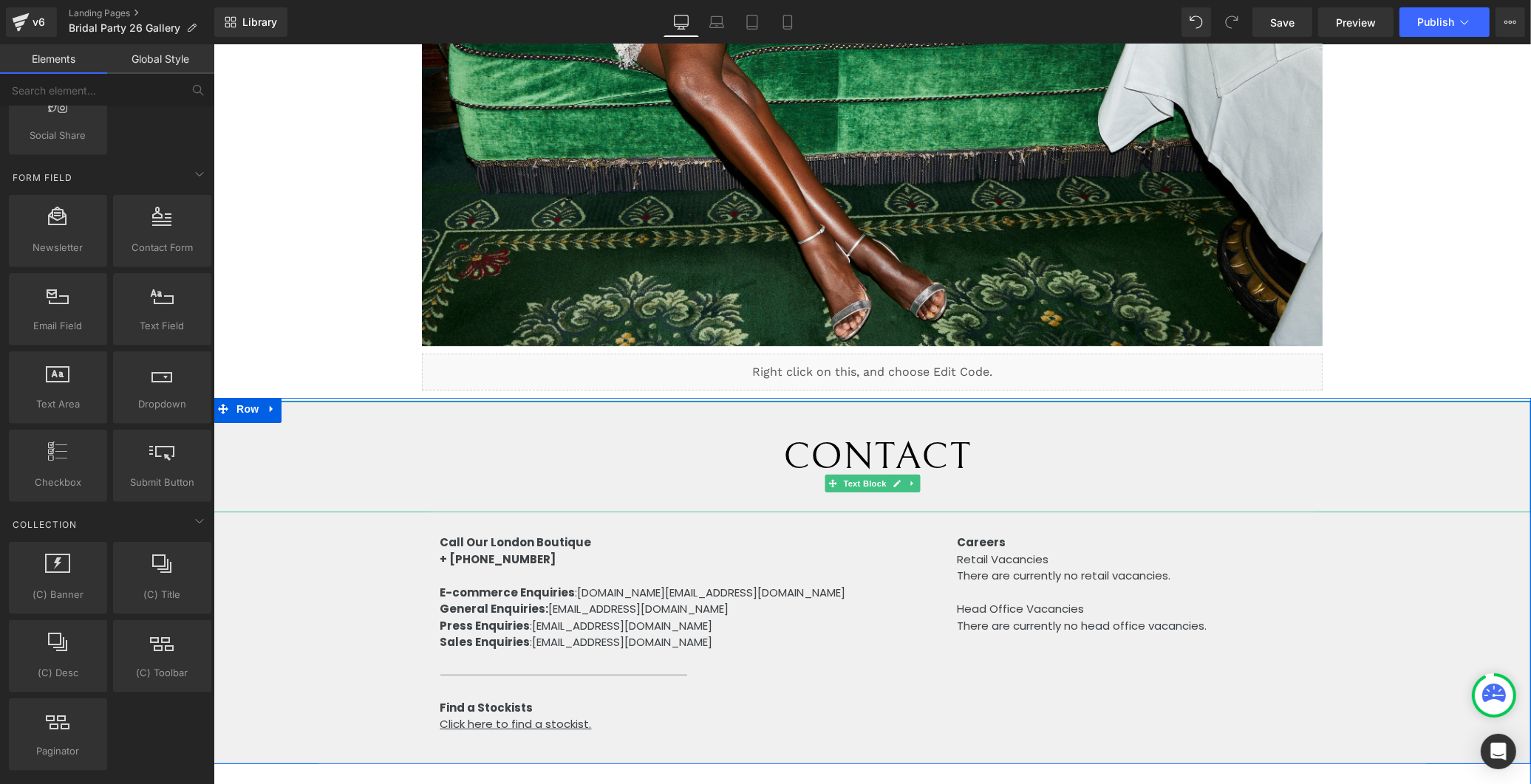
scroll to position [0, 0]
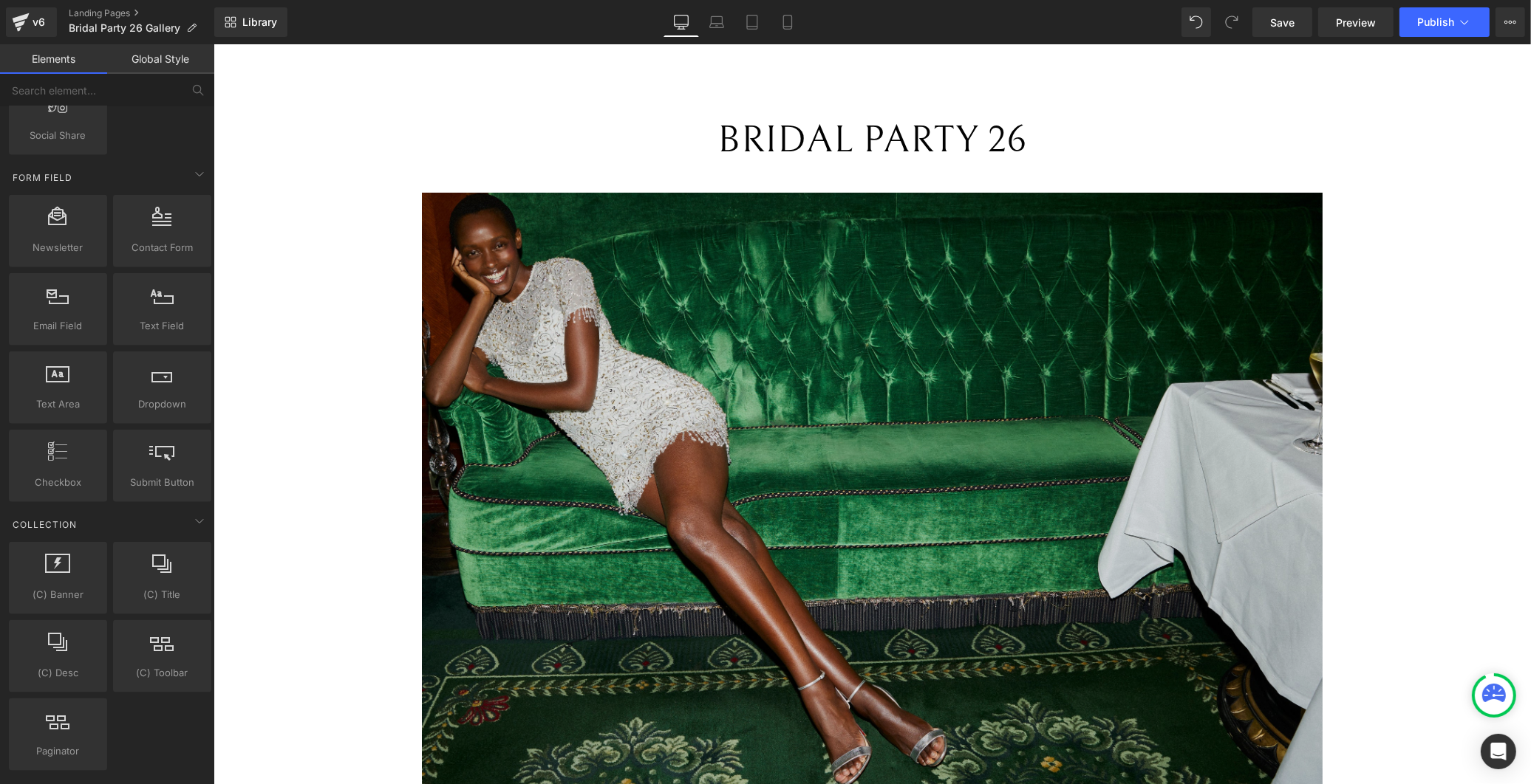
click at [763, 432] on img at bounding box center [871, 492] width 900 height 599
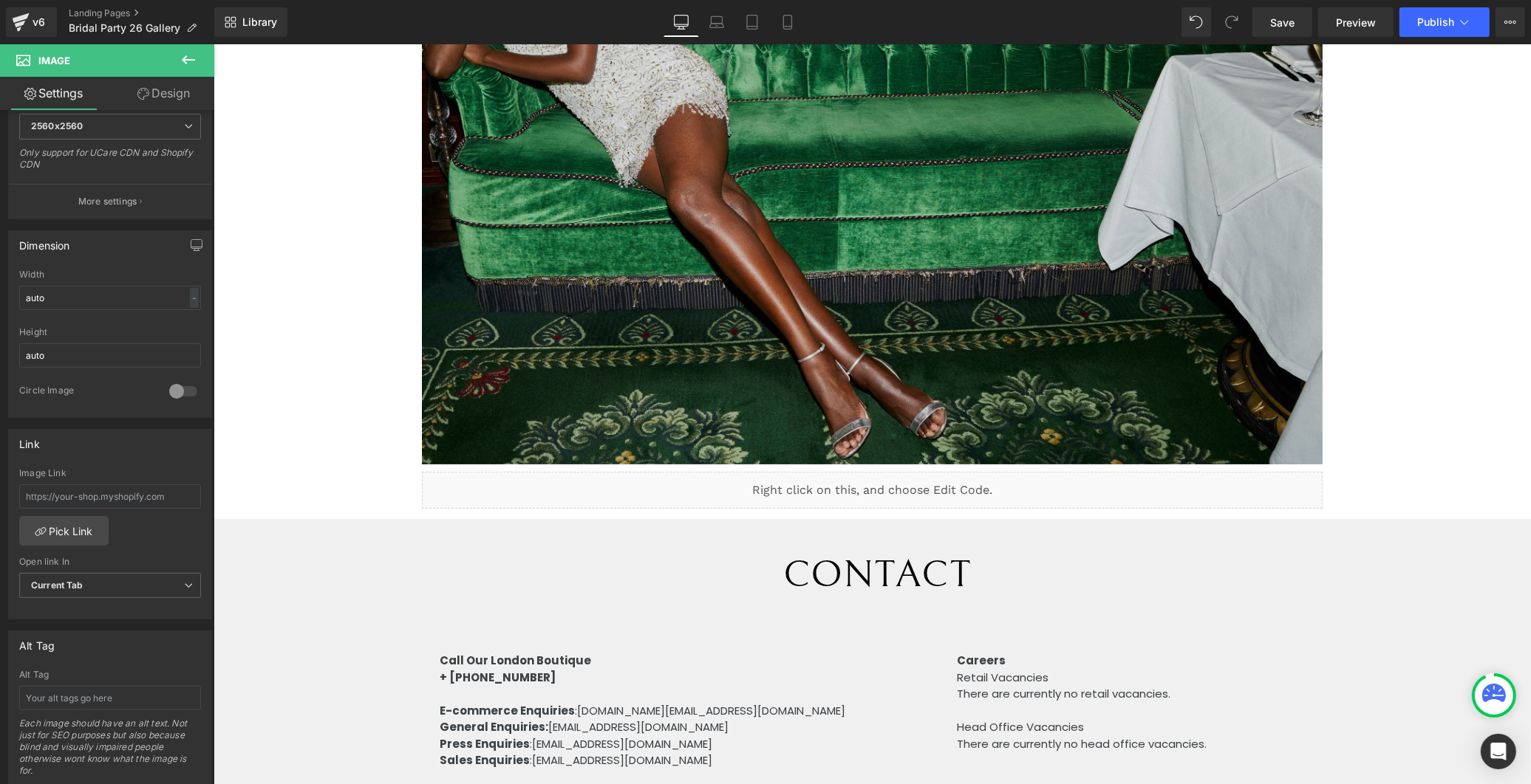
scroll to position [164, 0]
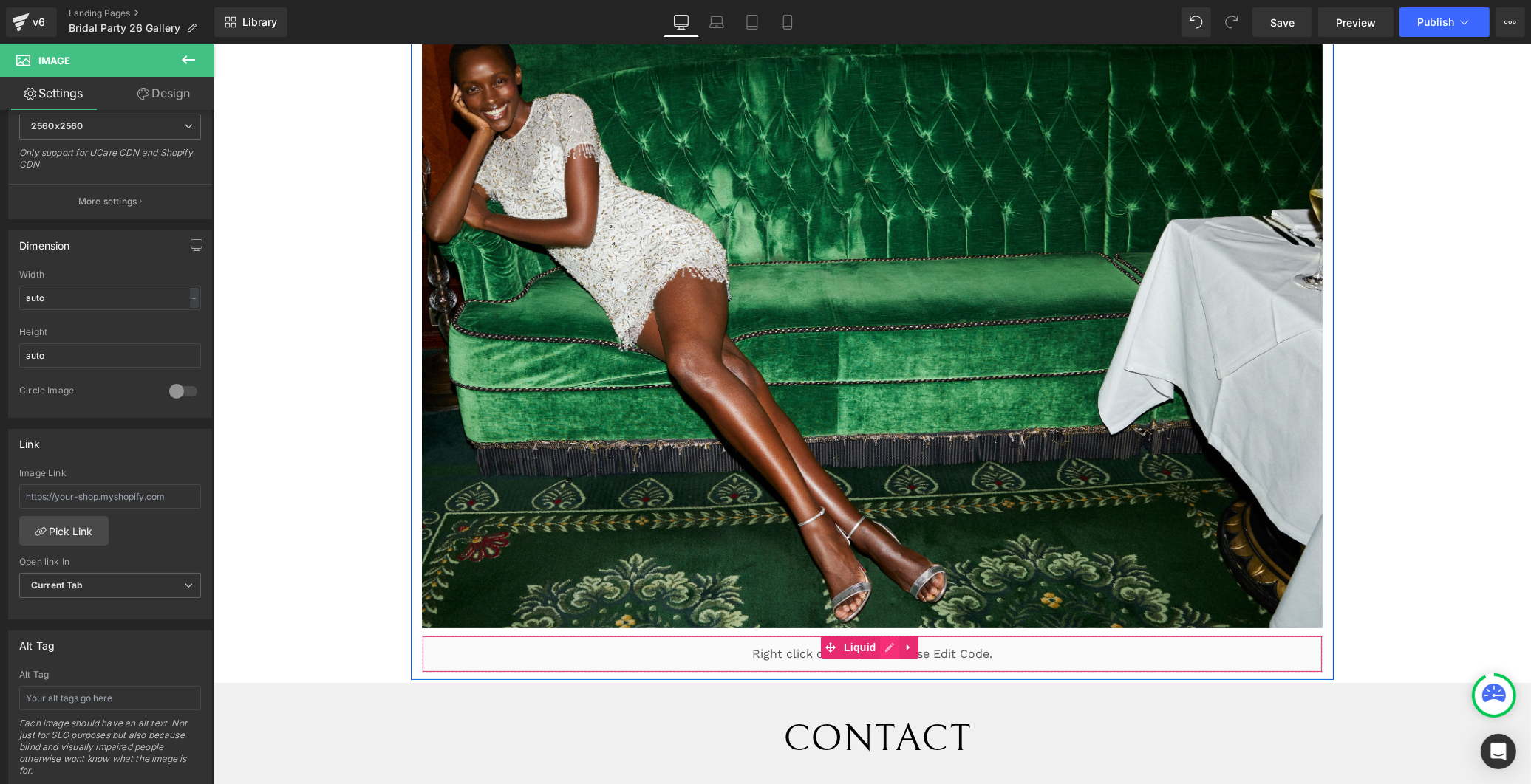
click at [881, 641] on div "Liquid" at bounding box center [871, 654] width 900 height 37
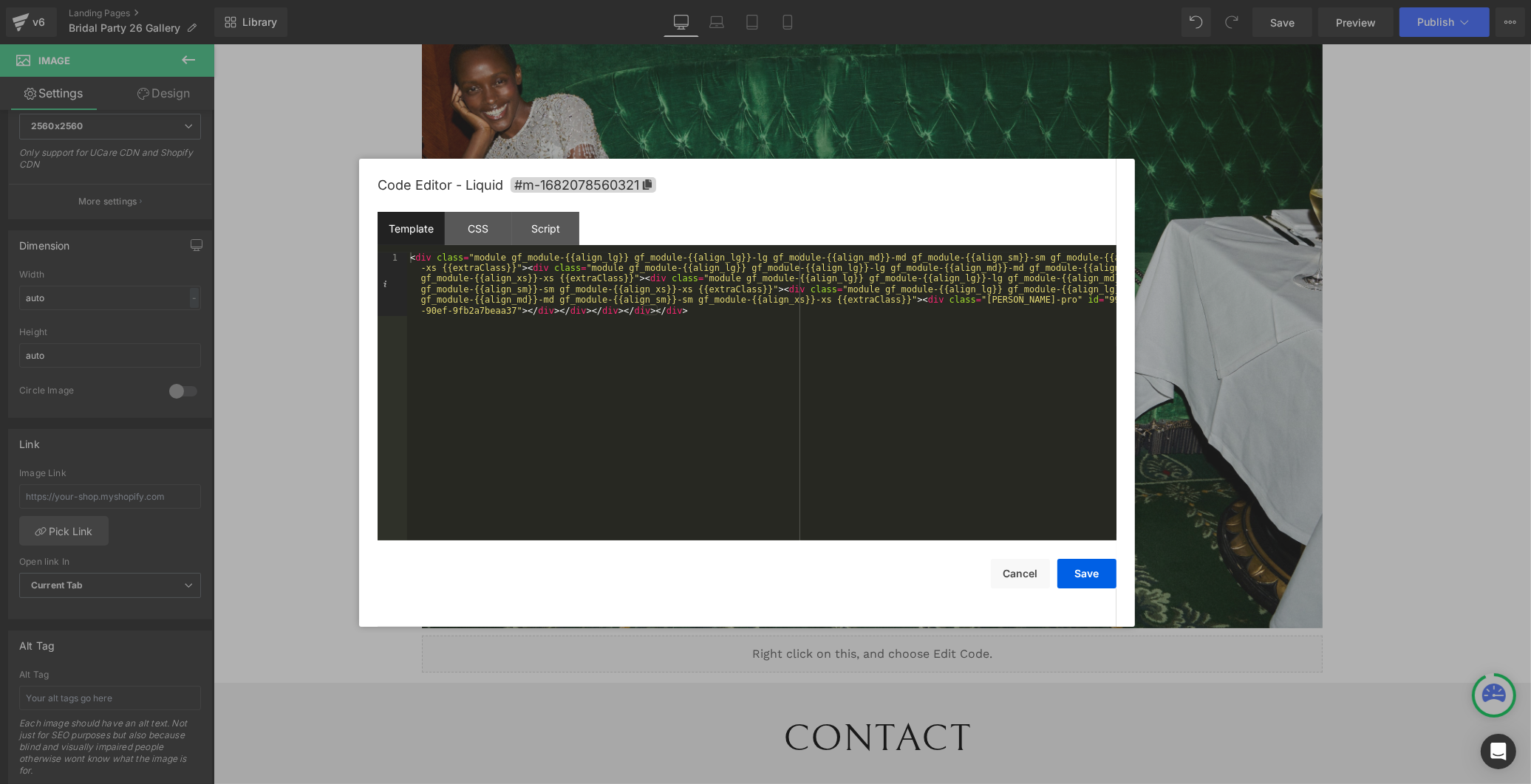
click at [1389, 487] on div at bounding box center [765, 392] width 1531 height 784
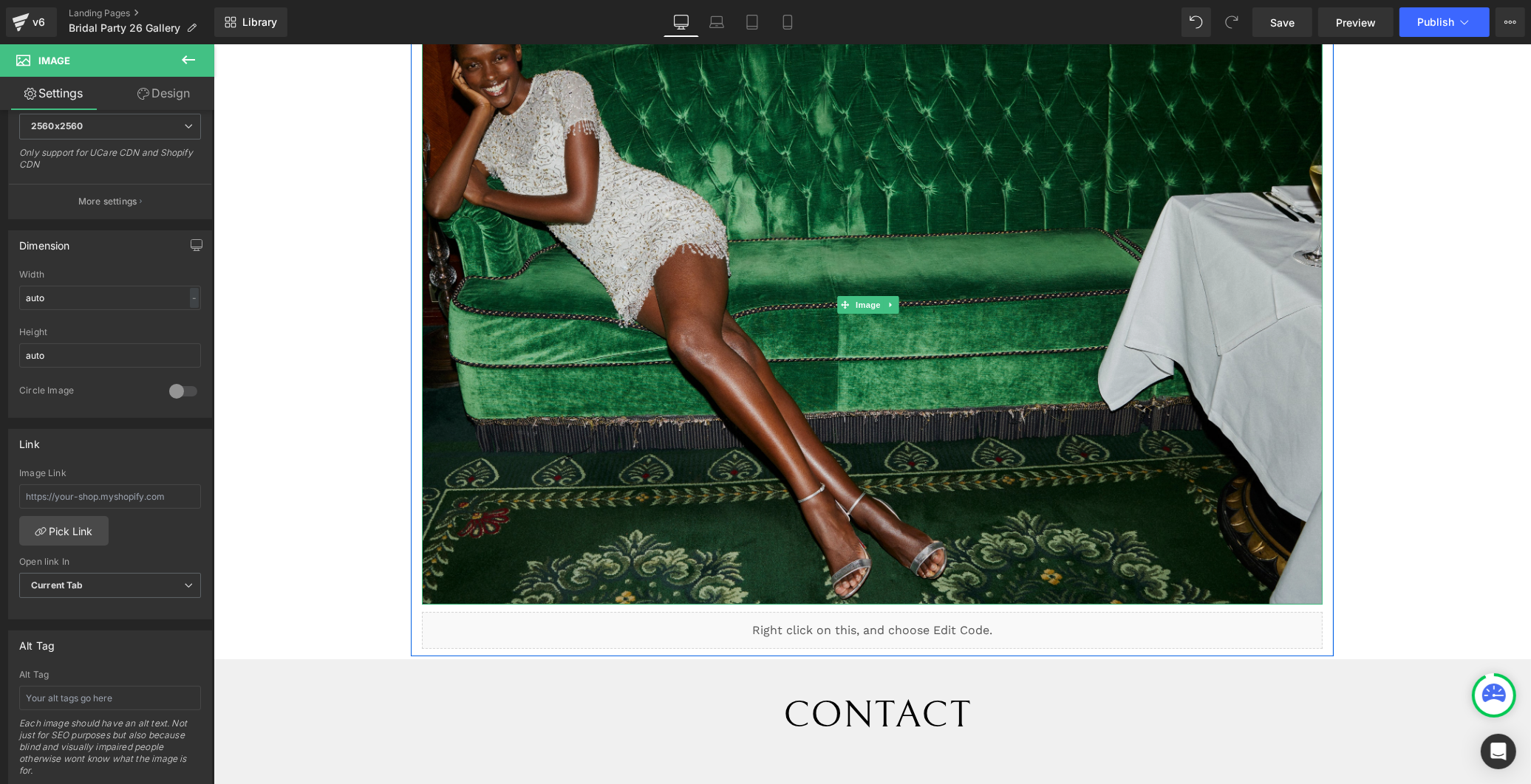
scroll to position [227, 0]
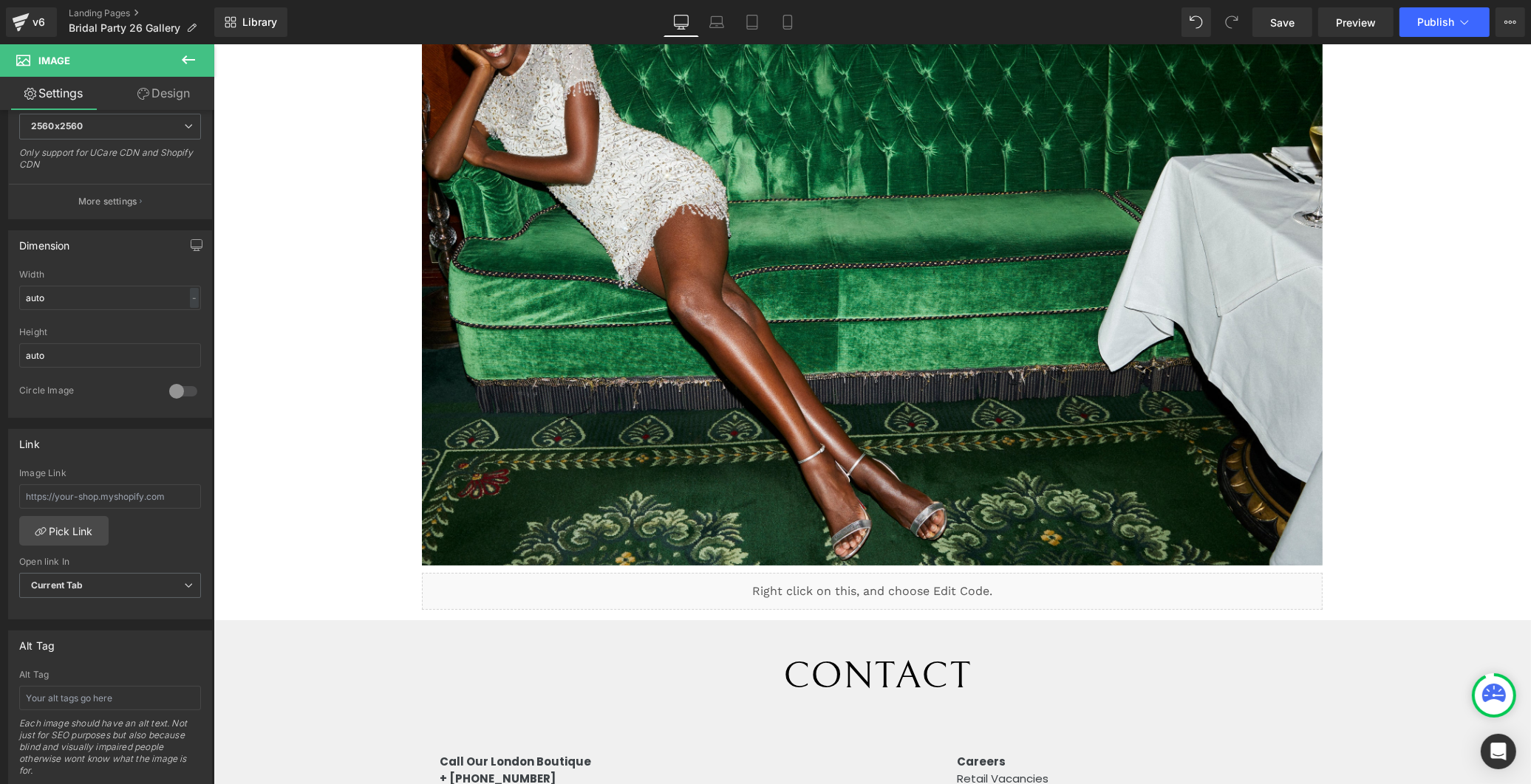
click at [185, 56] on icon at bounding box center [188, 59] width 18 height 18
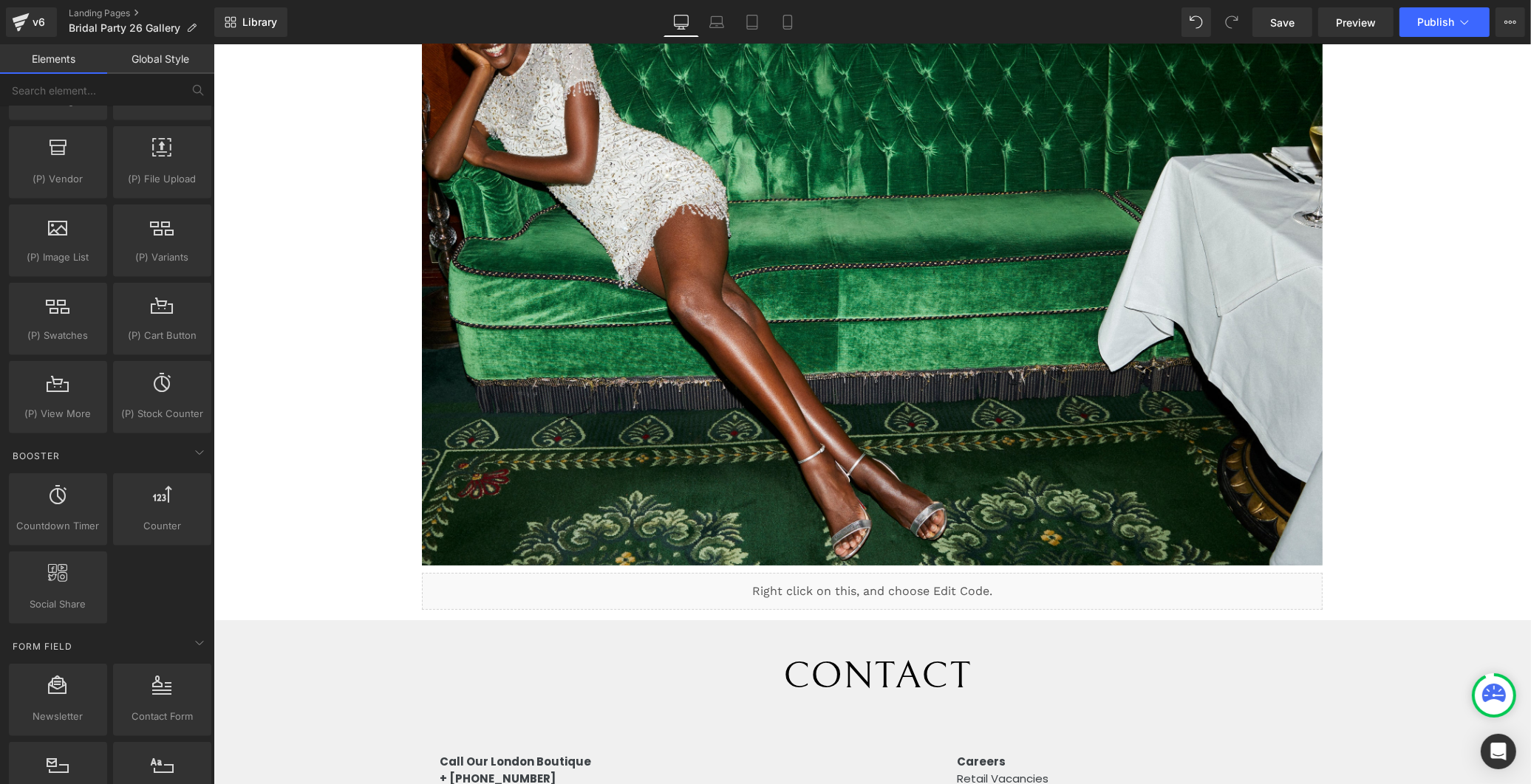
scroll to position [1477, 0]
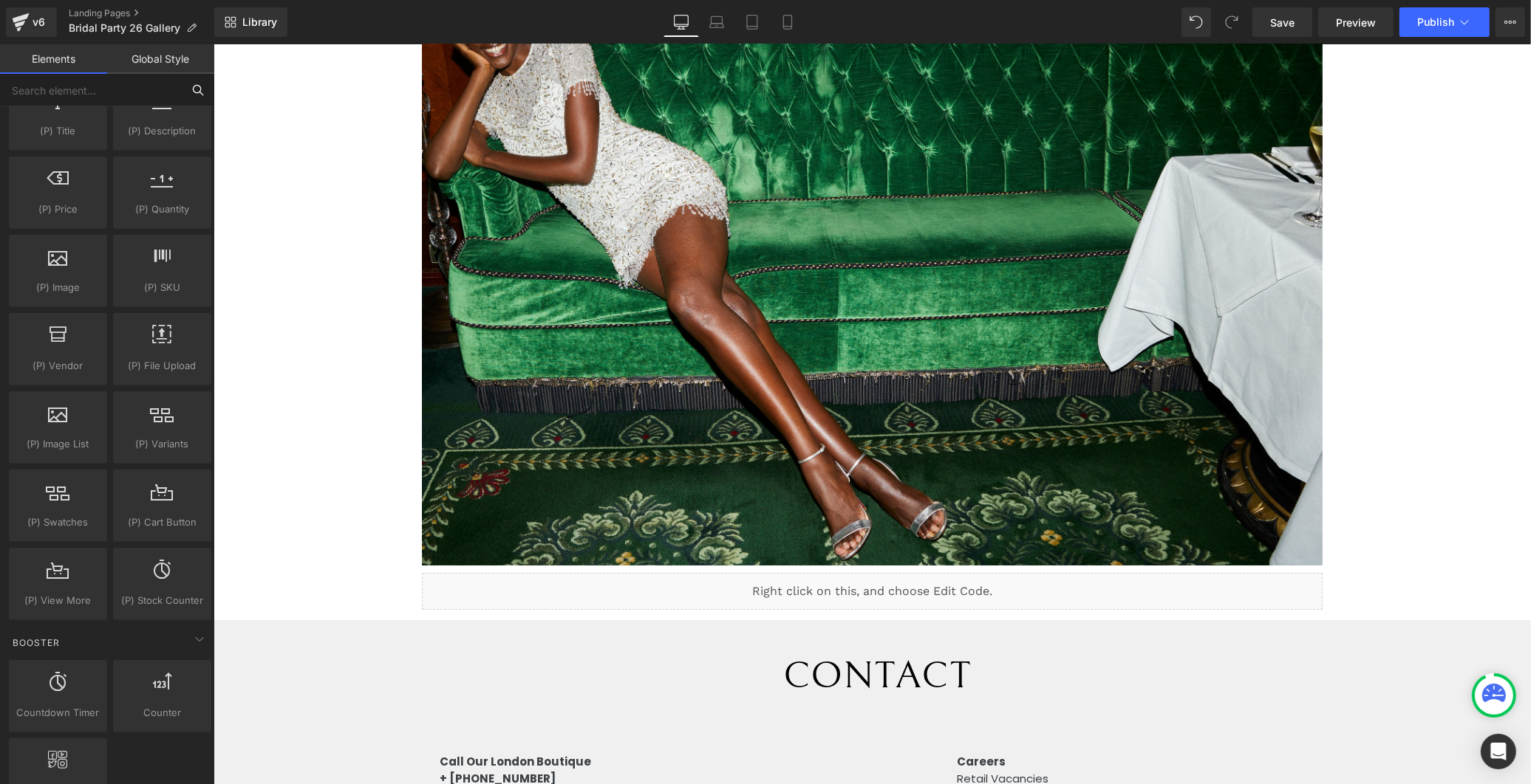
click at [104, 94] on input "text" at bounding box center [91, 90] width 182 height 33
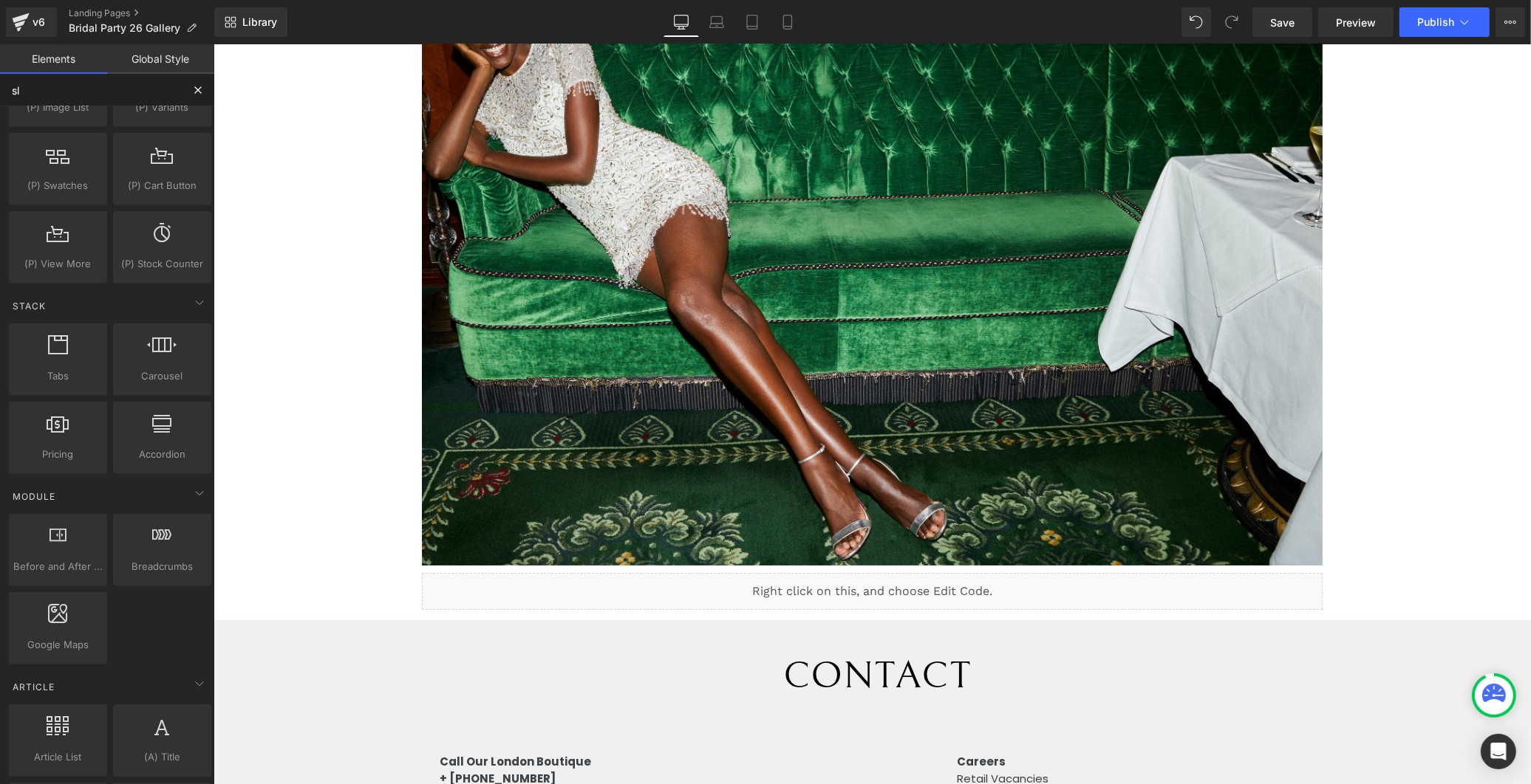
scroll to position [0, 0]
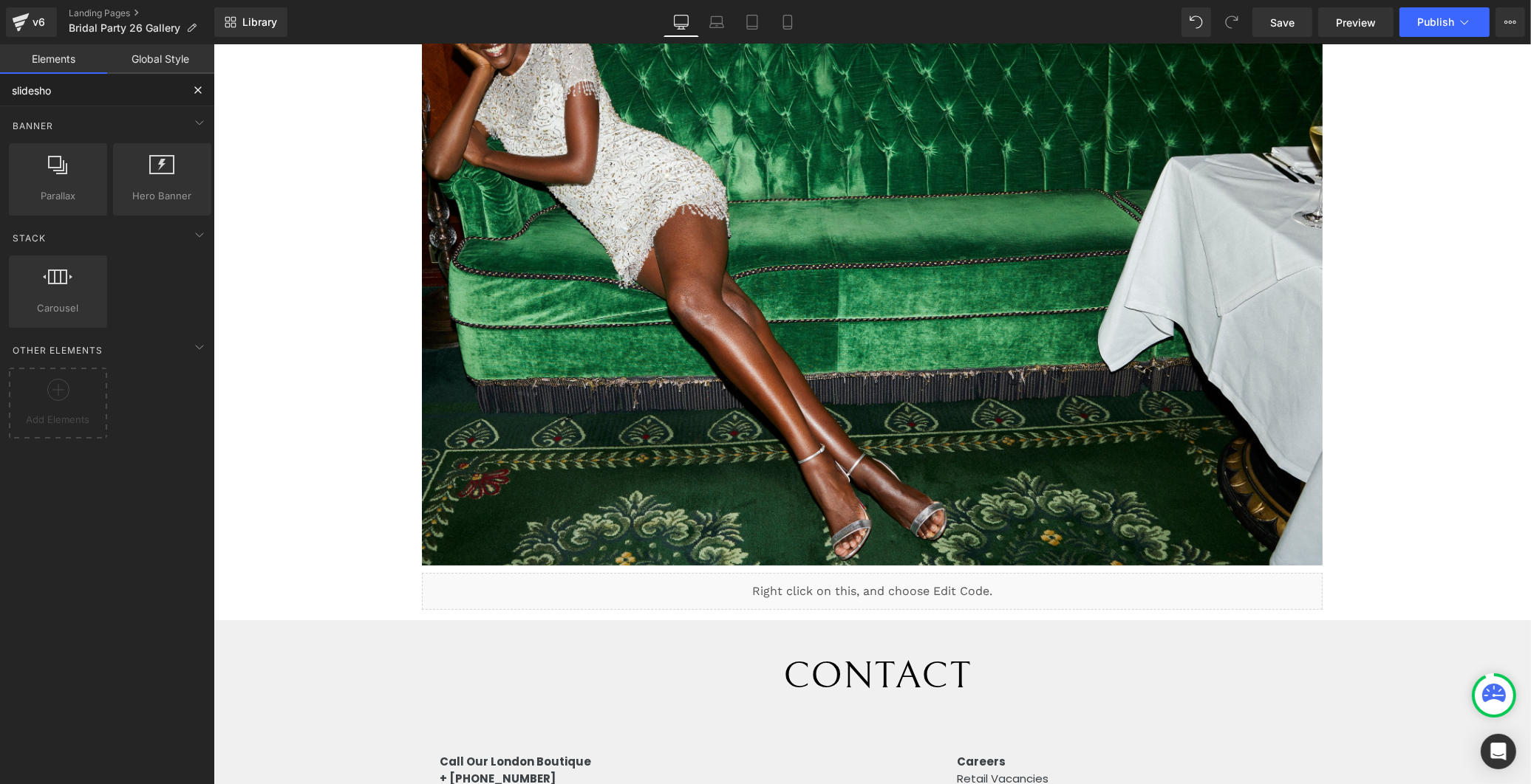
type input "slideshow"
click at [91, 180] on div at bounding box center [58, 171] width 89 height 33
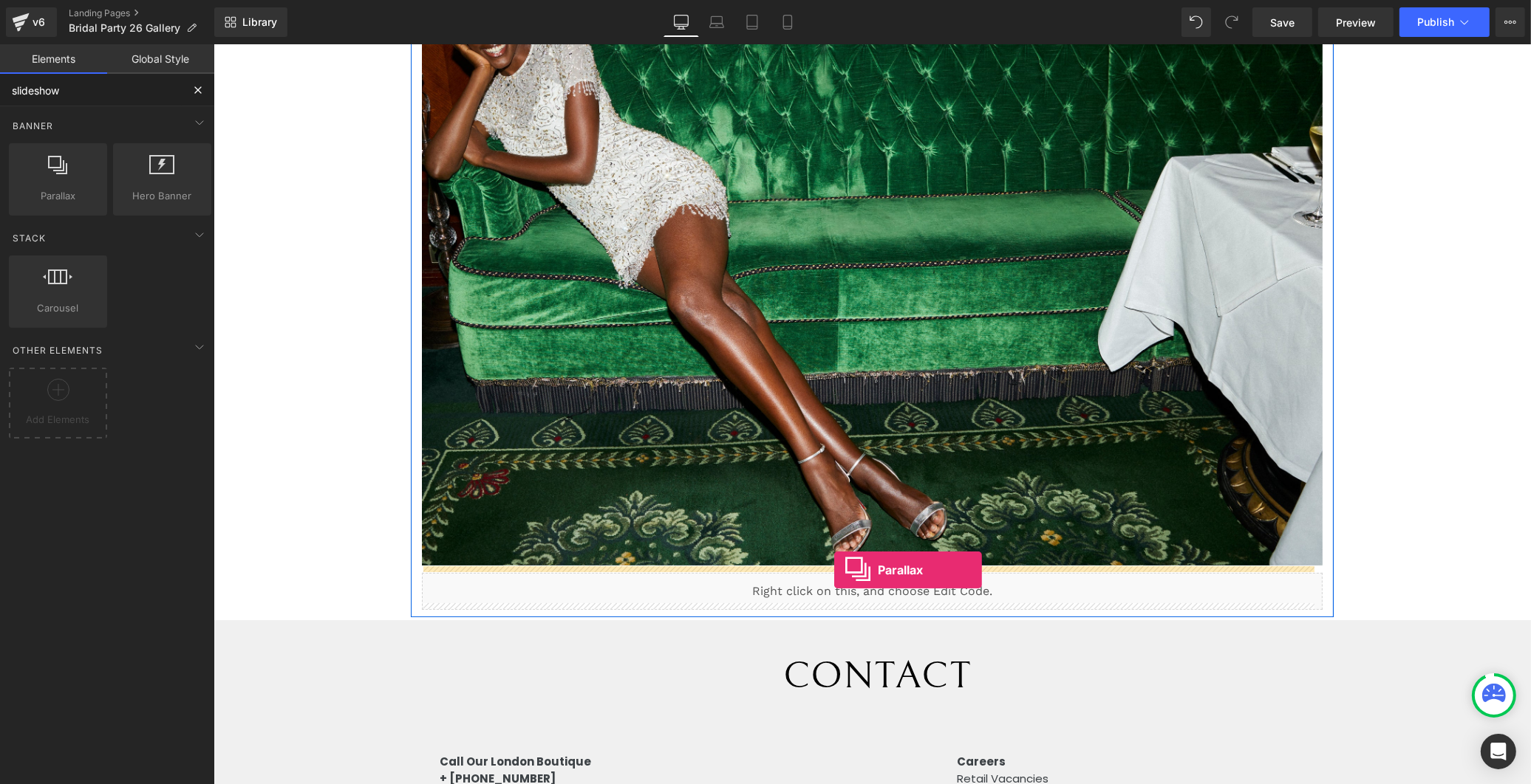
drag, startPoint x: 279, startPoint y: 224, endPoint x: 833, endPoint y: 569, distance: 652.6
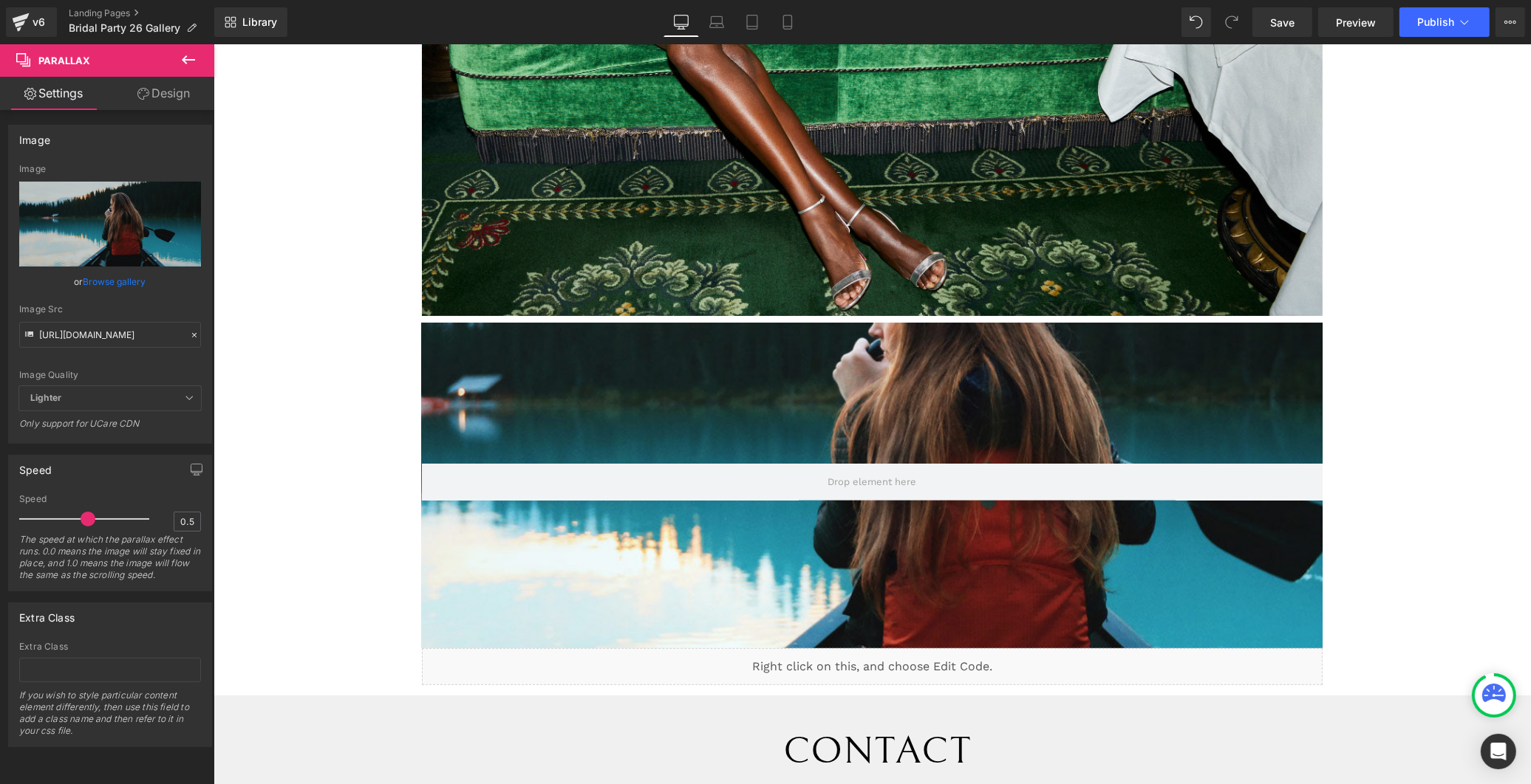
scroll to position [491, 0]
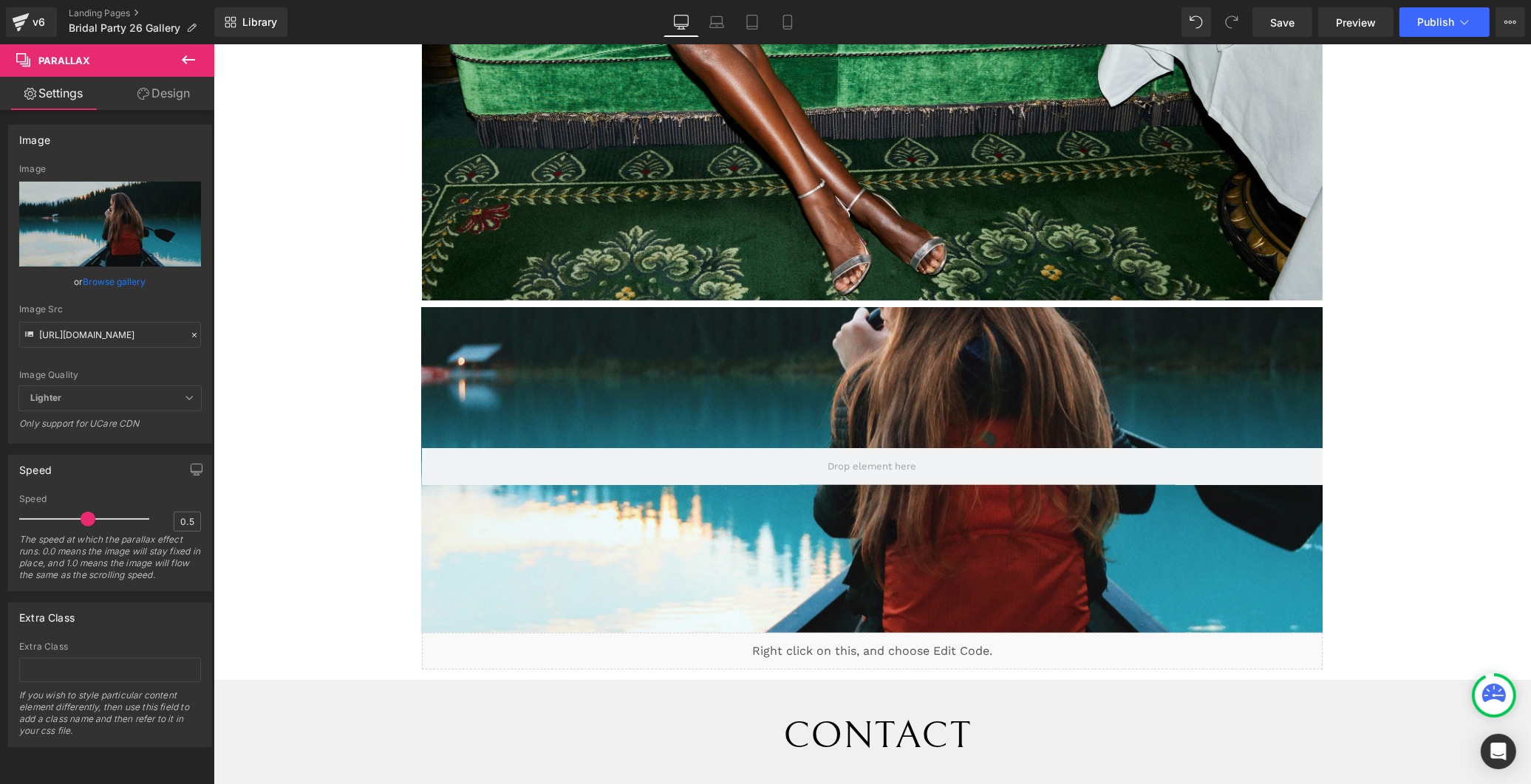
click at [941, 513] on div at bounding box center [871, 419] width 1318 height 699
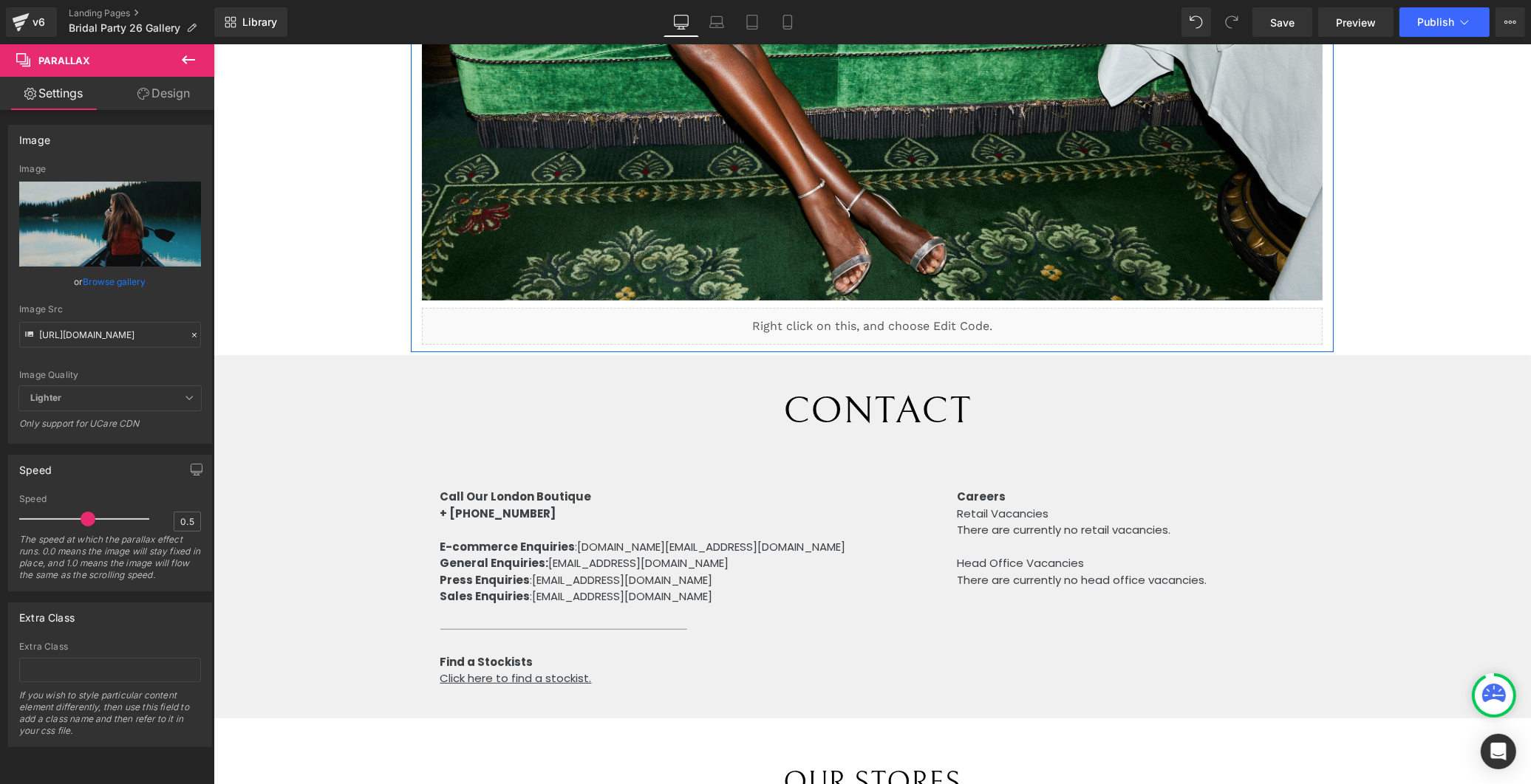
scroll to position [2086, 1305]
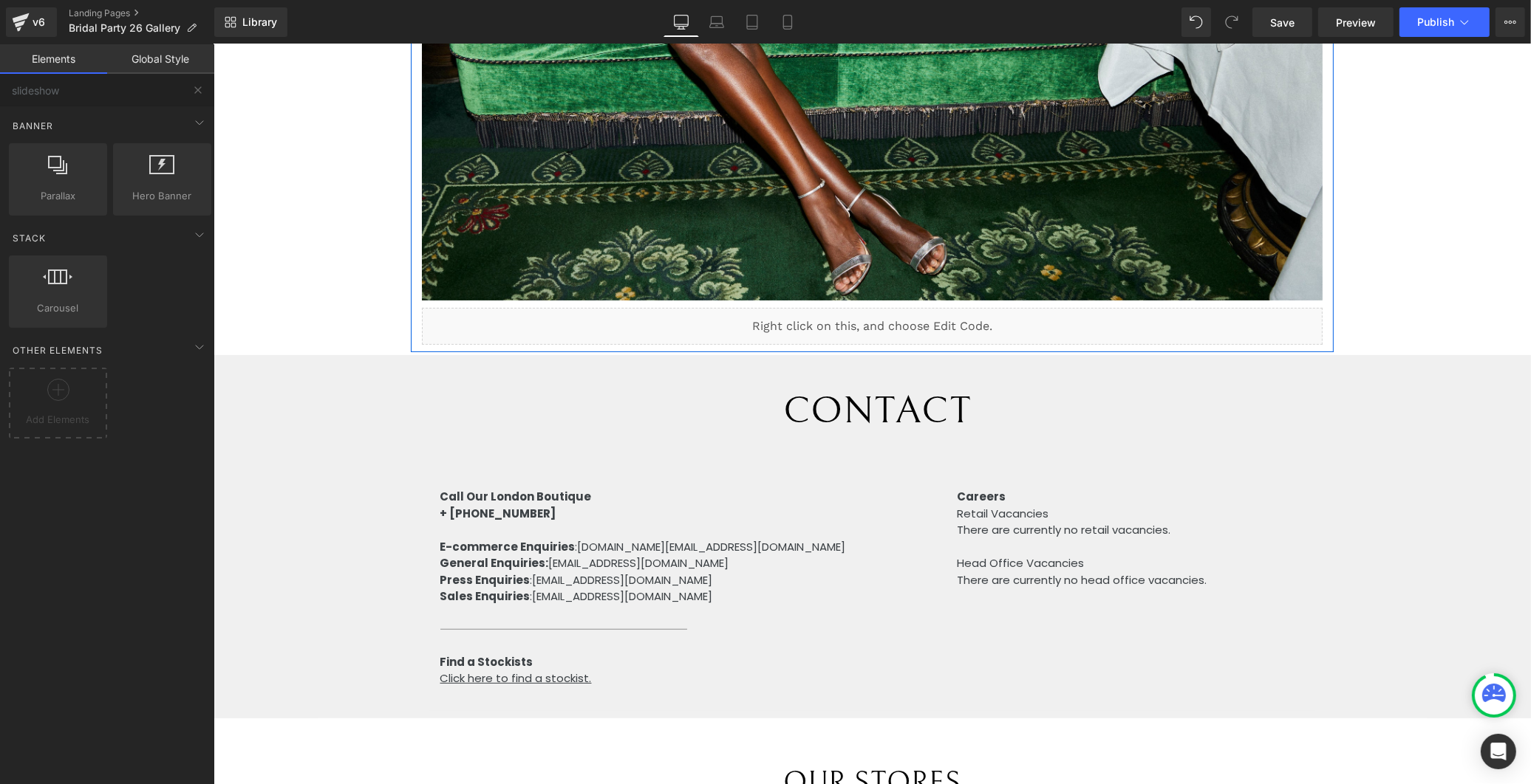
click at [121, 284] on div "Tabs tabs, vertical, horizontal, accordions Carousel carousels, slideshows, sli…" at bounding box center [110, 292] width 208 height 78
click at [57, 305] on span "Carousel" at bounding box center [58, 309] width 89 height 15
click at [74, 400] on div at bounding box center [58, 395] width 91 height 33
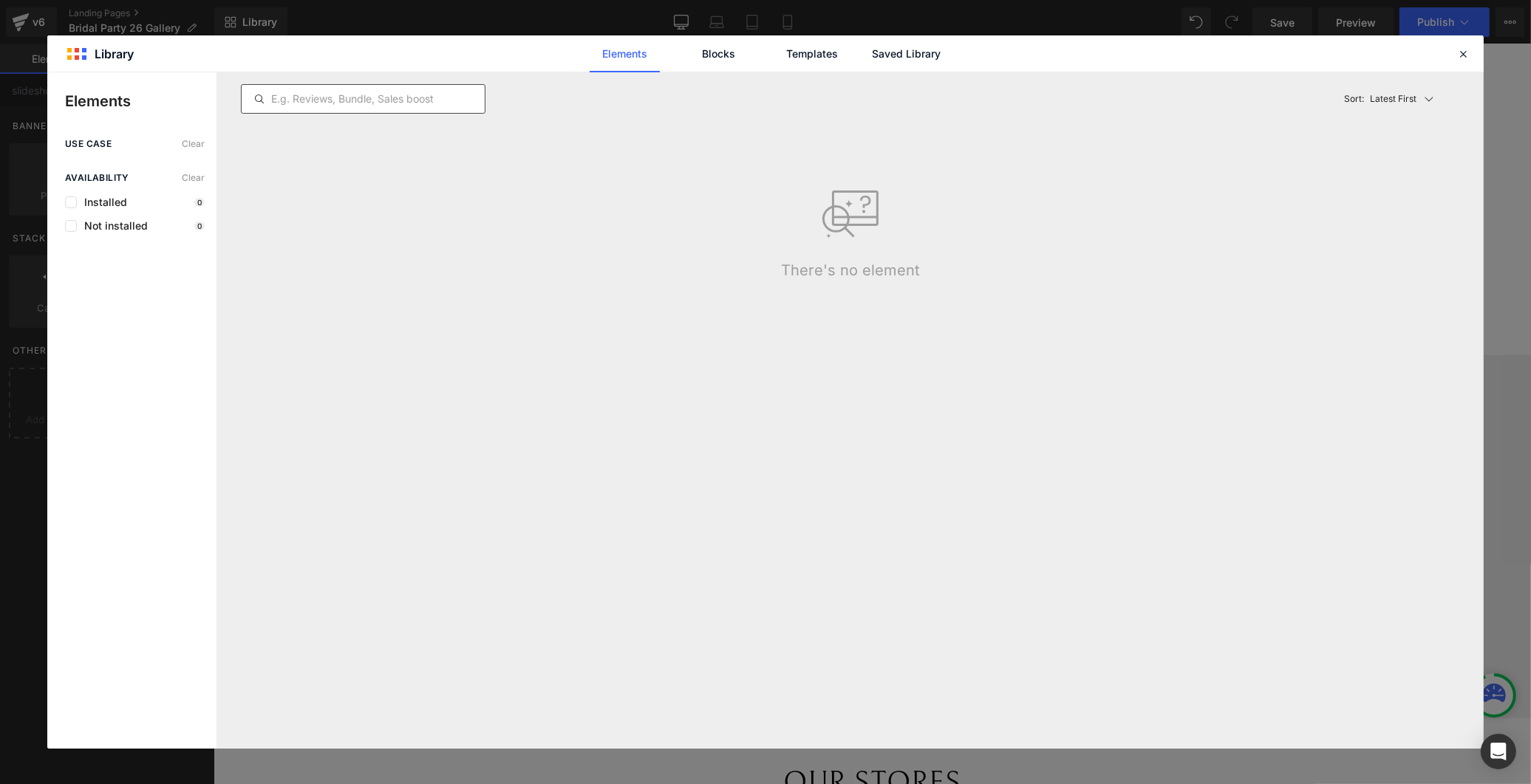
click at [298, 106] on input "text" at bounding box center [363, 99] width 243 height 18
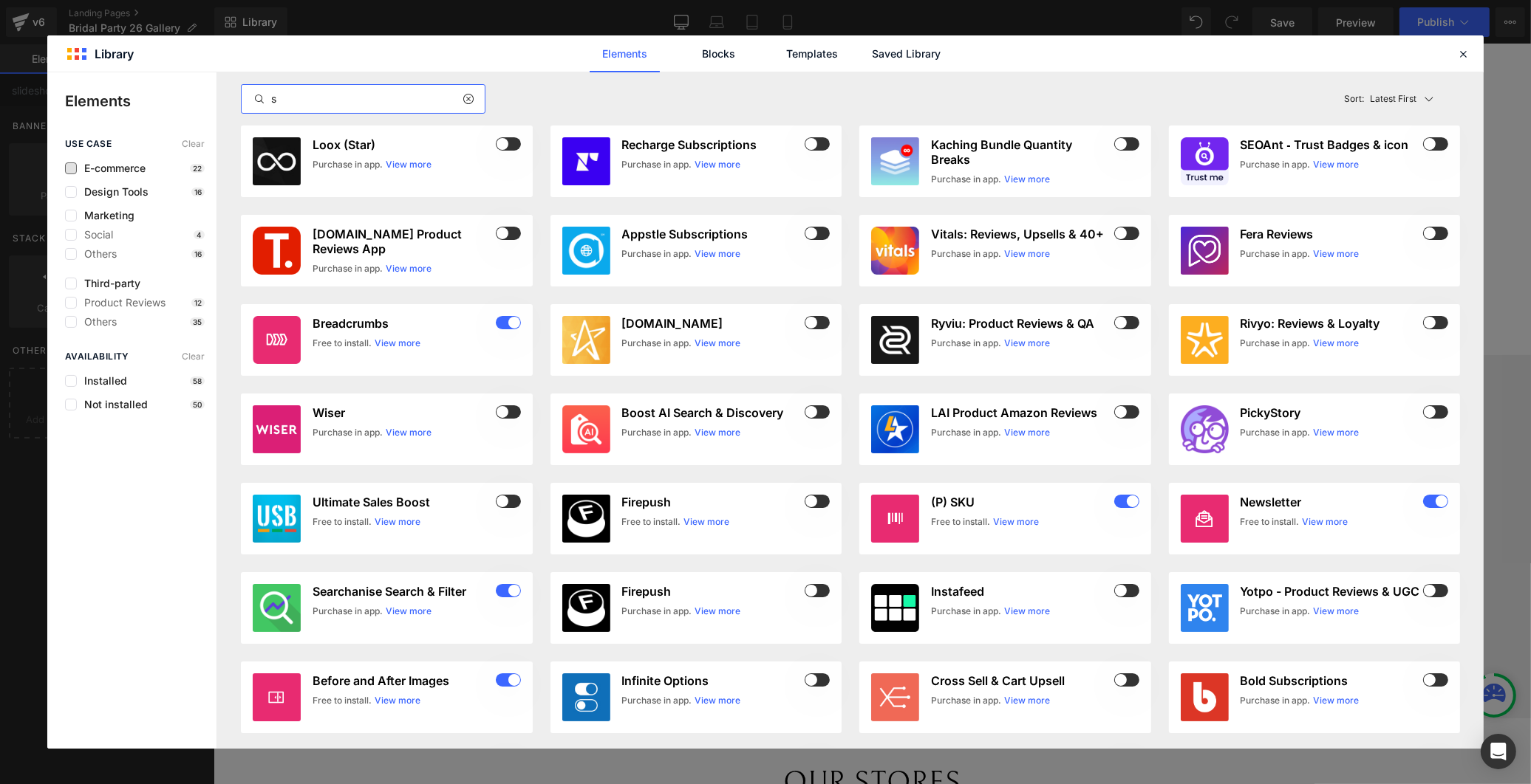
type input "s"
click at [132, 165] on span "E-commerce" at bounding box center [111, 169] width 68 height 12
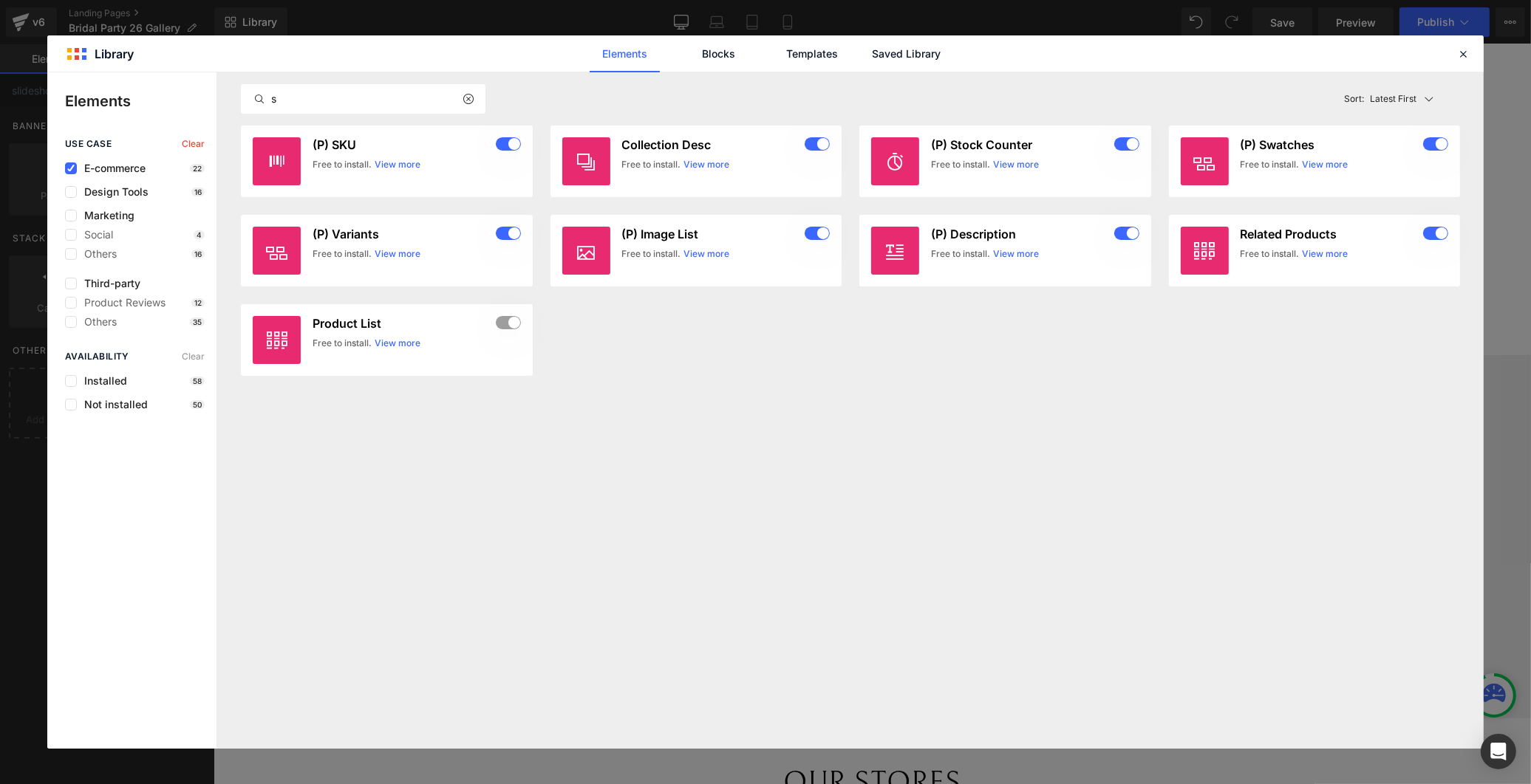
click at [115, 169] on span "E-commerce" at bounding box center [111, 169] width 68 height 12
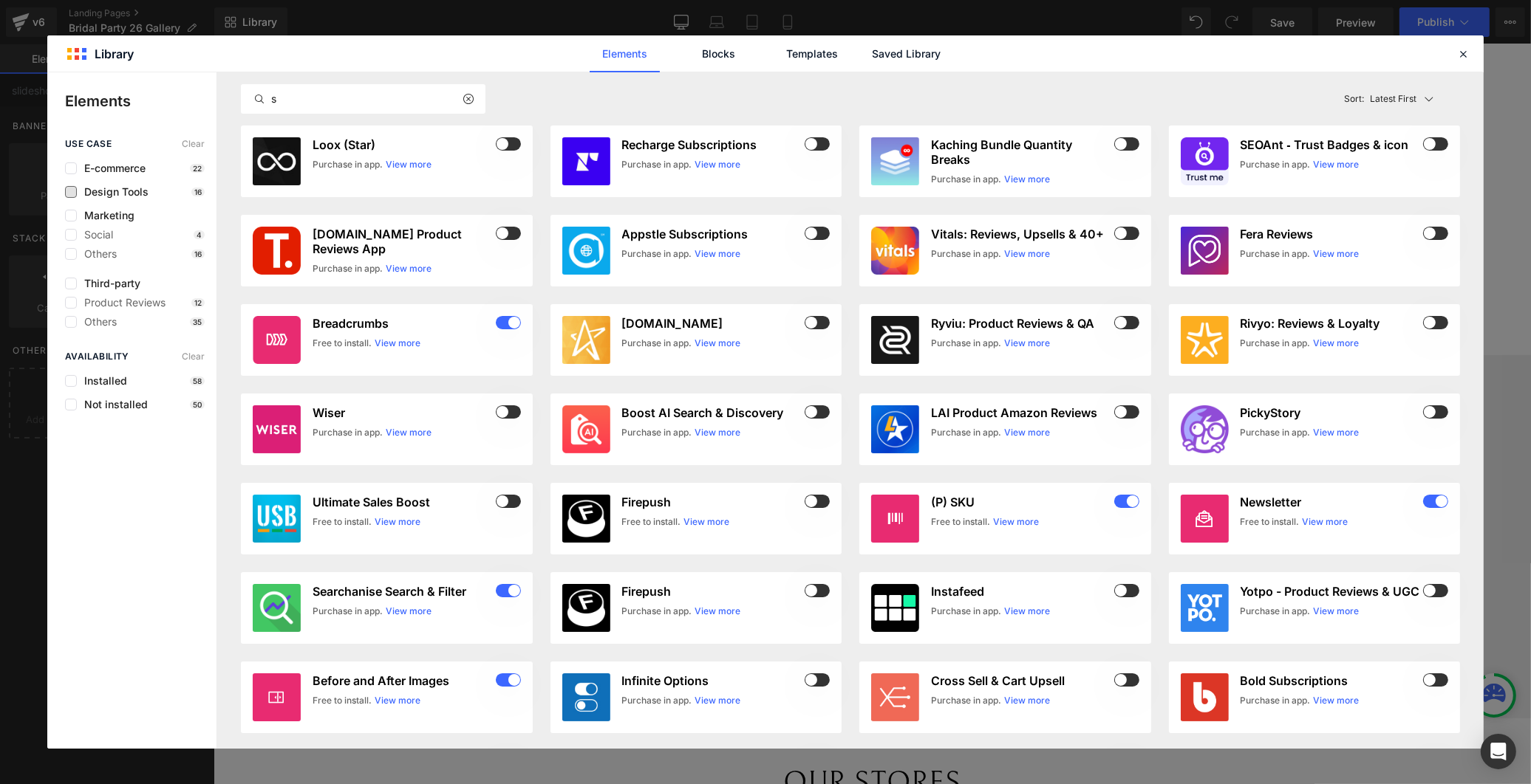
click at [110, 190] on span "Design Tools" at bounding box center [112, 192] width 72 height 12
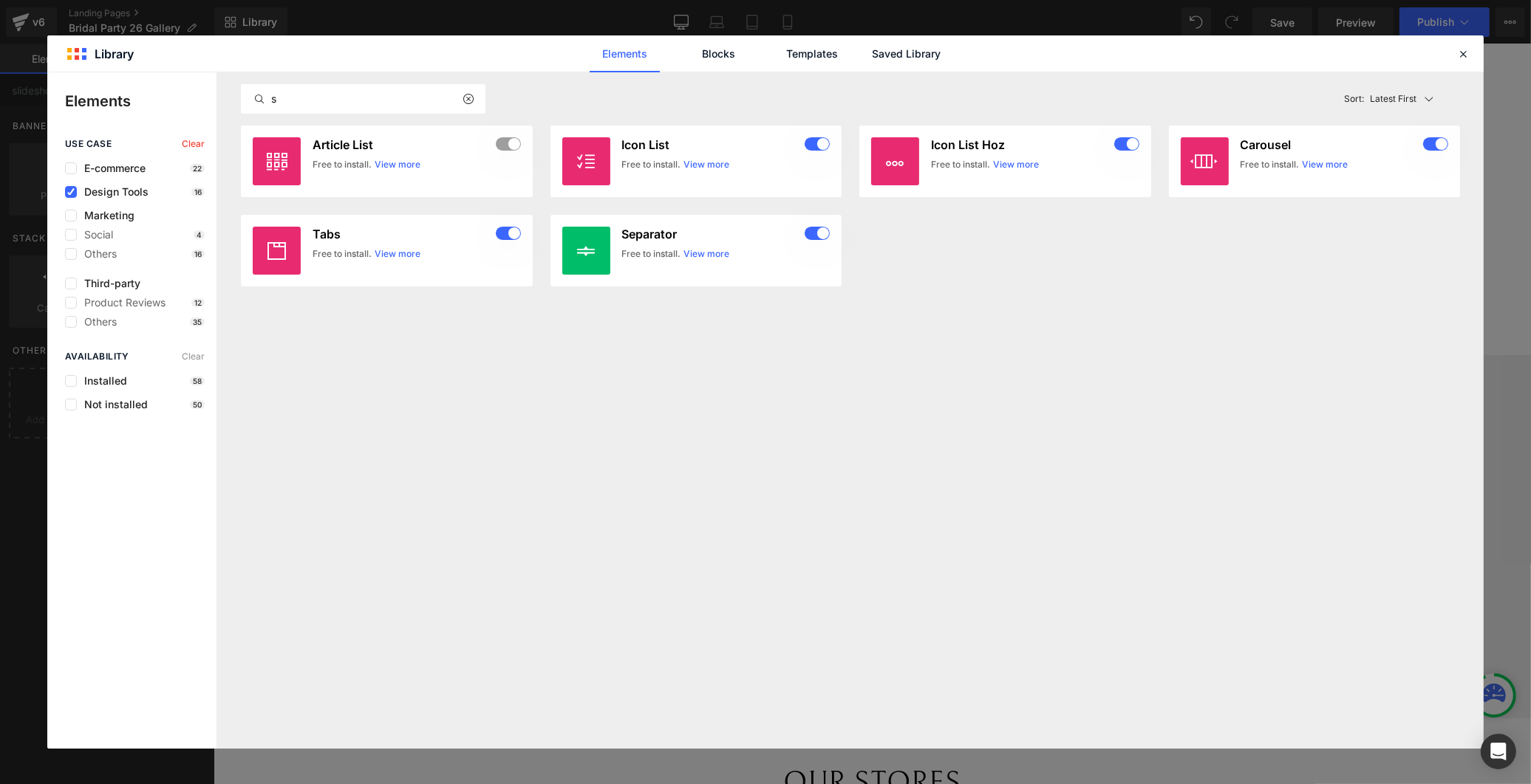
click at [121, 190] on span "Design Tools" at bounding box center [112, 192] width 72 height 12
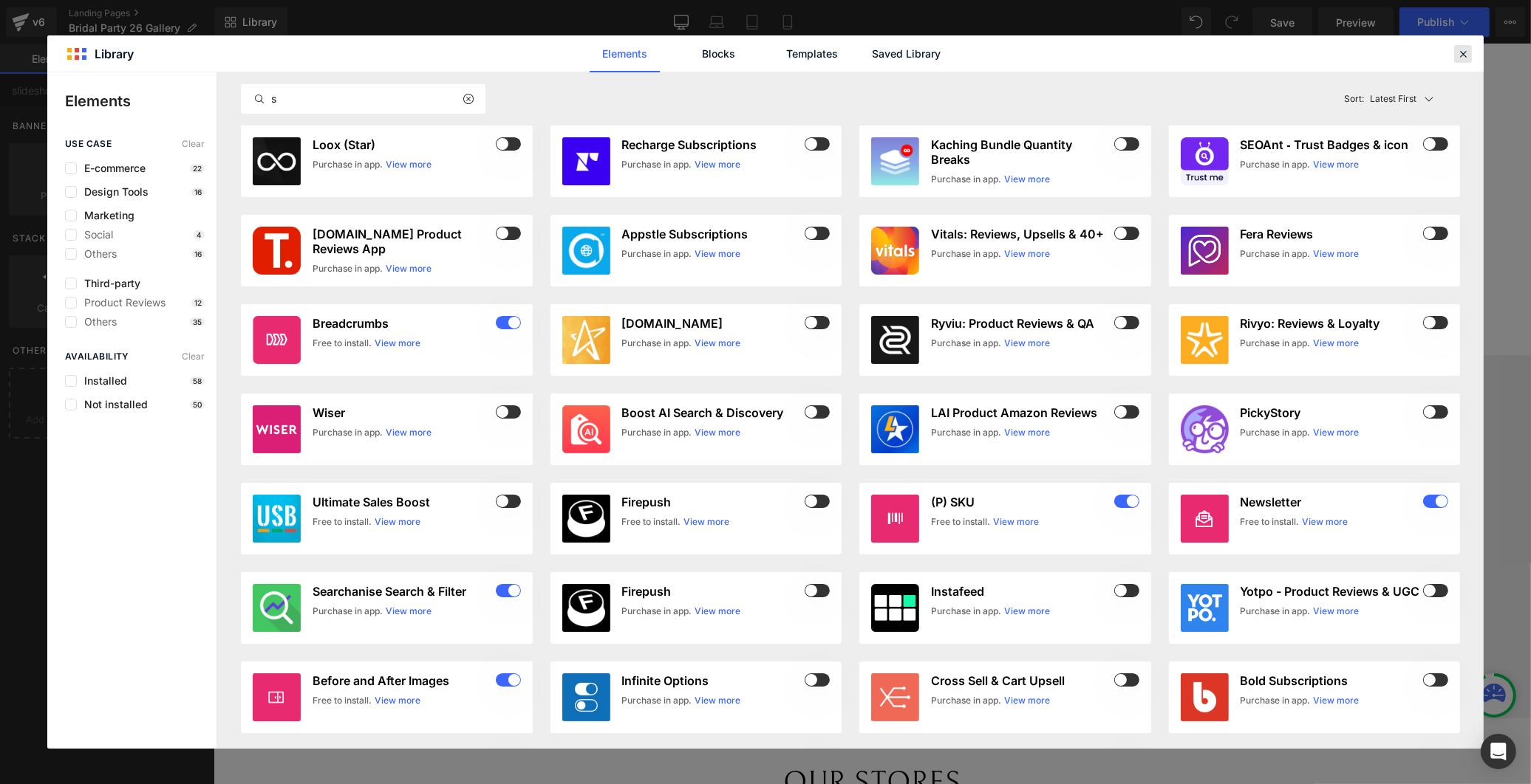
click at [1459, 51] on icon at bounding box center [1464, 54] width 13 height 13
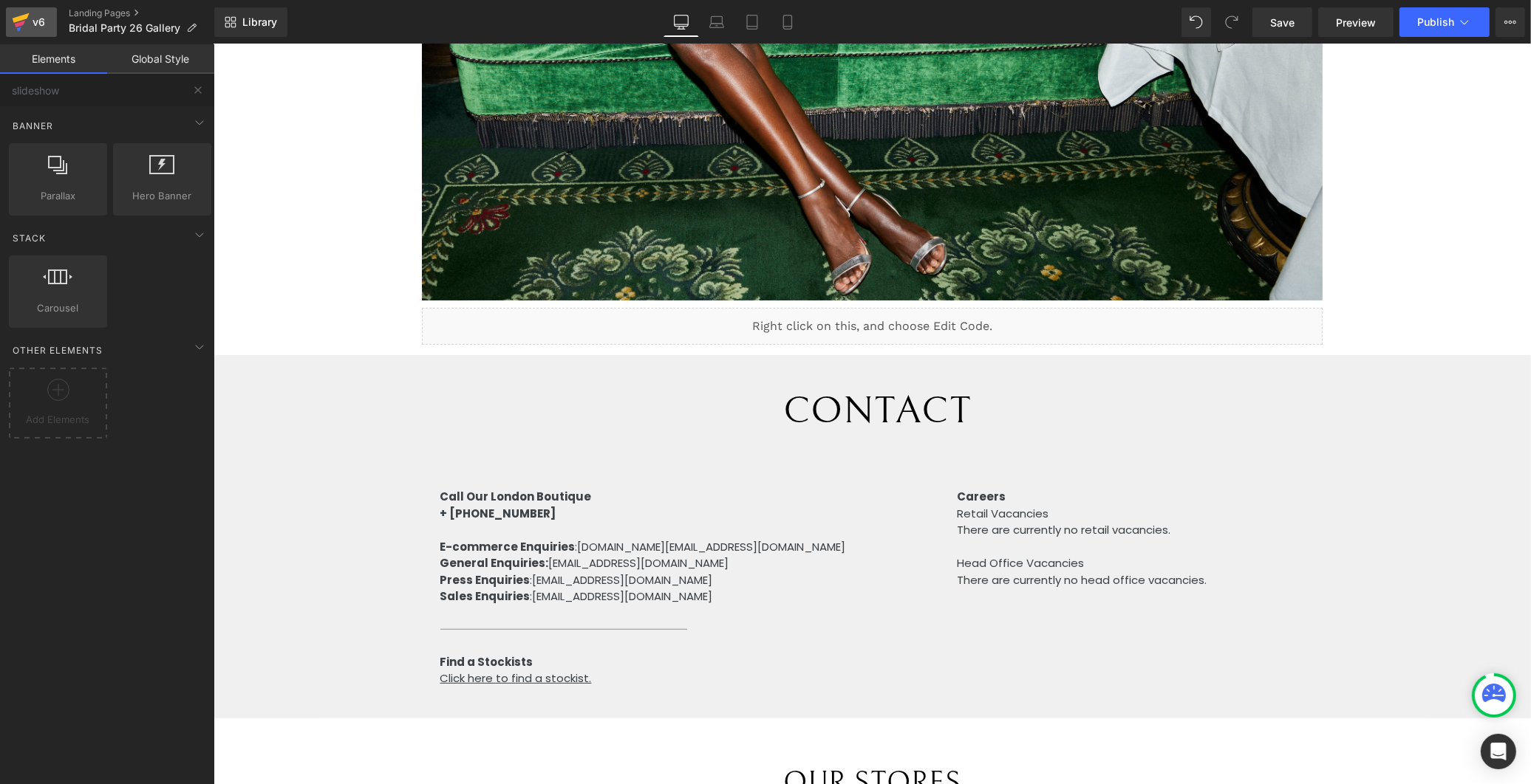
click at [33, 20] on div "v6" at bounding box center [39, 22] width 19 height 19
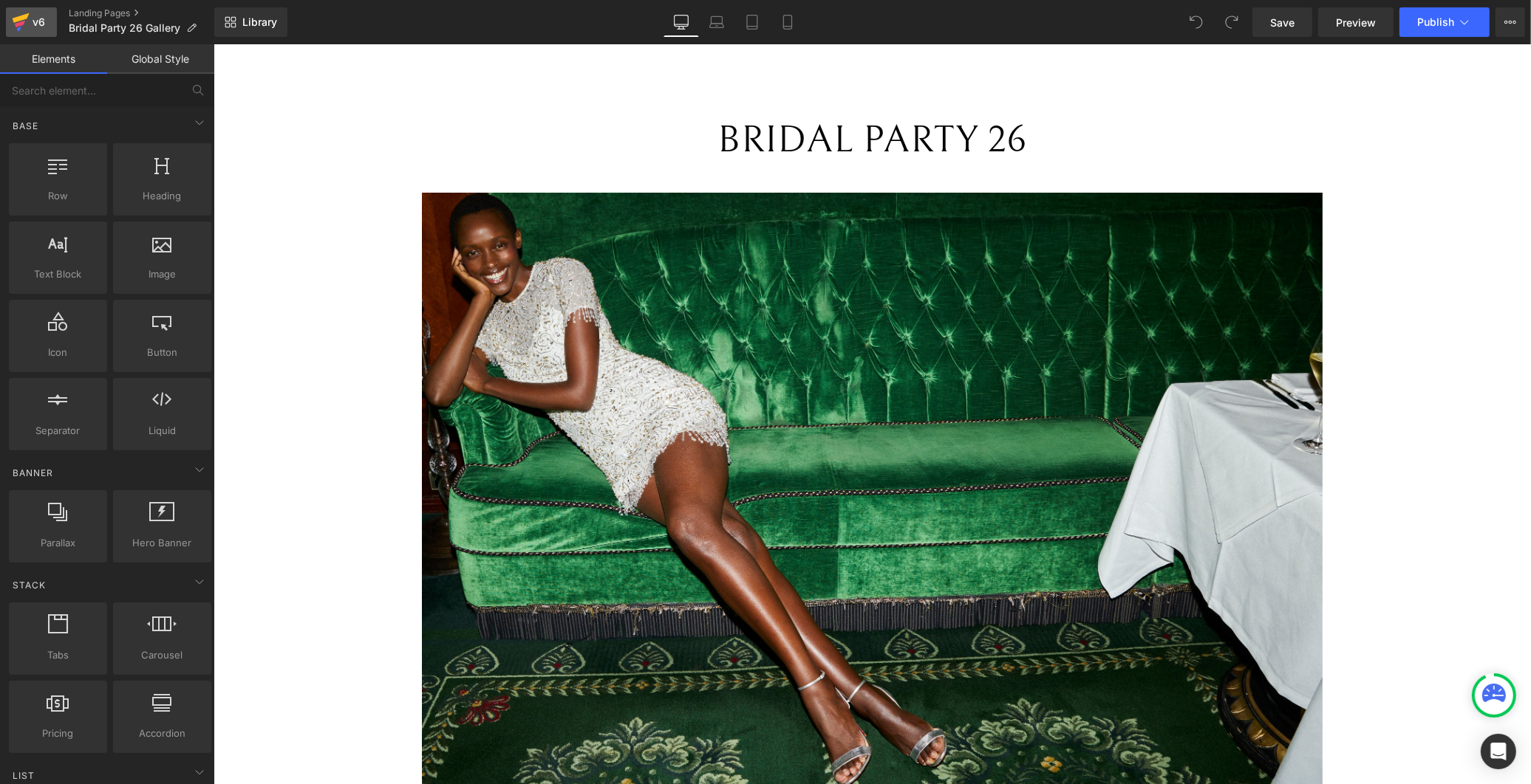
click at [39, 13] on div "v6" at bounding box center [39, 22] width 19 height 19
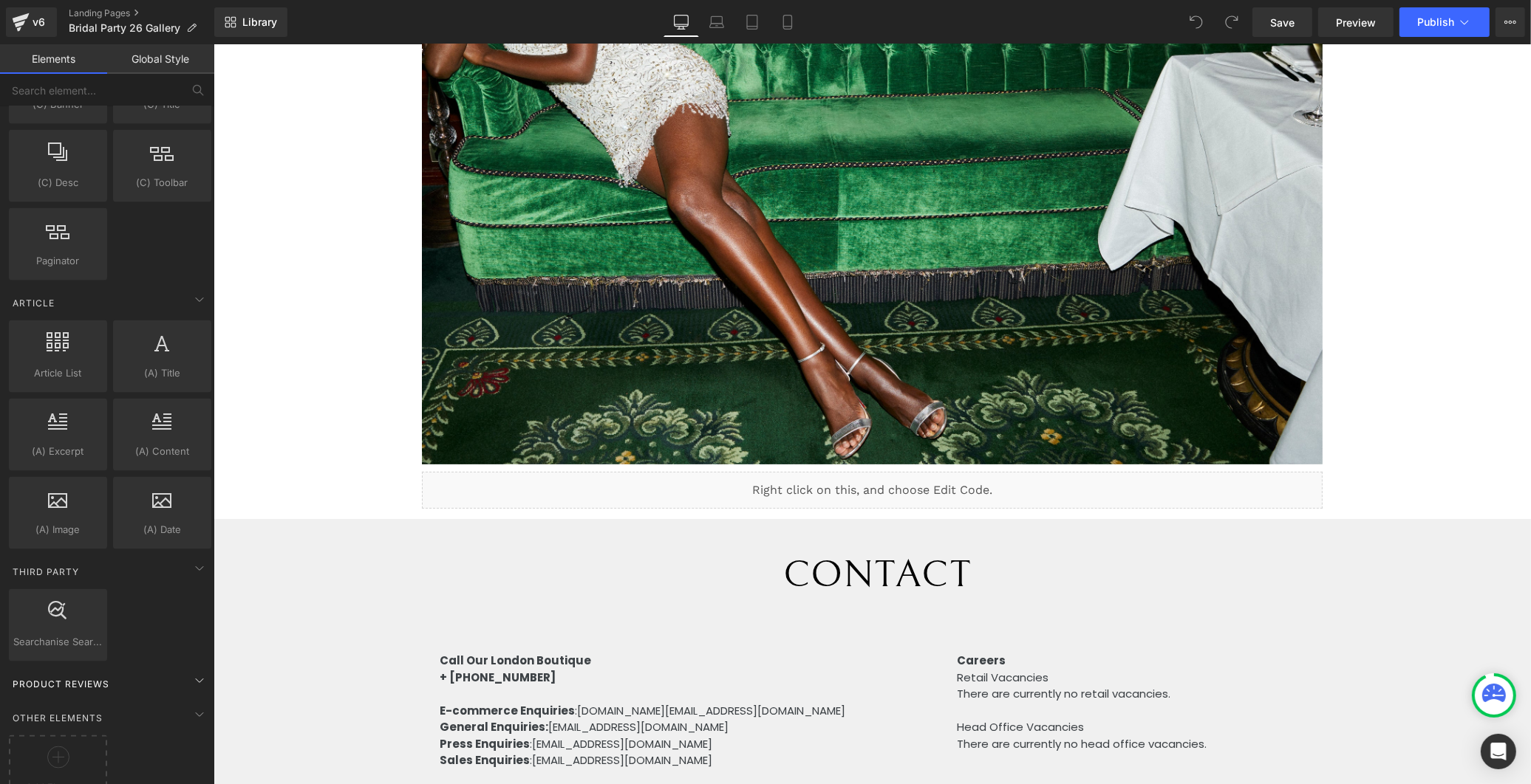
scroll to position [2665, 0]
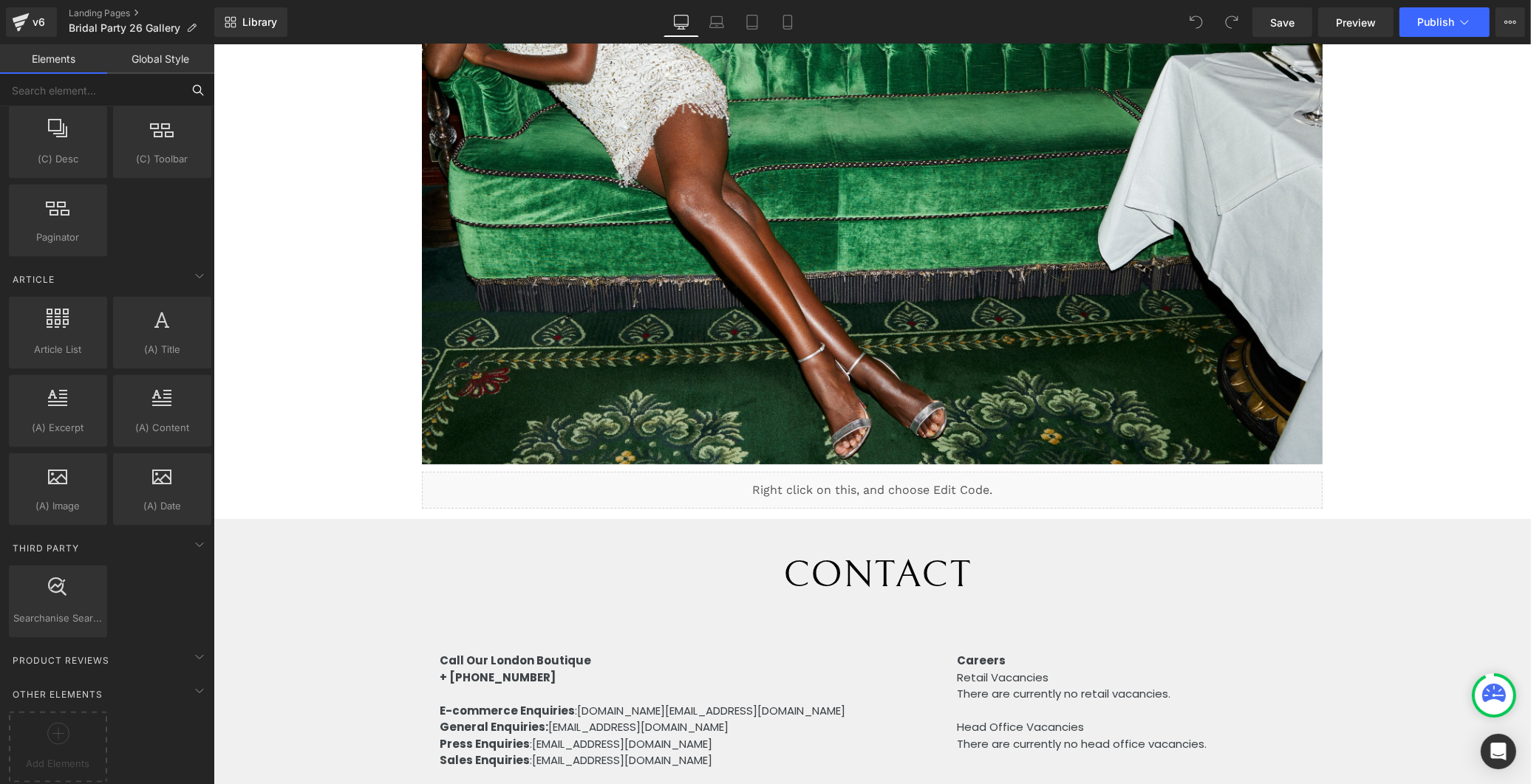
click at [105, 85] on input "text" at bounding box center [91, 90] width 182 height 33
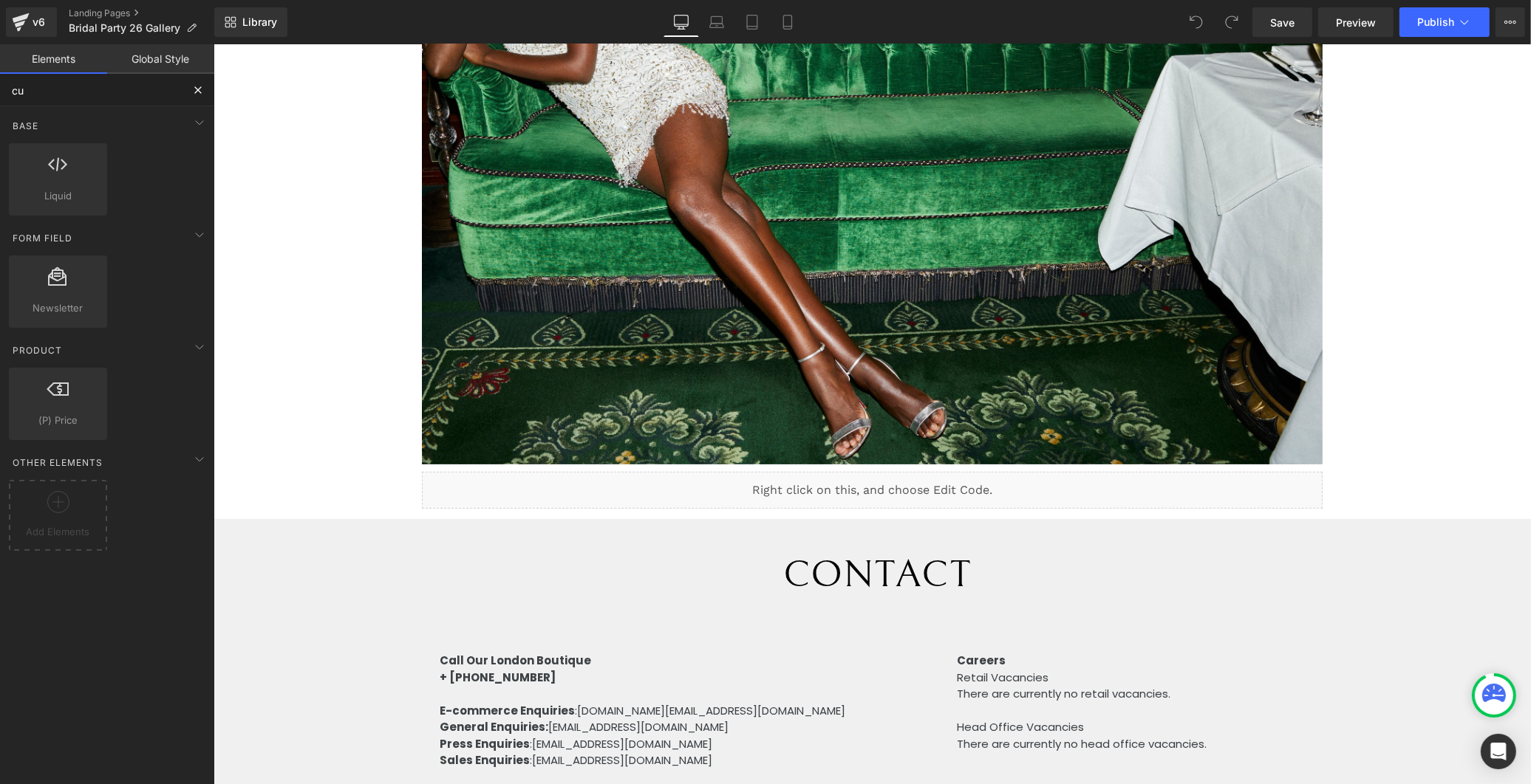
scroll to position [0, 0]
type input "cust"
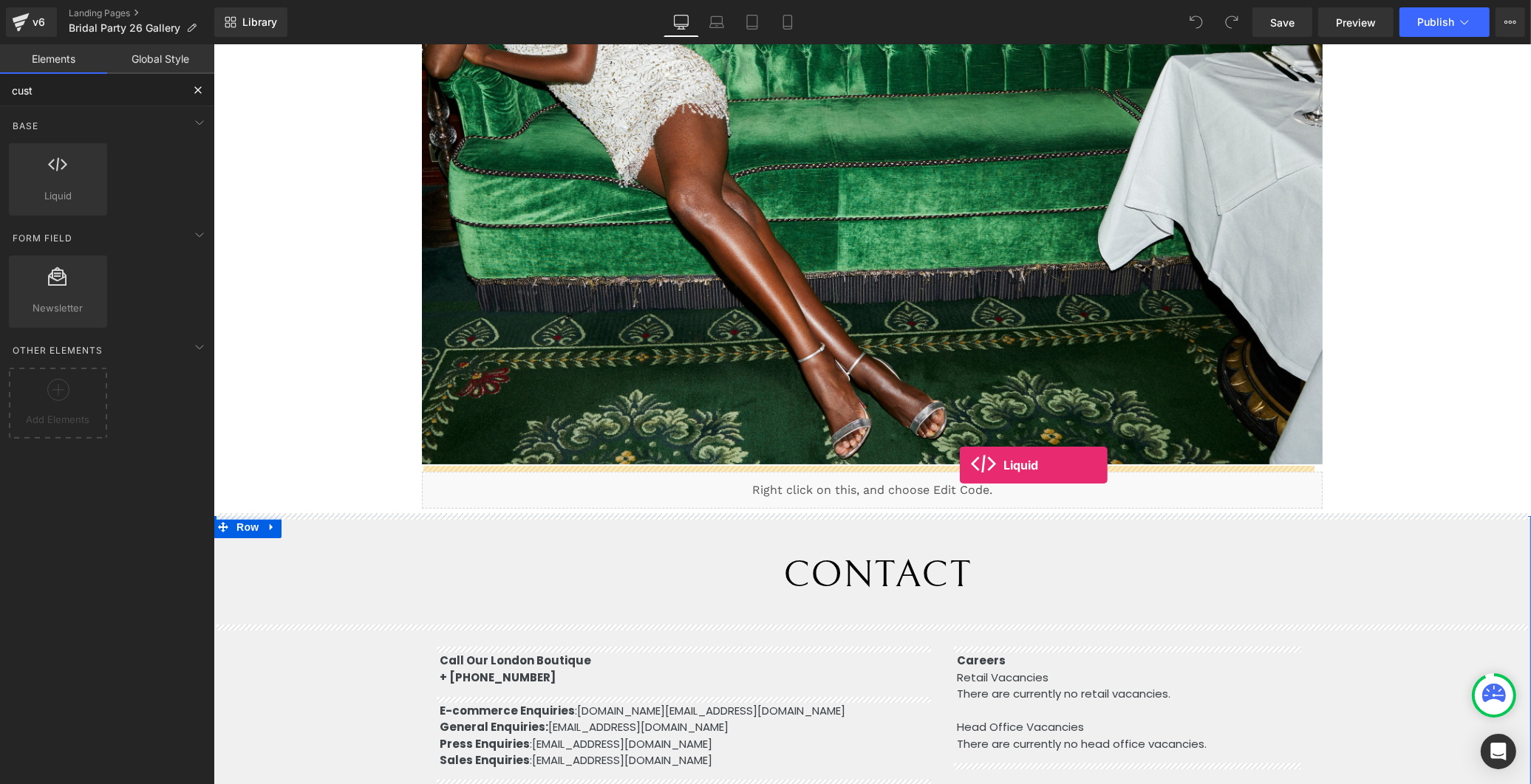
drag, startPoint x: 283, startPoint y: 204, endPoint x: 959, endPoint y: 465, distance: 724.6
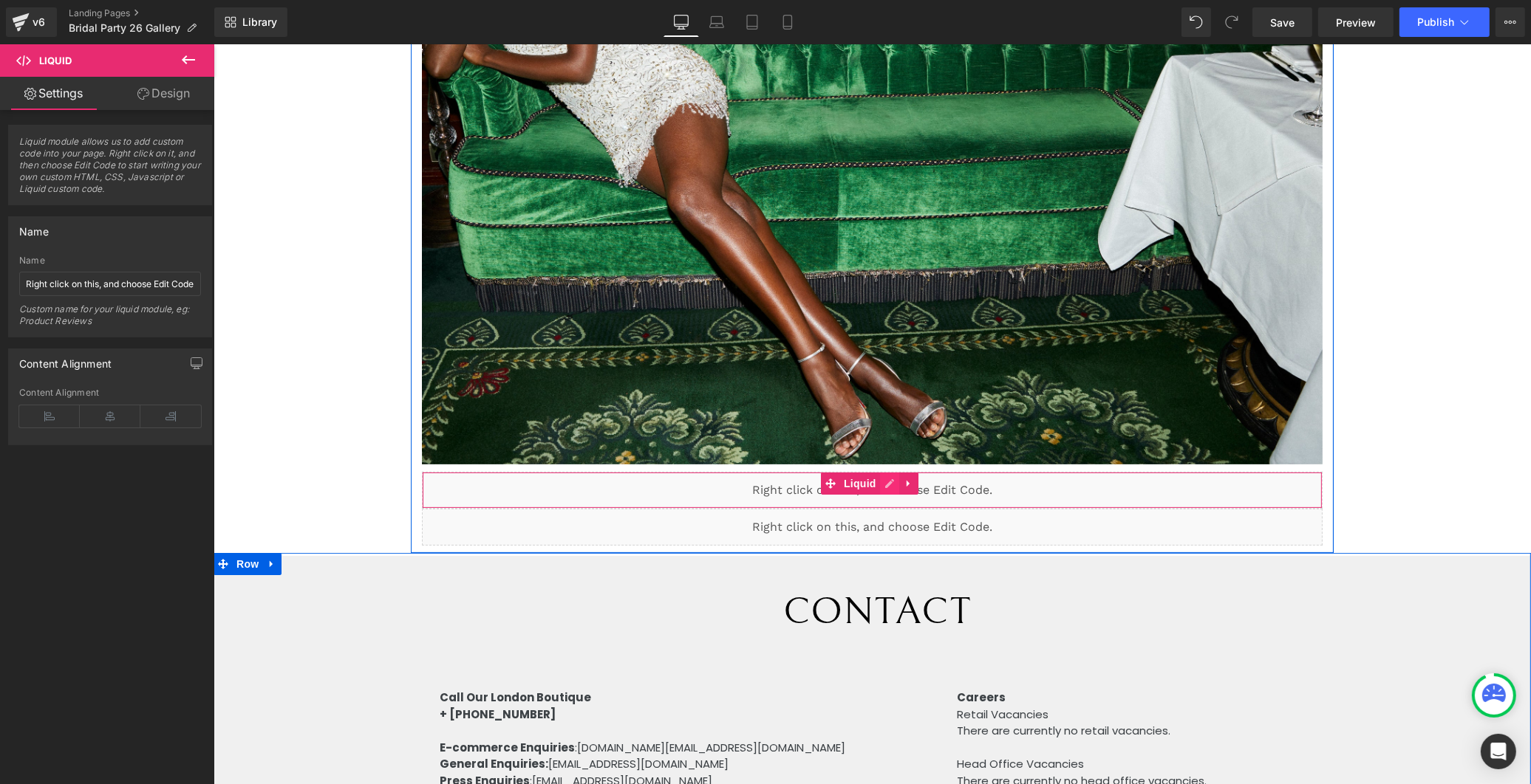
click at [889, 476] on div "Liquid" at bounding box center [871, 491] width 900 height 37
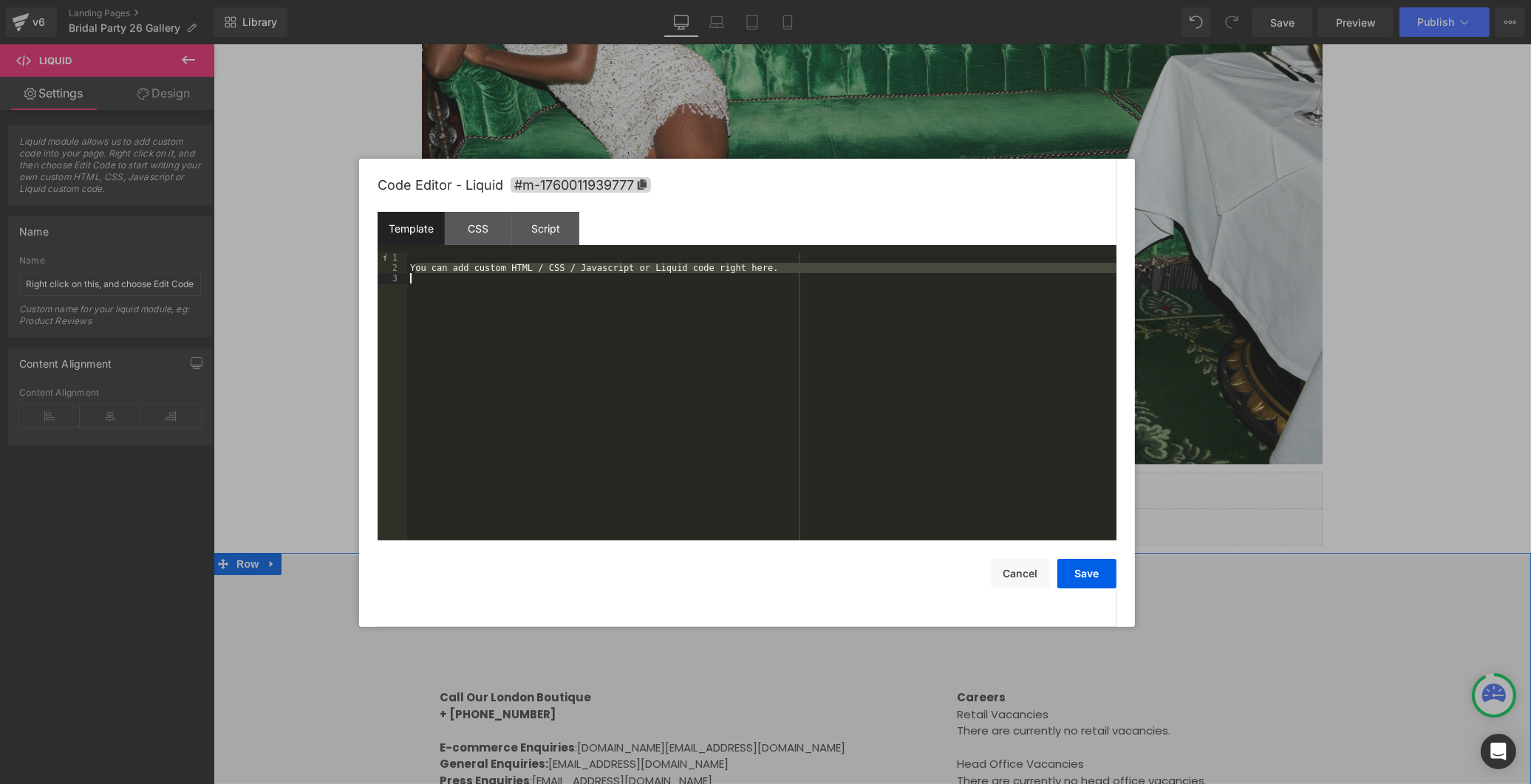
drag, startPoint x: 414, startPoint y: 265, endPoint x: 1004, endPoint y: 341, distance: 594.9
click at [1004, 341] on div "You can add custom HTML / CSS / Javascript or Liquid code right here." at bounding box center [762, 407] width 709 height 309
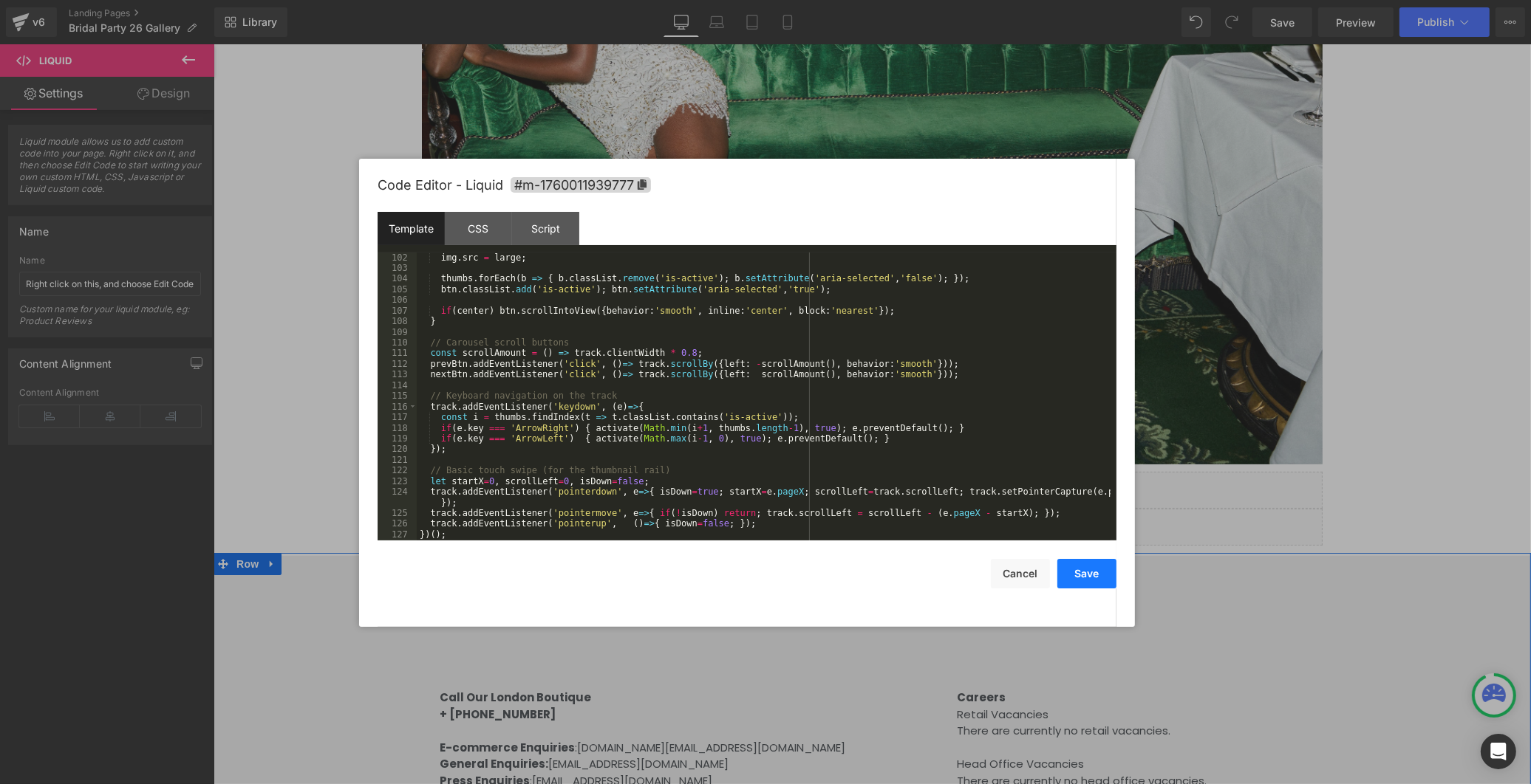
click at [1091, 579] on button "Save" at bounding box center [1087, 573] width 59 height 30
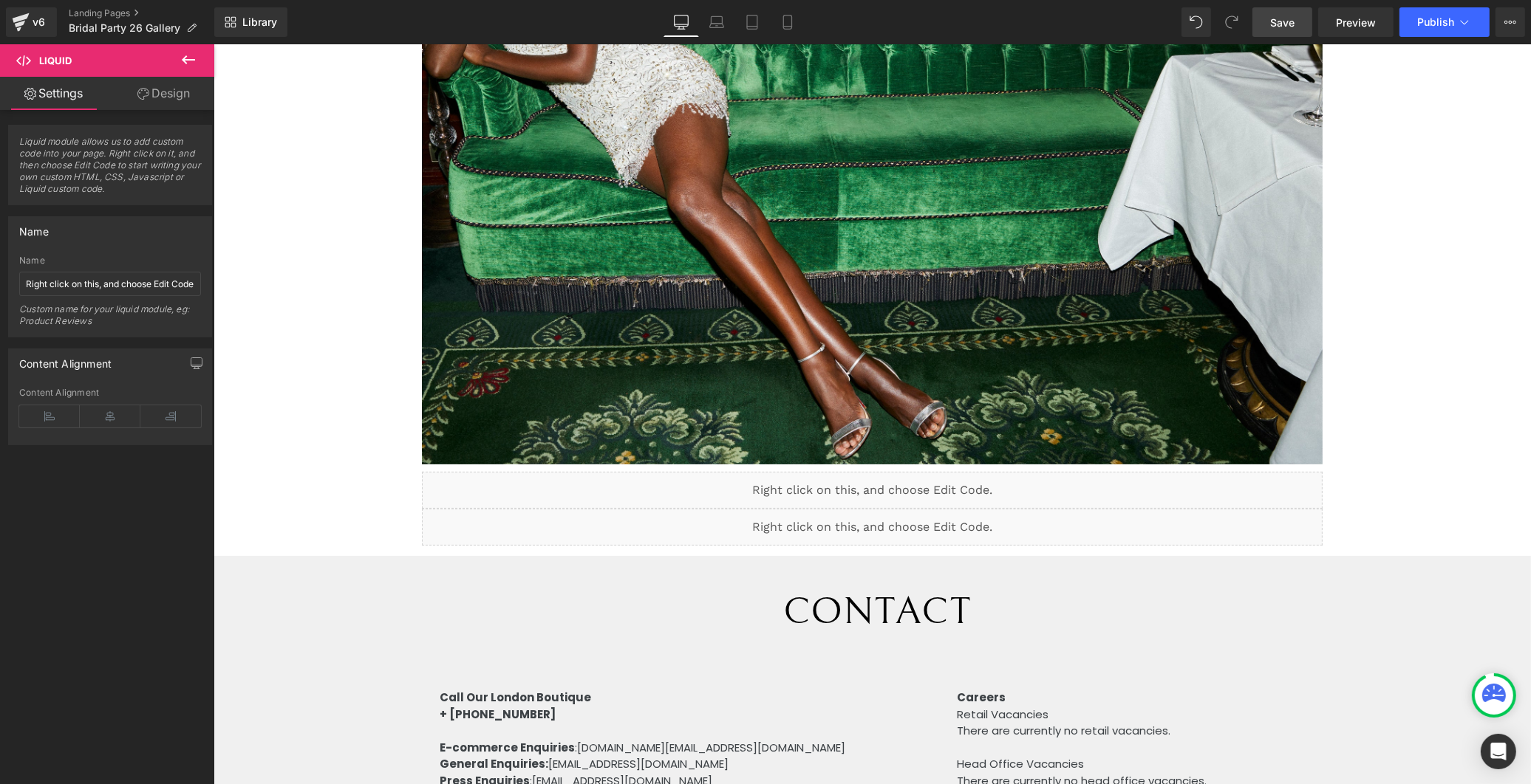
click at [1302, 22] on link "Save" at bounding box center [1282, 22] width 60 height 30
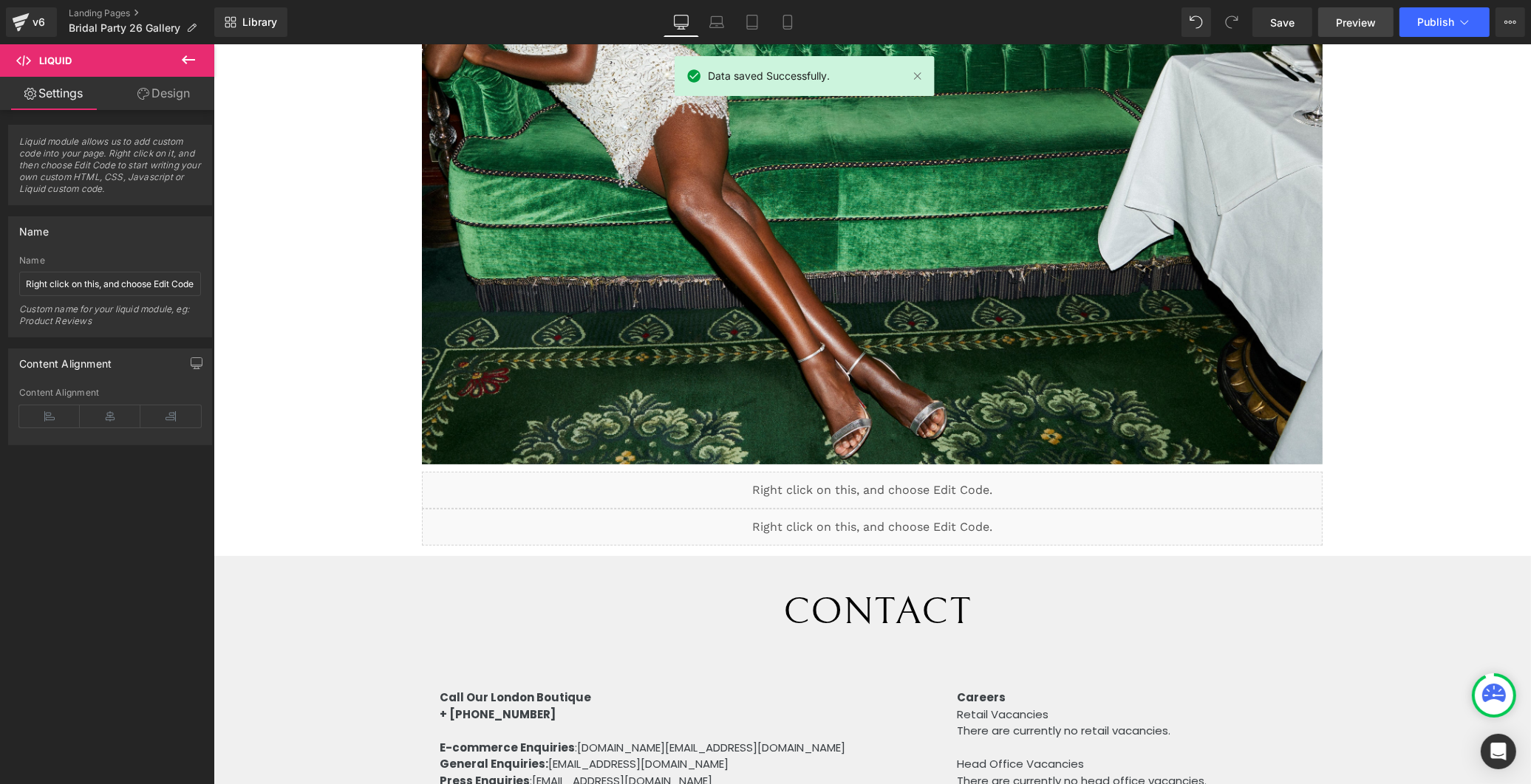
click at [1344, 19] on span "Preview" at bounding box center [1356, 23] width 40 height 15
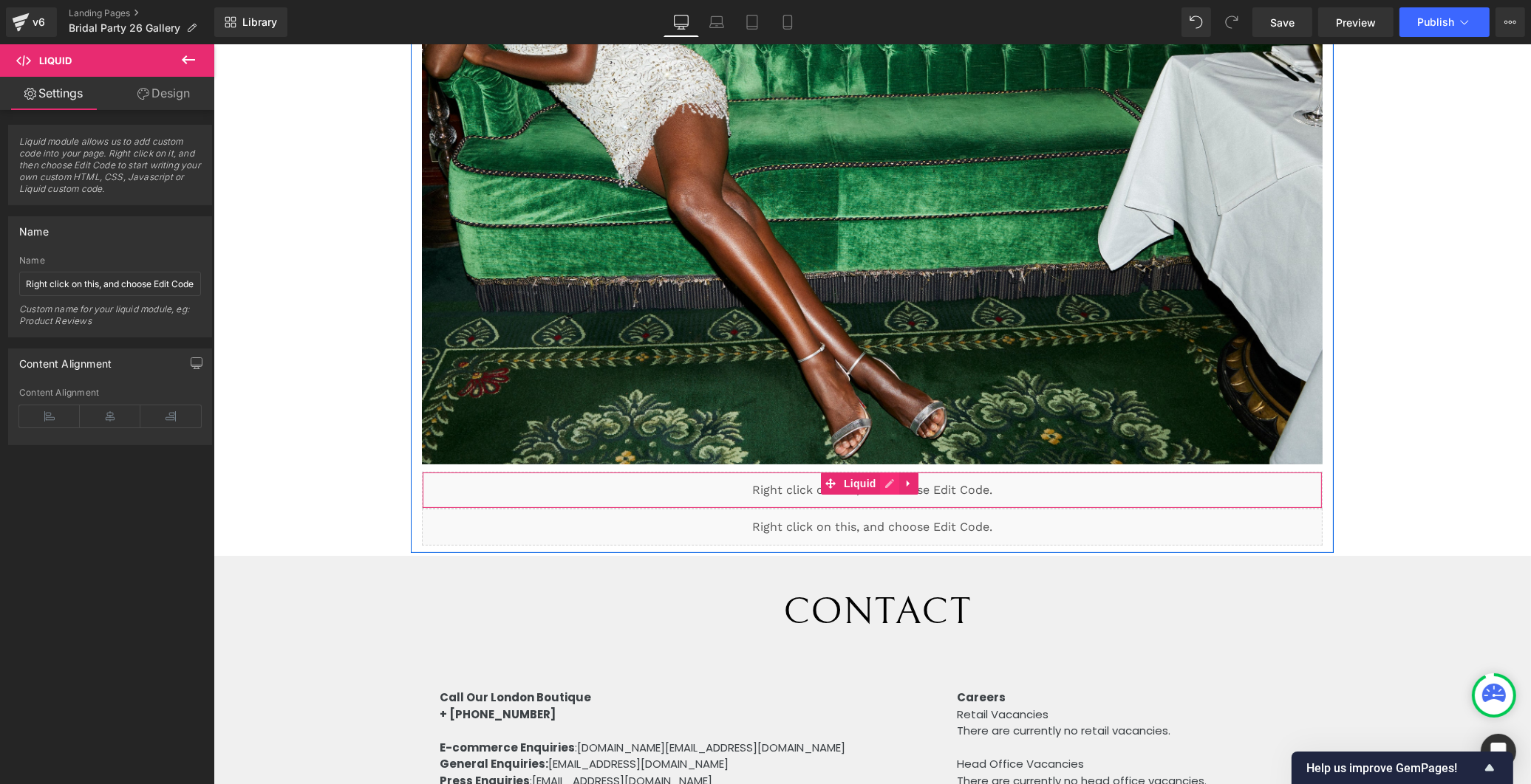
click at [881, 484] on div "Liquid" at bounding box center [871, 491] width 900 height 37
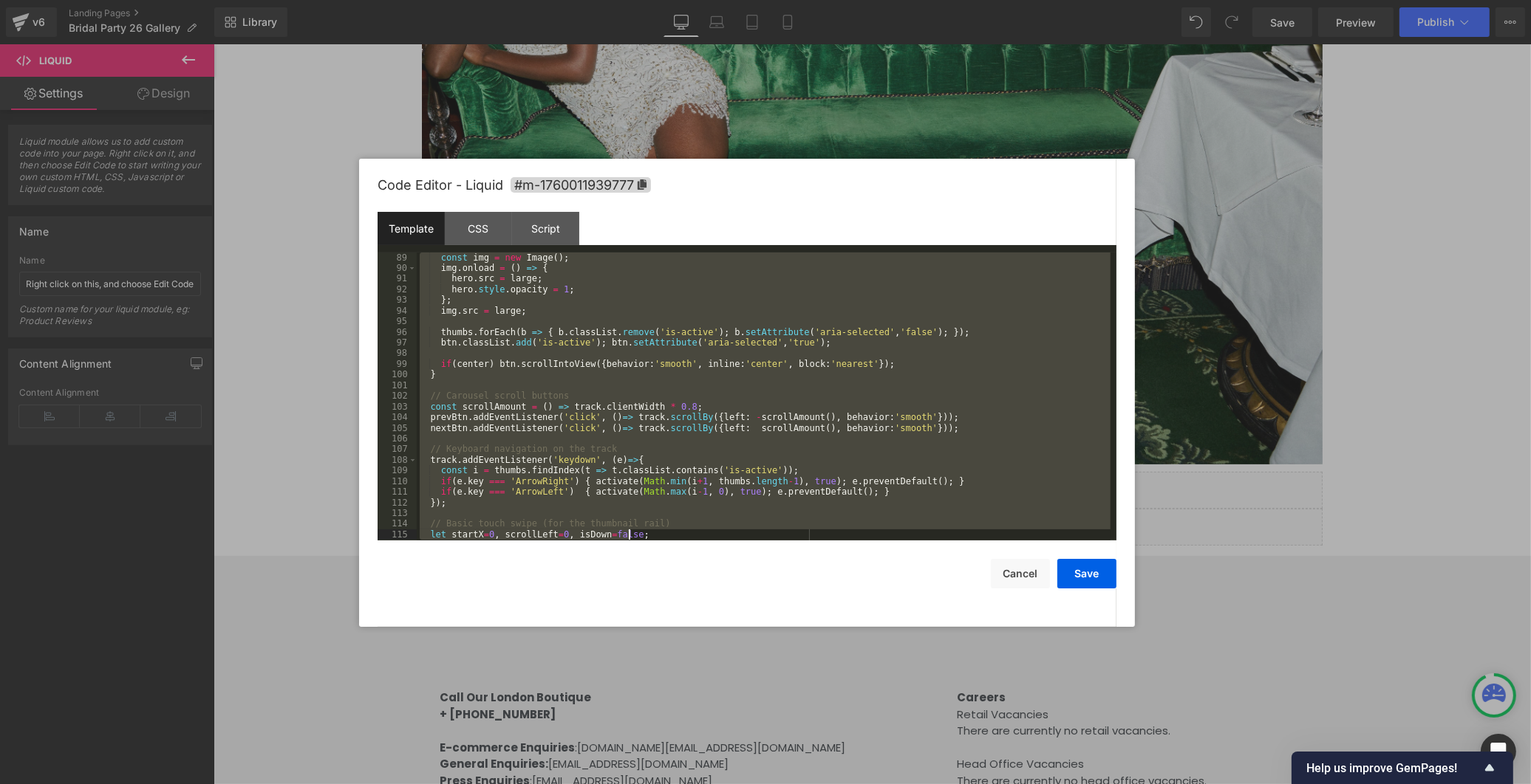
scroll to position [1013, 0]
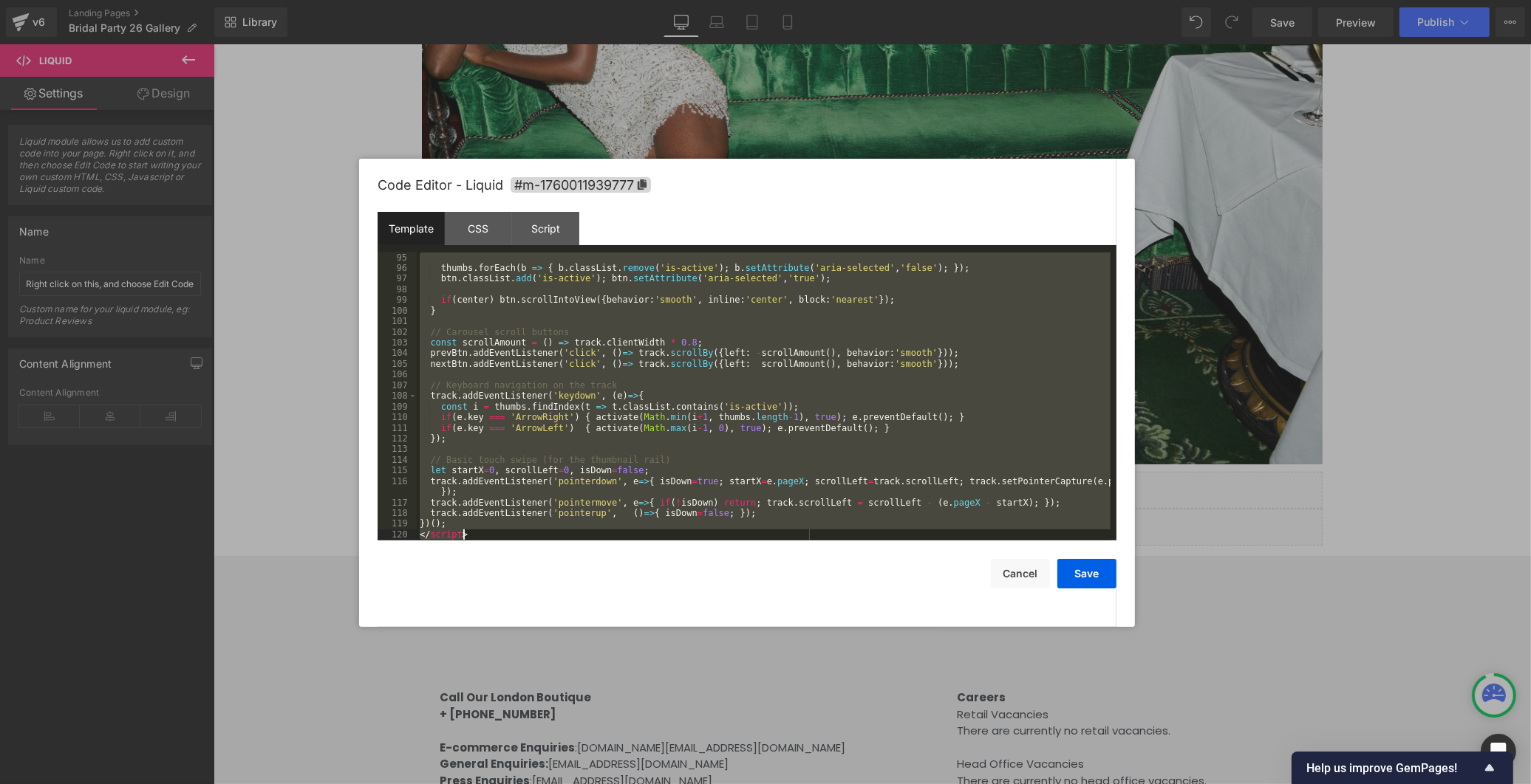
drag, startPoint x: 421, startPoint y: 255, endPoint x: 994, endPoint y: 788, distance: 782.6
click at [994, 783] on html "Liquid You are previewing how the will restyle your page. You can not edit Elem…" at bounding box center [765, 392] width 1531 height 784
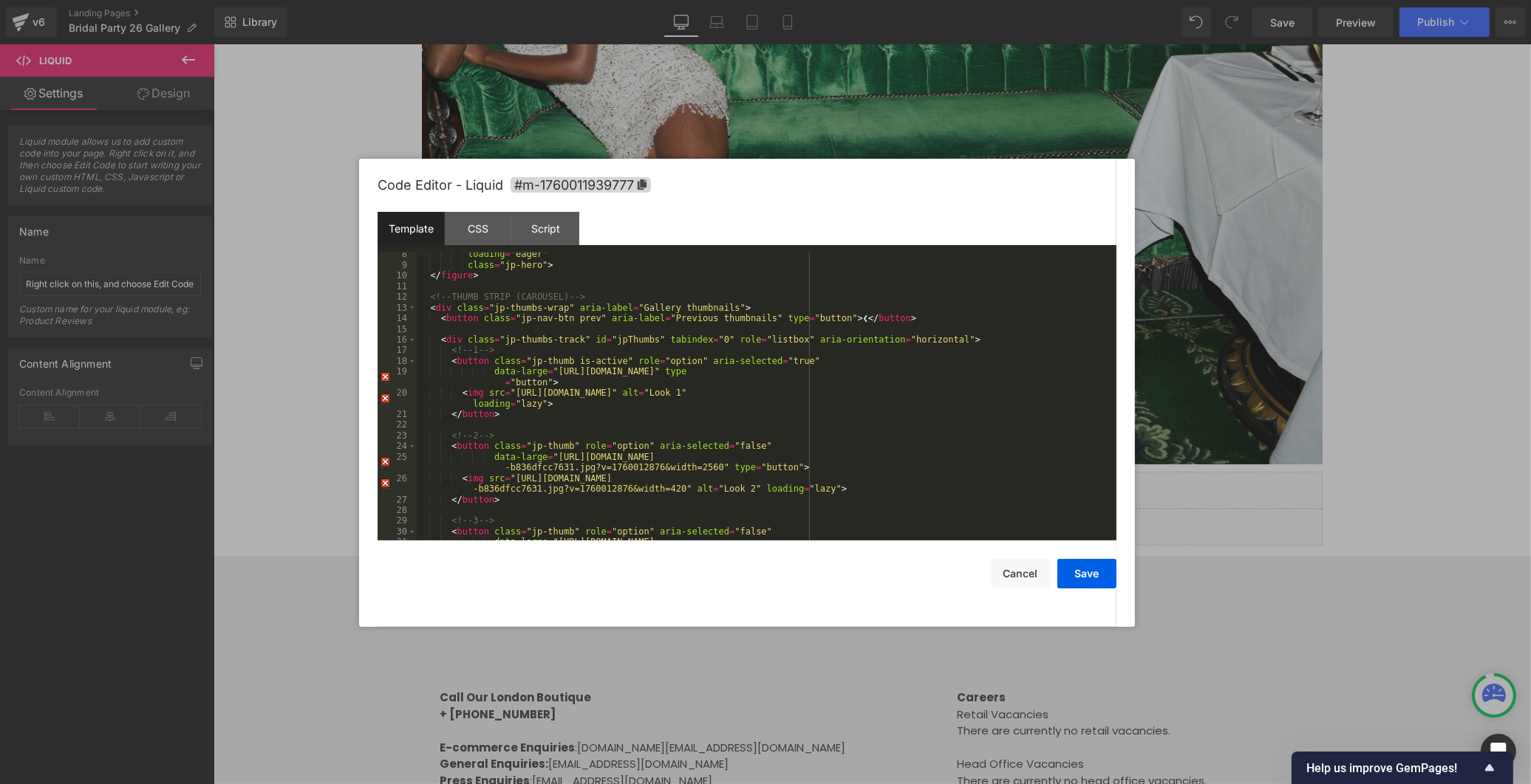
scroll to position [0, 0]
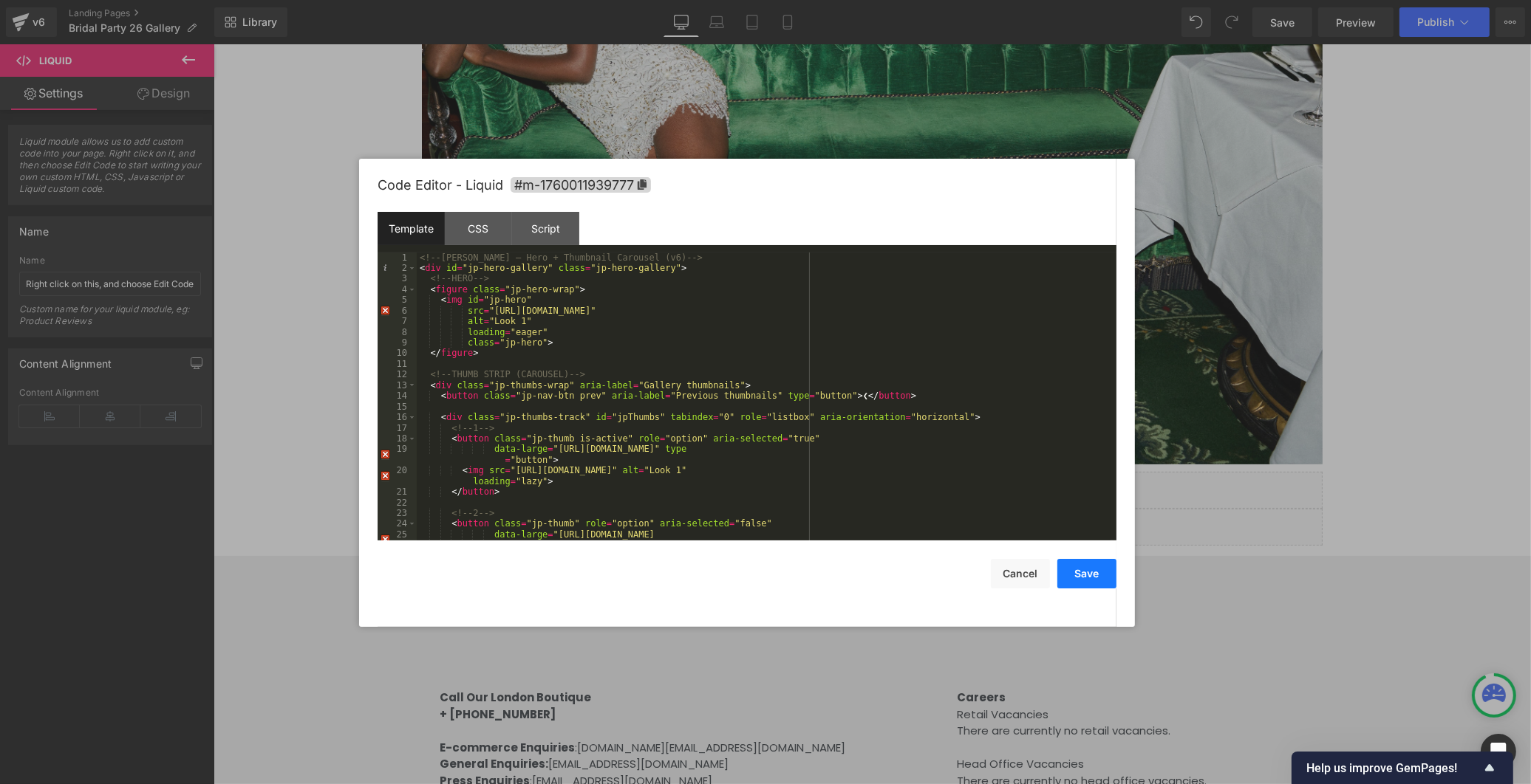
click at [1088, 577] on button "Save" at bounding box center [1087, 573] width 59 height 30
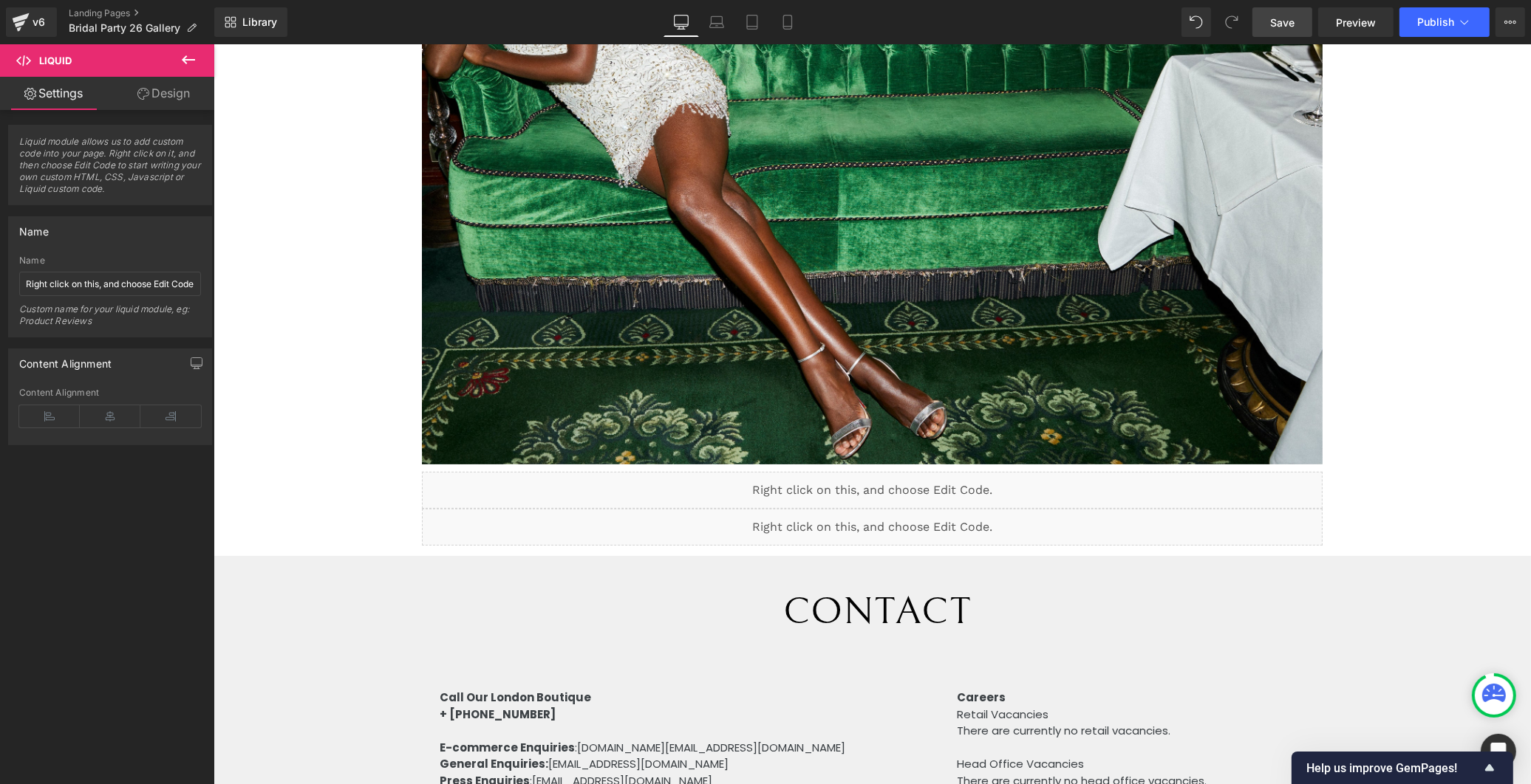
click at [1281, 21] on span "Save" at bounding box center [1282, 23] width 24 height 15
click at [1356, 20] on span "Preview" at bounding box center [1356, 23] width 40 height 15
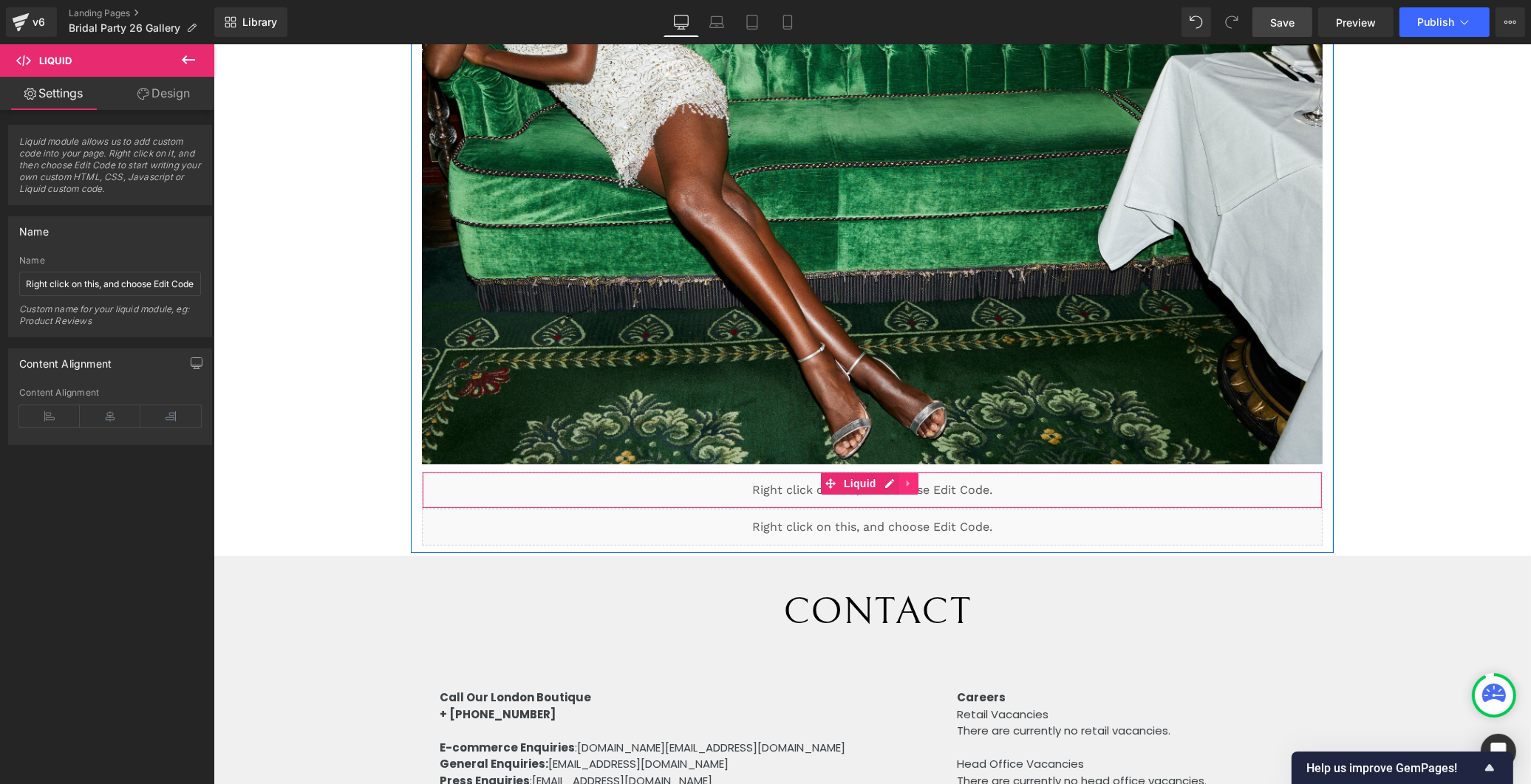
click at [903, 479] on icon at bounding box center [908, 484] width 10 height 11
click at [903, 474] on link at bounding box center [898, 484] width 19 height 22
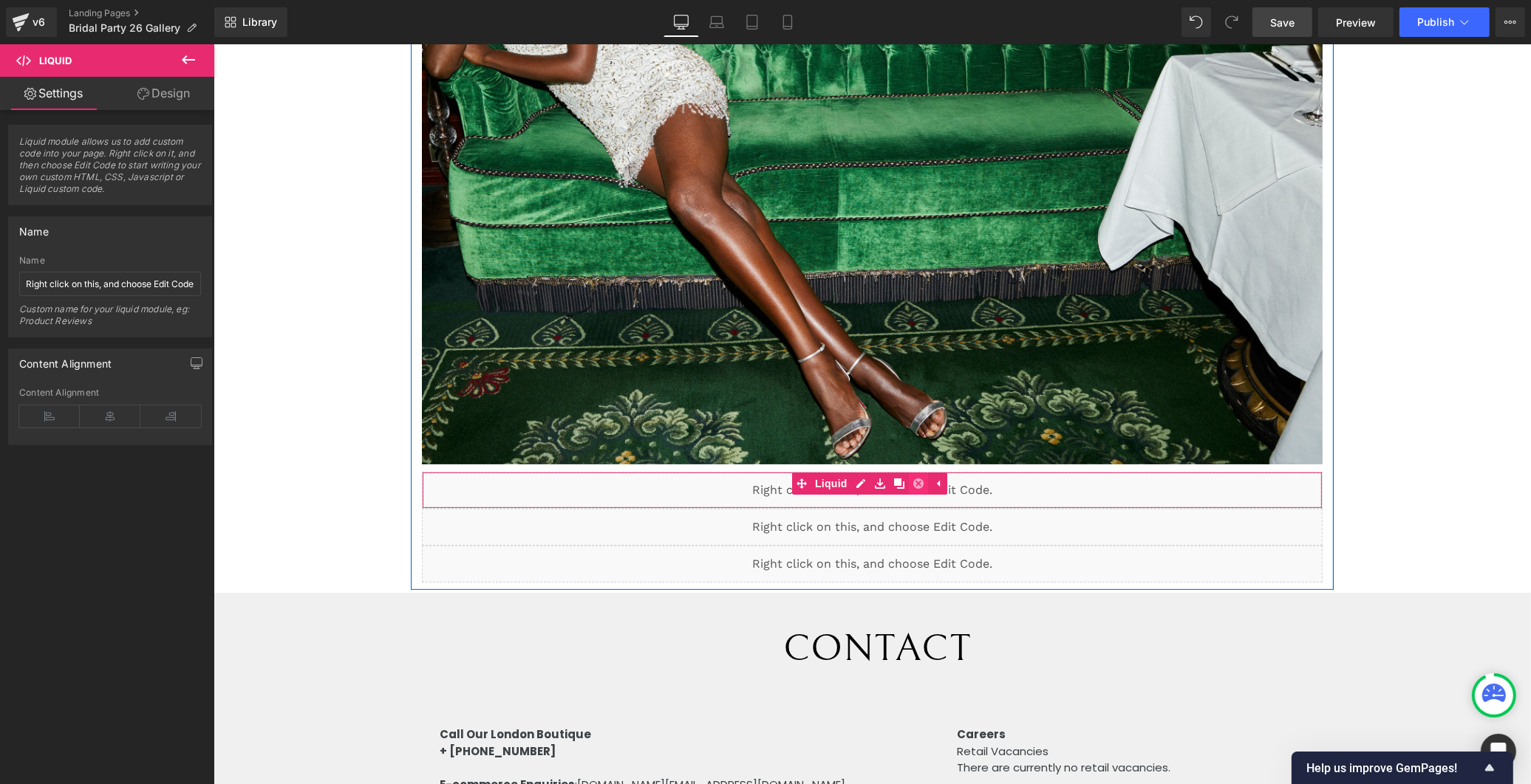
click at [913, 479] on icon at bounding box center [918, 484] width 10 height 10
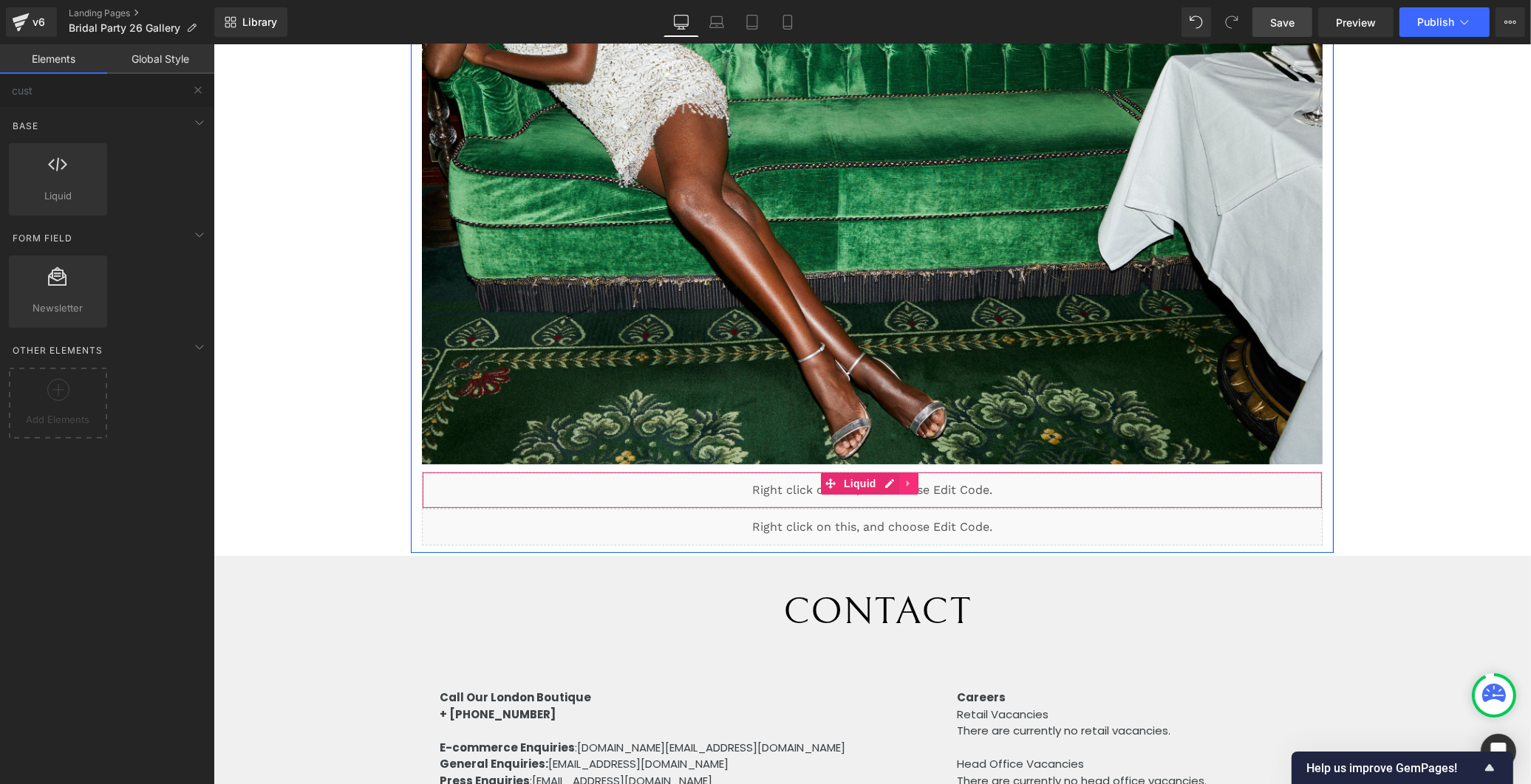
click at [907, 479] on icon at bounding box center [908, 484] width 10 height 11
click at [913, 479] on icon at bounding box center [918, 484] width 10 height 10
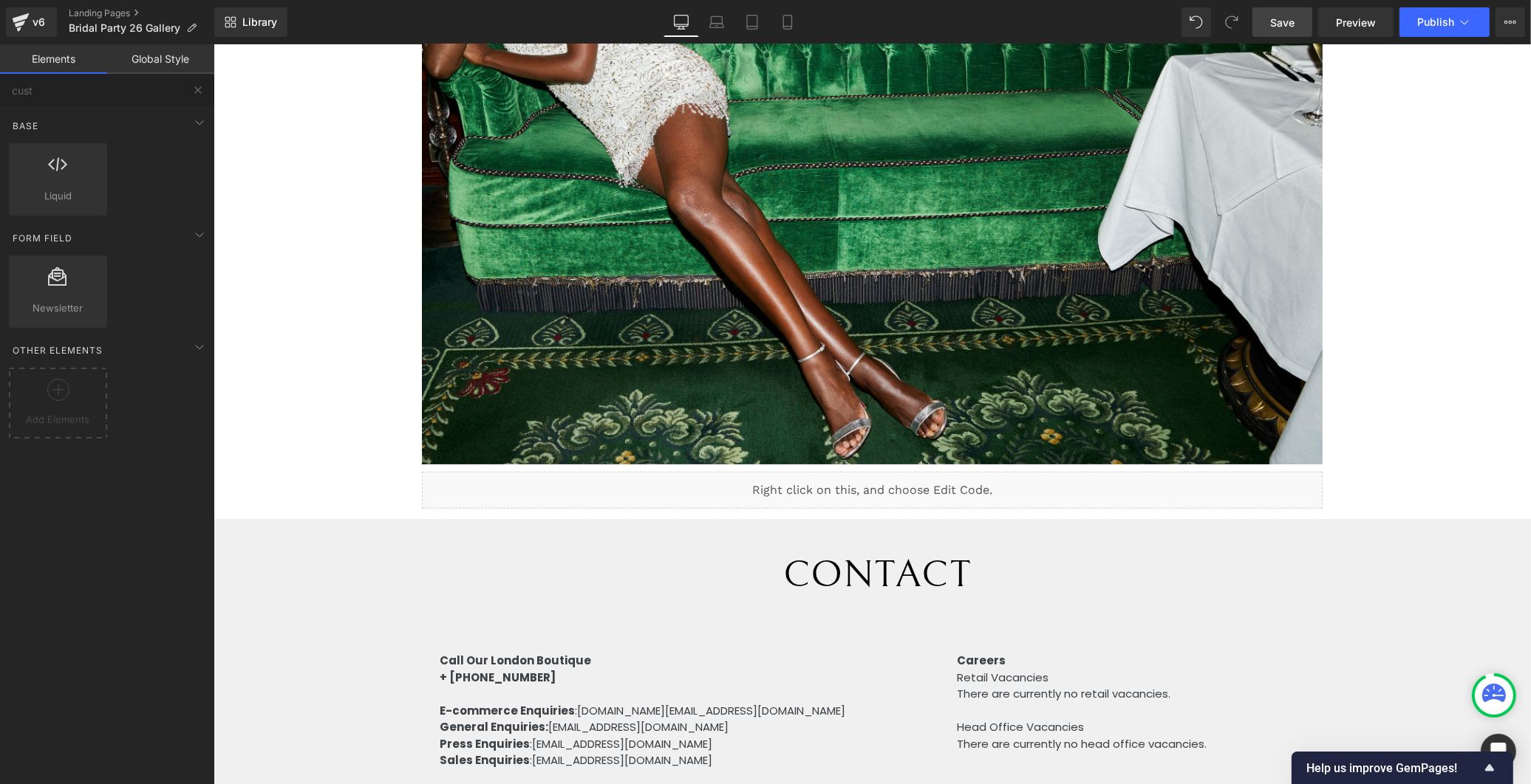
click at [1273, 18] on span "Save" at bounding box center [1282, 23] width 24 height 15
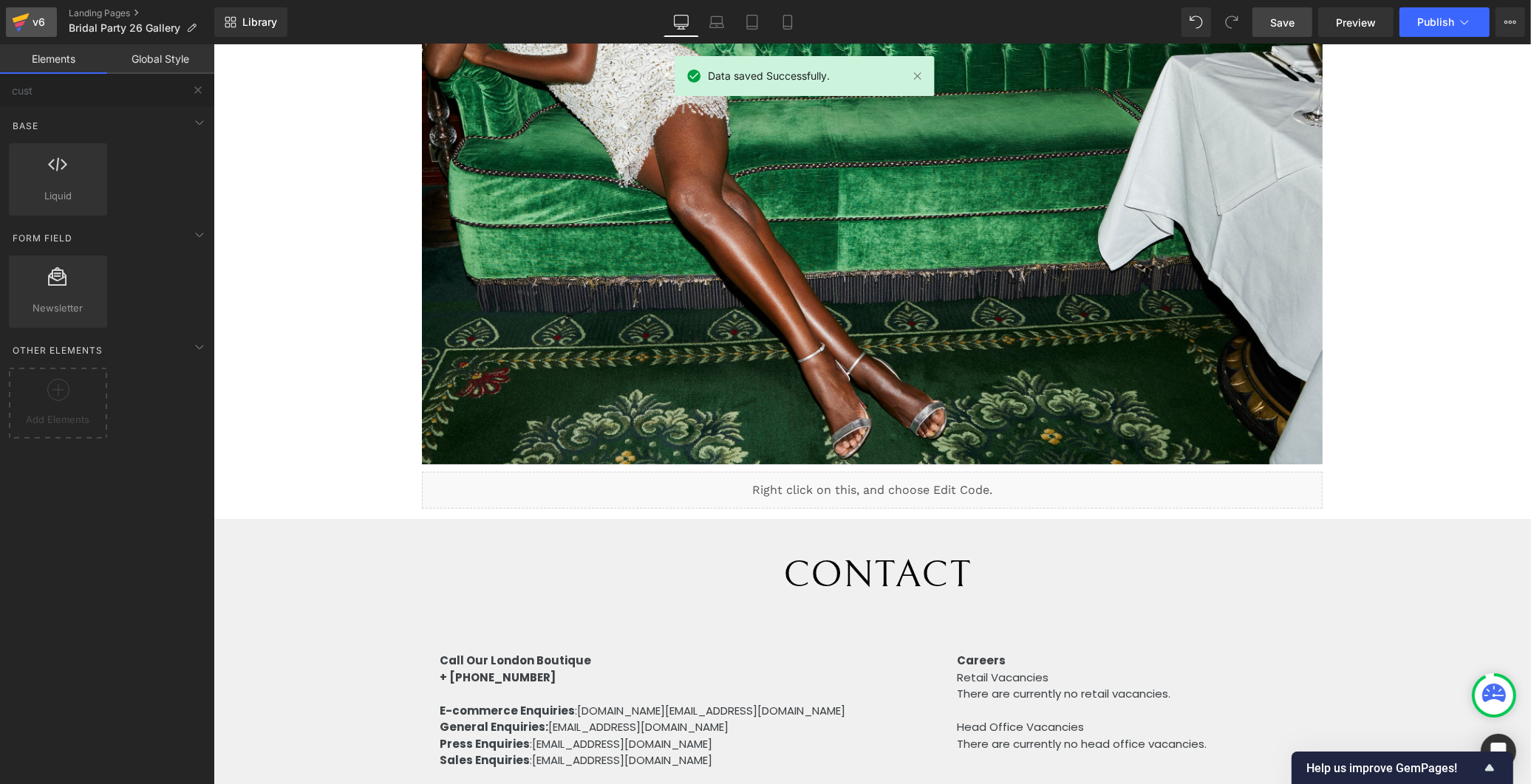
click at [35, 22] on div "v6" at bounding box center [39, 22] width 19 height 19
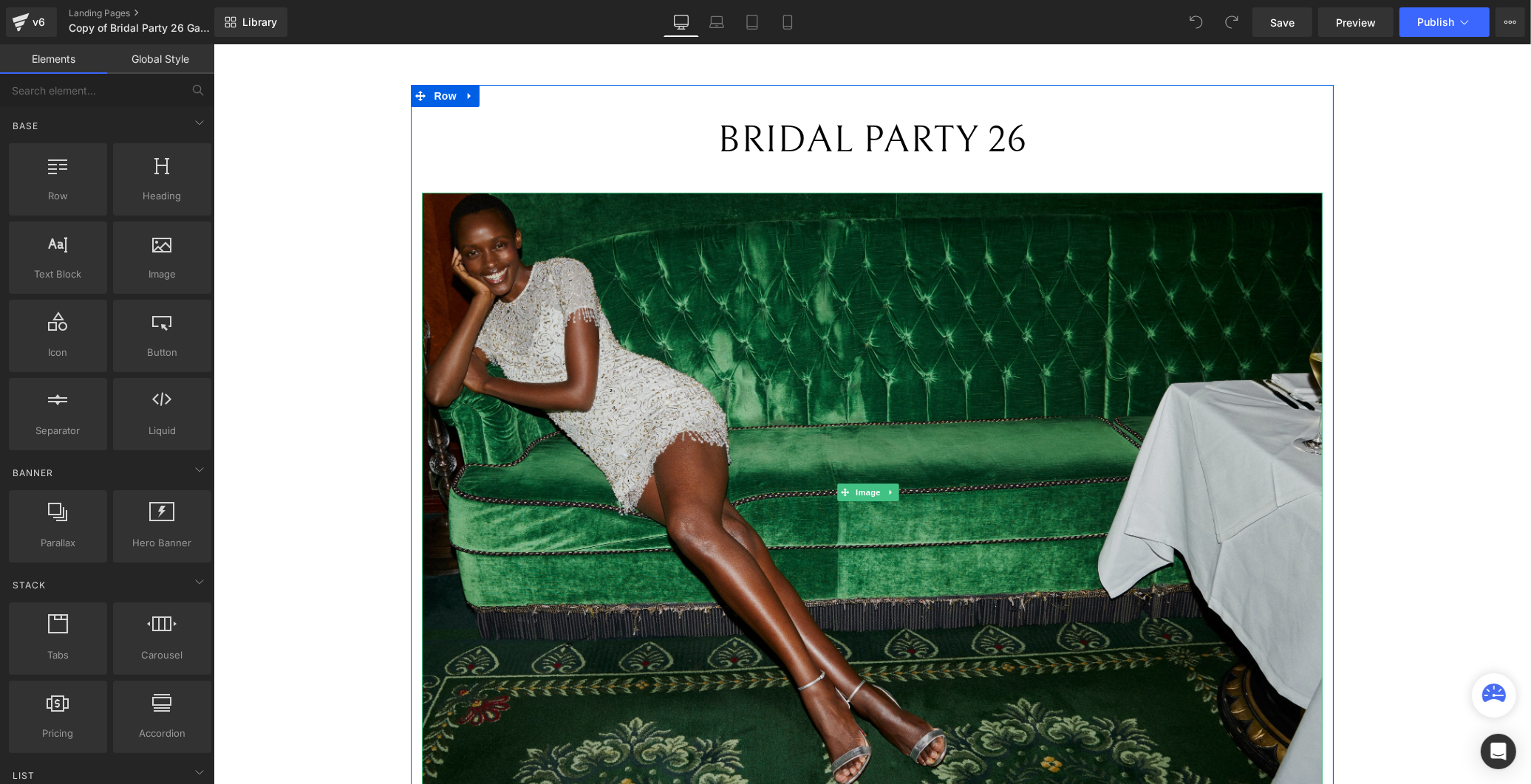
click at [830, 335] on img at bounding box center [871, 492] width 900 height 599
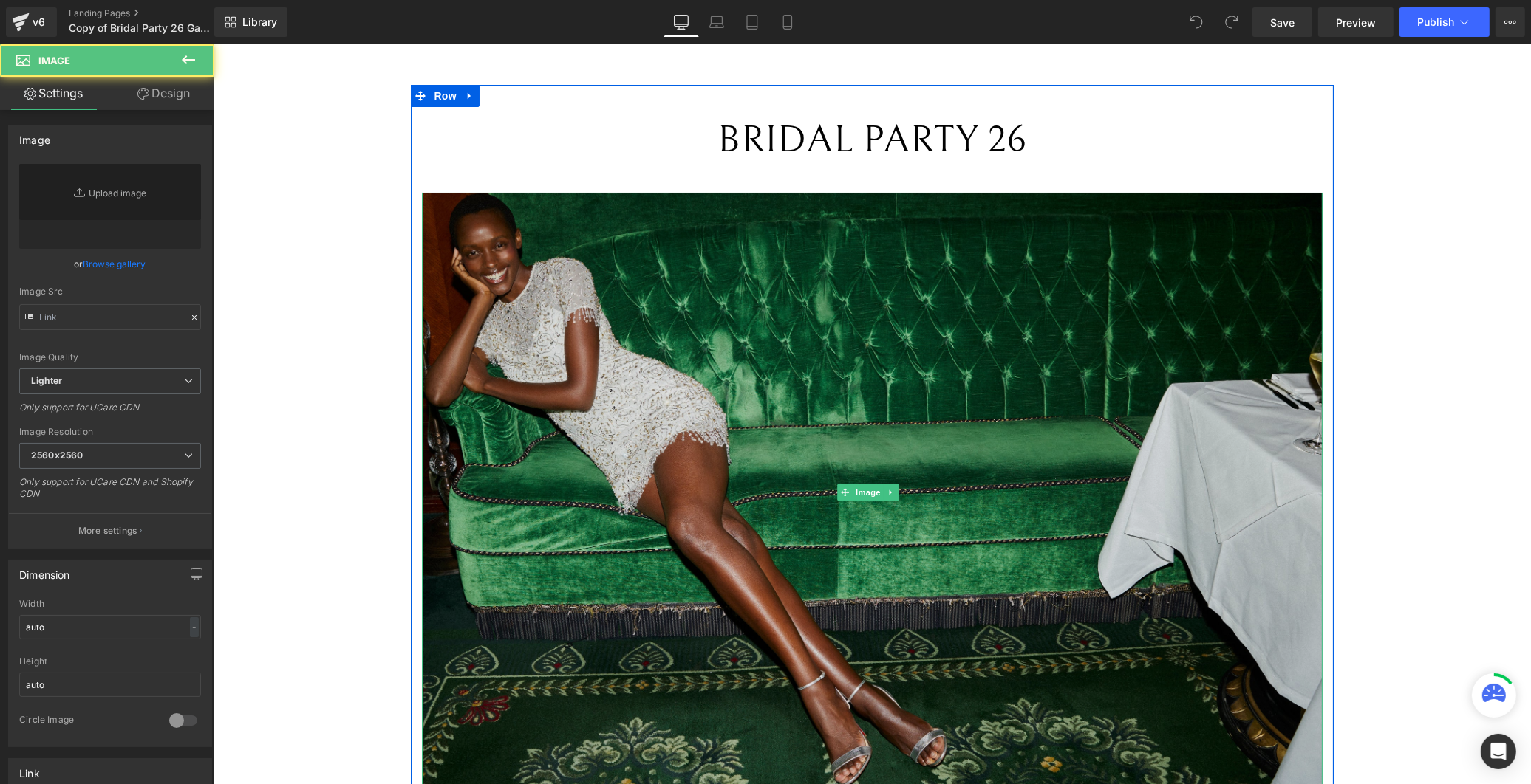
type input "[URL][DOMAIN_NAME]"
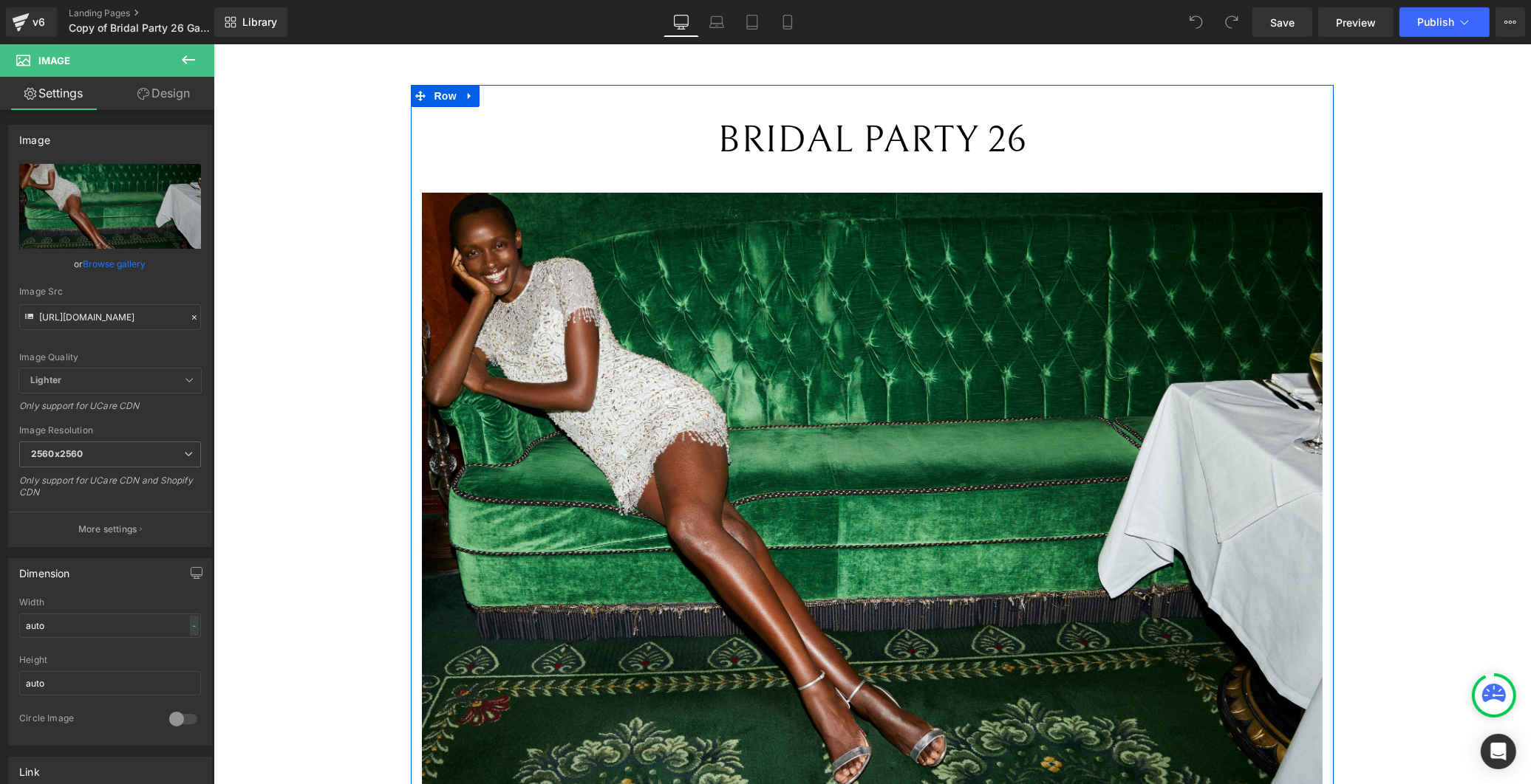
click at [975, 152] on span "BRIDAL PARTY 26" at bounding box center [871, 140] width 310 height 44
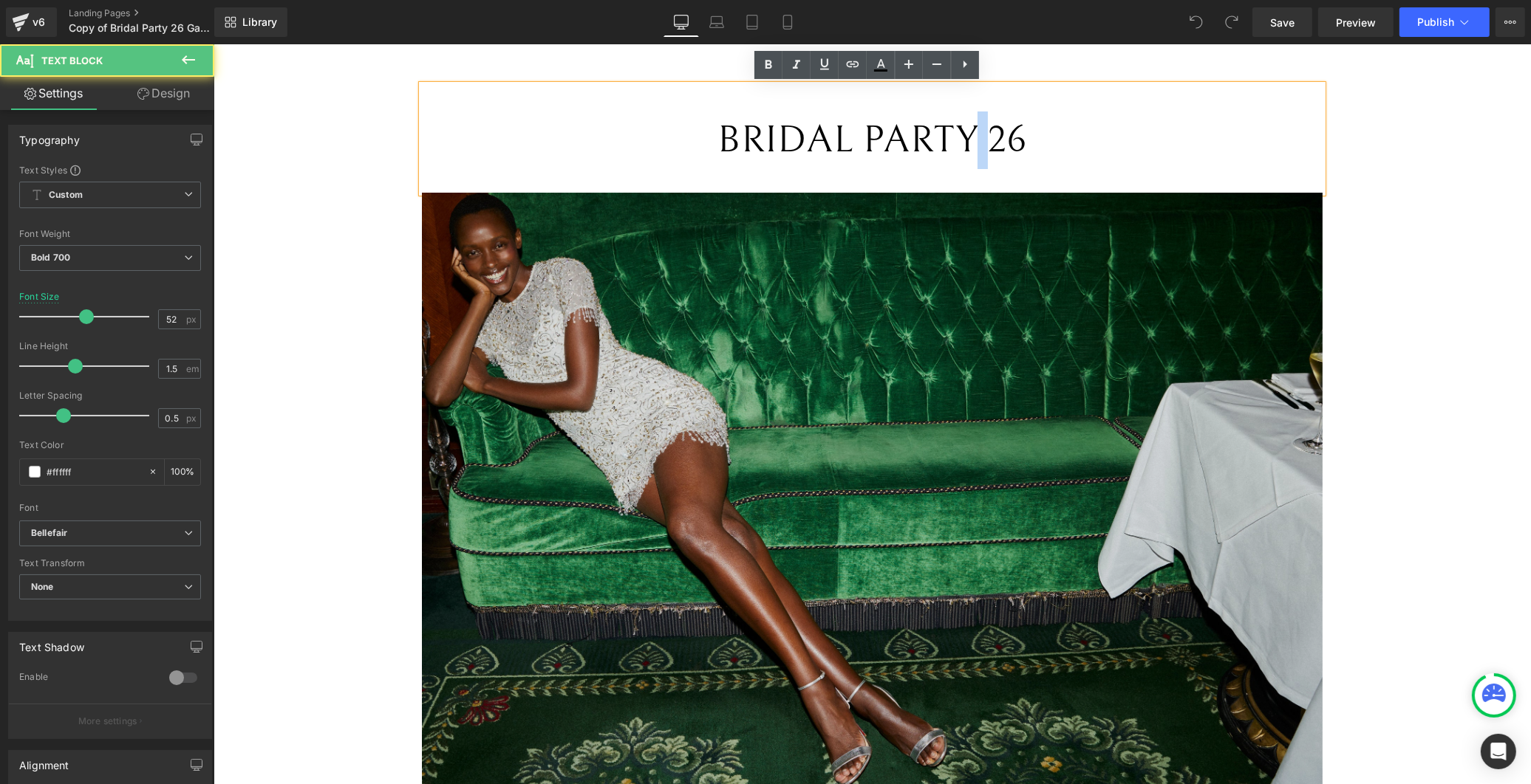
click at [1030, 201] on img at bounding box center [871, 492] width 900 height 599
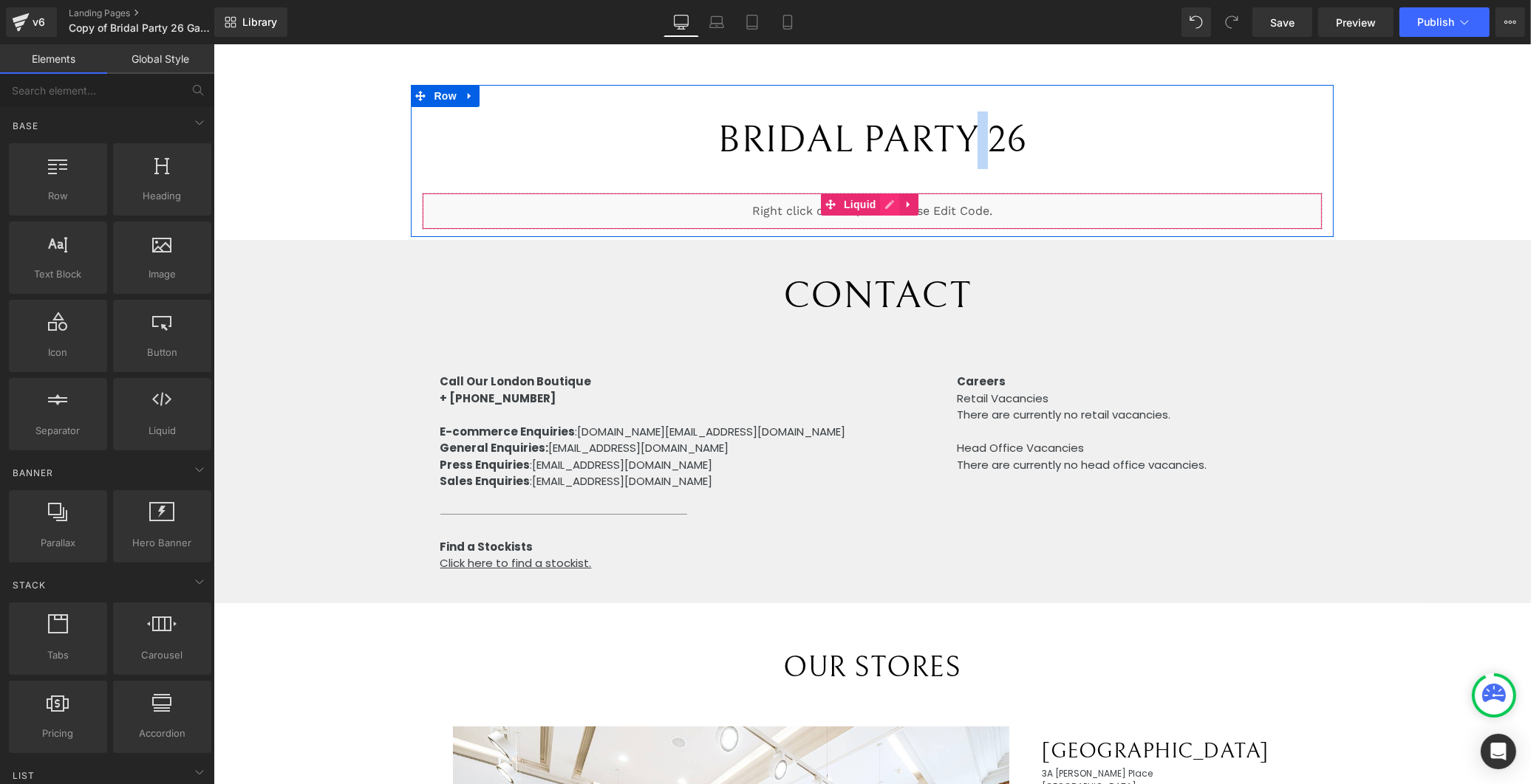
click at [886, 201] on div "Liquid" at bounding box center [871, 212] width 900 height 37
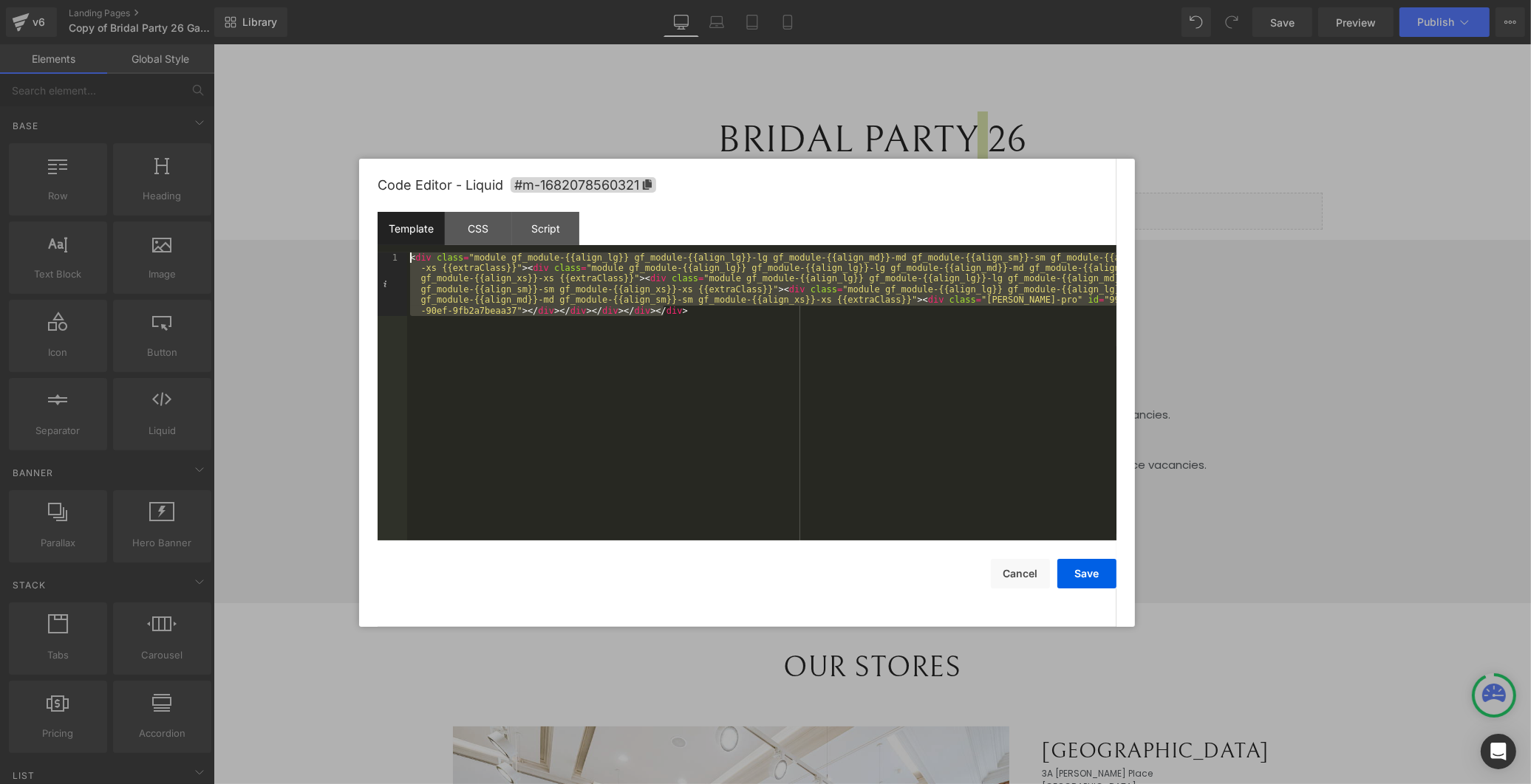
drag, startPoint x: 655, startPoint y: 308, endPoint x: 316, endPoint y: 217, distance: 351.0
click at [316, 217] on body "You are previewing how the will restyle your page. You can not edit Elements in…" at bounding box center [765, 392] width 1531 height 784
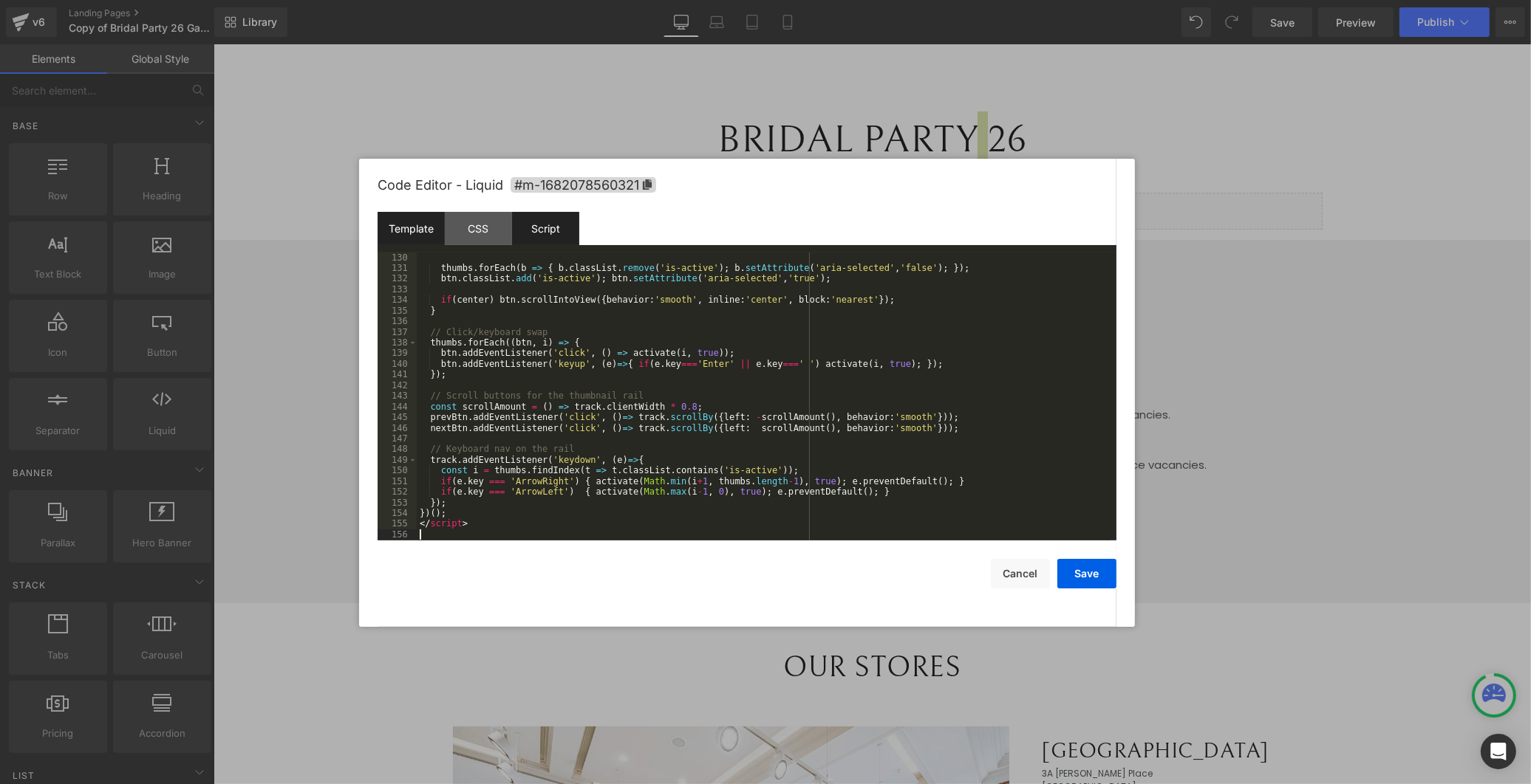
click at [558, 231] on div "Script" at bounding box center [546, 228] width 67 height 33
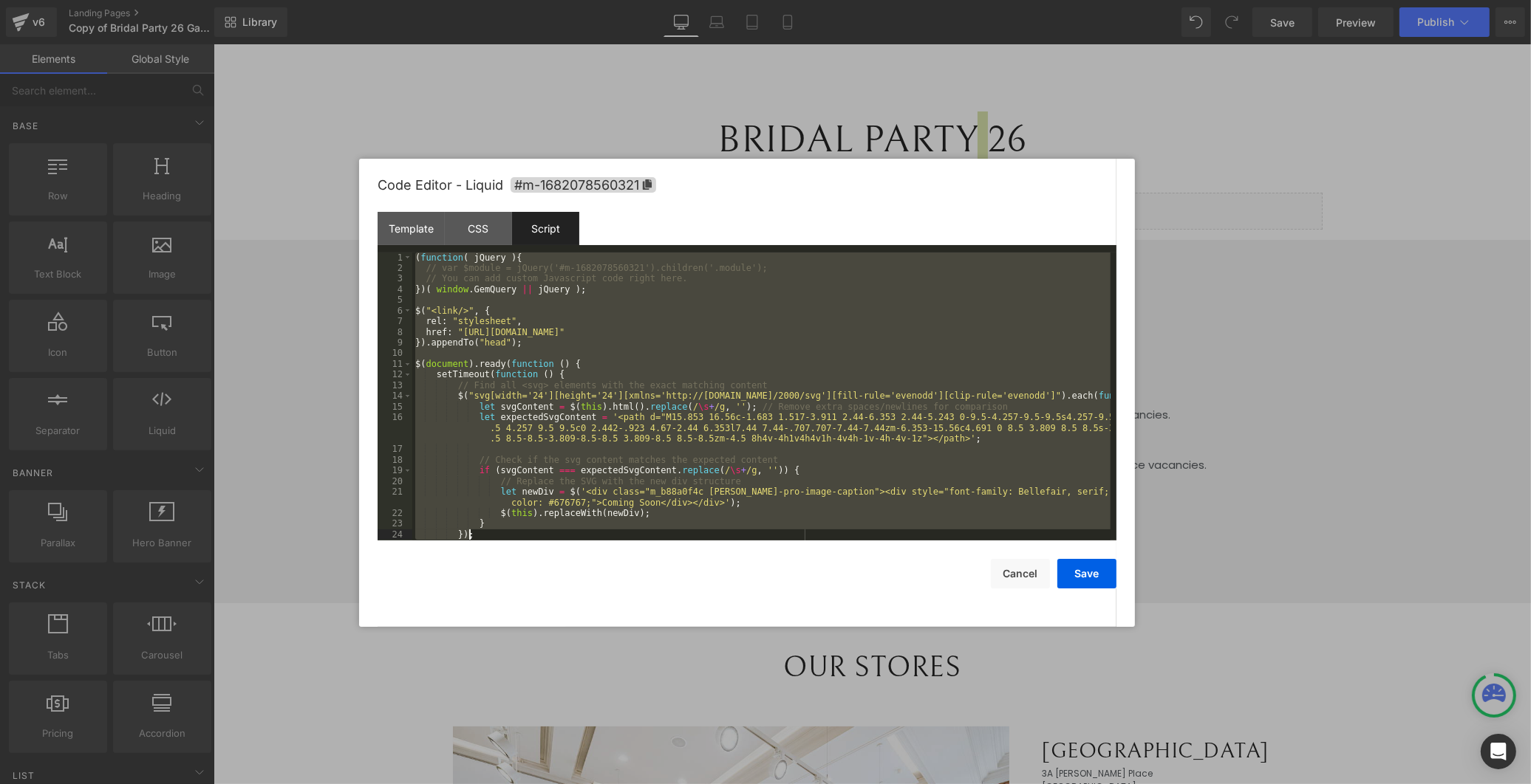
scroll to position [21, 0]
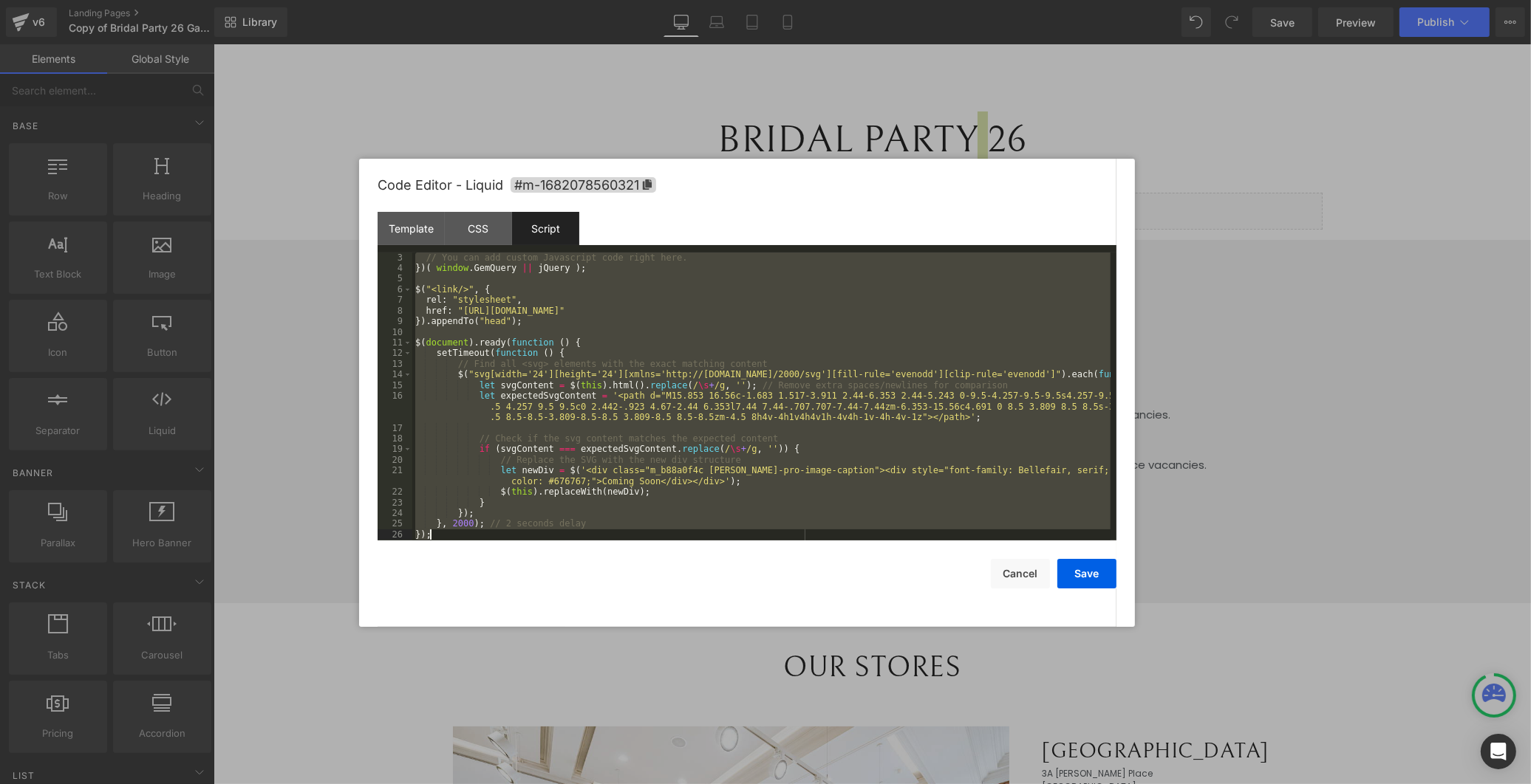
drag, startPoint x: 414, startPoint y: 259, endPoint x: 670, endPoint y: 576, distance: 407.5
click at [670, 576] on div "Code Editor - Liquid #m-1682078560321 Template CSS Script Data 130 131 132 133 …" at bounding box center [747, 392] width 739 height 468
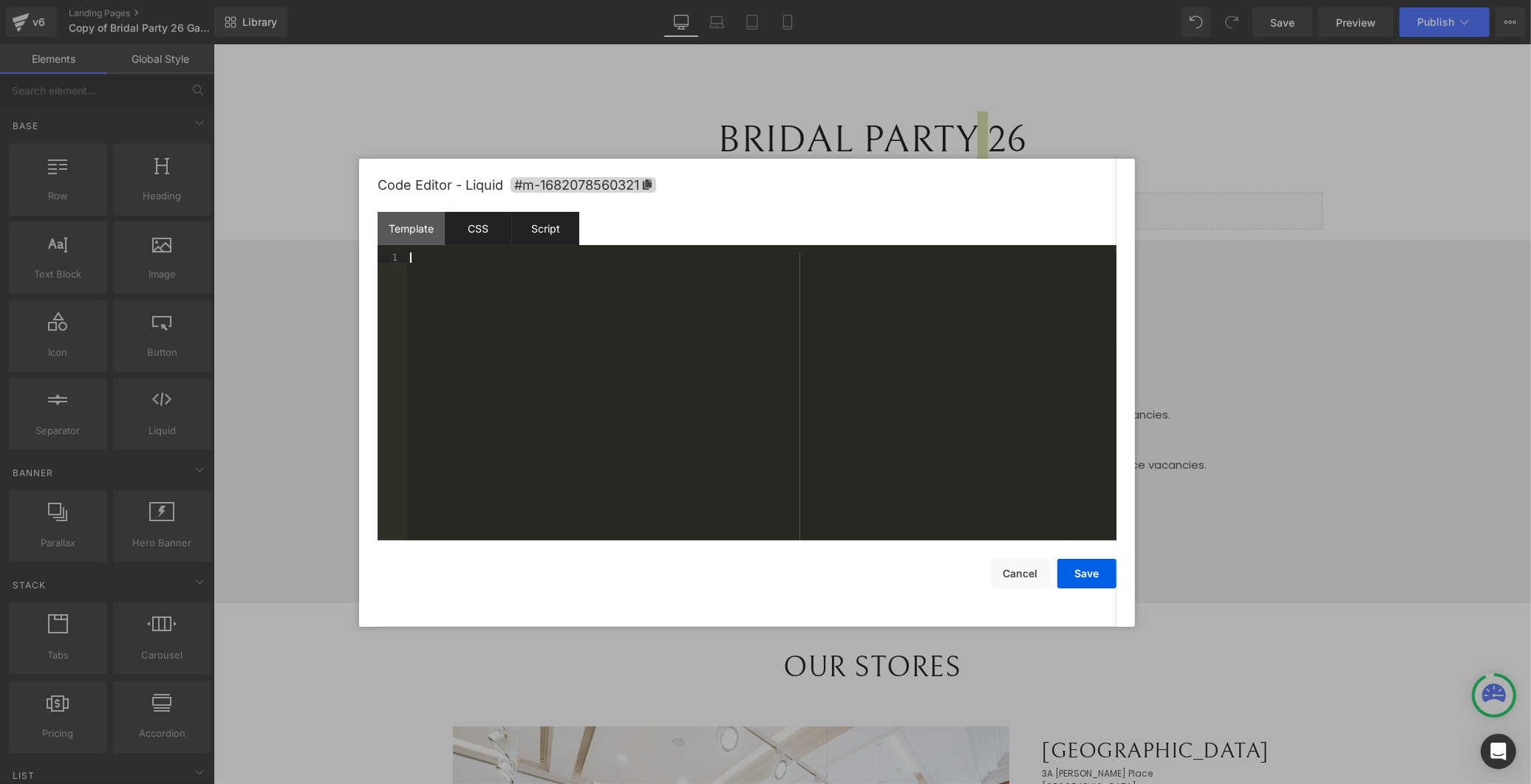
click at [482, 226] on div "CSS" at bounding box center [478, 228] width 67 height 33
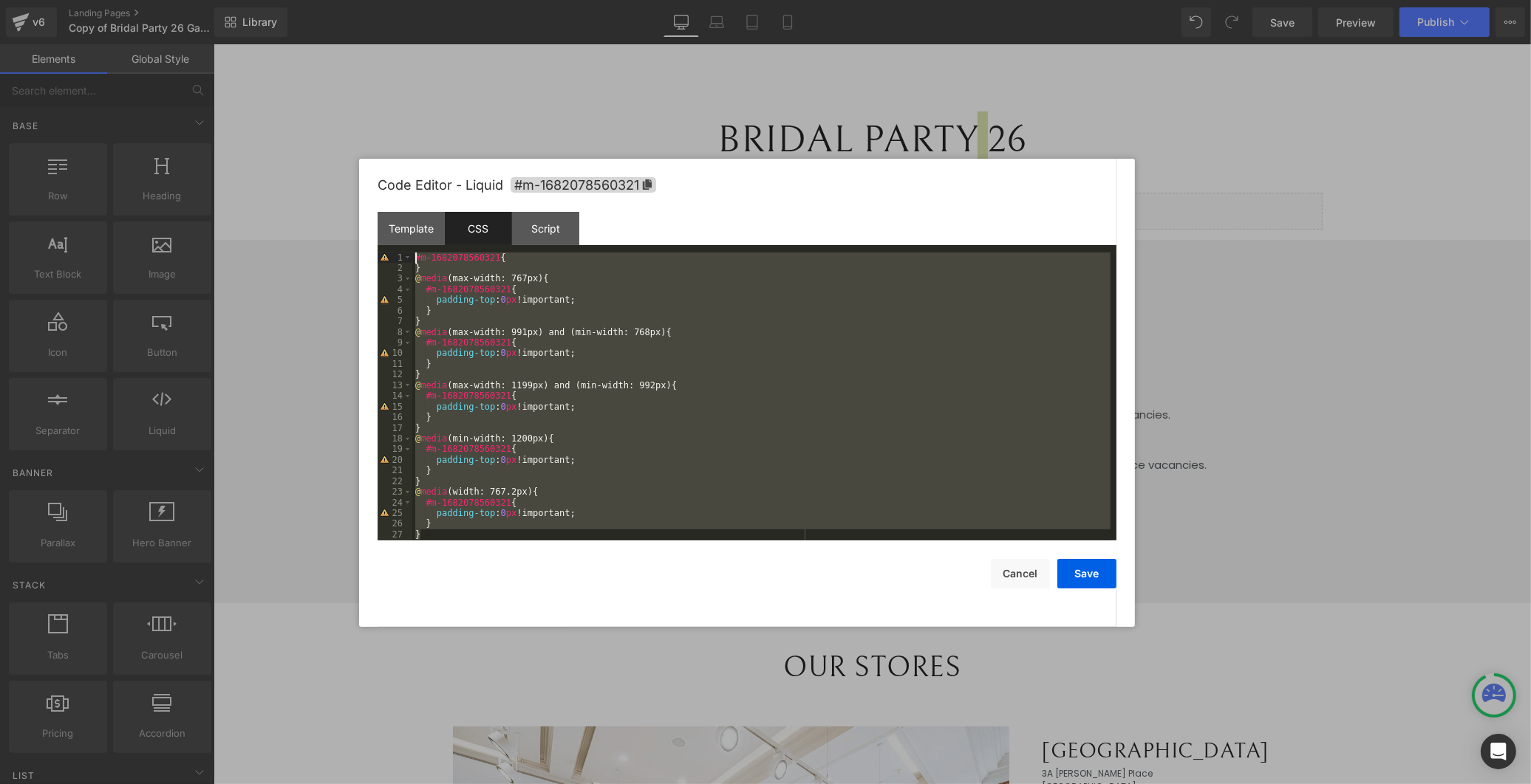
scroll to position [0, 0]
drag, startPoint x: 463, startPoint y: 522, endPoint x: 397, endPoint y: 164, distance: 364.0
click at [397, 164] on div "Code Editor - Liquid #m-1682078560321 Template CSS Script Data 130 131 132 133 …" at bounding box center [747, 392] width 739 height 468
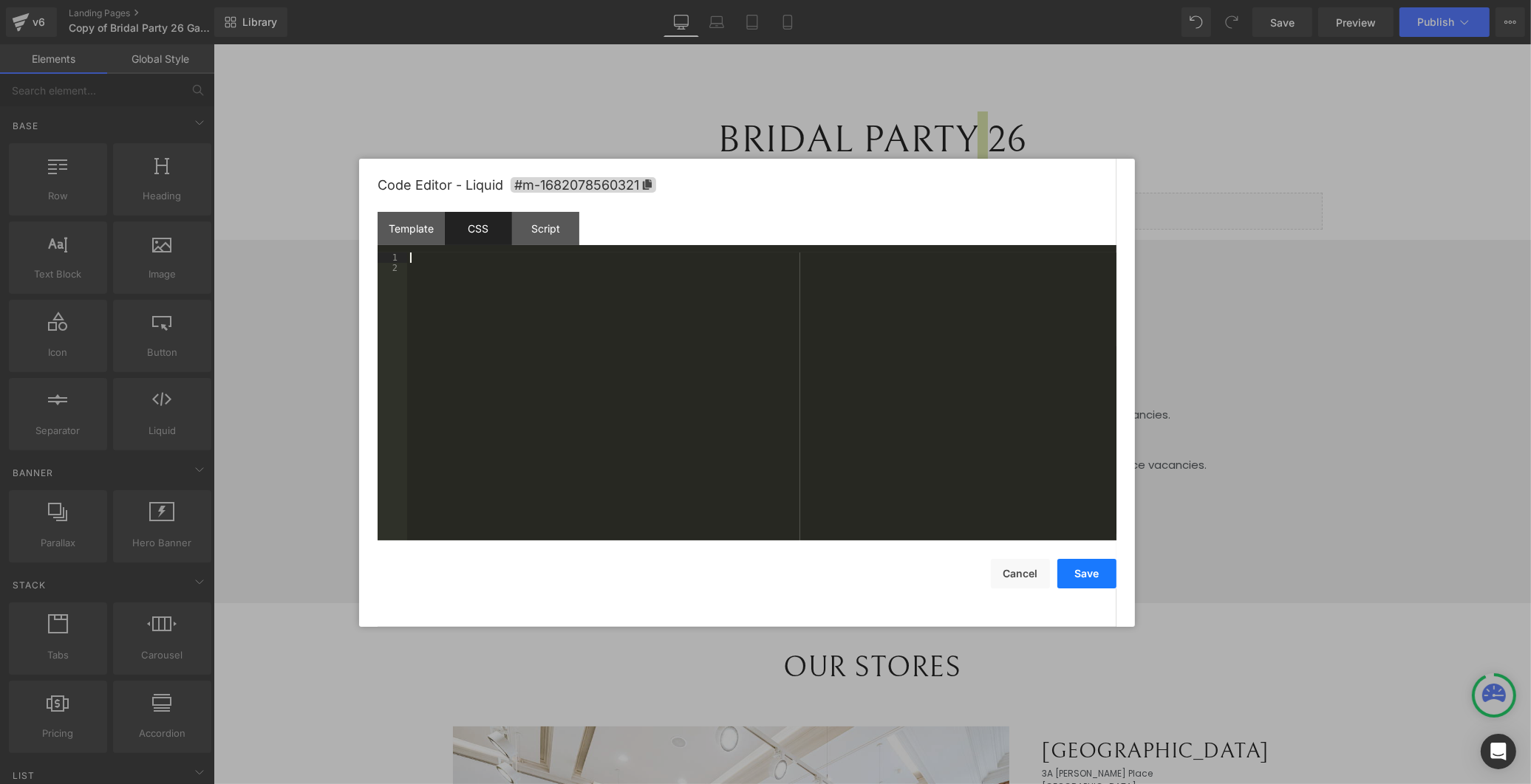
click at [1084, 577] on button "Save" at bounding box center [1087, 573] width 59 height 30
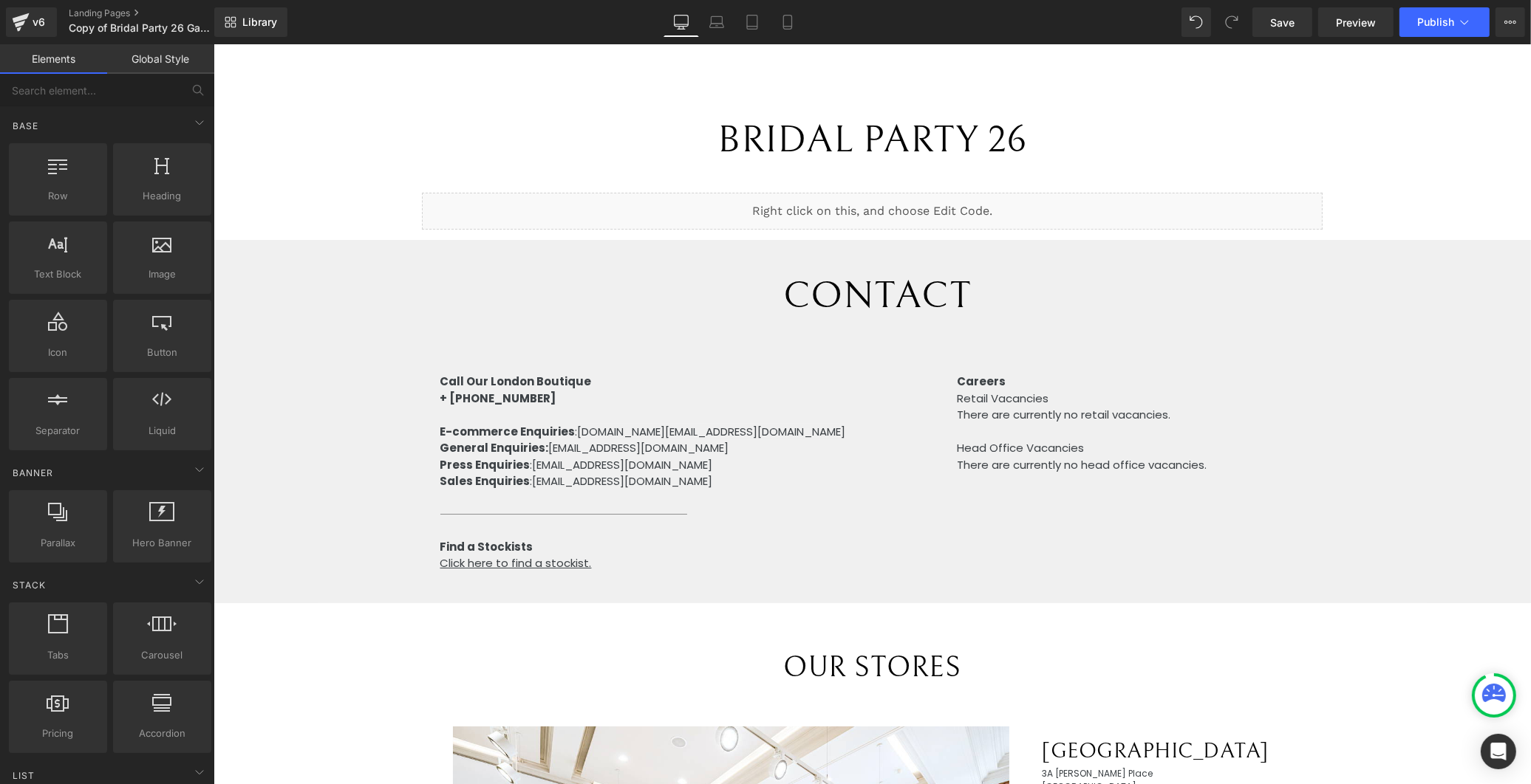
drag, startPoint x: 1408, startPoint y: 97, endPoint x: 1376, endPoint y: 62, distance: 47.4
click at [1408, 96] on div "BRIDAL PARTY 26 Text Block Liquid Row CONTACT Text Block Call Our London Boutiq…" at bounding box center [871, 797] width 1318 height 1423
click at [1298, 24] on link "Save" at bounding box center [1282, 22] width 60 height 30
click at [1355, 20] on span "Preview" at bounding box center [1356, 23] width 40 height 15
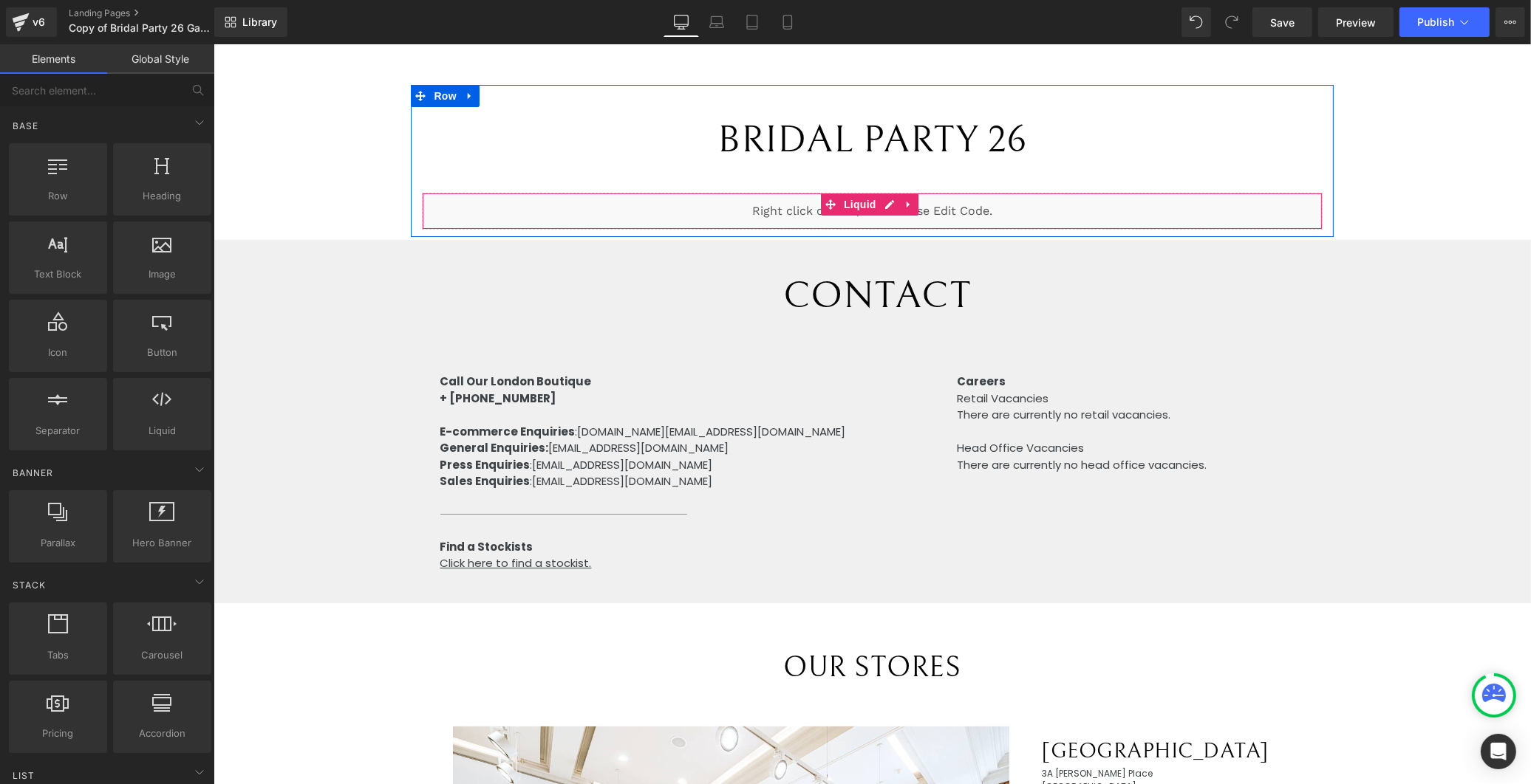
click at [885, 202] on div "Liquid" at bounding box center [871, 212] width 900 height 37
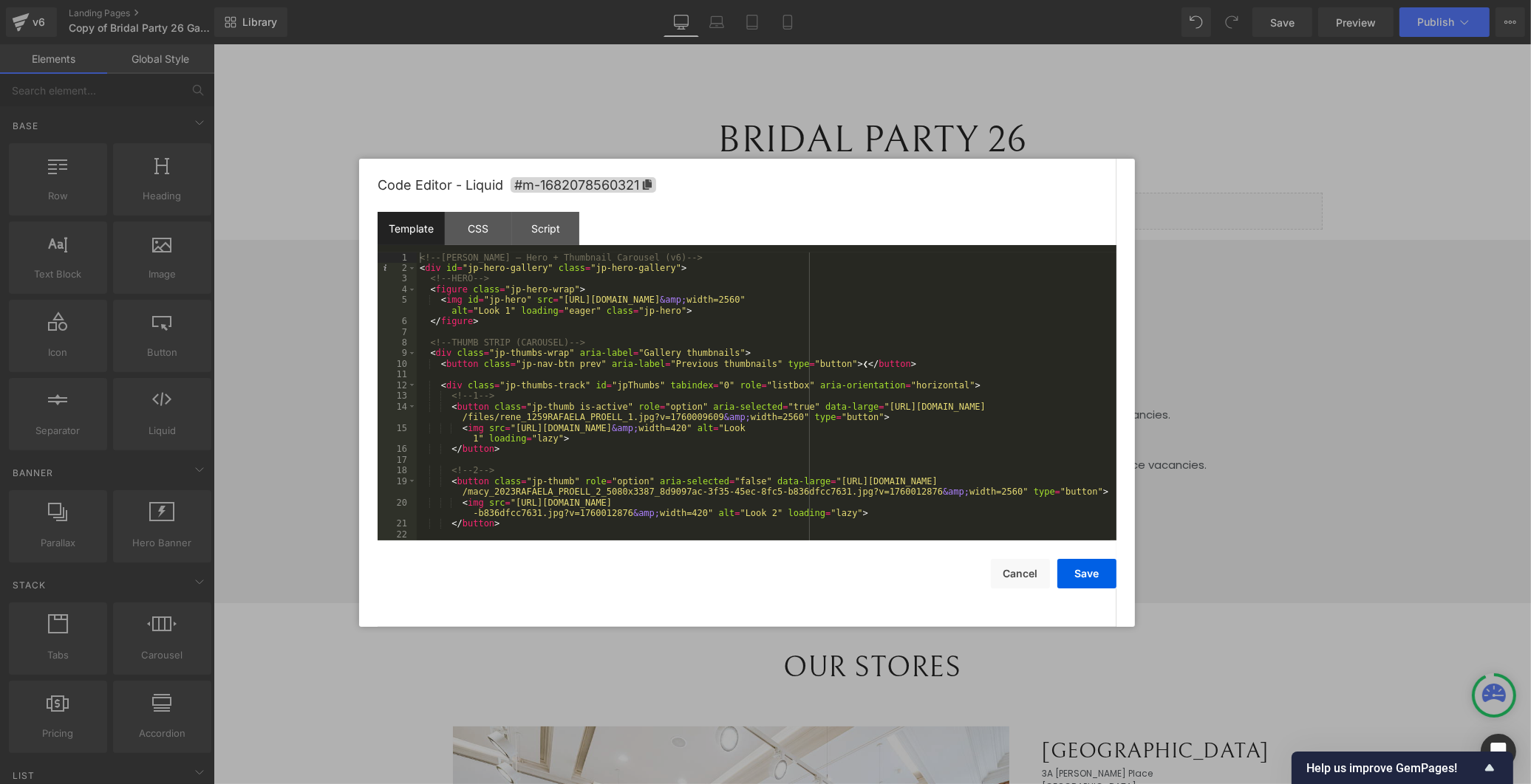
click at [498, 291] on div "<!-- [PERSON_NAME] – Hero + Thumbnail Carousel (v6) --> < div id = "jp-hero-gal…" at bounding box center [763, 407] width 694 height 309
click at [498, 290] on div "<!-- [PERSON_NAME] – Hero + Thumbnail Carousel (v6) --> < div id = "jp-hero-gal…" at bounding box center [763, 407] width 694 height 309
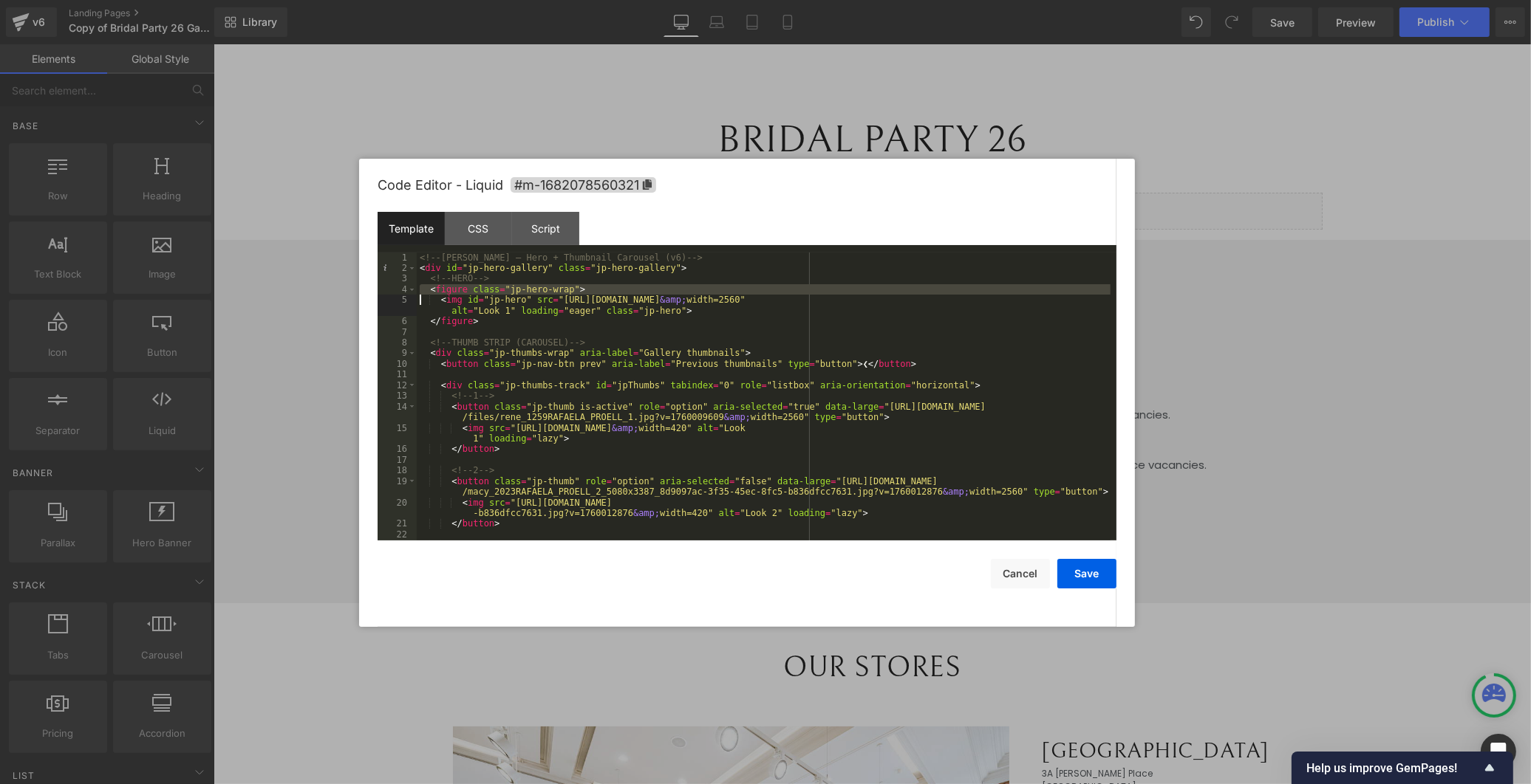
click at [498, 290] on div "<!-- [PERSON_NAME] – Hero + Thumbnail Carousel (v6) --> < div id = "jp-hero-gal…" at bounding box center [763, 407] width 694 height 309
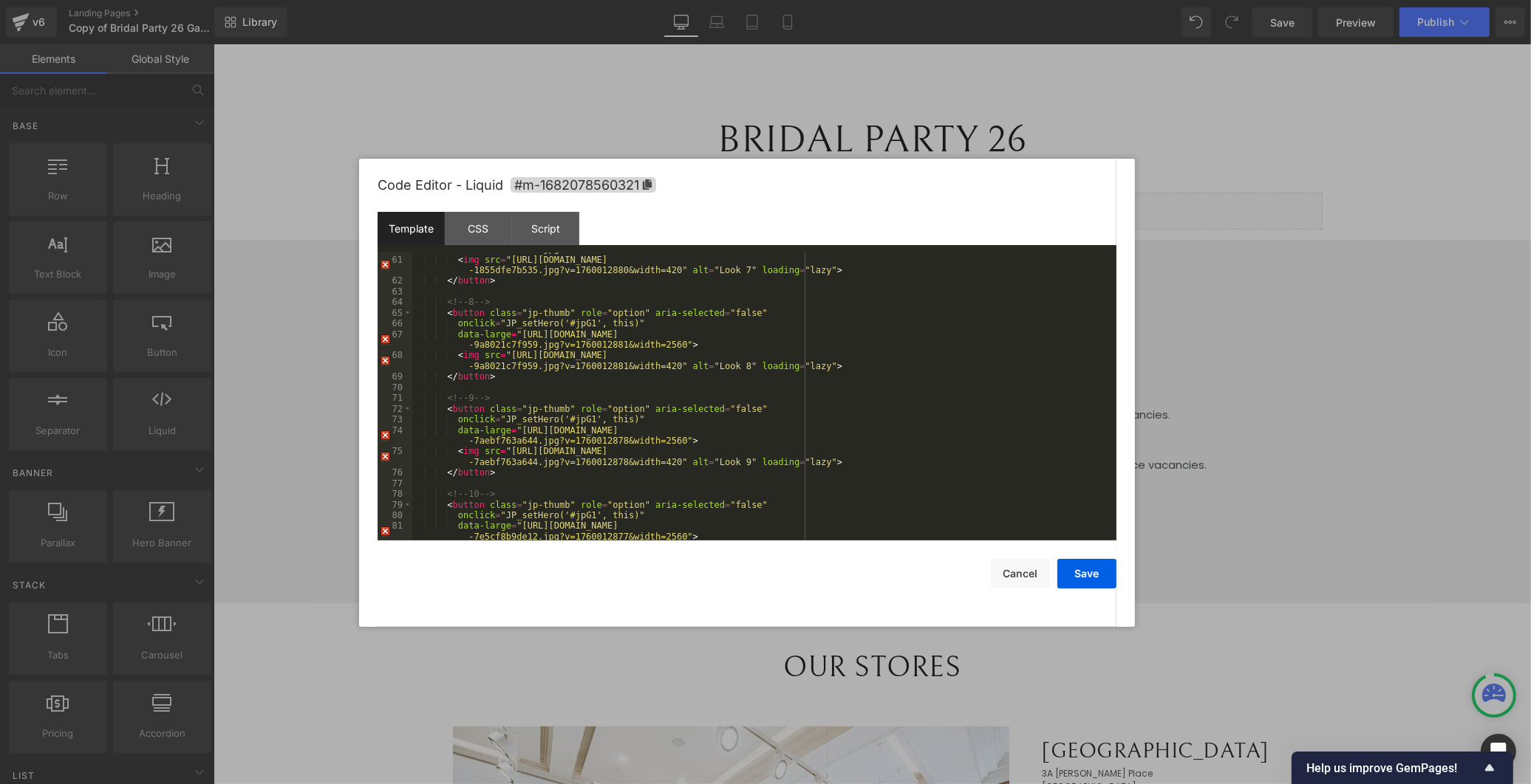
scroll to position [618, 0]
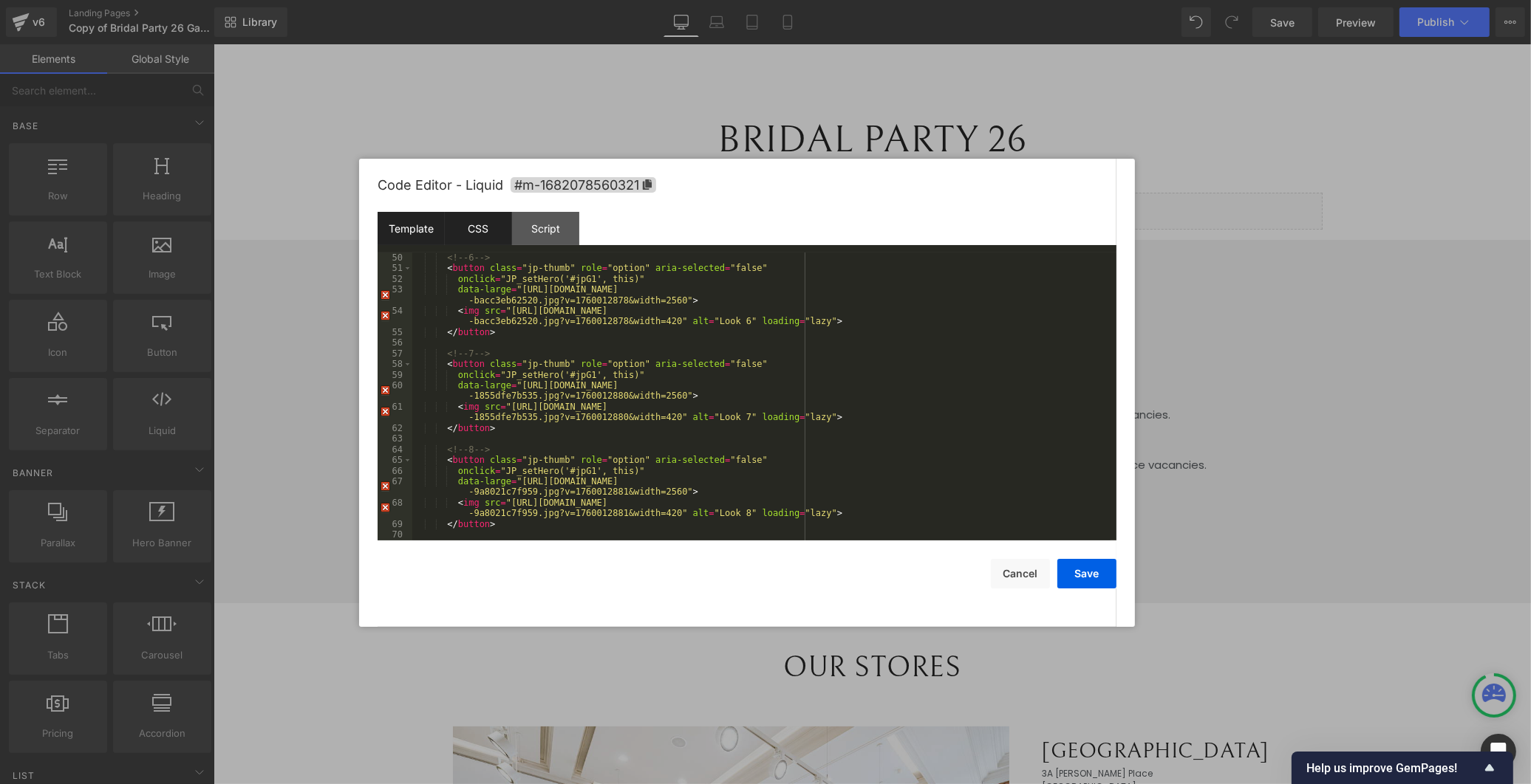
click at [478, 228] on div "CSS" at bounding box center [478, 228] width 67 height 33
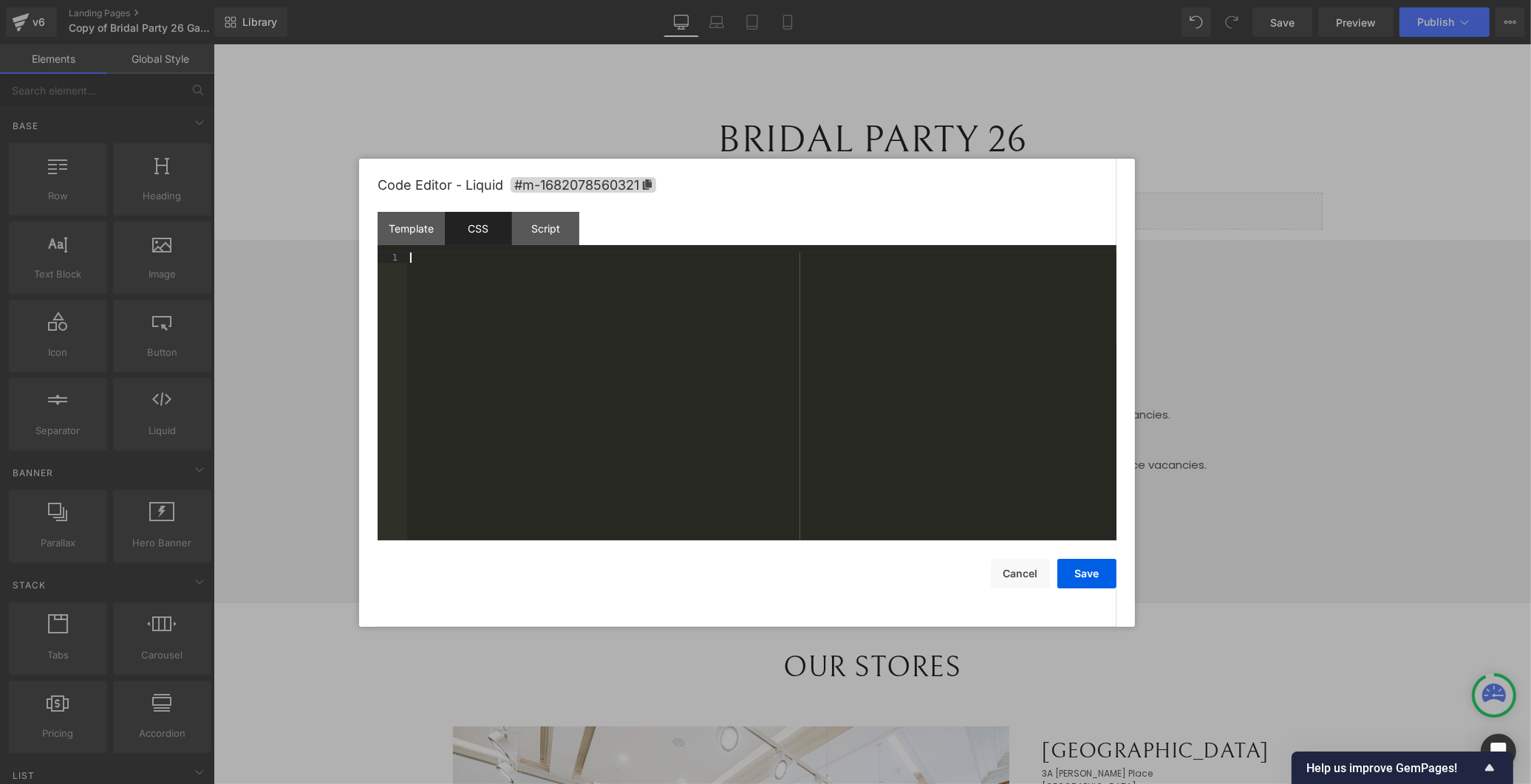
drag, startPoint x: 801, startPoint y: 373, endPoint x: 771, endPoint y: 362, distance: 32.0
click at [798, 373] on div at bounding box center [762, 407] width 709 height 309
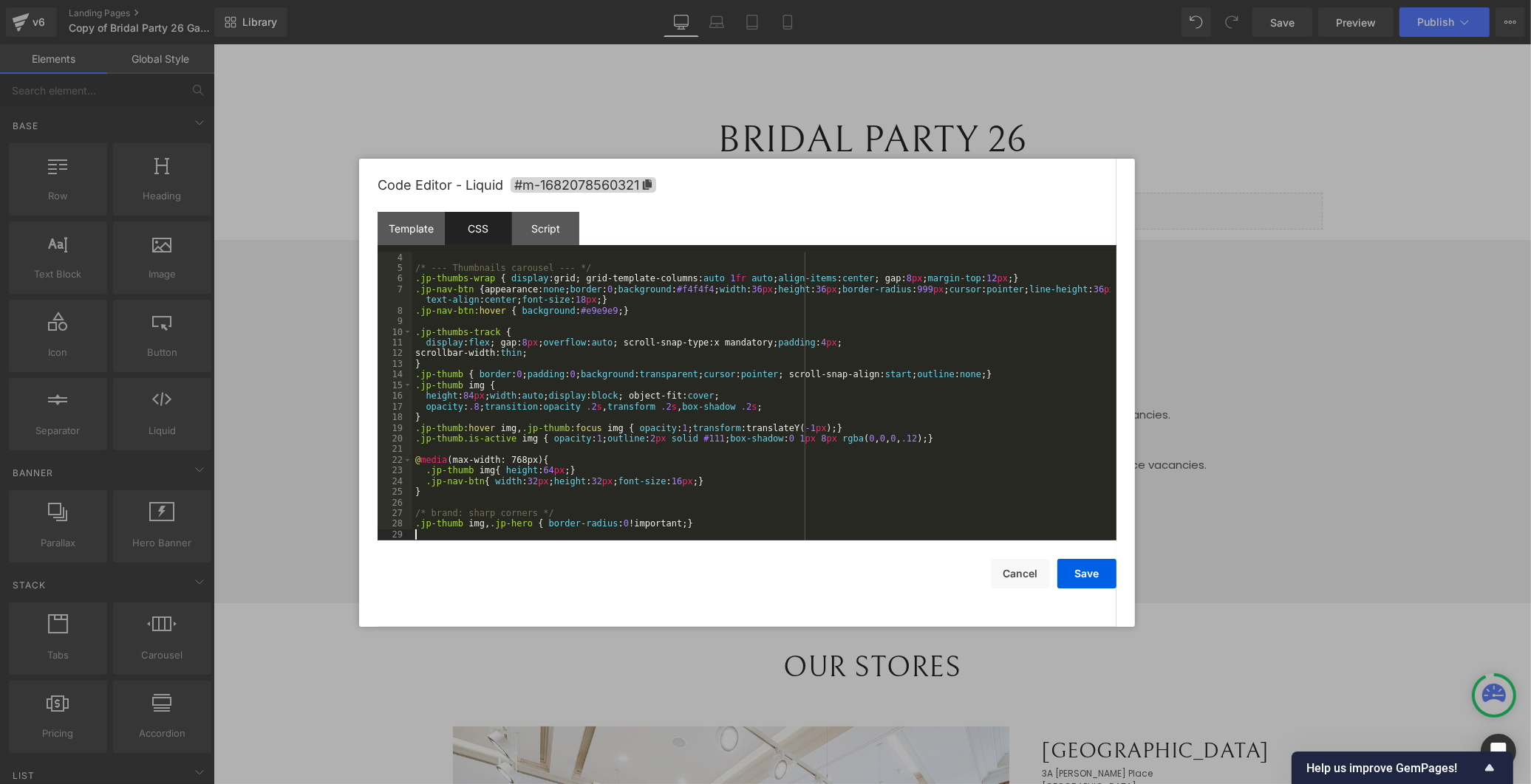
scroll to position [32, 0]
click at [547, 223] on div "Script" at bounding box center [546, 228] width 67 height 33
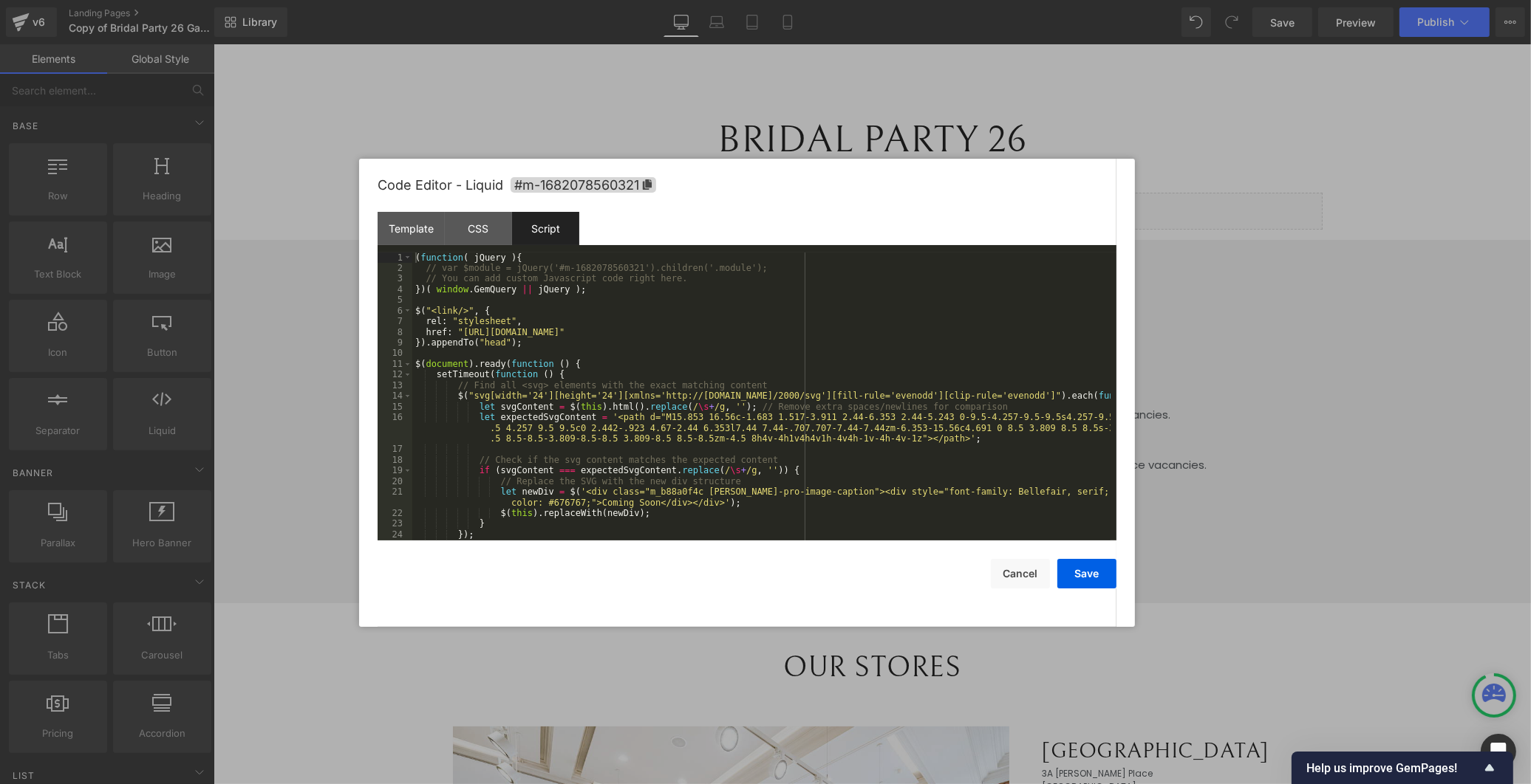
click at [484, 266] on div "( function ( jQuery ) { // var $module = jQuery('#m-1682078560321').children('.…" at bounding box center [762, 407] width 698 height 309
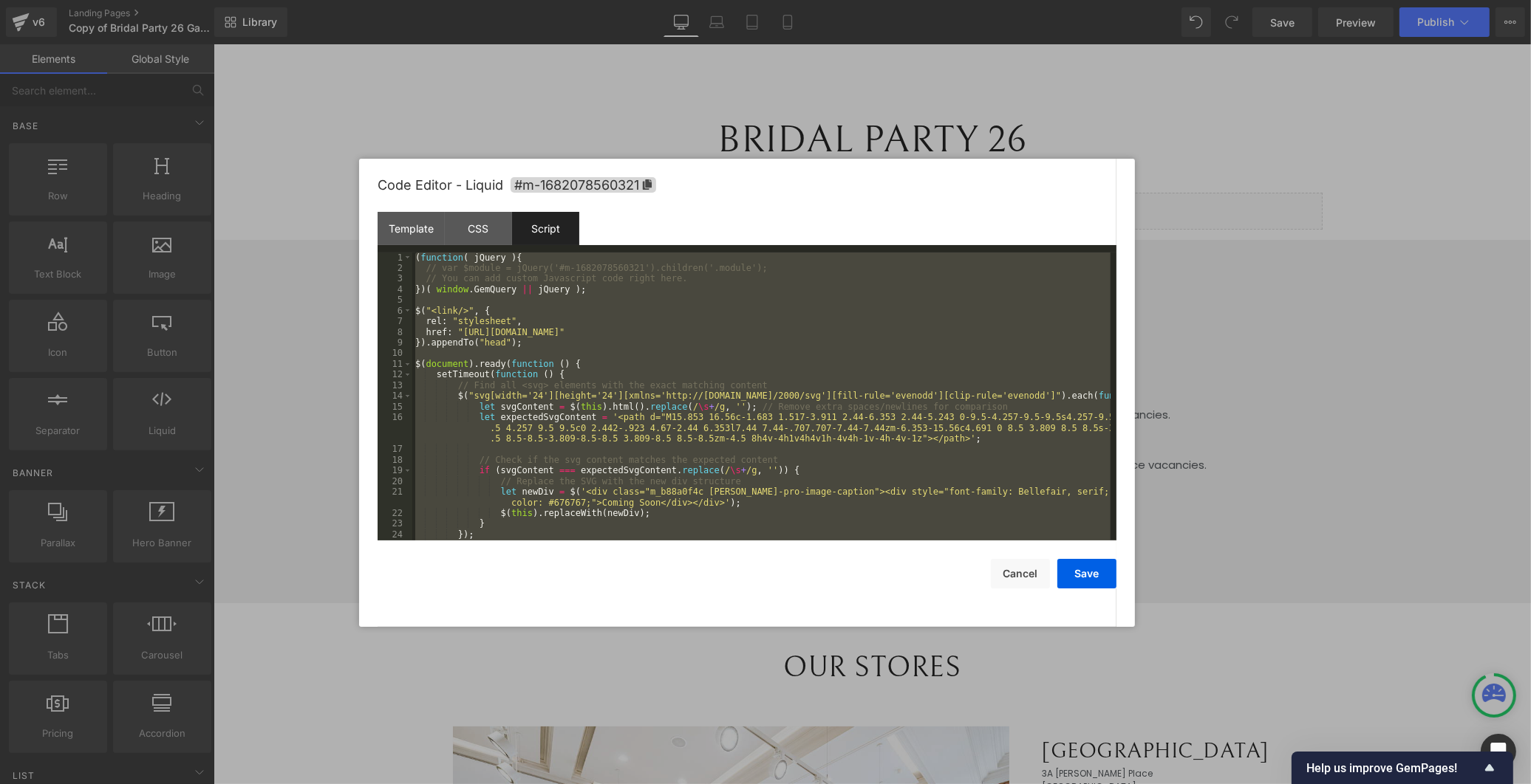
click at [483, 266] on div "( function ( jQuery ) { // var $module = jQuery('#m-1682078560321').children('.…" at bounding box center [762, 407] width 698 height 309
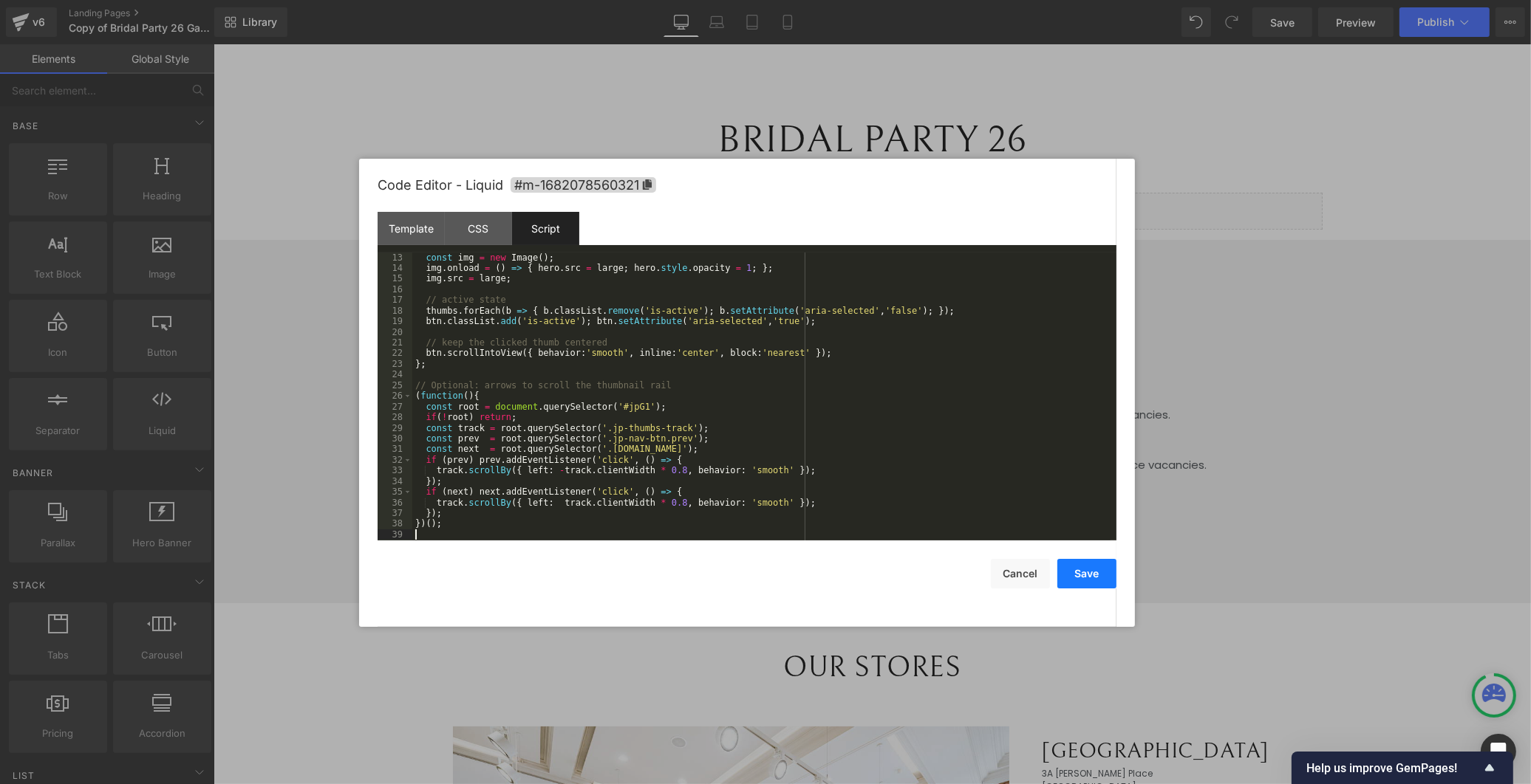
click at [1090, 570] on button "Save" at bounding box center [1087, 573] width 59 height 30
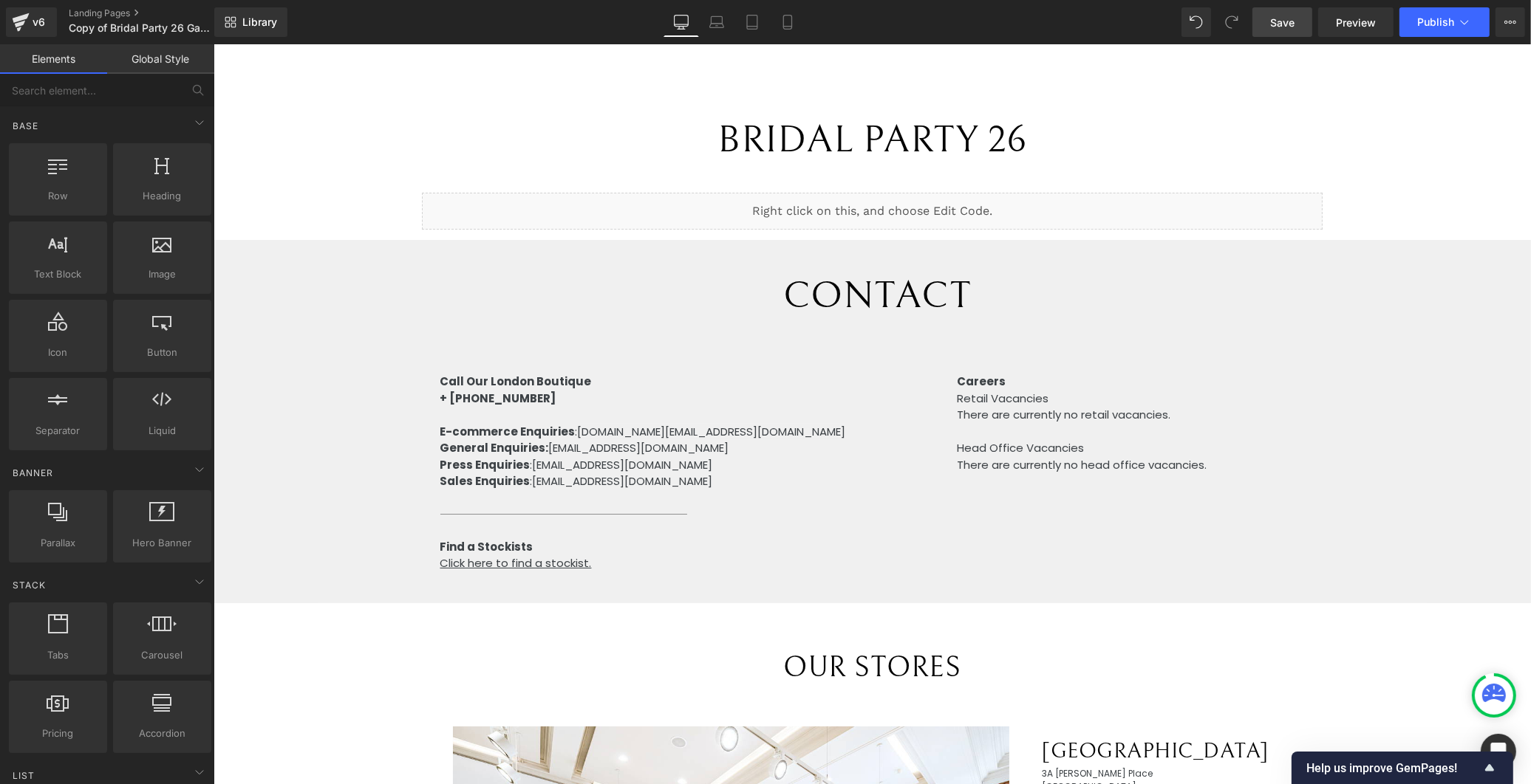
click at [1291, 25] on span "Save" at bounding box center [1282, 23] width 24 height 15
click at [1345, 16] on span "Preview" at bounding box center [1356, 23] width 40 height 15
